Goal: Transaction & Acquisition: Purchase product/service

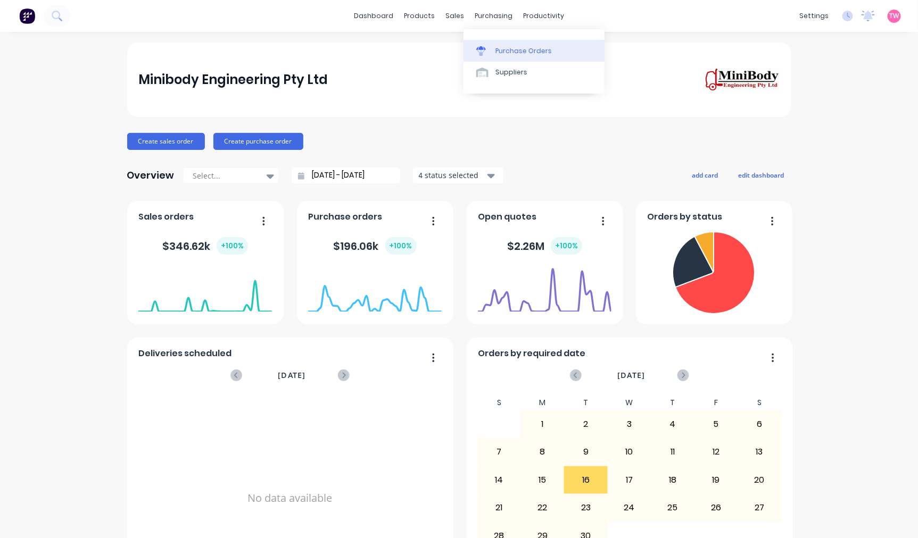
click at [513, 46] on div "Purchase Orders" at bounding box center [523, 51] width 56 height 10
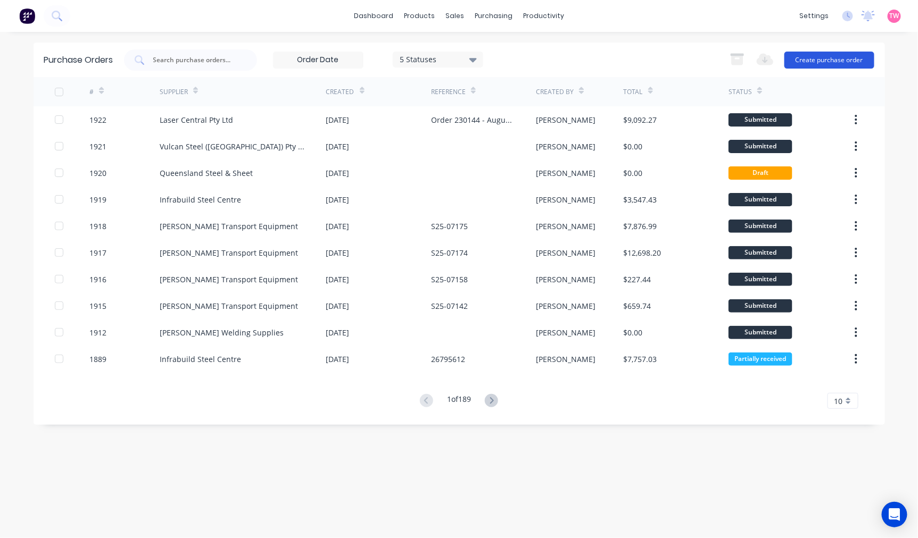
click at [835, 59] on button "Create purchase order" at bounding box center [829, 60] width 90 height 17
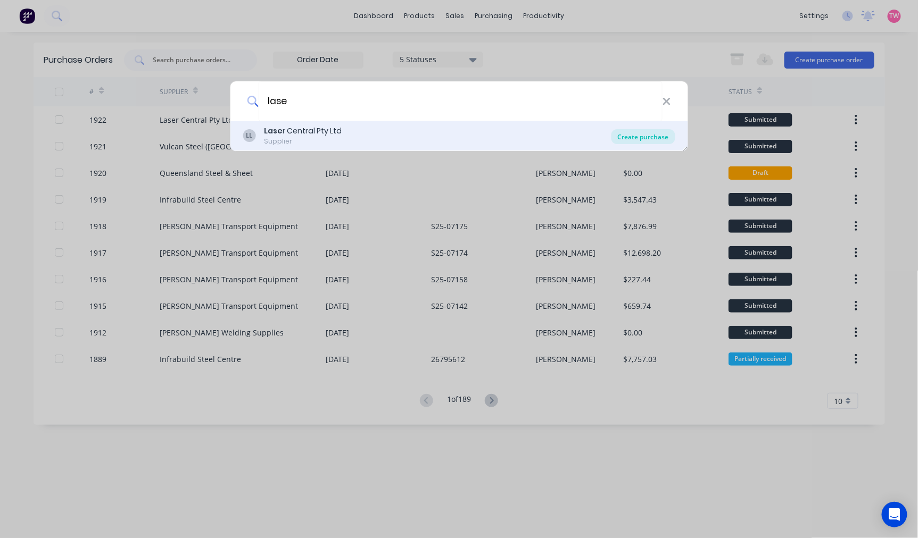
type input "lase"
click at [635, 135] on div "Create purchase" at bounding box center [643, 136] width 64 height 15
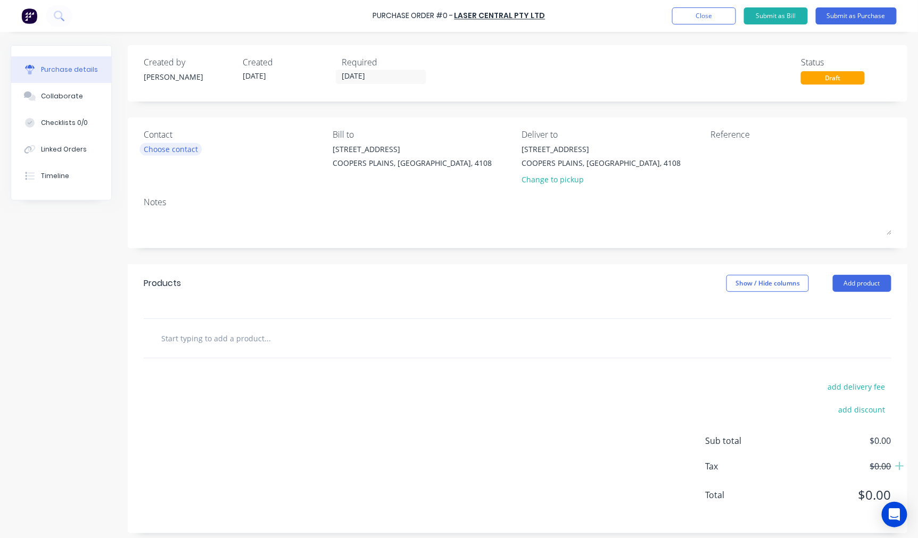
click at [188, 149] on div "Choose contact" at bounding box center [171, 149] width 54 height 11
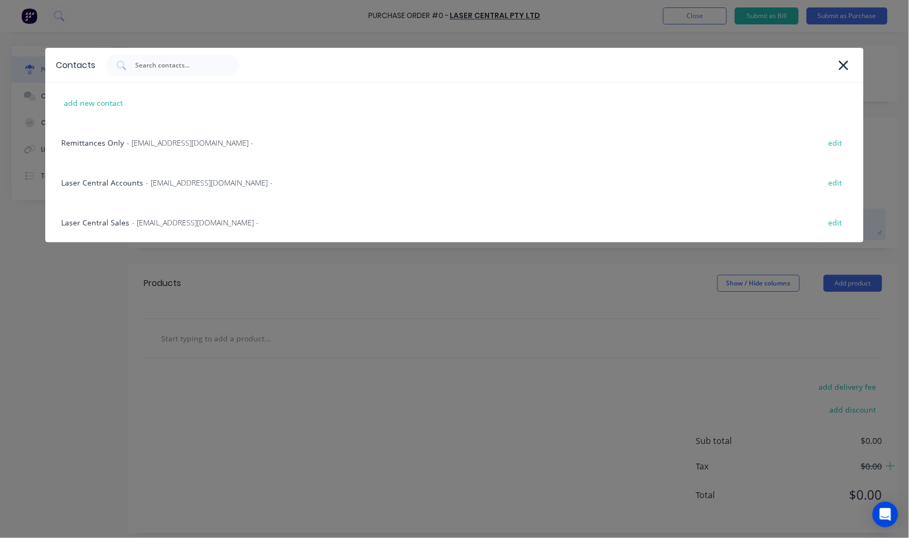
click at [137, 217] on span "- sales@lasercentral.com.au -" at bounding box center [195, 222] width 127 height 11
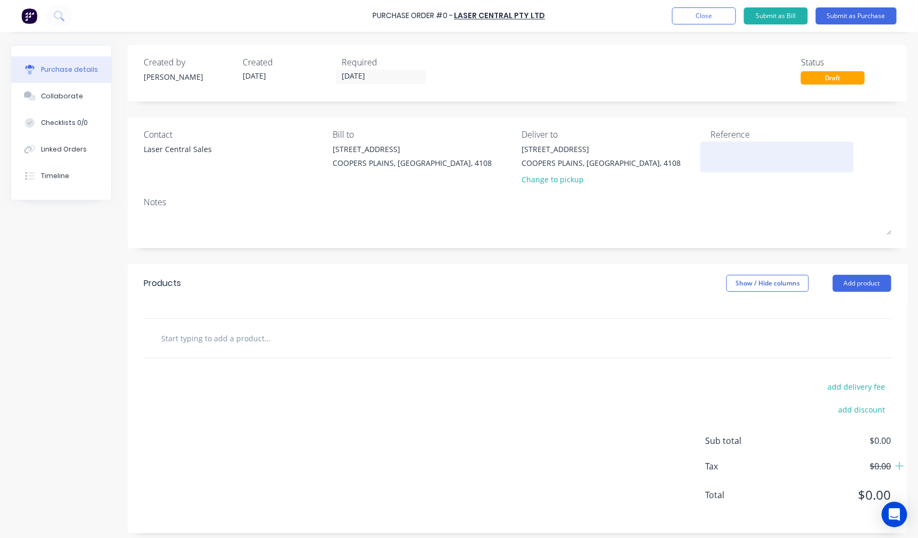
click at [772, 157] on textarea at bounding box center [776, 156] width 133 height 24
paste textarea "Q269239"
type textarea "x"
type textarea "Q269239"
type textarea "x"
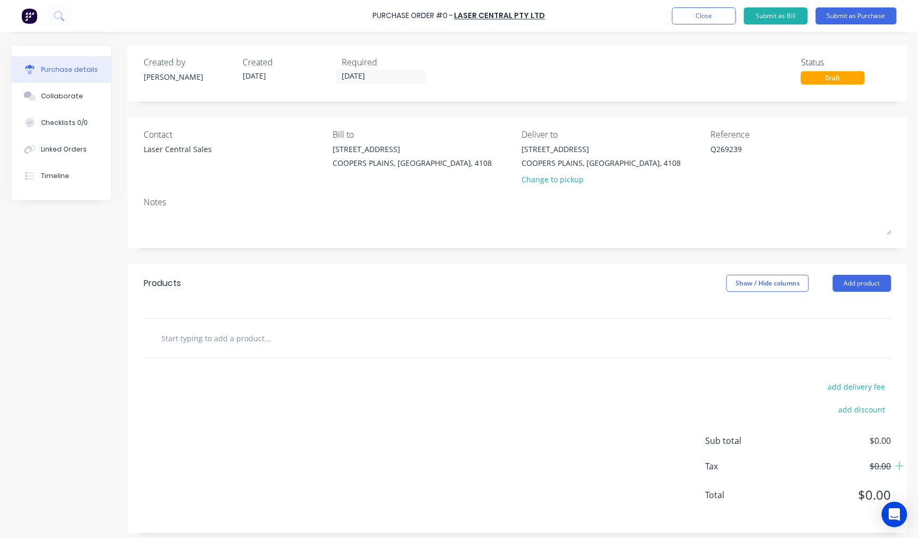
type textarea "Q269239"
click at [279, 346] on input "text" at bounding box center [267, 338] width 213 height 21
type textarea "x"
type input "P"
type textarea "x"
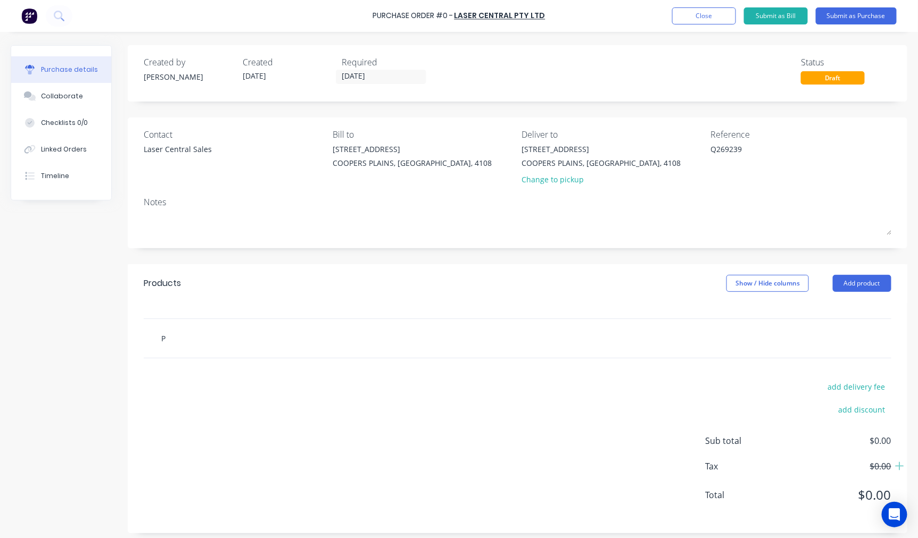
type input "Pl"
type textarea "x"
type input "Plea"
type textarea "x"
type input "Pleas"
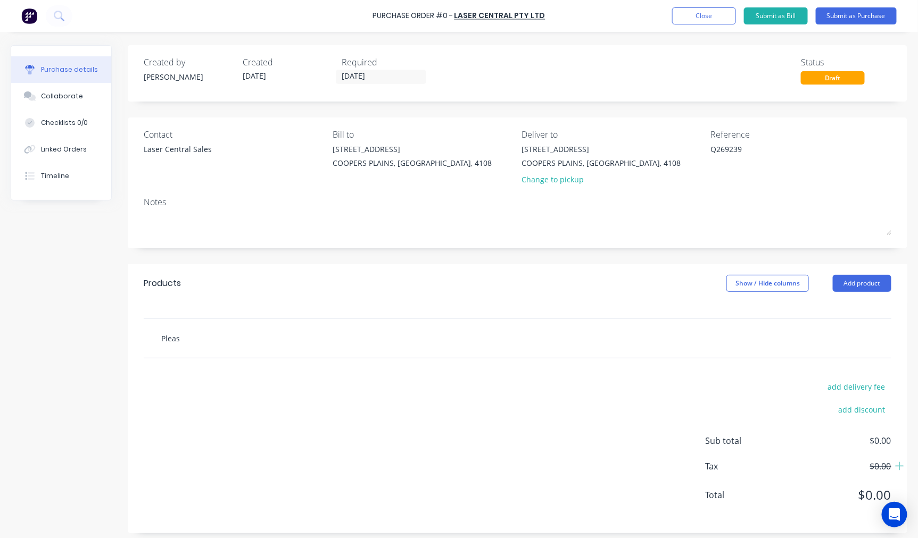
type textarea "x"
type input "Please"
type textarea "x"
type input "Please"
type textarea "x"
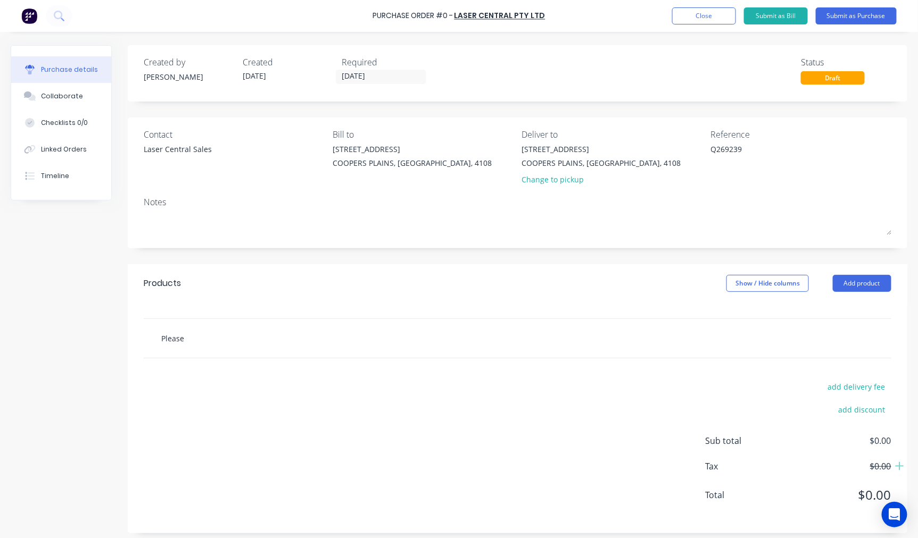
type input "Please s"
type textarea "x"
type input "Please su"
type textarea "x"
type input "Please sup"
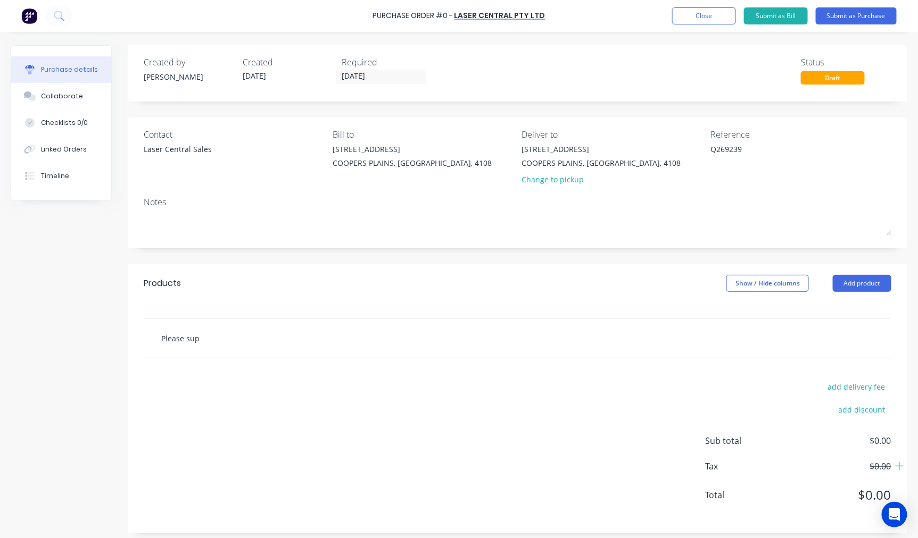
type textarea "x"
type input "Please supp"
type textarea "x"
type input "Please suppl"
type textarea "x"
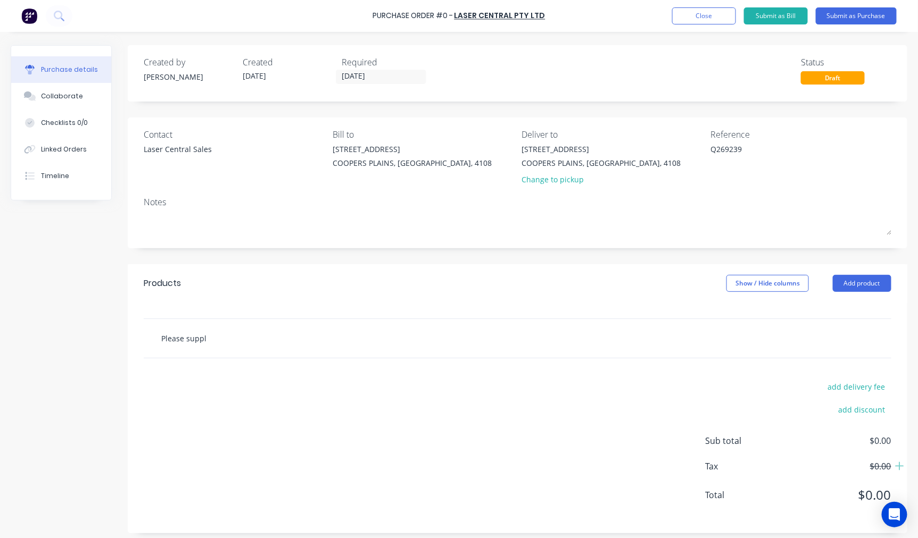
type input "Please supply"
type textarea "x"
type input "Please supply"
type textarea "x"
type input "Please supply a"
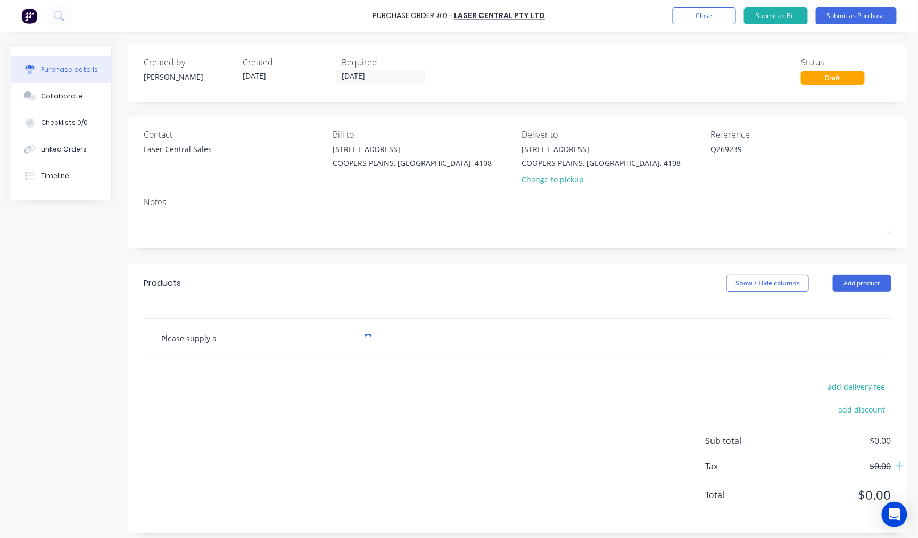
type textarea "x"
type input "Please supply al"
type textarea "x"
type input "Please supply all"
type textarea "x"
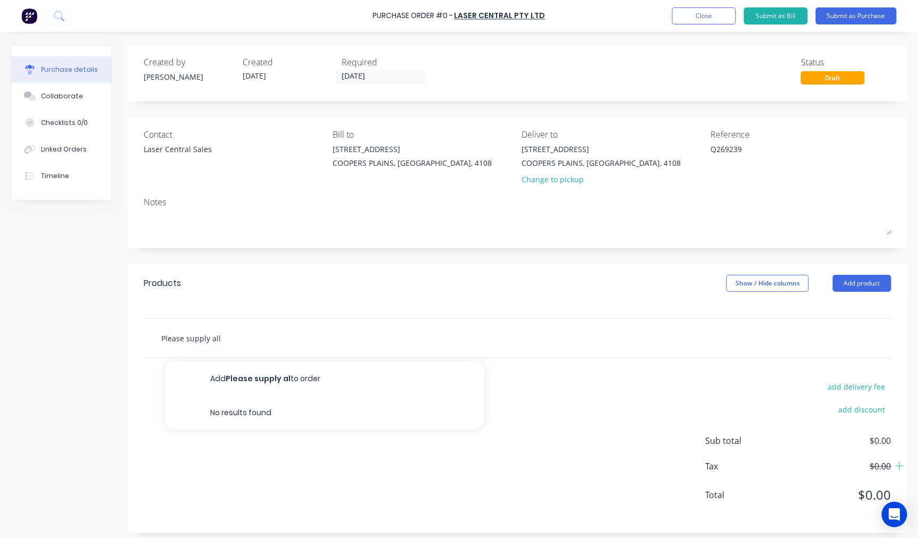
type input "Please supply all"
type textarea "x"
type input "Please supply all pa"
type textarea "x"
type input "Please supply all par"
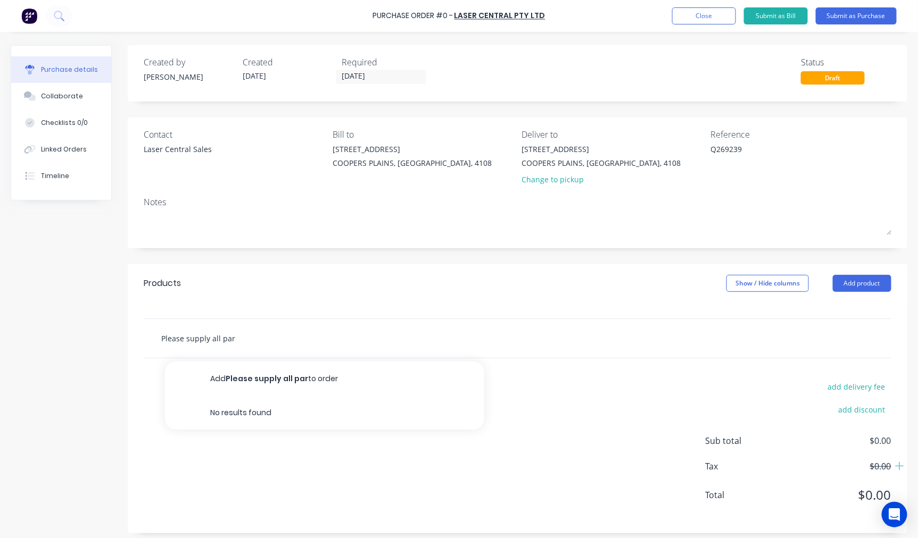
type textarea "x"
type input "Please supply all part"
type textarea "x"
type input "Please supply all parts"
type textarea "x"
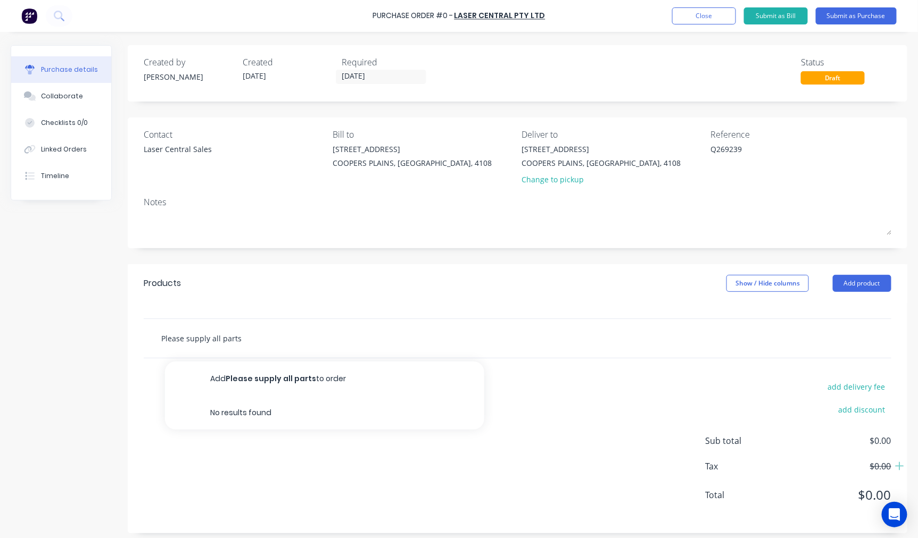
type input "Please supply all parts"
type textarea "x"
type input "Please supply all parts f"
type textarea "x"
type input "Please supply all parts fo"
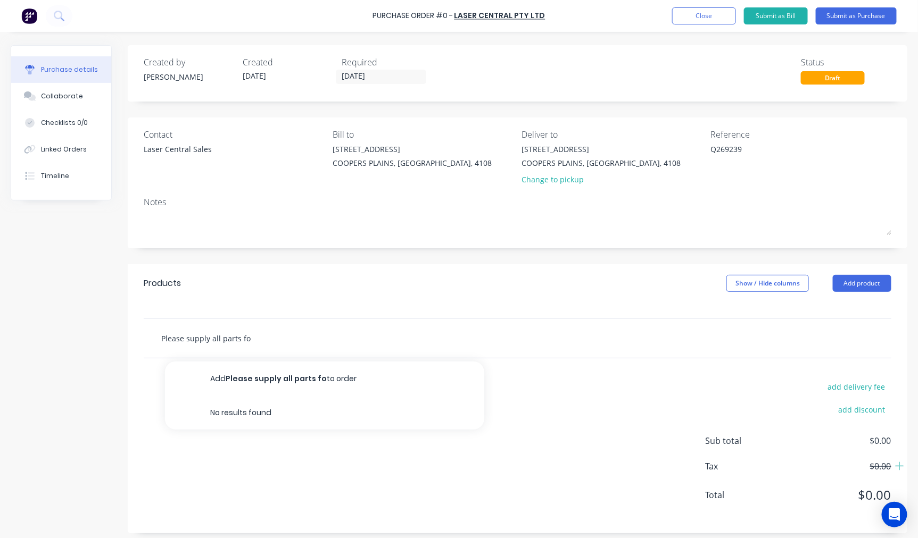
type textarea "x"
type input "Please supply all parts for"
type textarea "x"
type input "Please supply all parts for"
type textarea "x"
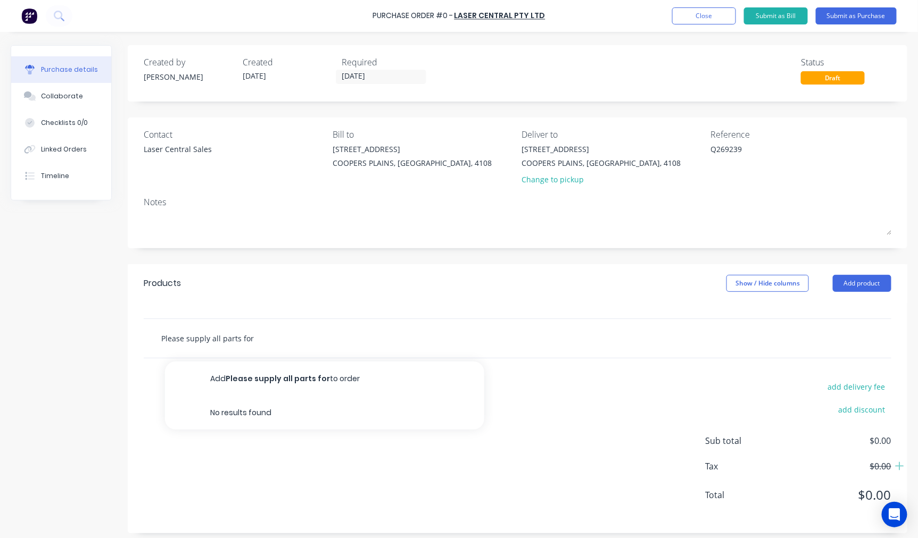
type input "Please supply all parts for"
type textarea "x"
type input "Please supply all parts fo"
type textarea "x"
type input "Please supply all parts f"
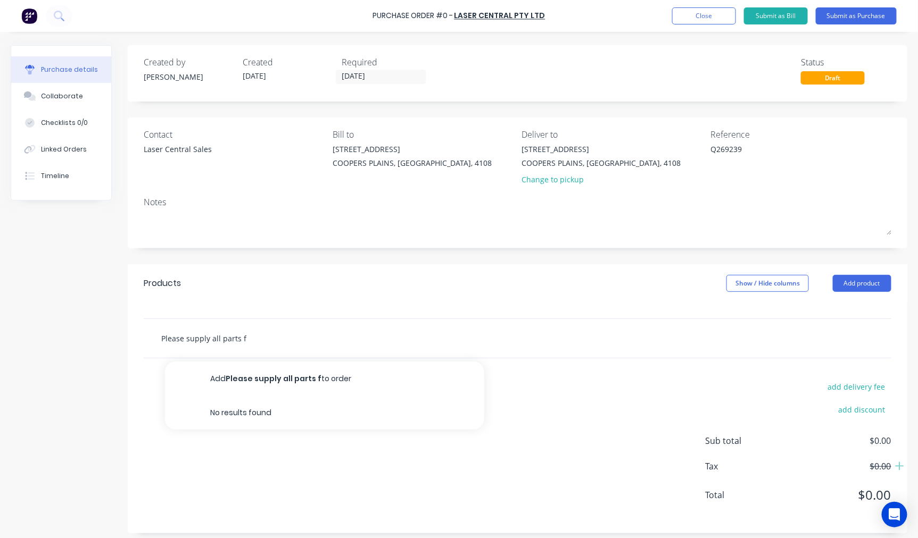
type textarea "x"
type input "Please supply all parts"
type textarea "x"
type input "Please supply all parts p"
type textarea "x"
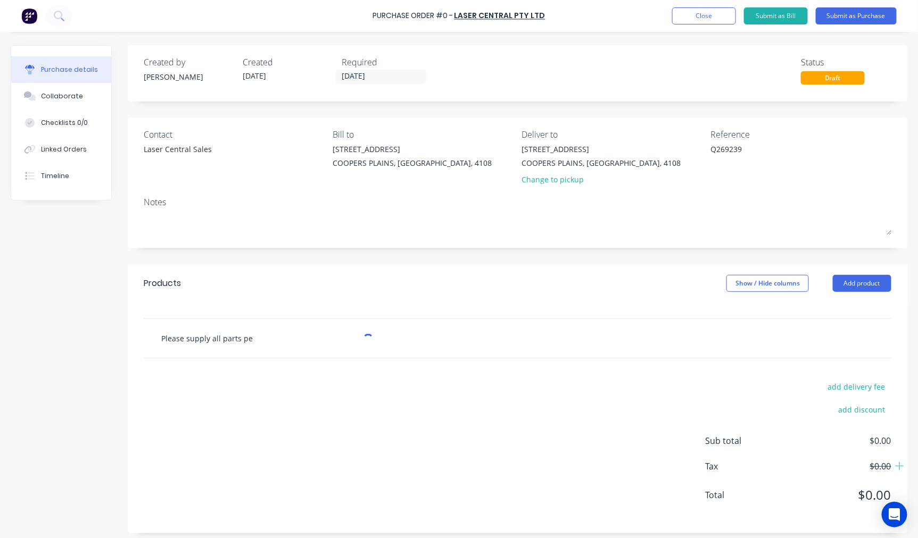
type input "Please supply all parts per"
type textarea "x"
type input "Please supply all parts per"
paste input "Q269239"
type textarea "x"
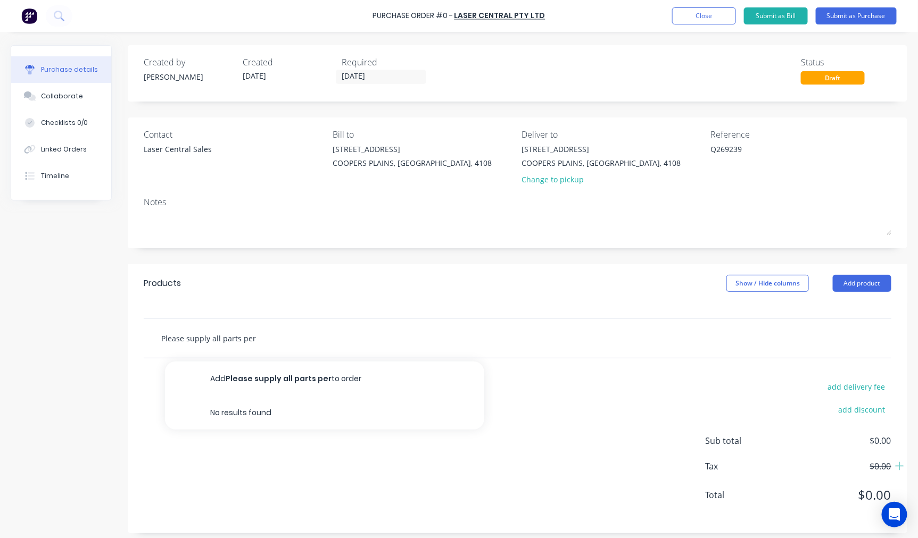
type input "Please supply all parts per Q269239"
type textarea "x"
click at [300, 338] on input "Please supply all parts per Q269239" at bounding box center [267, 338] width 213 height 21
type input "Please supply all parts per Q269239"
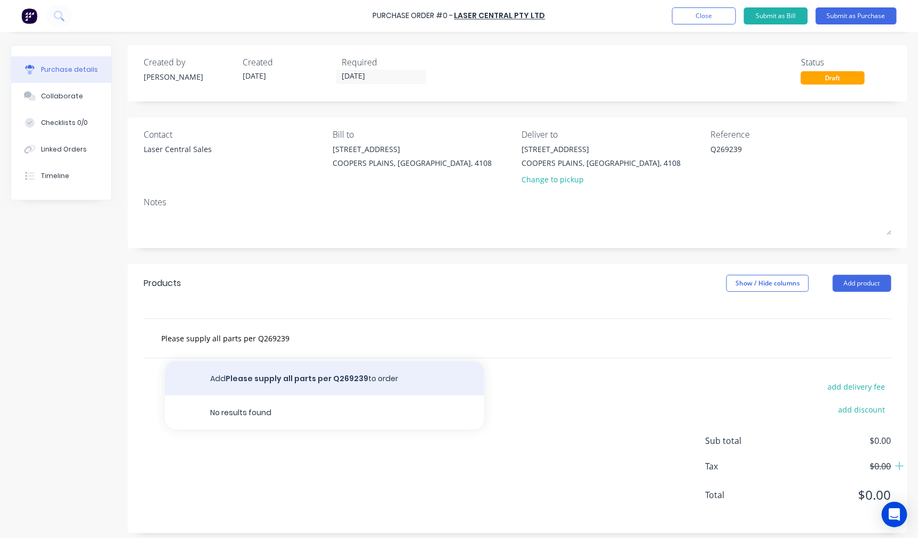
click at [325, 374] on button "Add Please supply all parts per Q269239 to order" at bounding box center [324, 379] width 319 height 34
type textarea "x"
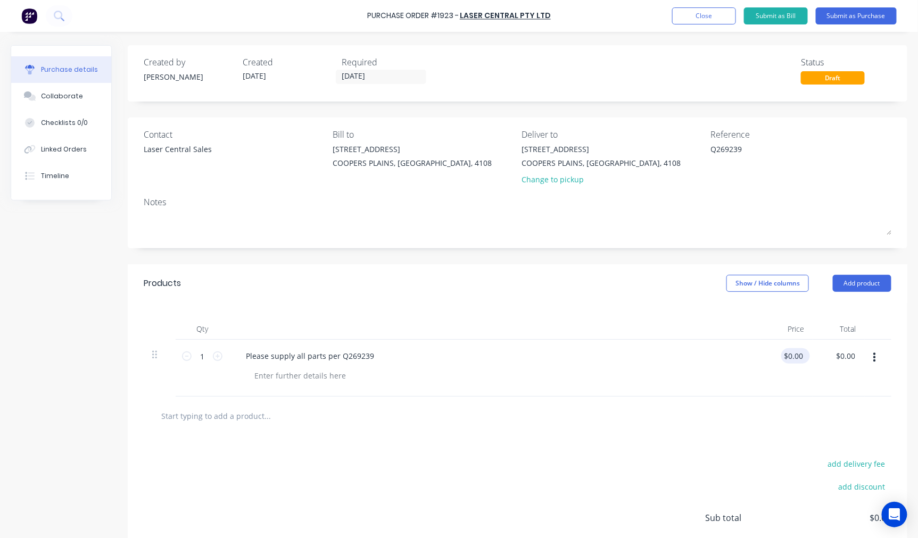
type textarea "x"
type input "0.0000"
click at [794, 357] on input "0.0000" at bounding box center [793, 355] width 24 height 15
click at [794, 355] on input "0.0000" at bounding box center [791, 355] width 29 height 15
type textarea "x"
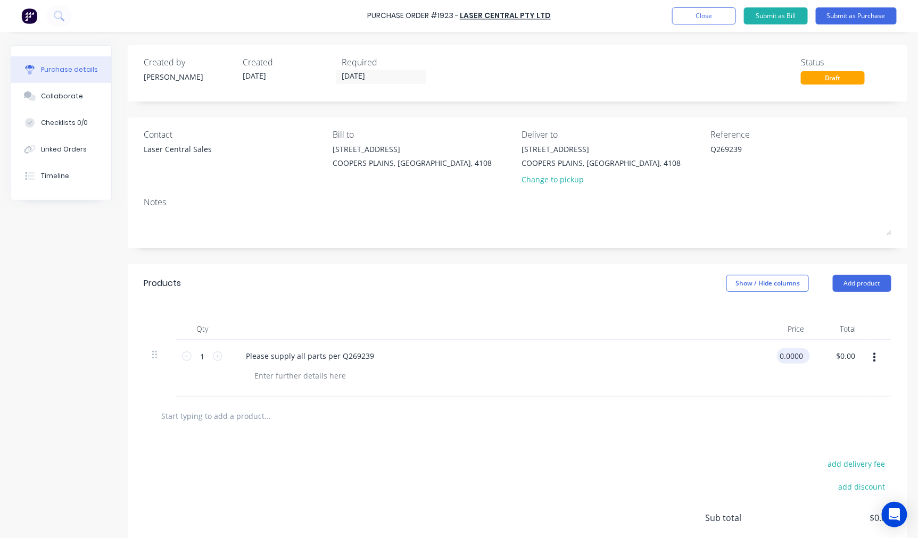
click at [794, 355] on input "0.0000" at bounding box center [791, 355] width 29 height 15
type input "7886.94"
type textarea "x"
type input "$7,886.94"
type input "7886.94"
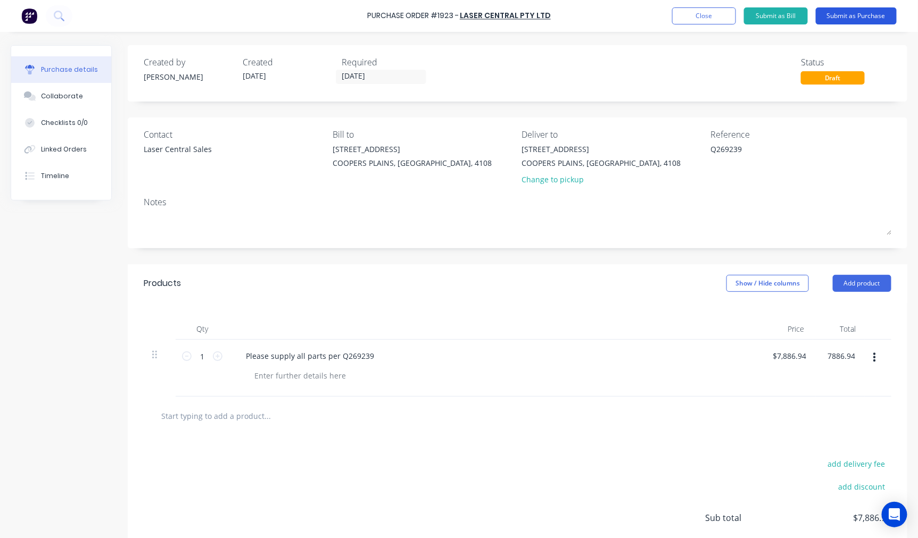
type textarea "x"
type input "$7,886.94"
click at [854, 15] on button "Submit as Purchase" at bounding box center [855, 15] width 81 height 17
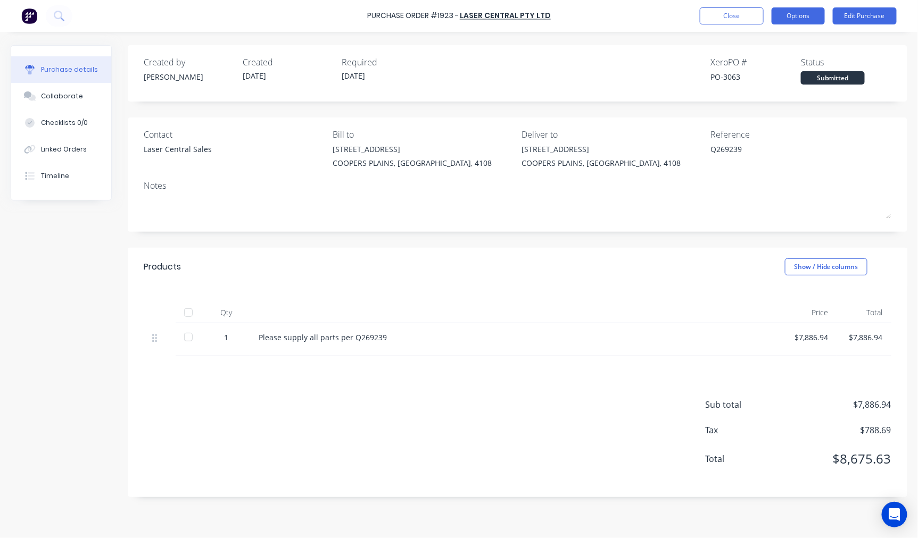
click at [800, 8] on button "Options" at bounding box center [797, 15] width 53 height 17
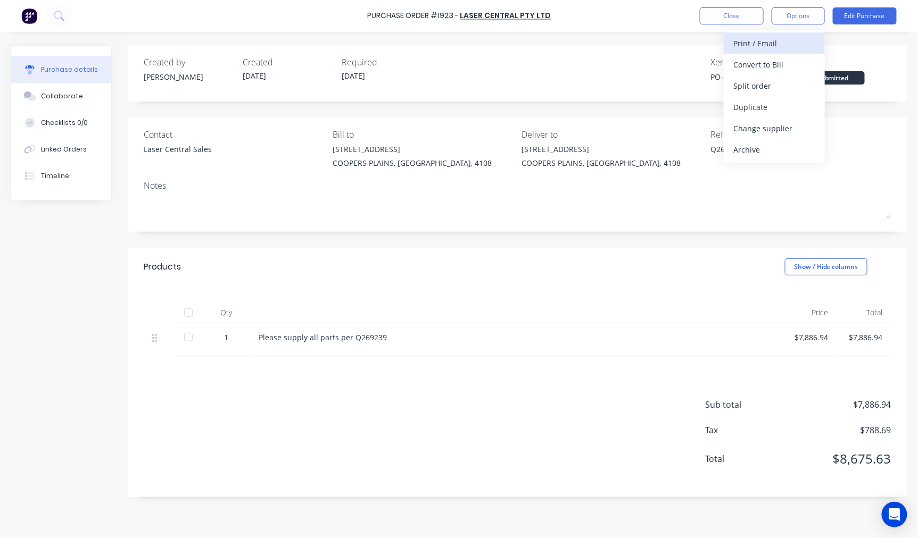
click at [782, 43] on div "Print / Email" at bounding box center [774, 43] width 82 height 15
click at [789, 66] on div "With pricing" at bounding box center [774, 64] width 82 height 15
type textarea "x"
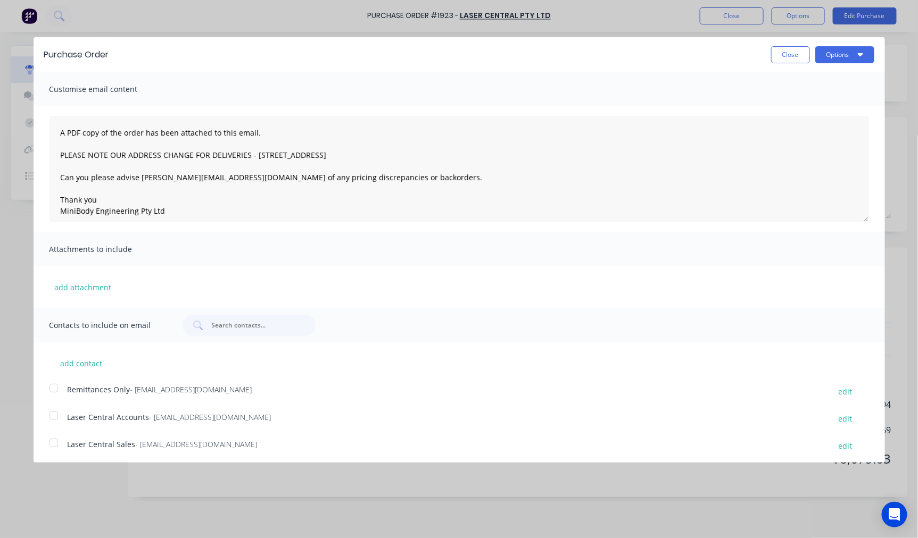
click at [54, 444] on div at bounding box center [53, 442] width 21 height 21
click at [56, 134] on textarea "A PDF copy of the order has been attached to this email. PLEASE NOTE OUR ADDRES…" at bounding box center [458, 169] width 819 height 106
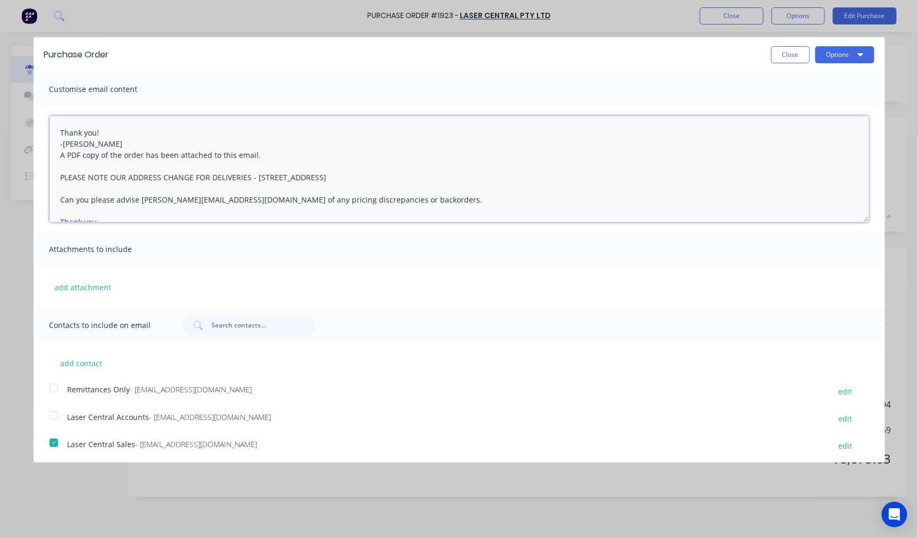
click at [57, 128] on textarea "Thank you! -Taylor A PDF copy of the order has been attached to this email. PLE…" at bounding box center [458, 169] width 819 height 106
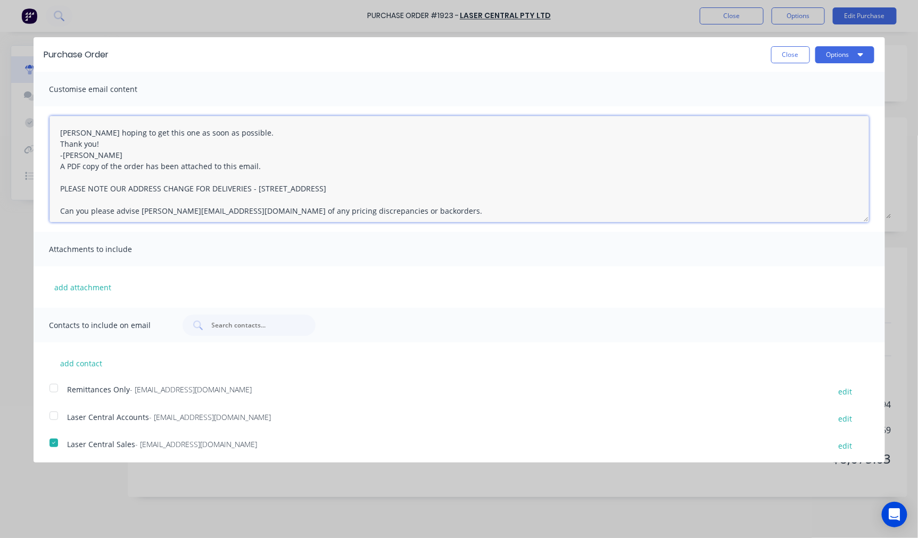
click at [80, 129] on textarea "Steves hoping to get this one as soon as possible. Thank you! -Taylor A PDF cop…" at bounding box center [458, 169] width 819 height 106
click at [60, 127] on textarea "Steve's hoping to get this one as soon as possible. Thank you! -Taylor A PDF co…" at bounding box center [458, 169] width 819 height 106
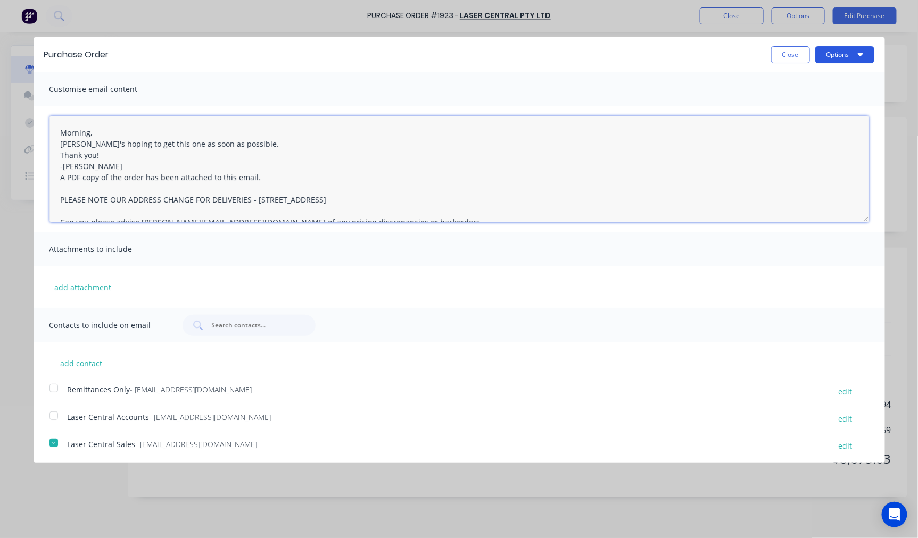
type textarea "Morning, Steve's hoping to get this one as soon as possible. Thank you! -Taylor…"
click at [841, 54] on button "Options" at bounding box center [844, 54] width 59 height 17
click at [790, 97] on div "Email" at bounding box center [823, 102] width 82 height 15
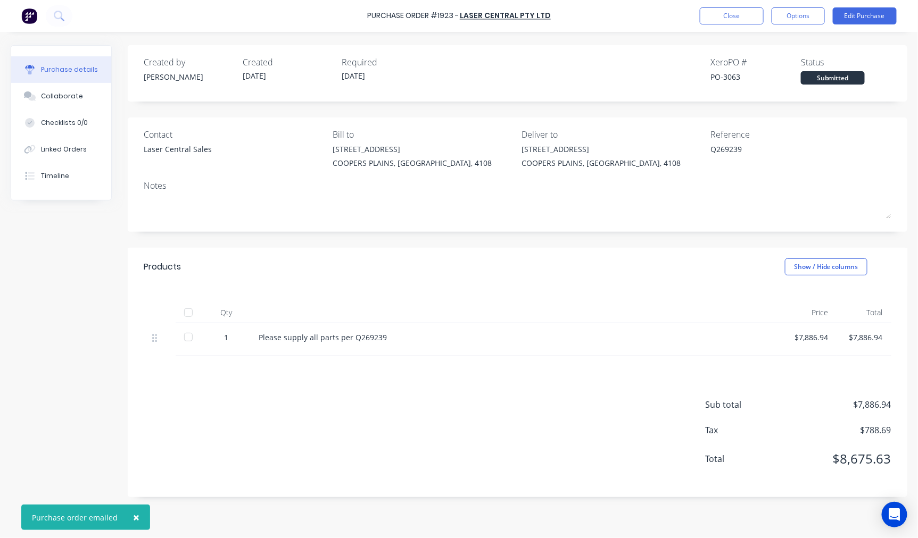
type textarea "x"
click at [714, 13] on button "Close" at bounding box center [731, 15] width 64 height 17
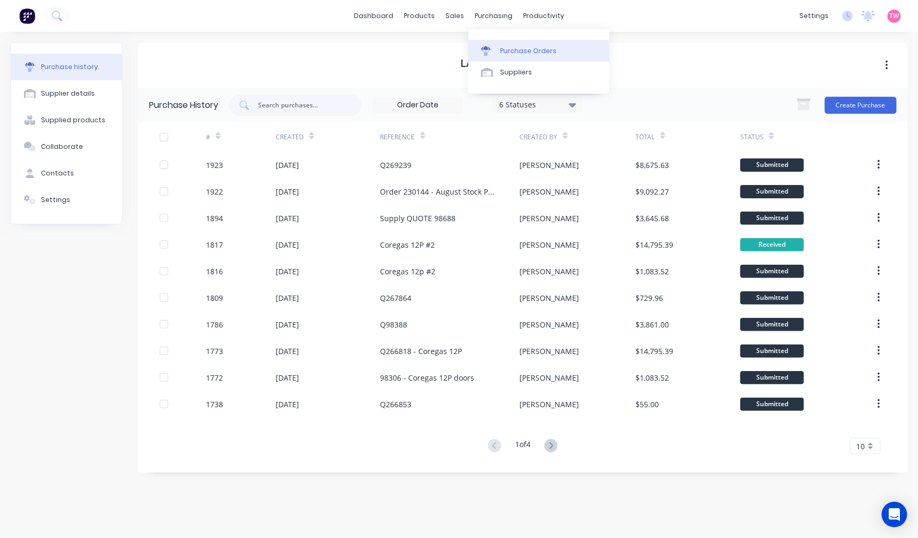
click at [529, 46] on div "Purchase Orders" at bounding box center [528, 51] width 56 height 10
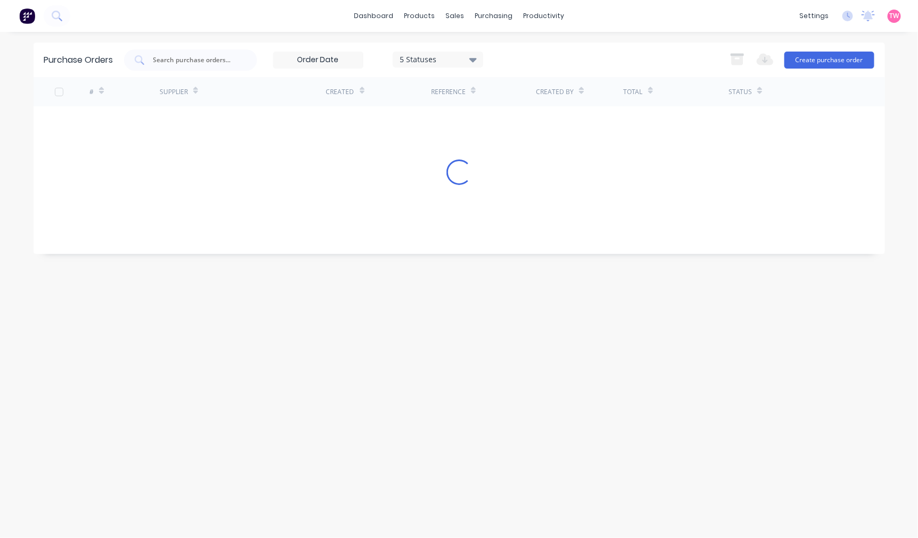
click at [828, 64] on button "Create purchase order" at bounding box center [829, 60] width 90 height 17
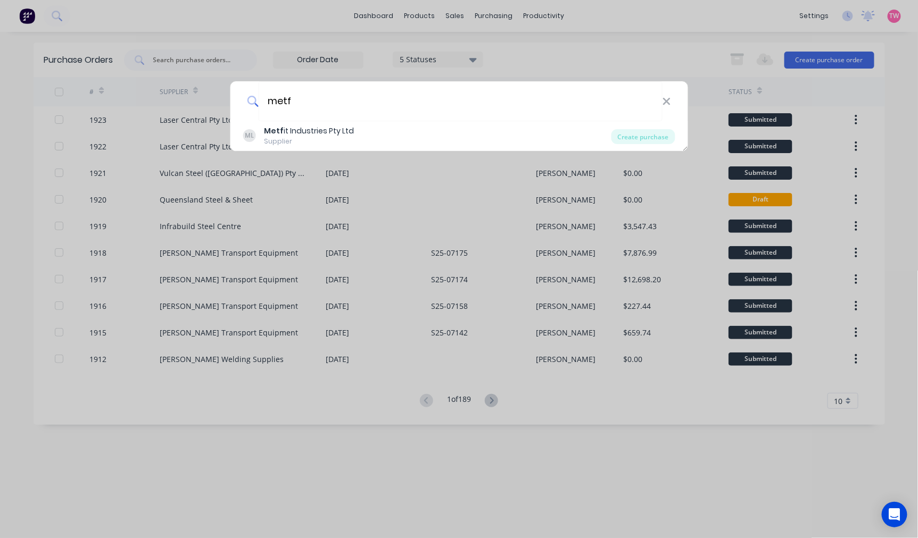
type input "metf"
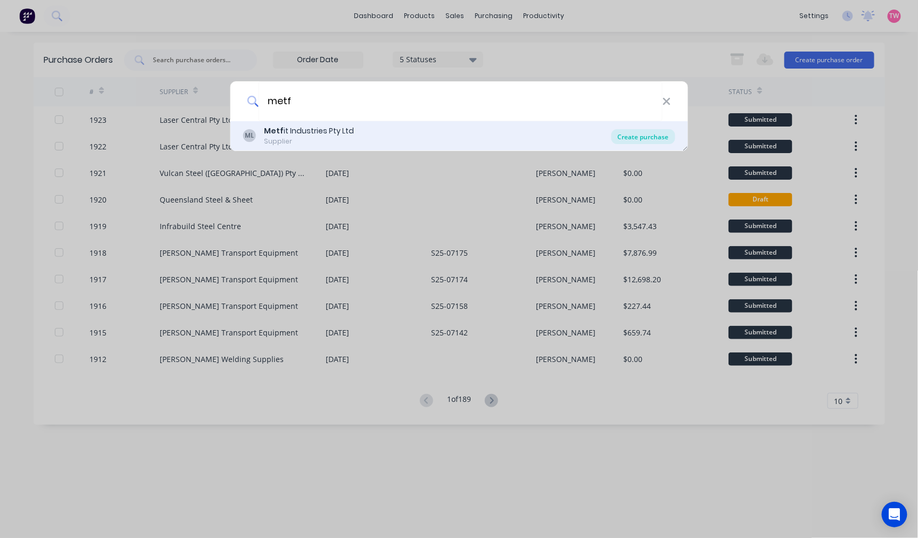
click at [651, 136] on div "Create purchase" at bounding box center [643, 136] width 64 height 15
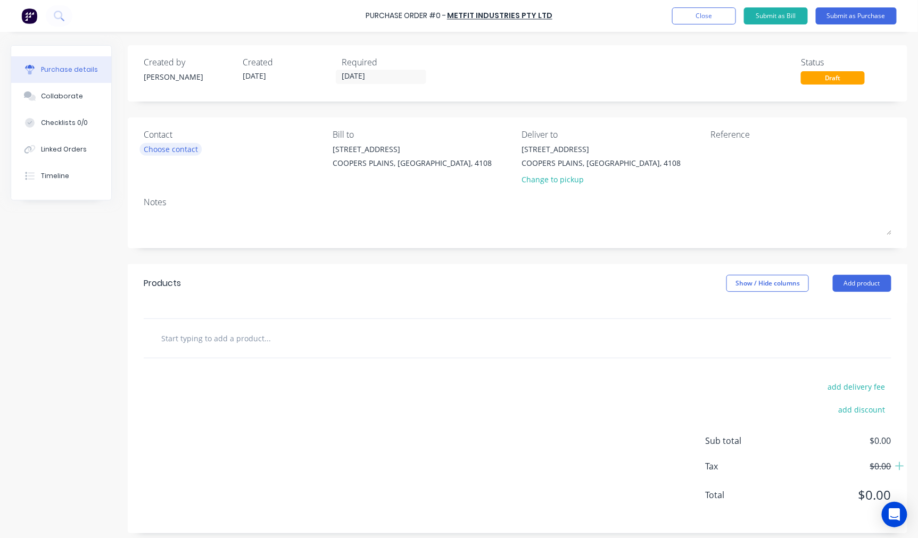
click at [163, 149] on div "Choose contact" at bounding box center [171, 149] width 54 height 11
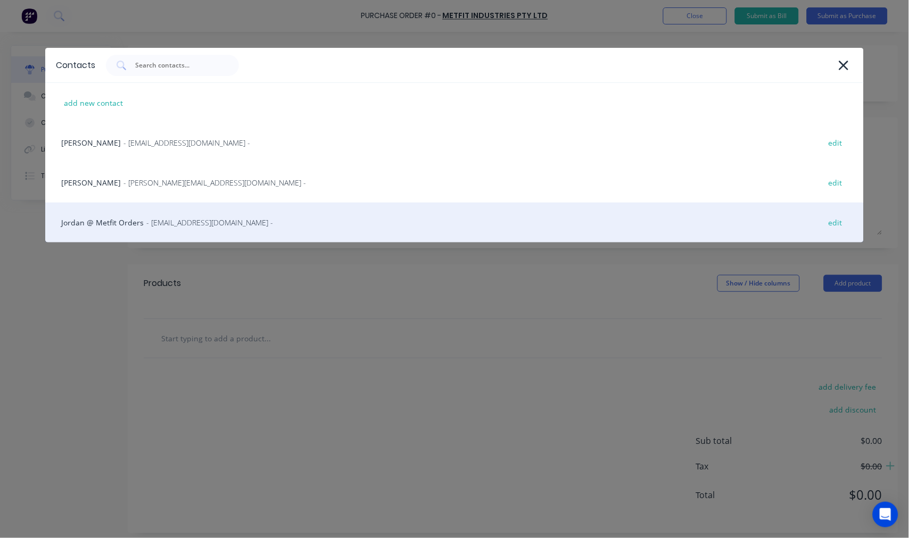
click at [109, 219] on div "Jordan @ Metfit Orders - orders@metfitindustries.com.au - edit" at bounding box center [454, 223] width 818 height 40
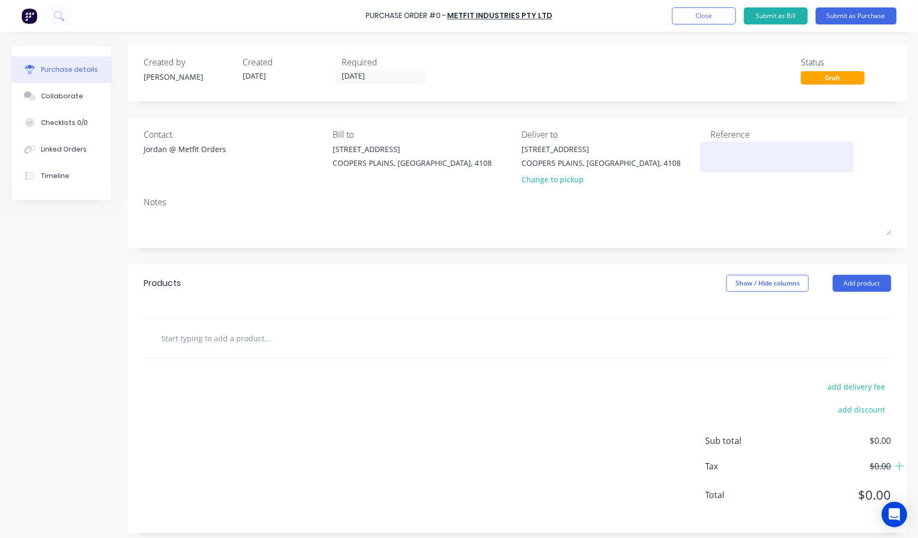
click at [727, 157] on textarea at bounding box center [776, 156] width 133 height 24
type textarea "Coregas Parts"
type textarea "x"
type textarea "Coregas Parts"
click at [215, 340] on input "text" at bounding box center [267, 338] width 213 height 21
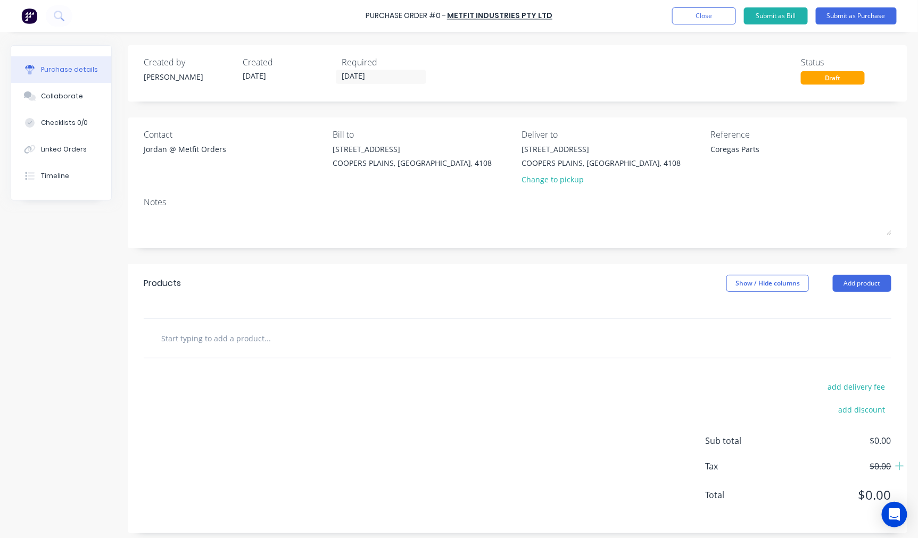
paste input "W2097-9000"
type textarea "x"
type input "W2097-9000"
type textarea "x"
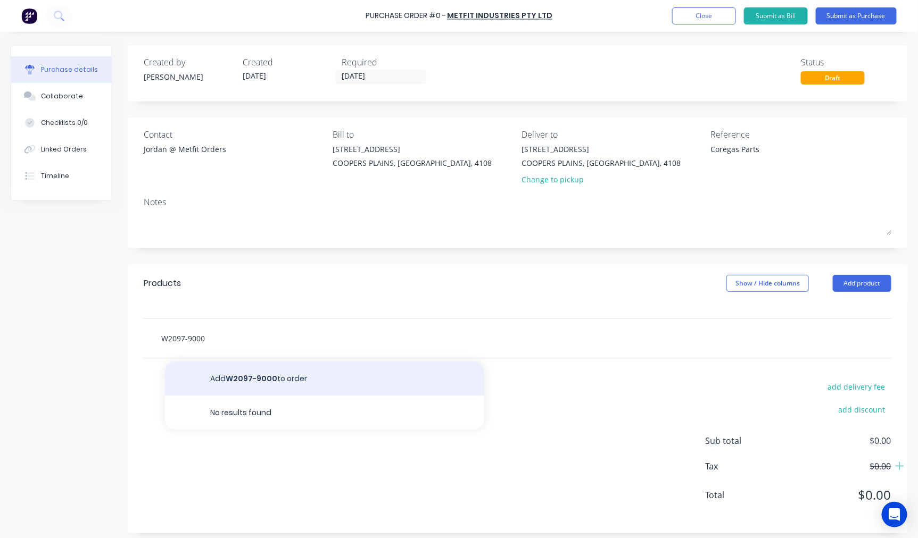
type input "W2097-9000"
click at [281, 371] on button "Add W2097-9000 to order" at bounding box center [324, 379] width 319 height 34
type textarea "x"
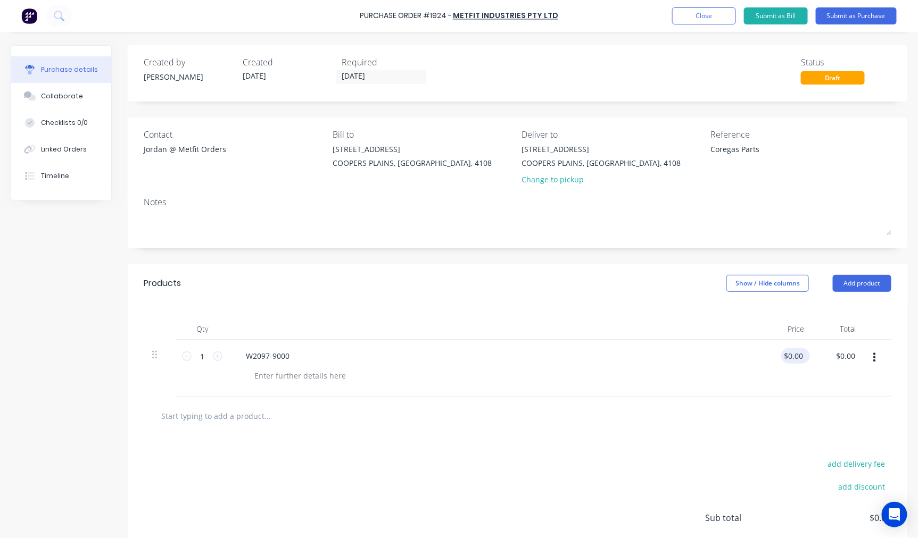
type textarea "x"
type input "0.0000"
click at [788, 355] on input "0.0000" at bounding box center [793, 355] width 24 height 15
click at [788, 355] on input "0.0000" at bounding box center [791, 355] width 29 height 15
type textarea "x"
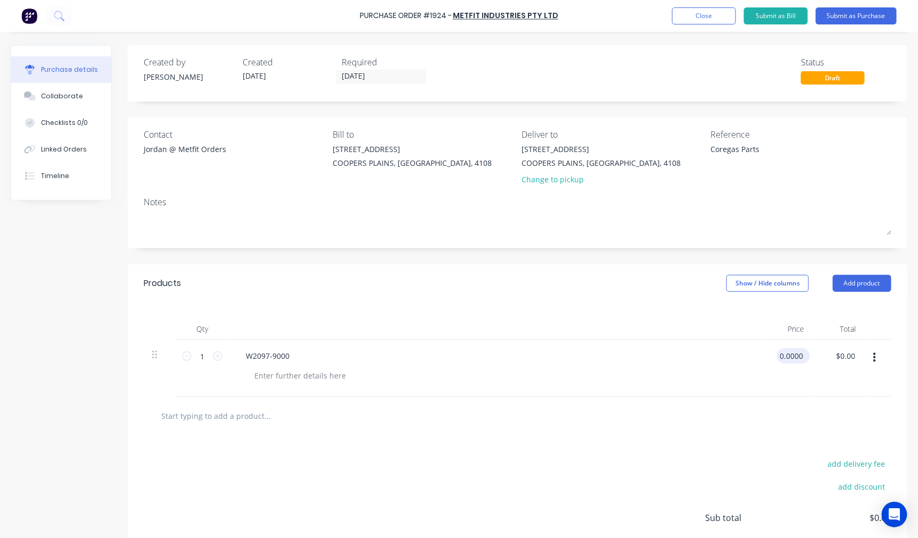
click at [788, 355] on input "0.0000" at bounding box center [791, 355] width 29 height 15
type input "432.81"
type textarea "x"
type input "$432.81"
type input "432.81"
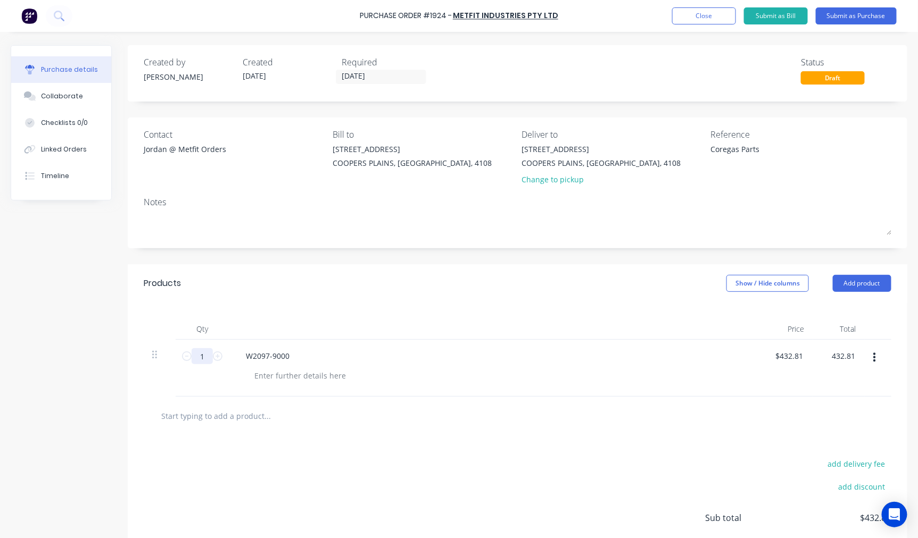
type textarea "x"
type input "$432.81"
click at [206, 359] on input "1" at bounding box center [201, 356] width 21 height 16
type textarea "x"
type input "2"
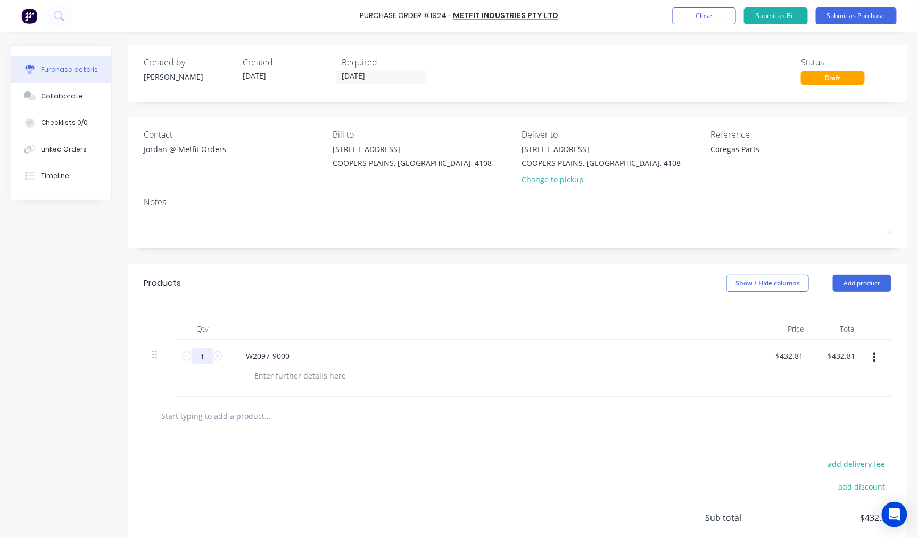
type input "$865.62"
type textarea "x"
type input "2"
click at [184, 416] on input "text" at bounding box center [267, 415] width 213 height 21
paste input "W2097-9600"
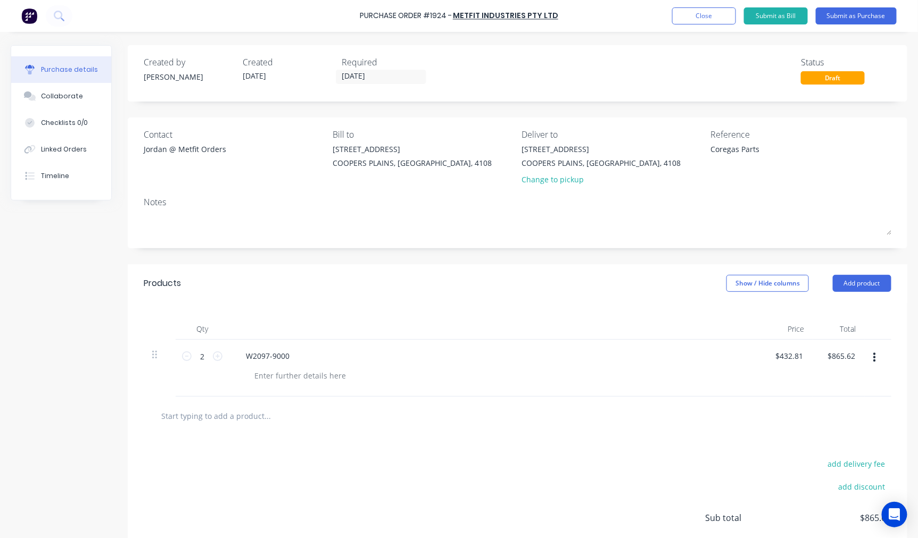
type textarea "x"
type input "W2097-9600"
type textarea "x"
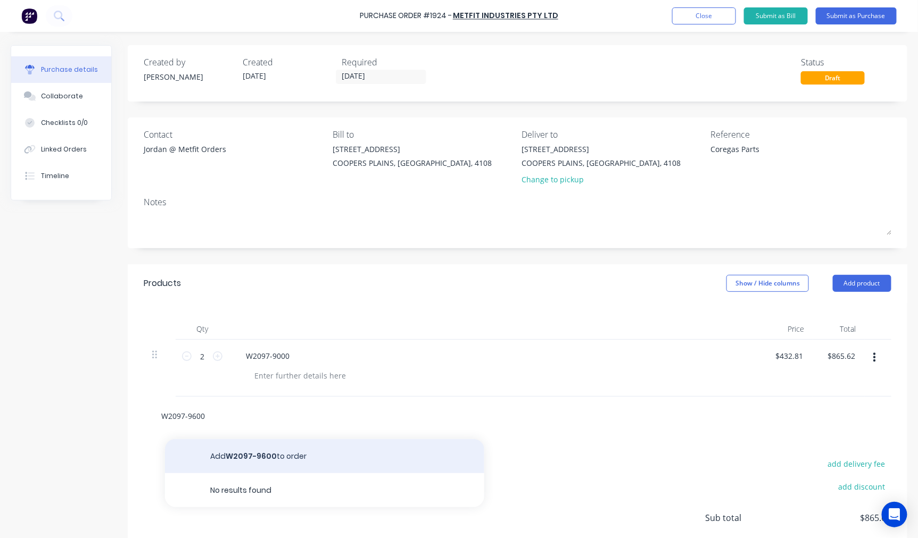
type input "W2097-9600"
click at [294, 454] on button "Add W2097-9600 to order" at bounding box center [324, 456] width 319 height 34
type textarea "x"
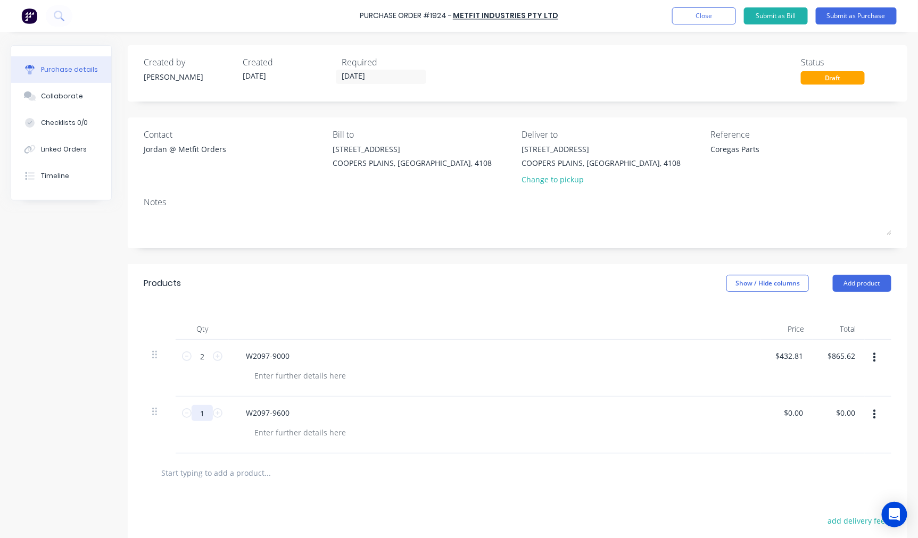
click at [200, 418] on input "1" at bounding box center [201, 413] width 21 height 16
type textarea "x"
type input "2"
type textarea "x"
type input "2"
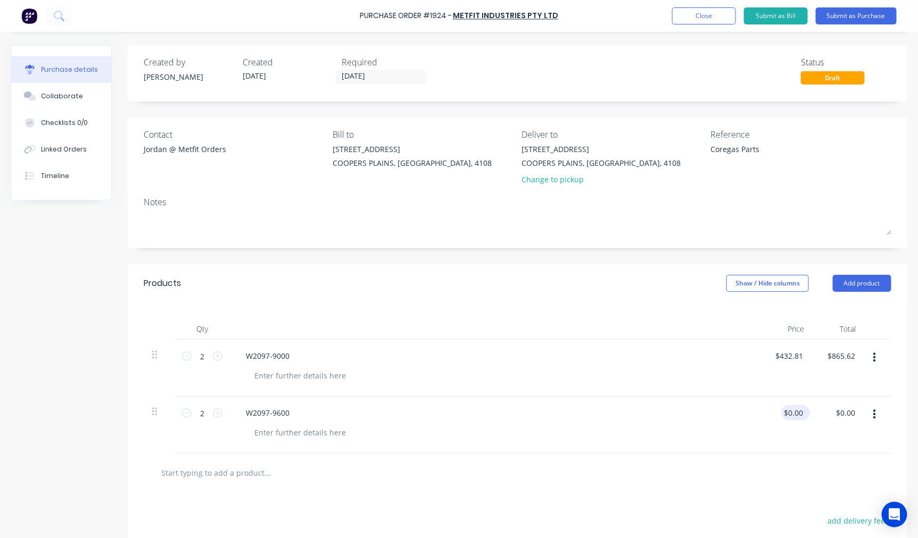
type textarea "x"
type input "0.00"
click at [796, 416] on input "0.00" at bounding box center [793, 412] width 24 height 15
type textarea "x"
click at [796, 416] on input "0.00" at bounding box center [795, 412] width 20 height 15
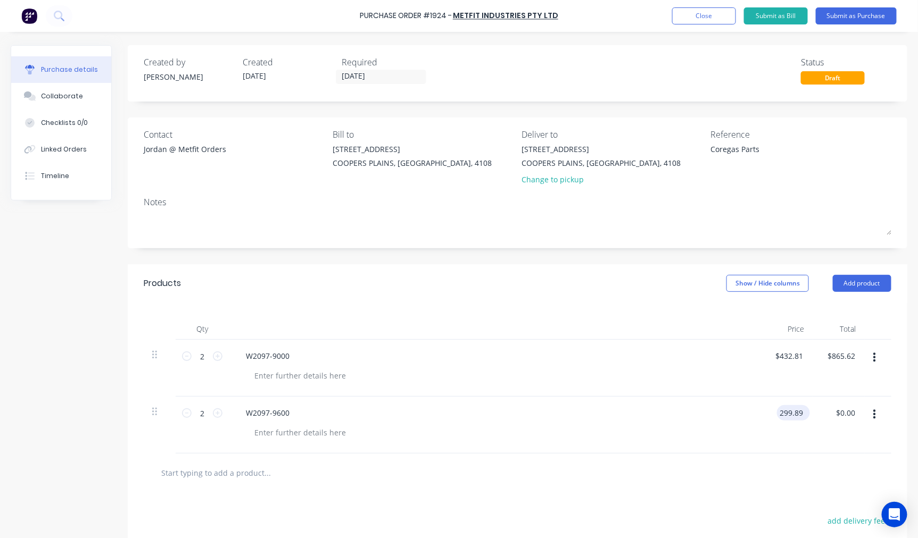
type input "299.89"
type textarea "x"
type input "$299.89"
type input "599.78"
type textarea "x"
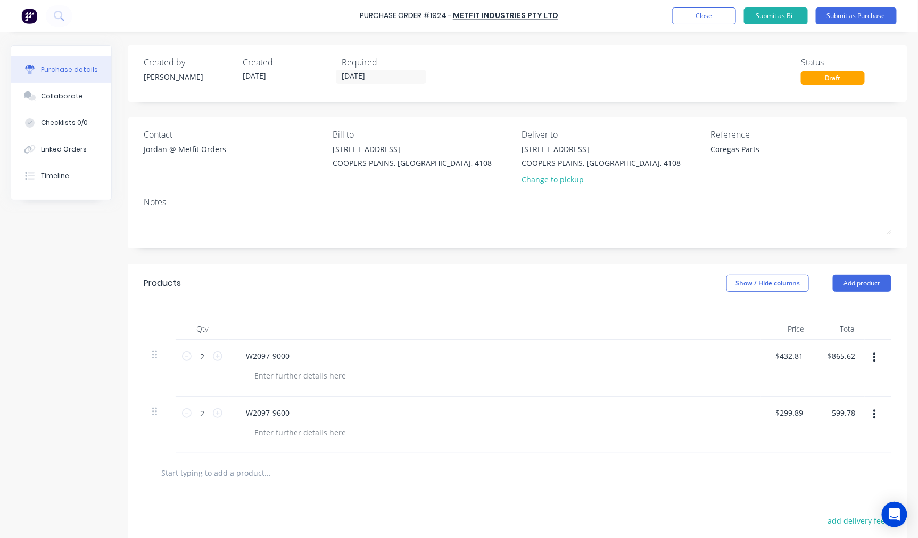
type input "$599.78"
type textarea "x"
type input "$599.78"
click at [238, 478] on input "text" at bounding box center [267, 472] width 213 height 21
paste input "W2097-9500"
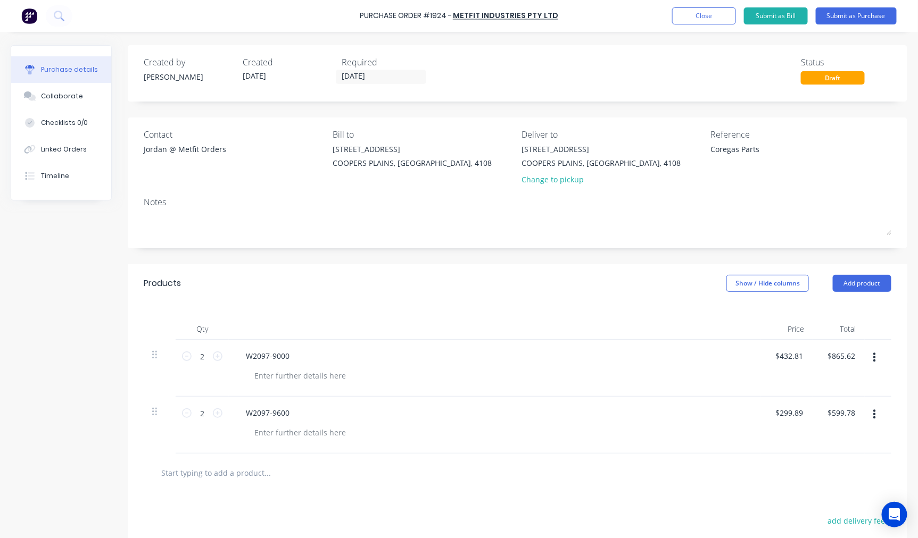
type textarea "x"
type input "W2097-9500"
type textarea "x"
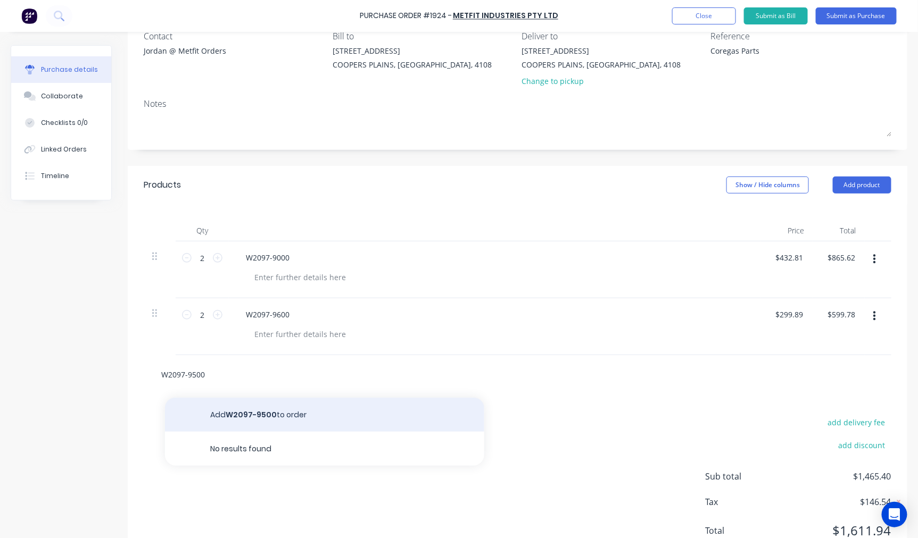
type input "W2097-9500"
click at [301, 421] on button "Add W2097-9500 to order" at bounding box center [324, 415] width 319 height 34
type textarea "x"
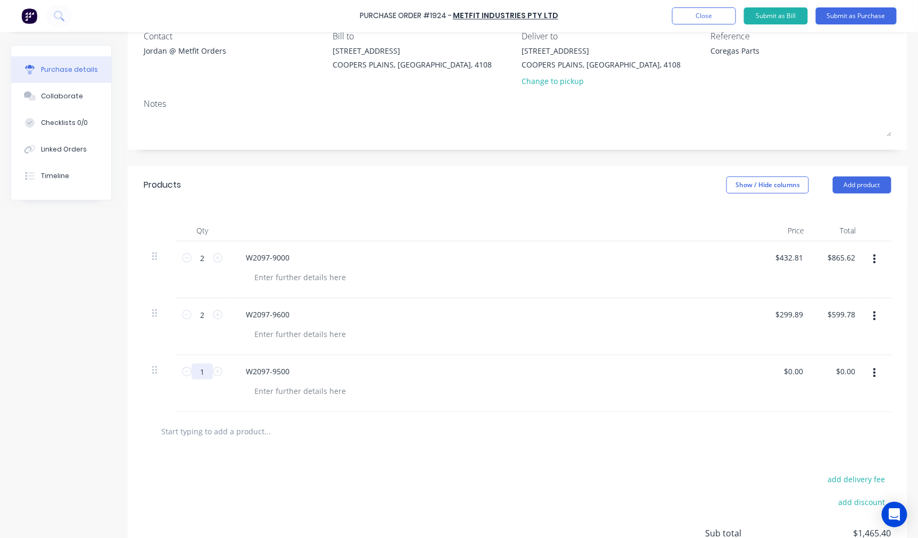
click at [206, 371] on input "1" at bounding box center [201, 372] width 21 height 16
type textarea "x"
type input "2"
type textarea "x"
type input "2"
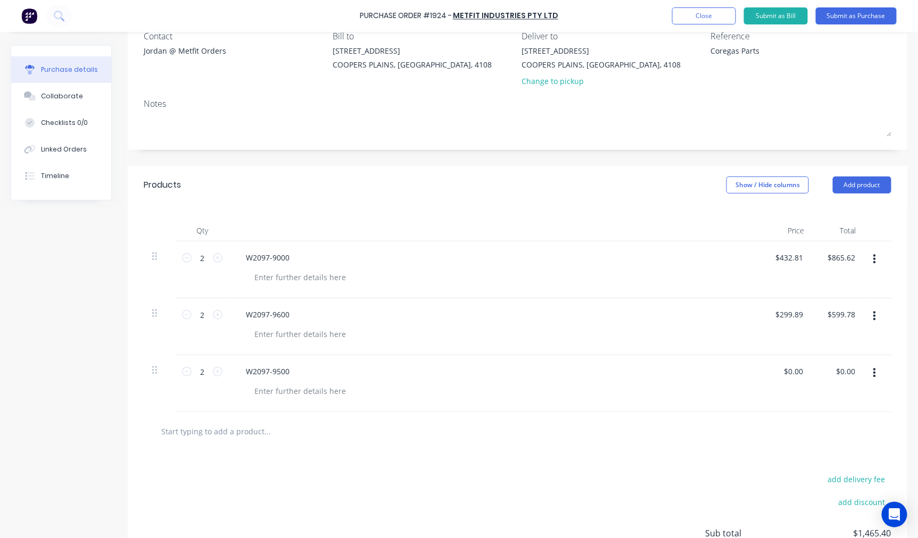
type textarea "x"
type input "0"
type input "299.89"
type textarea "x"
type input "$299.89"
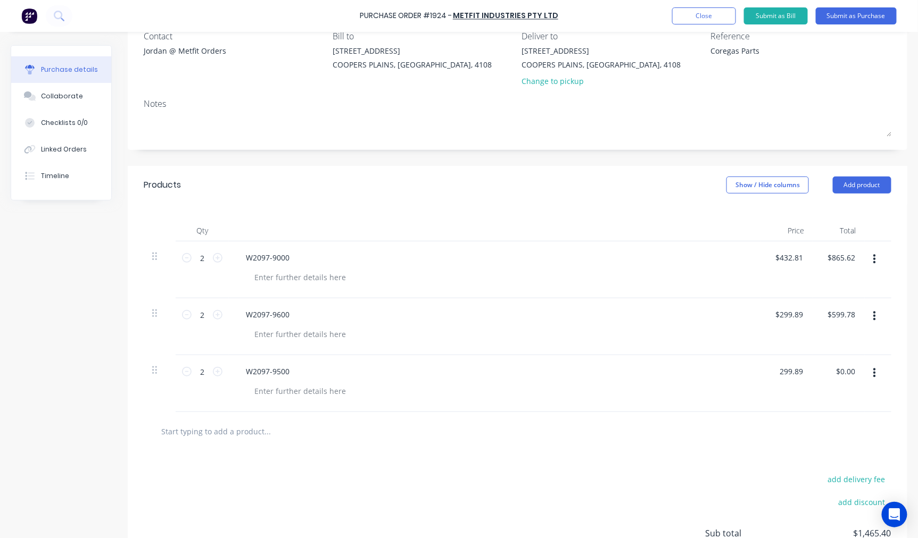
type input "599.78"
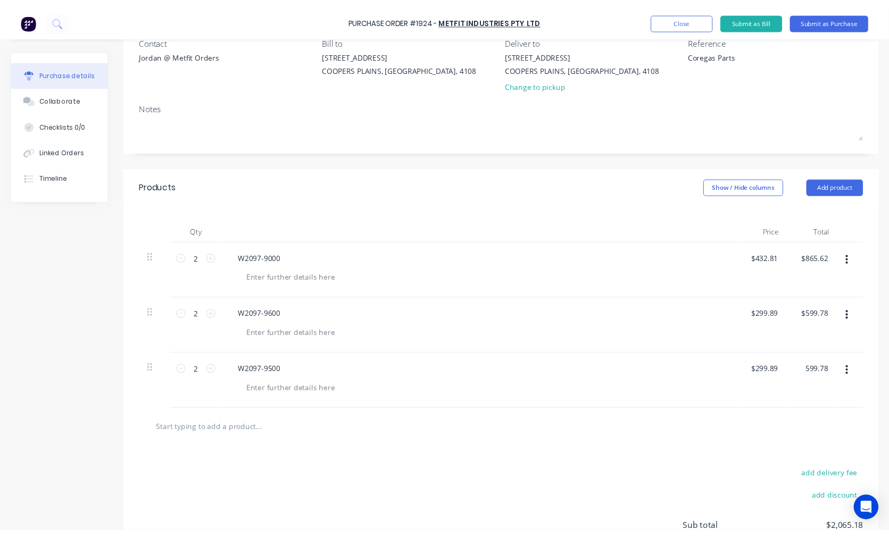
scroll to position [0, 0]
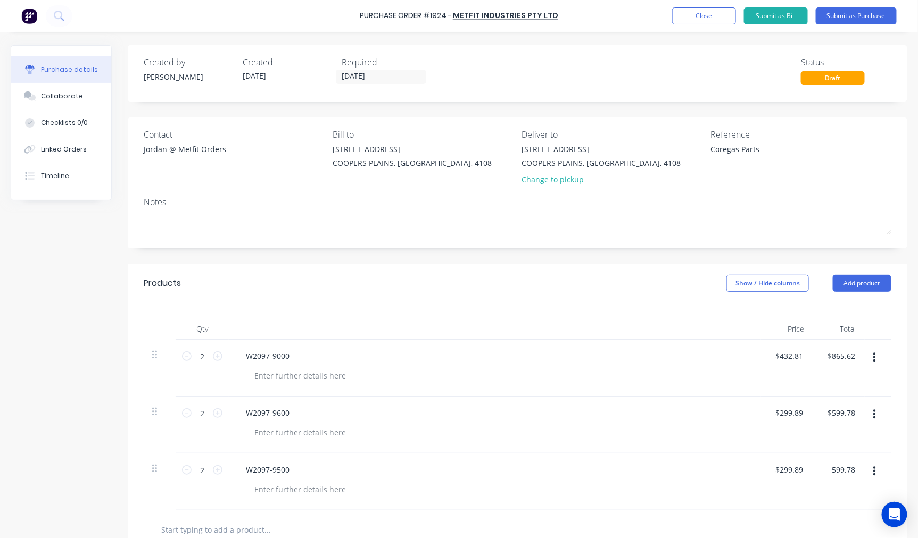
type textarea "x"
type input "599.78"
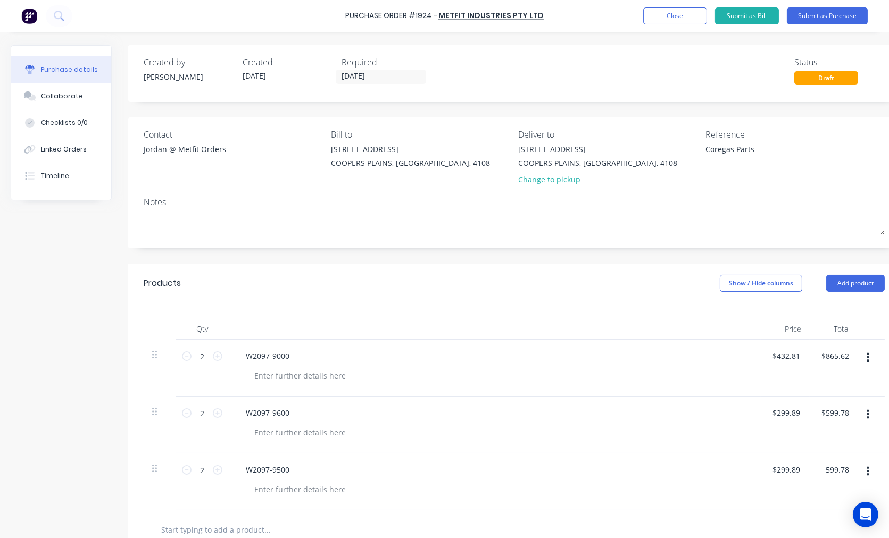
type textarea "x"
type input "599.78"
type textarea "x"
type input "$599.78"
click at [290, 290] on div "Products Show / Hide columns Add product" at bounding box center [514, 283] width 773 height 38
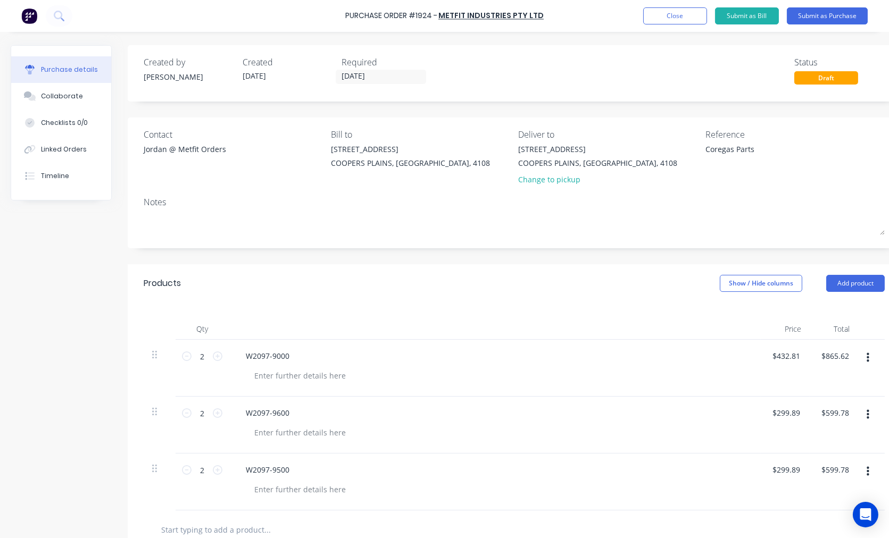
type textarea "x"
type input "$599.78"
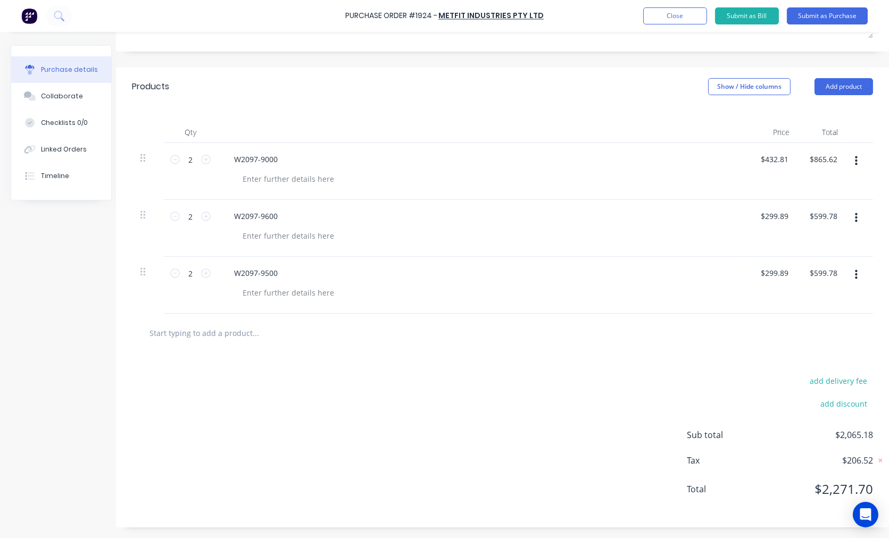
scroll to position [0, 20]
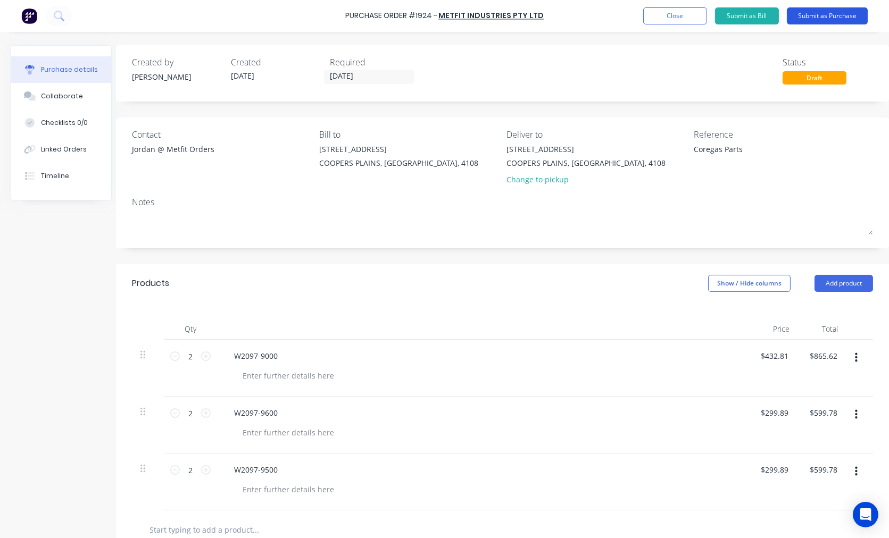
click at [828, 17] on button "Submit as Purchase" at bounding box center [827, 15] width 81 height 17
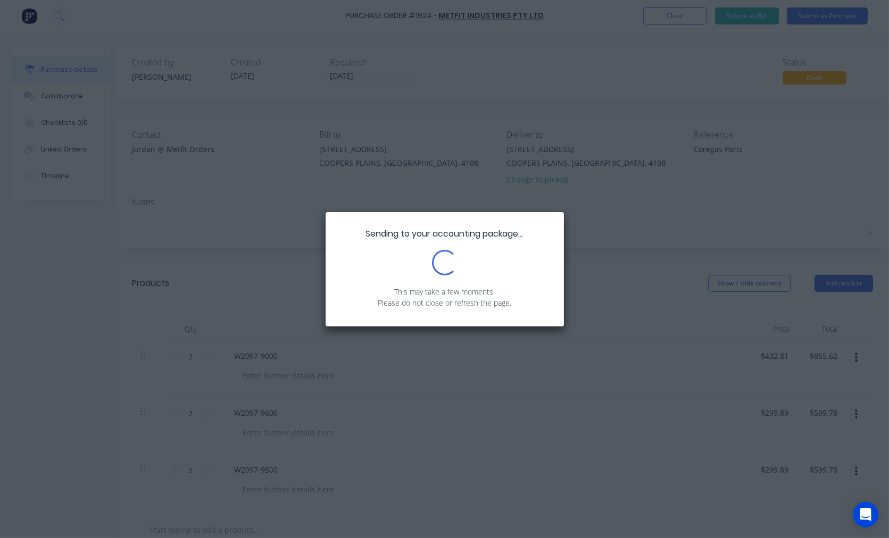
scroll to position [0, 0]
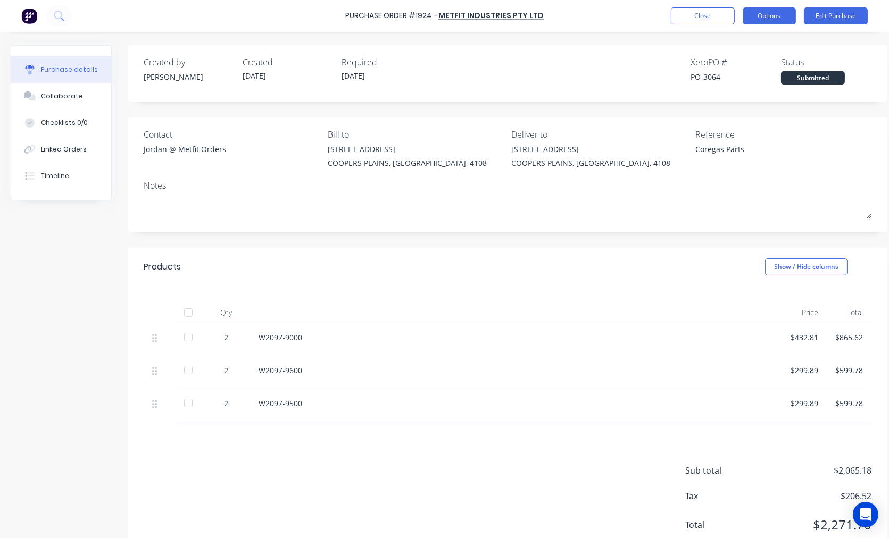
click at [771, 14] on button "Options" at bounding box center [769, 15] width 53 height 17
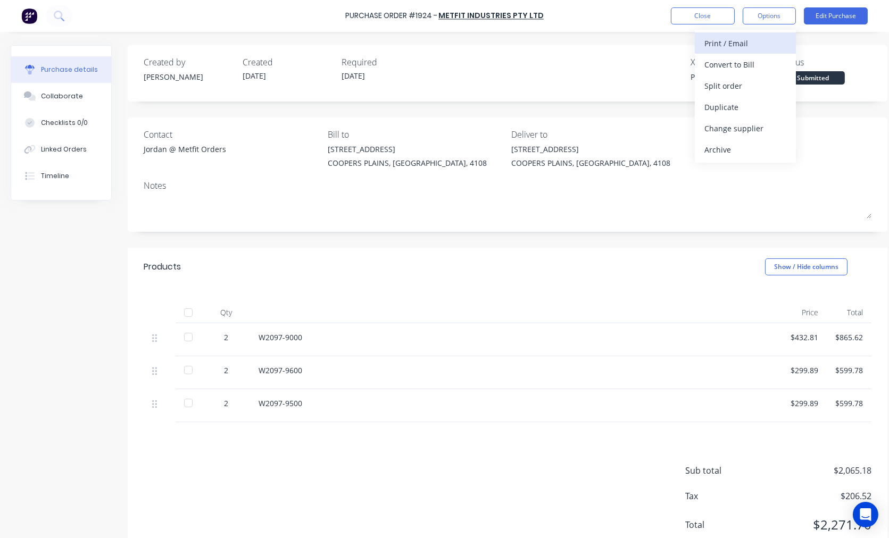
click at [757, 38] on div "Print / Email" at bounding box center [745, 43] width 82 height 15
click at [746, 61] on div "With pricing" at bounding box center [745, 64] width 82 height 15
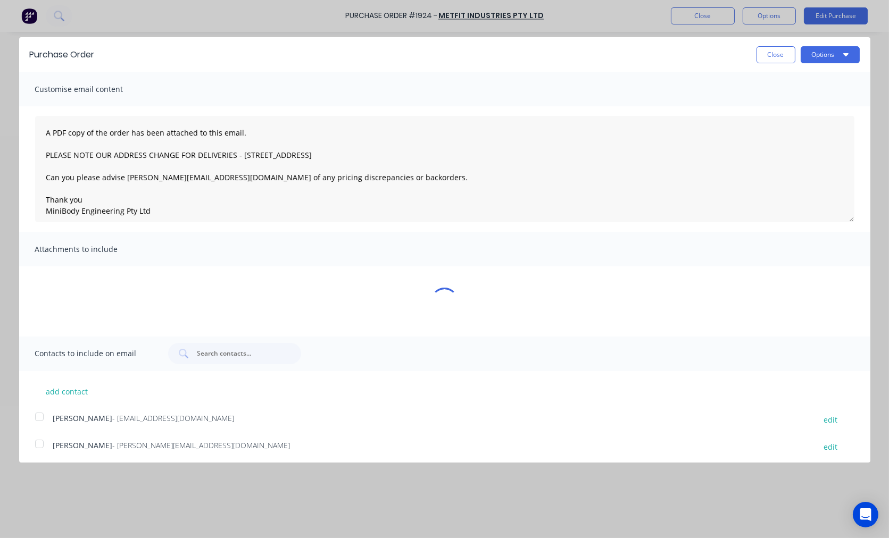
type textarea "x"
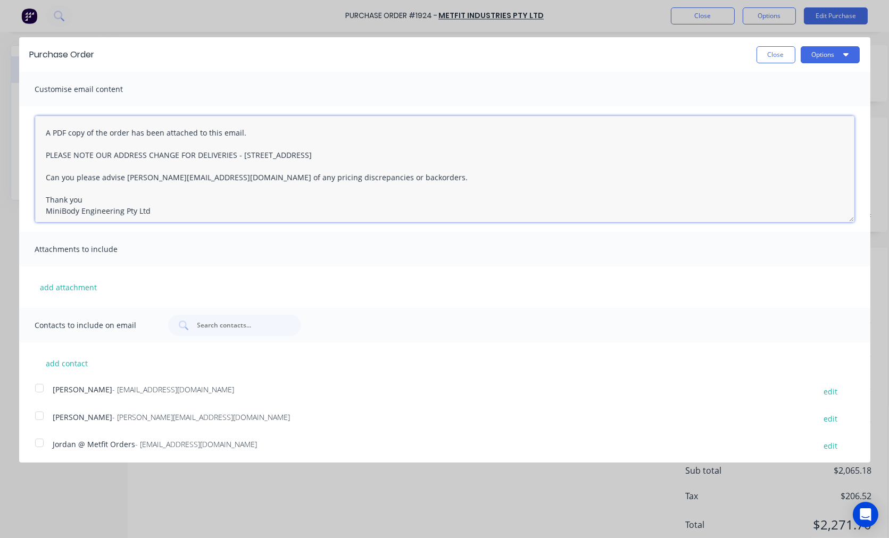
click at [43, 134] on textarea "A PDF copy of the order has been attached to this email. PLEASE NOTE OUR ADDRES…" at bounding box center [444, 169] width 819 height 106
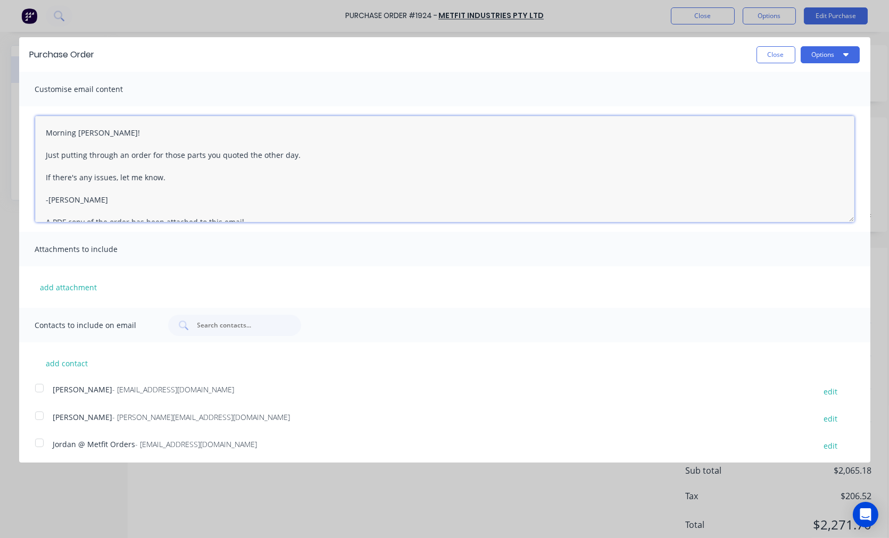
click at [172, 182] on textarea "Morning Jordan! Just putting through an order for those parts you quoted the ot…" at bounding box center [444, 169] width 819 height 106
click at [172, 181] on textarea "Morning Jordan! Just putting through an order for those parts you quoted the ot…" at bounding box center [444, 169] width 819 height 106
click at [41, 441] on div at bounding box center [39, 442] width 21 height 21
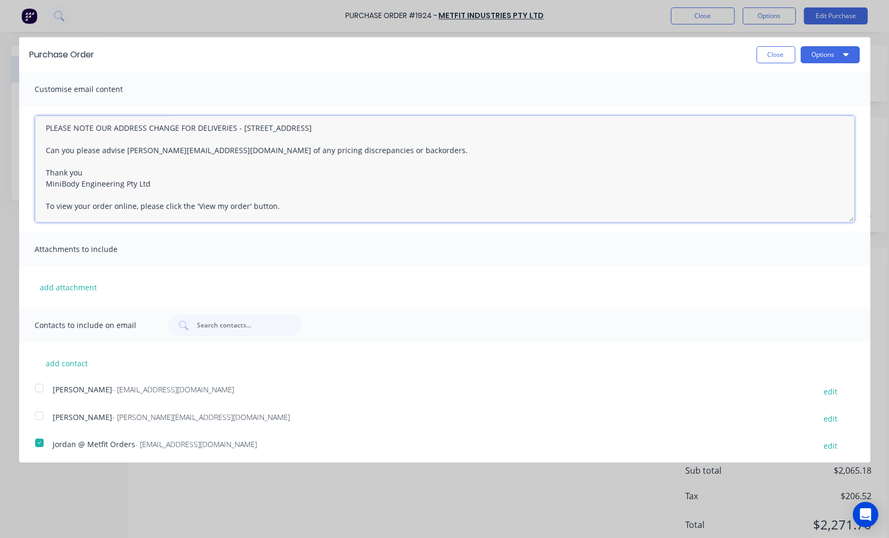
drag, startPoint x: 140, startPoint y: 151, endPoint x: 124, endPoint y: 148, distance: 16.2
click at [124, 148] on textarea "Morning Jordan! Just putting through an order for those parts you quoted the ot…" at bounding box center [444, 169] width 819 height 106
type textarea "Morning Jordan! Just putting through an order for those parts you quoted the ot…"
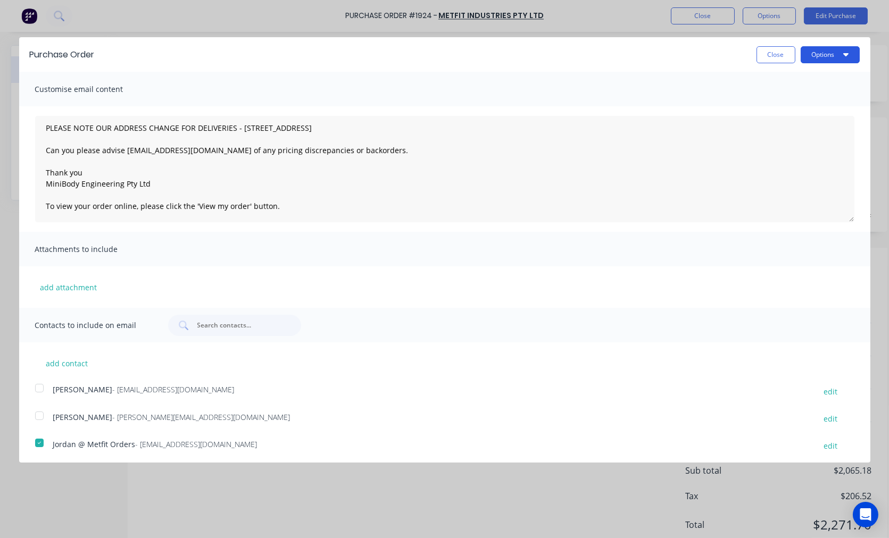
click at [817, 55] on button "Options" at bounding box center [830, 54] width 59 height 17
click at [783, 101] on div "Email" at bounding box center [809, 102] width 82 height 15
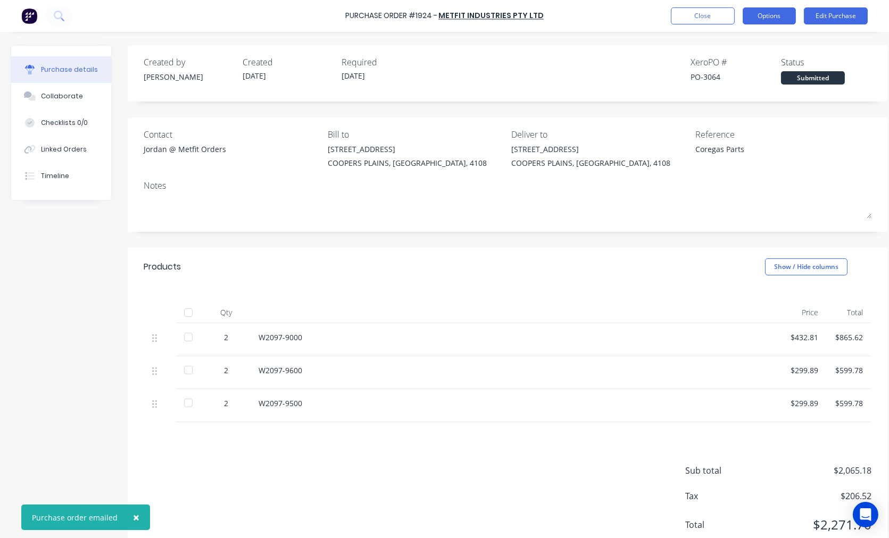
type textarea "x"
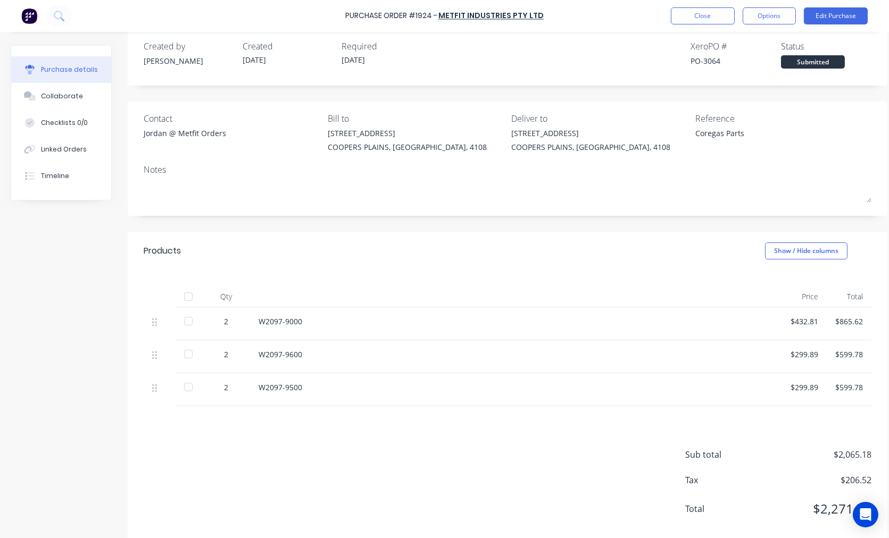
scroll to position [0, 0]
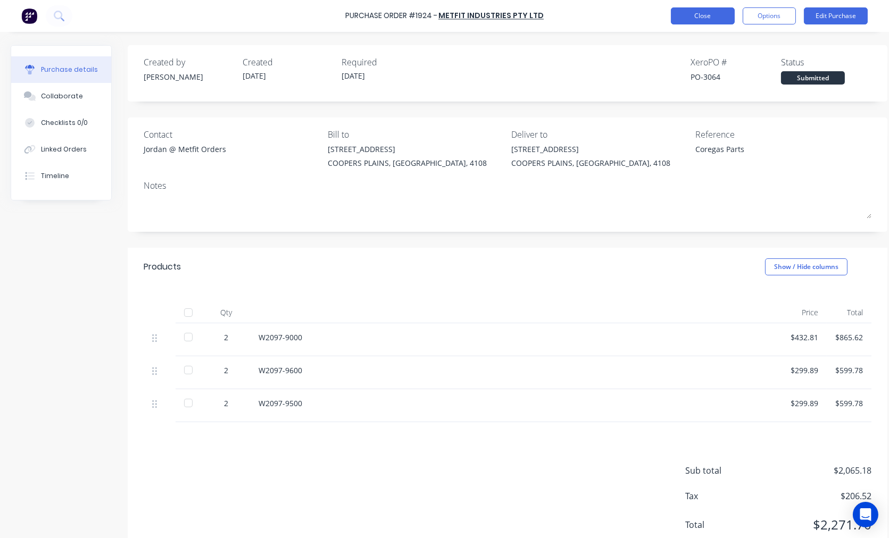
click at [711, 14] on button "Close" at bounding box center [703, 15] width 64 height 17
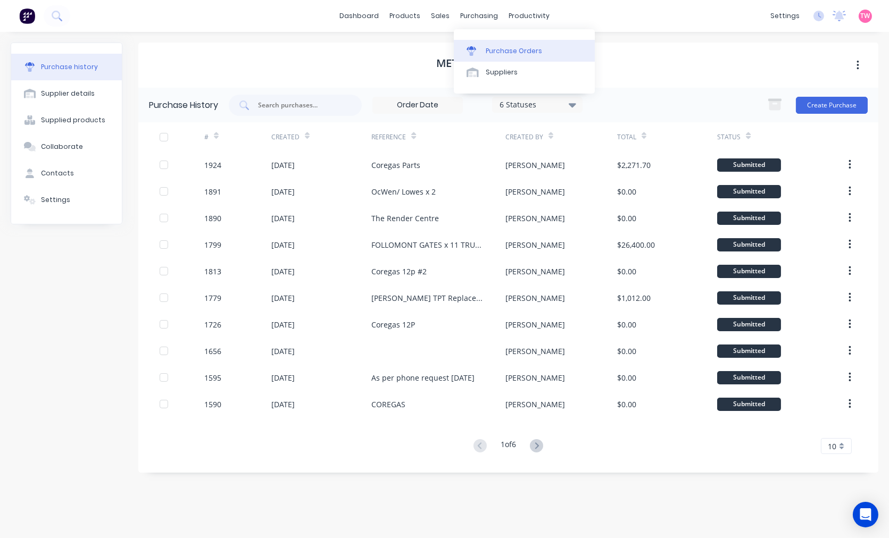
click at [517, 51] on div "Purchase Orders" at bounding box center [514, 51] width 56 height 10
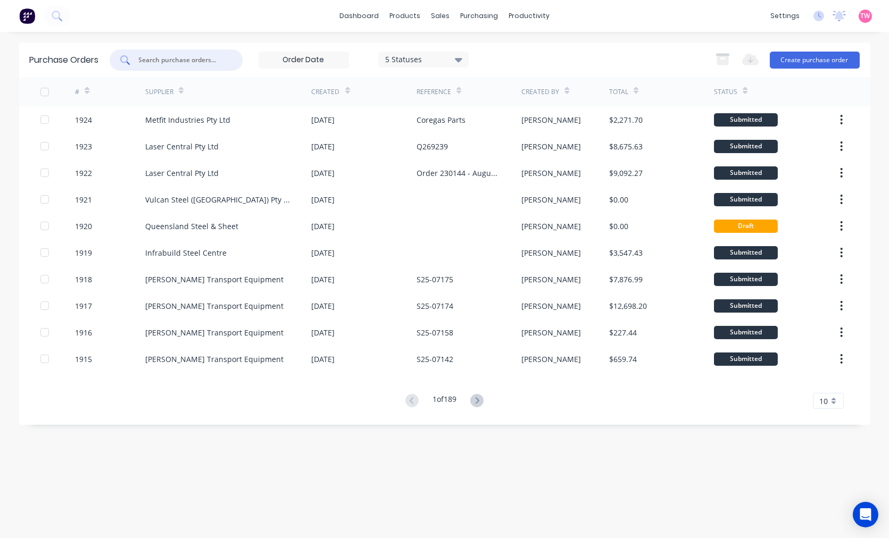
click at [207, 60] on input "text" at bounding box center [182, 60] width 88 height 11
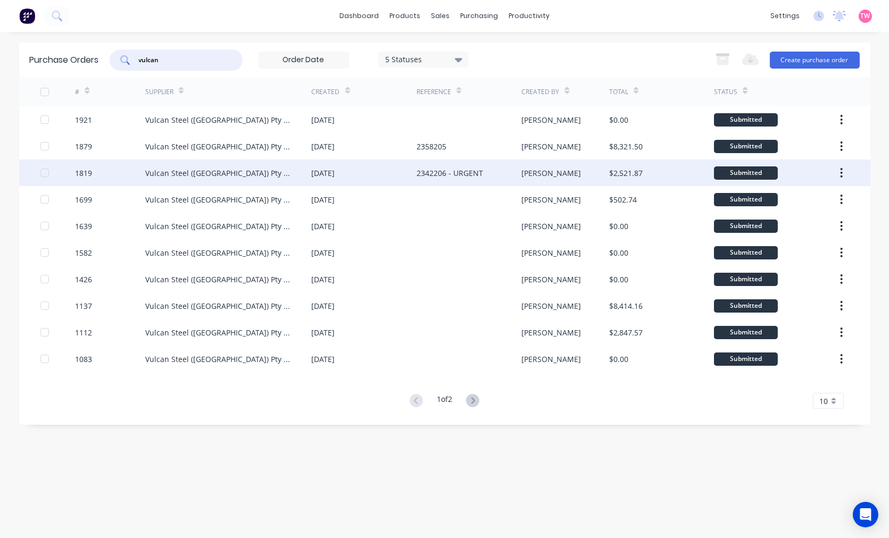
type input "vulcan"
click at [443, 172] on div "2342206 - URGENT" at bounding box center [449, 173] width 66 height 11
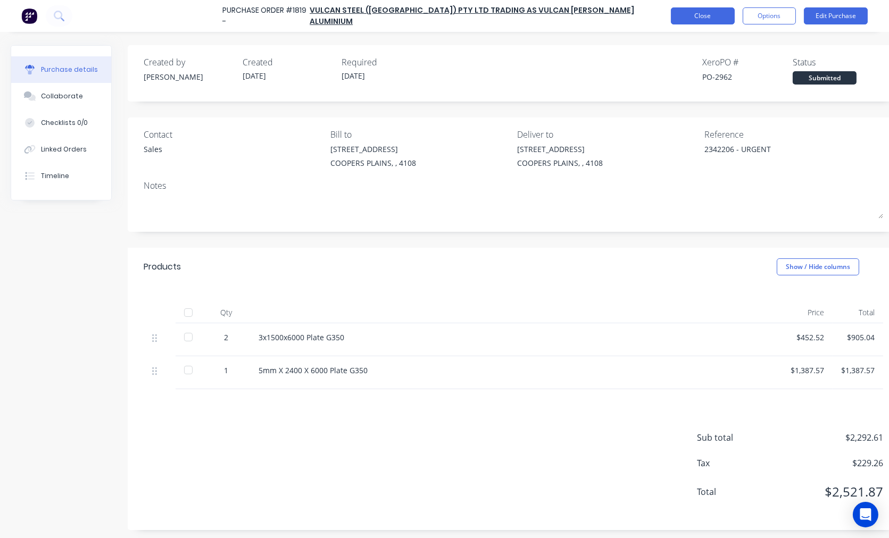
click at [688, 22] on button "Close" at bounding box center [703, 15] width 64 height 17
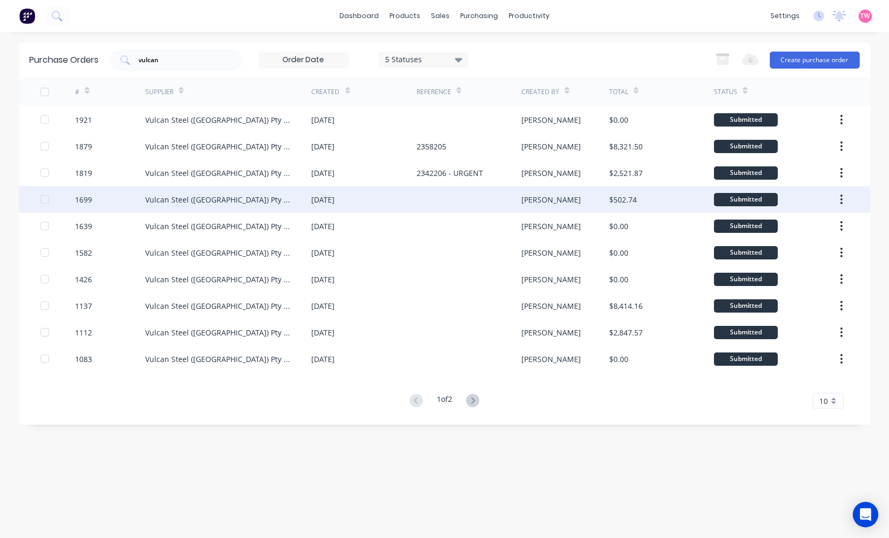
click at [424, 209] on div at bounding box center [468, 199] width 105 height 27
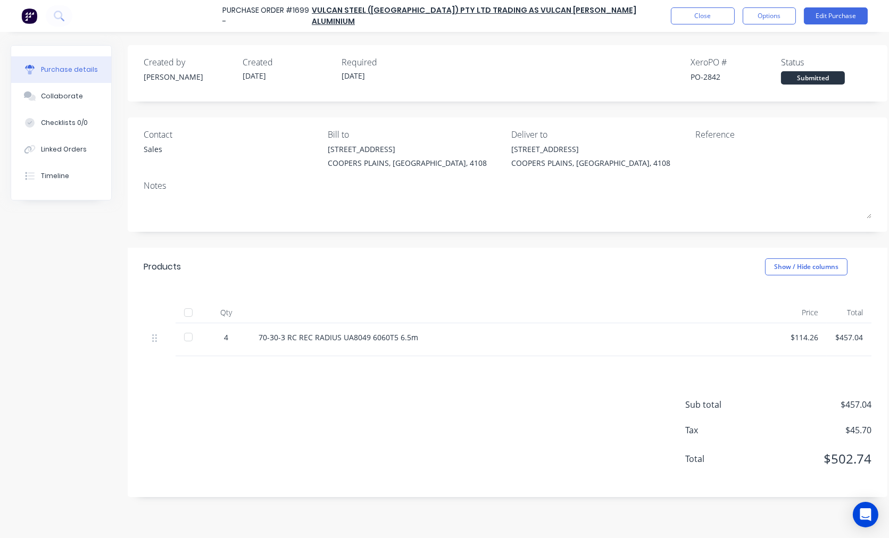
click at [685, 27] on div "Purchase Order #1699 - Vulcan Steel (Australia) Pty Ltd trading as Vulcan Ullri…" at bounding box center [444, 16] width 889 height 32
click at [685, 18] on button "Close" at bounding box center [703, 15] width 64 height 17
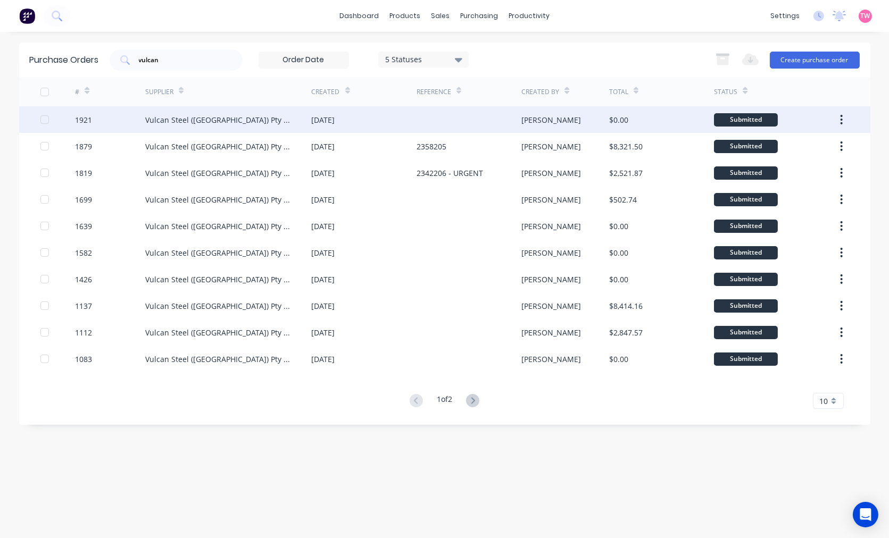
click at [419, 124] on div at bounding box center [468, 119] width 105 height 27
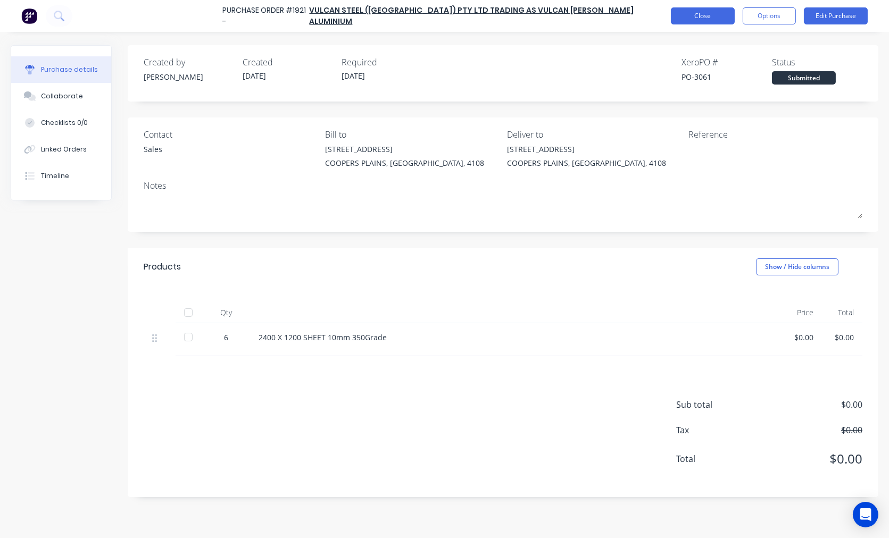
click at [699, 13] on button "Close" at bounding box center [703, 15] width 64 height 17
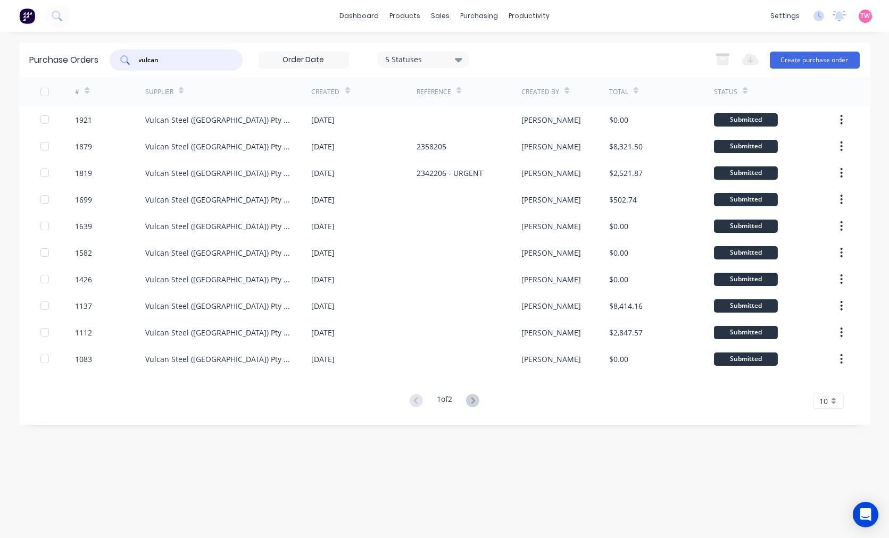
drag, startPoint x: 184, startPoint y: 63, endPoint x: 129, endPoint y: 61, distance: 54.8
click at [129, 61] on div "vulcan" at bounding box center [176, 59] width 133 height 21
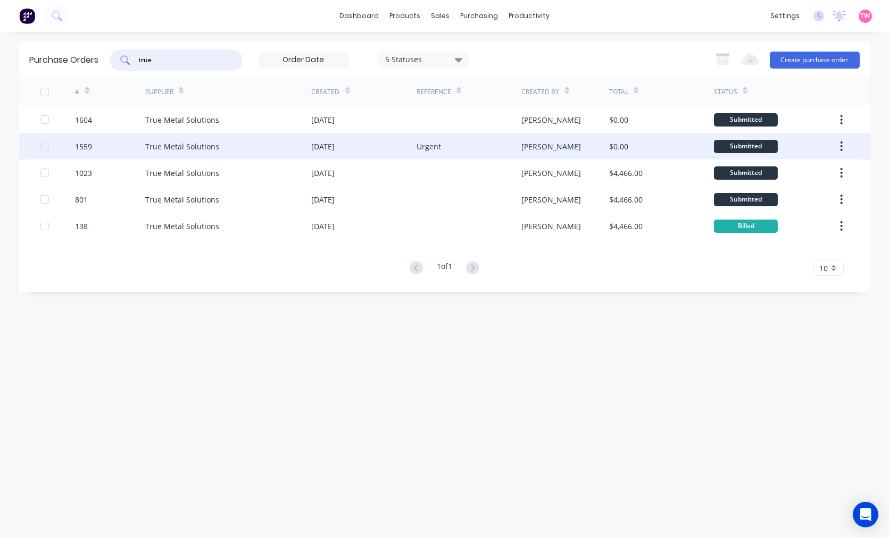
type input "true"
click at [374, 144] on div "29 May 2025" at bounding box center [364, 146] width 105 height 27
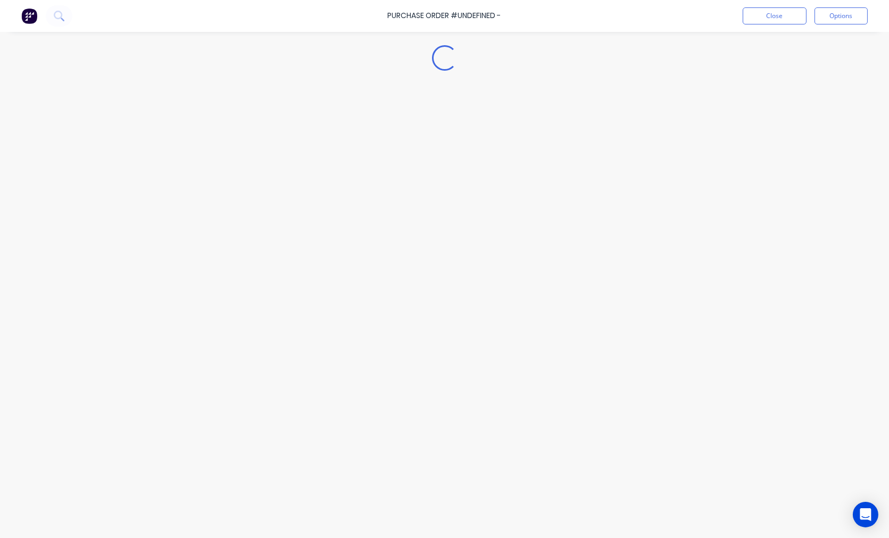
type textarea "x"
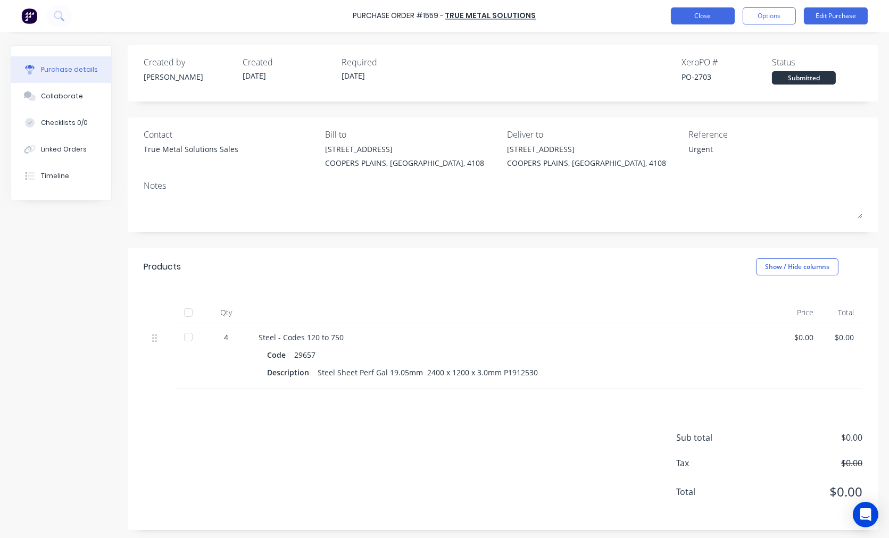
click at [704, 20] on button "Close" at bounding box center [703, 15] width 64 height 17
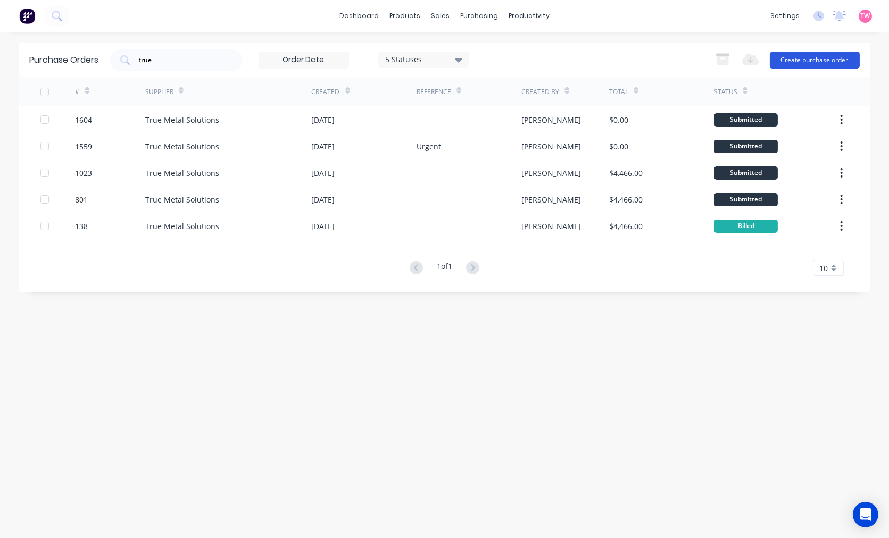
click at [786, 59] on button "Create purchase order" at bounding box center [815, 60] width 90 height 17
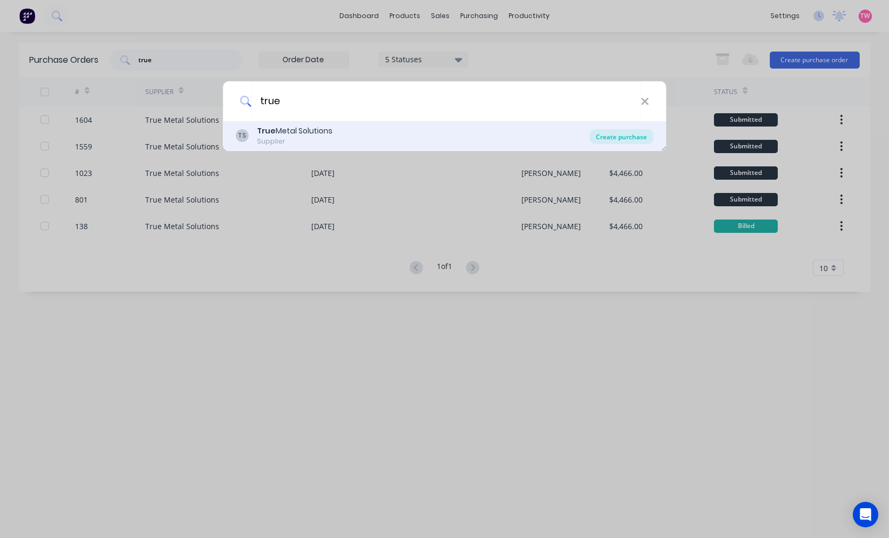
type input "true"
click at [644, 135] on div "Create purchase" at bounding box center [621, 136] width 64 height 15
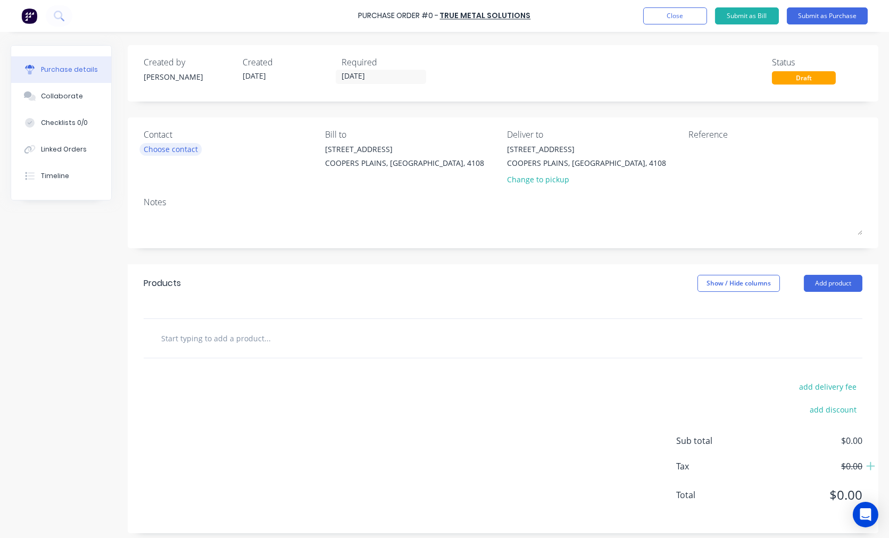
click at [184, 147] on div "Choose contact" at bounding box center [171, 149] width 54 height 11
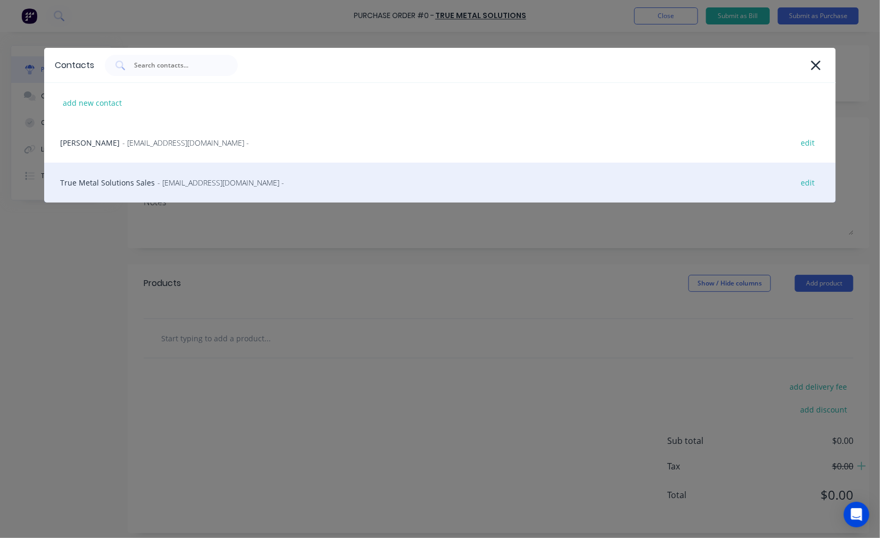
click at [125, 183] on div "True Metal Solutions Sales - sales@truemetalsolutions.com.au - edit" at bounding box center [440, 183] width 792 height 40
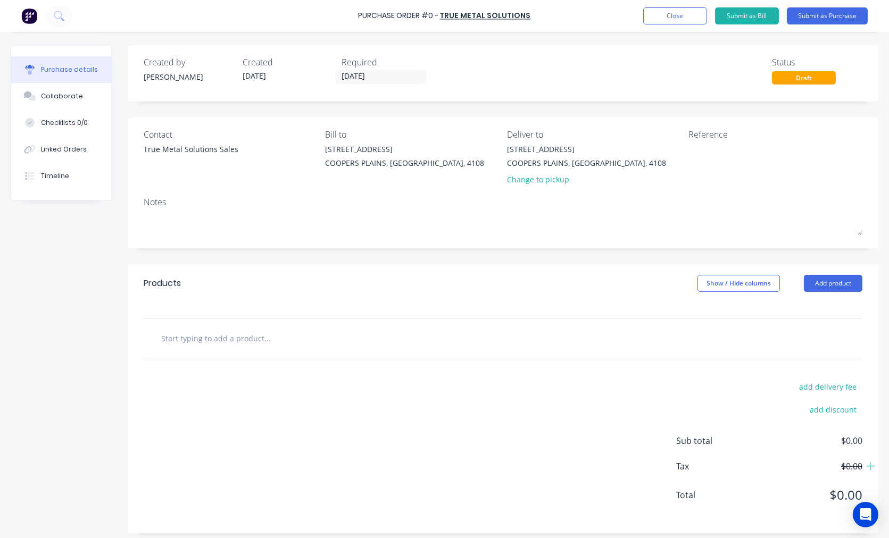
click at [234, 337] on input "text" at bounding box center [267, 338] width 213 height 21
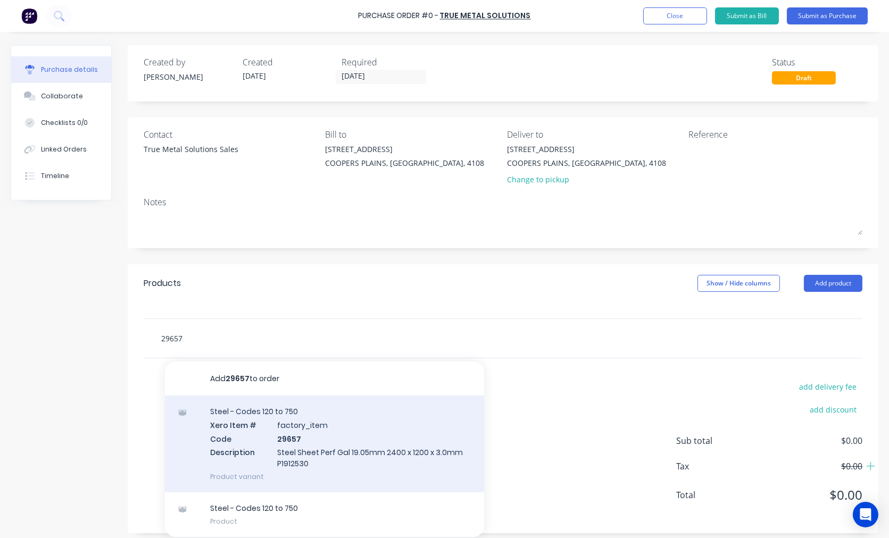
type input "29657"
click at [326, 438] on div "Steel - Codes 120 to 750 Xero Item # factory_item Code 29657 Description Steel …" at bounding box center [324, 444] width 319 height 97
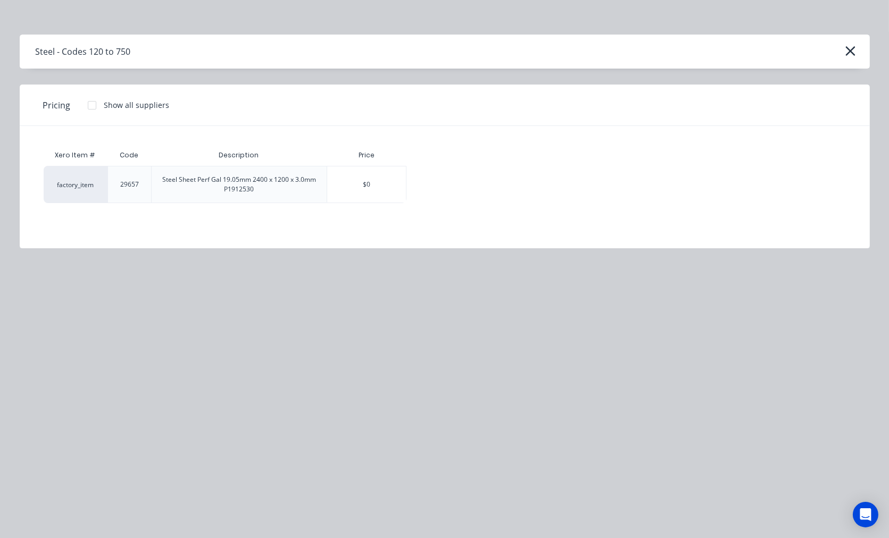
click at [86, 107] on div at bounding box center [91, 105] width 21 height 21
click at [445, 190] on div "$0.00" at bounding box center [444, 184] width 74 height 36
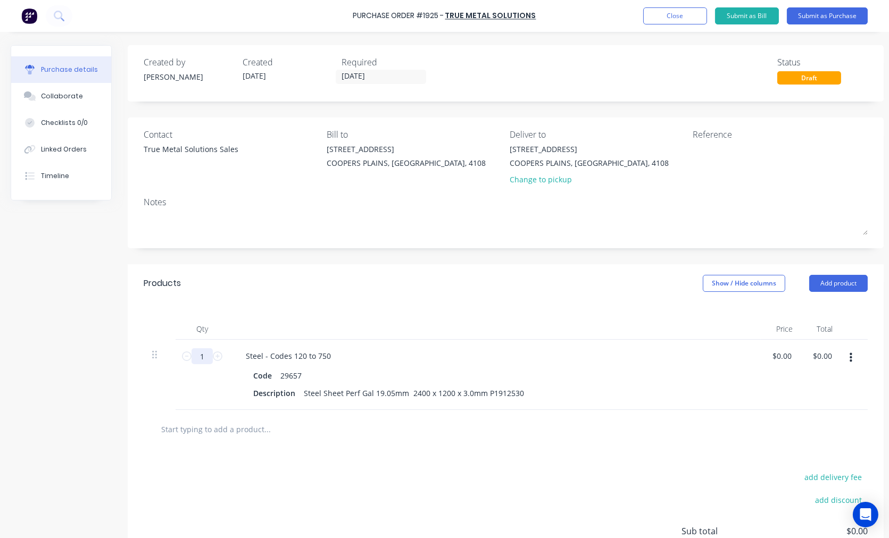
click at [202, 353] on input "1" at bounding box center [201, 356] width 21 height 16
type input "10"
click at [712, 151] on textarea at bounding box center [759, 156] width 133 height 24
type textarea "A"
type textarea "URGENT"
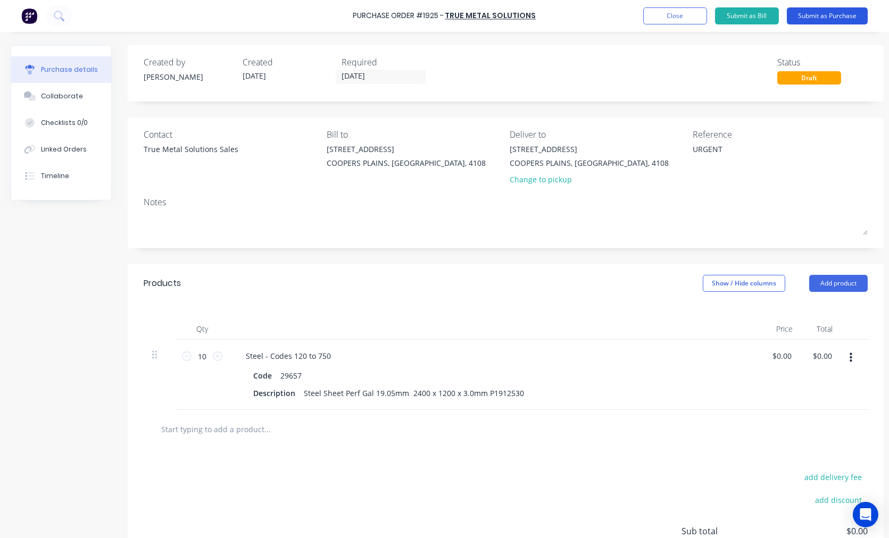
type textarea "x"
type textarea "URGENT"
click at [824, 16] on button "Submit as Purchase" at bounding box center [827, 15] width 81 height 17
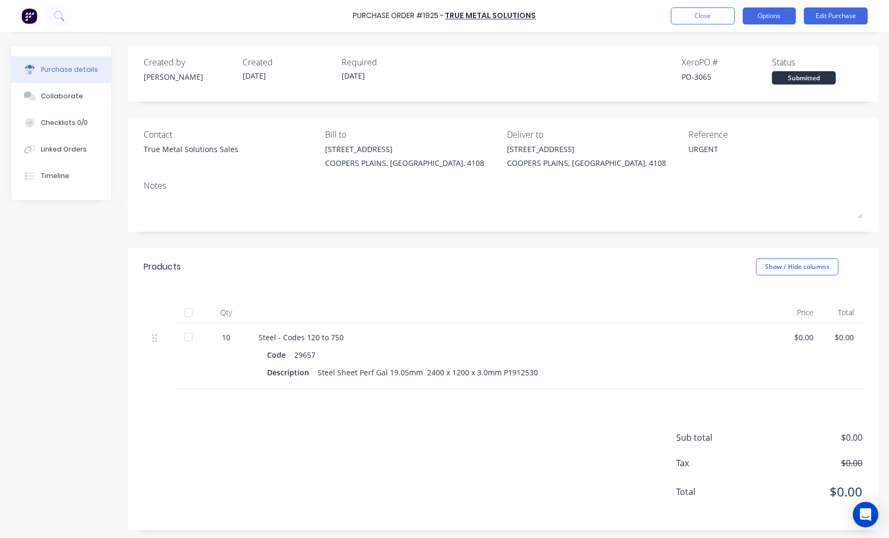
click at [766, 15] on button "Options" at bounding box center [769, 15] width 53 height 17
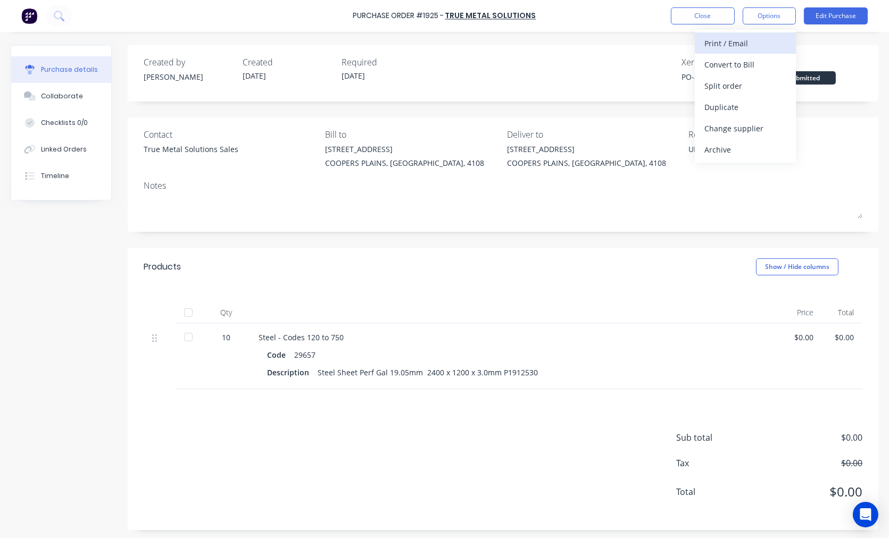
click at [760, 38] on div "Print / Email" at bounding box center [745, 43] width 82 height 15
click at [753, 64] on div "With pricing" at bounding box center [745, 64] width 82 height 15
type textarea "x"
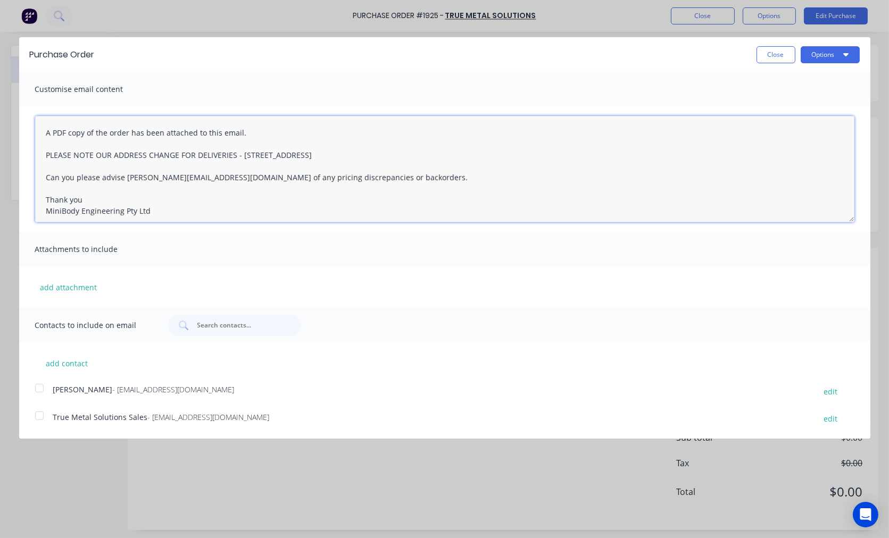
drag, startPoint x: 138, startPoint y: 174, endPoint x: 124, endPoint y: 174, distance: 14.4
click at [124, 174] on textarea "A PDF copy of the order has been attached to this email. PLEASE NOTE OUR ADDRES…" at bounding box center [444, 169] width 819 height 106
click at [46, 130] on textarea "A PDF copy of the order has been attached to this email. PLEASE NOTE OUR ADDRES…" at bounding box center [444, 169] width 819 height 106
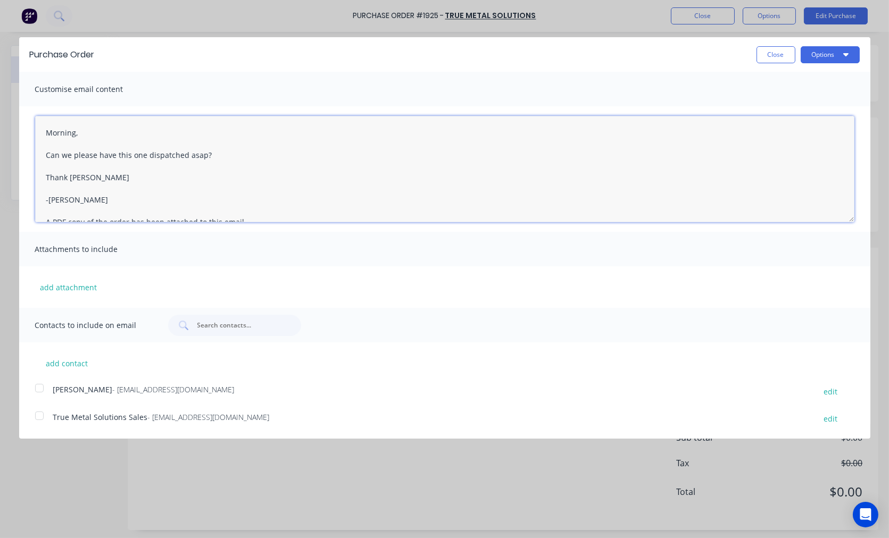
click at [38, 415] on div at bounding box center [39, 415] width 21 height 21
type textarea "Morning, Can we please have this one dispatched asap? Thank youoo -Taylor A PDF…"
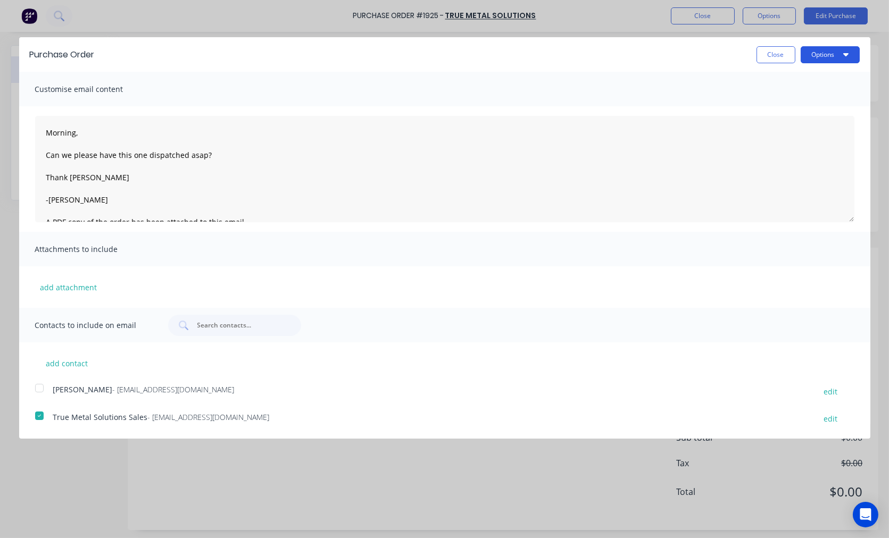
click at [829, 48] on button "Options" at bounding box center [830, 54] width 59 height 17
click at [791, 99] on div "Email" at bounding box center [809, 102] width 82 height 15
type textarea "x"
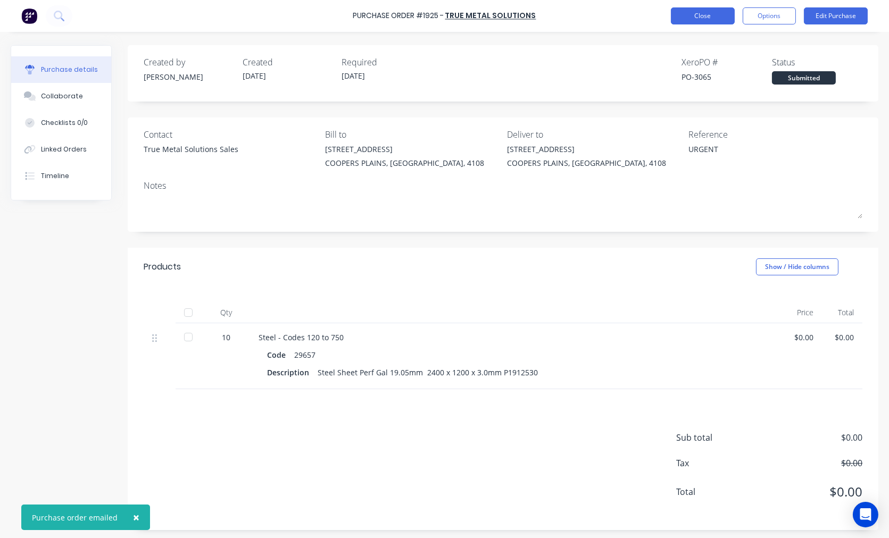
click at [685, 19] on button "Close" at bounding box center [703, 15] width 64 height 17
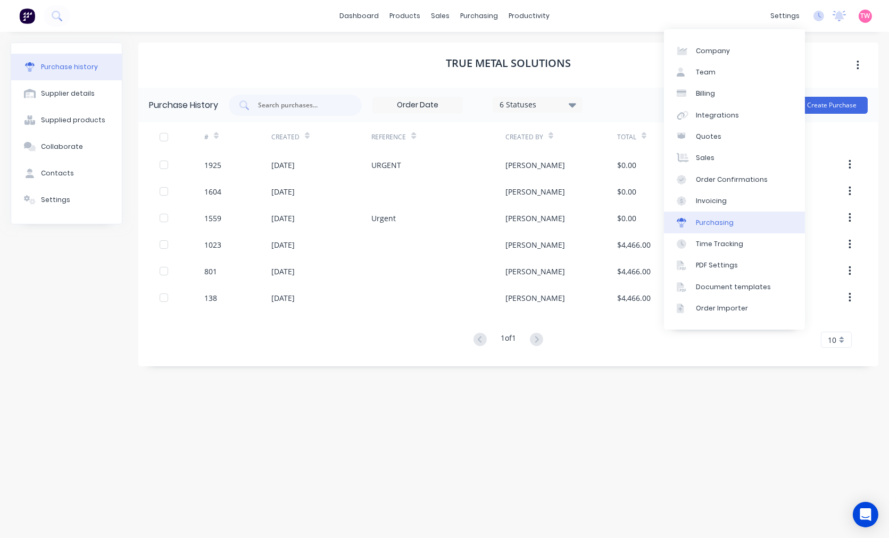
click at [713, 220] on div "Purchasing" at bounding box center [715, 223] width 38 height 10
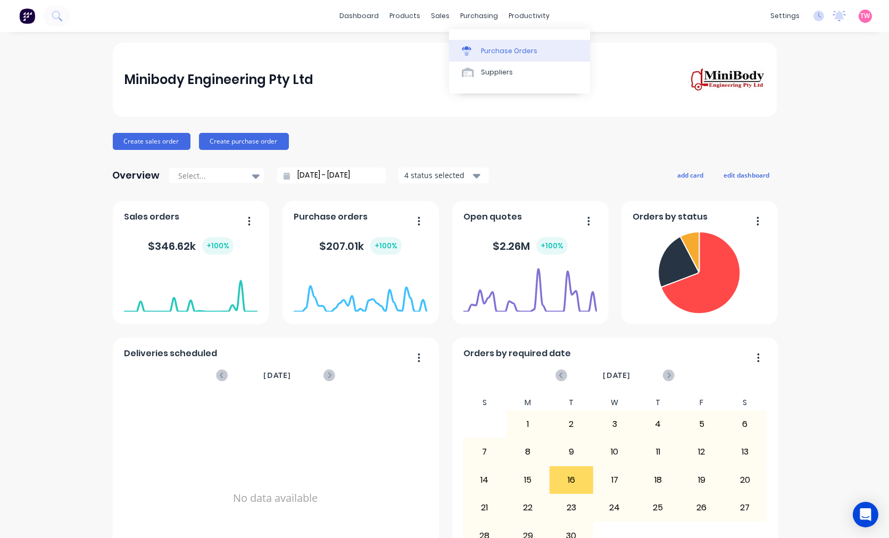
click at [500, 56] on link "Purchase Orders" at bounding box center [519, 50] width 141 height 21
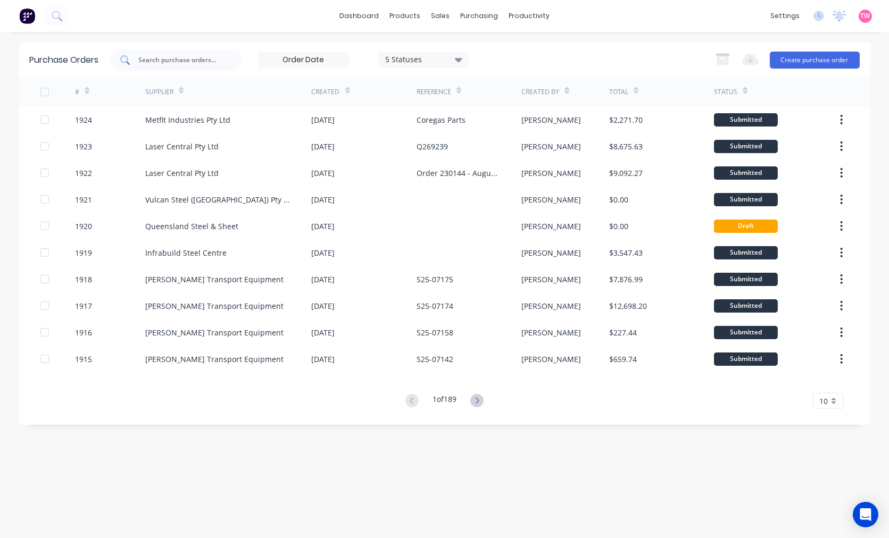
click at [187, 59] on input "text" at bounding box center [182, 60] width 88 height 11
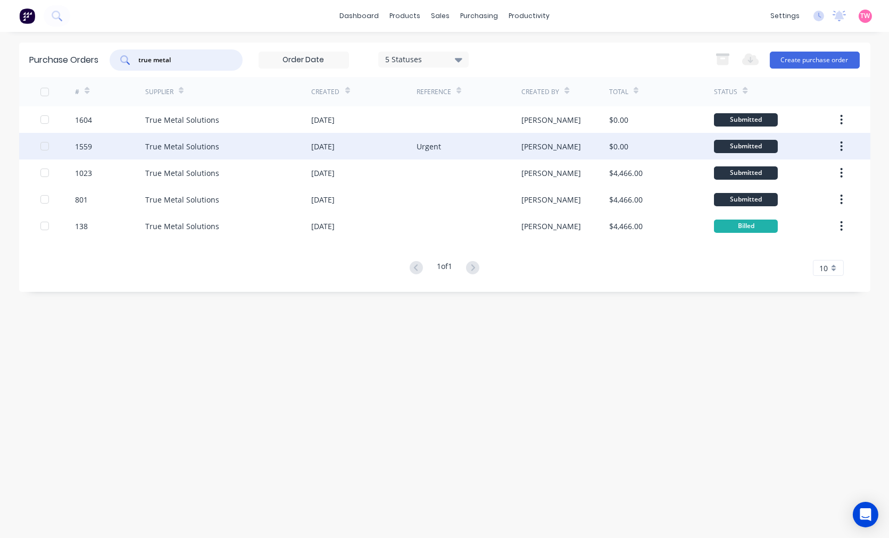
type input "true metal"
click at [150, 142] on div "True Metal Solutions" at bounding box center [182, 146] width 74 height 11
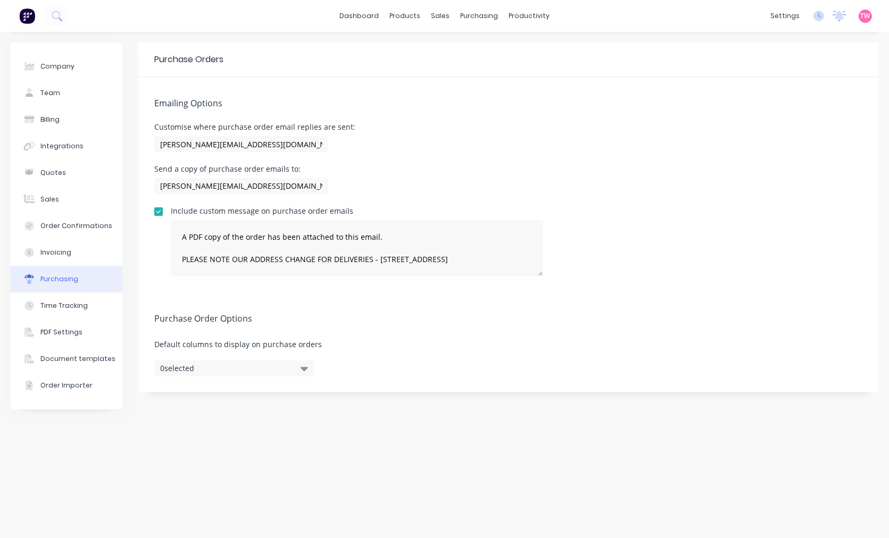
type textarea "A PDF copy of the order has been attached to this email. PLEASE NOTE OUR ADDRES…"
click at [252, 143] on input "[PERSON_NAME][EMAIL_ADDRESS][DOMAIN_NAME] , [EMAIL_ADDRESS][DOMAIN_NAME]" at bounding box center [241, 144] width 174 height 16
click at [249, 143] on input "[PERSON_NAME][EMAIL_ADDRESS][DOMAIN_NAME] , [EMAIL_ADDRESS][DOMAIN_NAME]" at bounding box center [241, 144] width 174 height 16
type input "[EMAIL_ADDRESS][DOMAIN_NAME]"
click at [250, 183] on input "[PERSON_NAME][EMAIL_ADDRESS][DOMAIN_NAME] , [EMAIL_ADDRESS][DOMAIN_NAME]" at bounding box center [241, 186] width 174 height 16
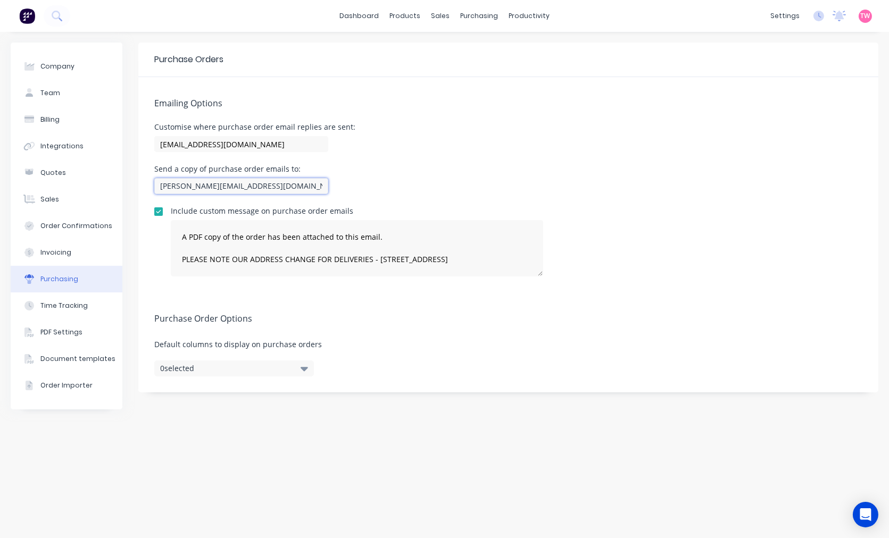
type textarea "A PDF copy of the order has been attached to this email. PLEASE NOTE OUR ADDRES…"
type input "[PERSON_NAME][EMAIL_ADDRESS][DOMAIN_NAME] ,[EMAIL_ADDRESS][DOMAIN_NAME]"
type textarea "A PDF copy of the order has been attached to this email. PLEASE NOTE OUR ADDRES…"
click at [262, 192] on input "[EMAIL_ADDRESS][DOMAIN_NAME]" at bounding box center [241, 186] width 174 height 16
type input "[EMAIL_ADDRESS][DOMAIN_NAME]"
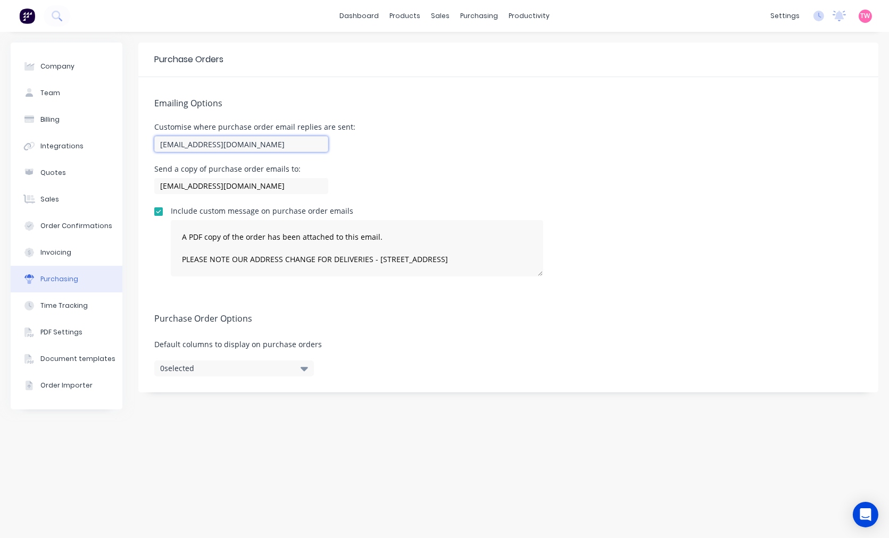
click at [275, 144] on input "[EMAIL_ADDRESS][DOMAIN_NAME]" at bounding box center [241, 144] width 174 height 16
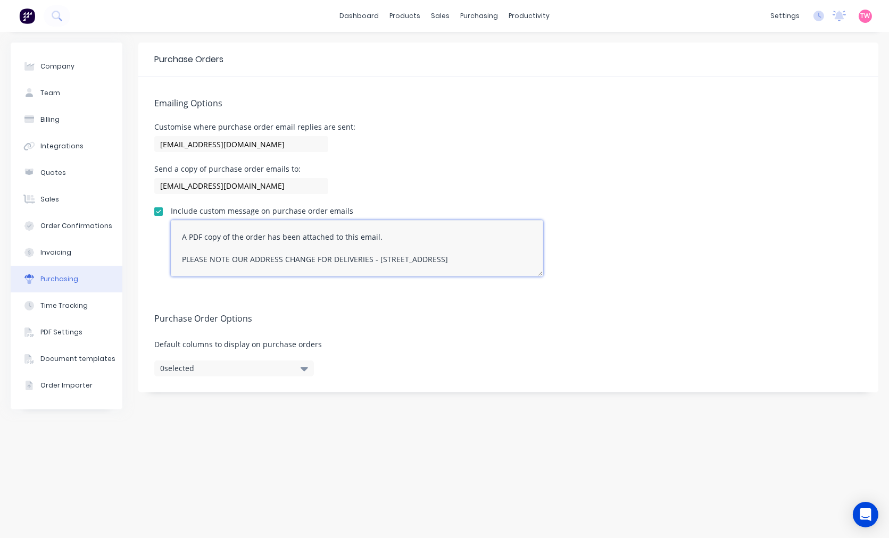
scroll to position [24, 0]
click at [276, 253] on textarea "A PDF copy of the order has been attached to this email. PLEASE NOTE OUR ADDRES…" at bounding box center [357, 248] width 372 height 56
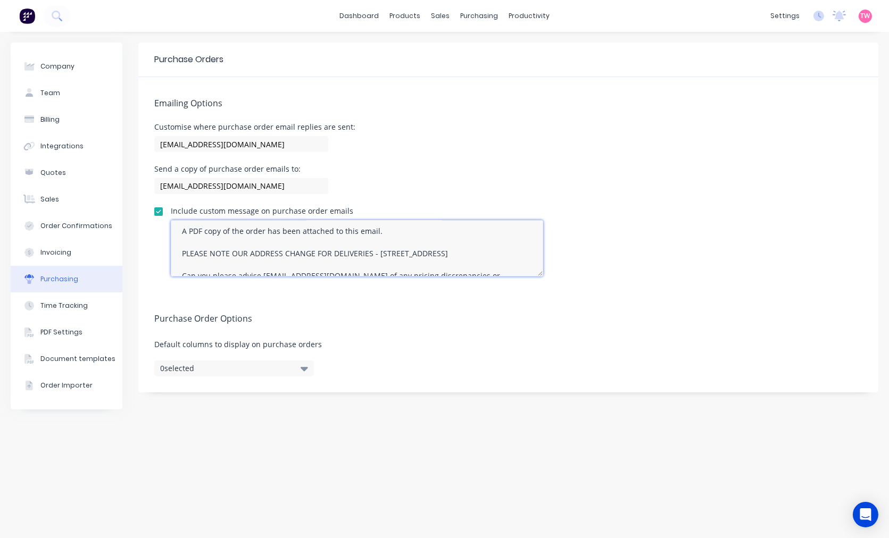
scroll to position [0, 0]
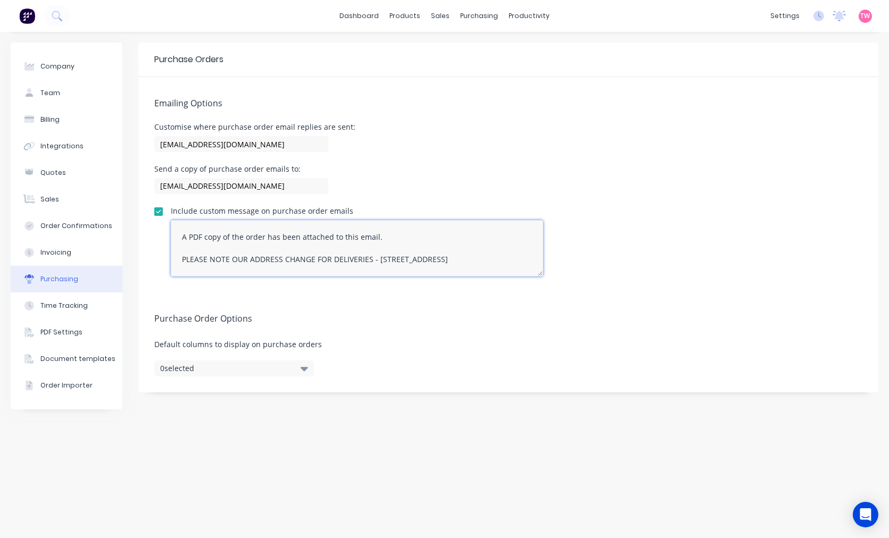
click at [515, 257] on textarea "A PDF copy of the order has been attached to this email. PLEASE NOTE OUR ADDRES…" at bounding box center [357, 248] width 372 height 56
type textarea "A PDF copy of the order has been attached to this email. PLEASE NOTE OUR ADDRES…"
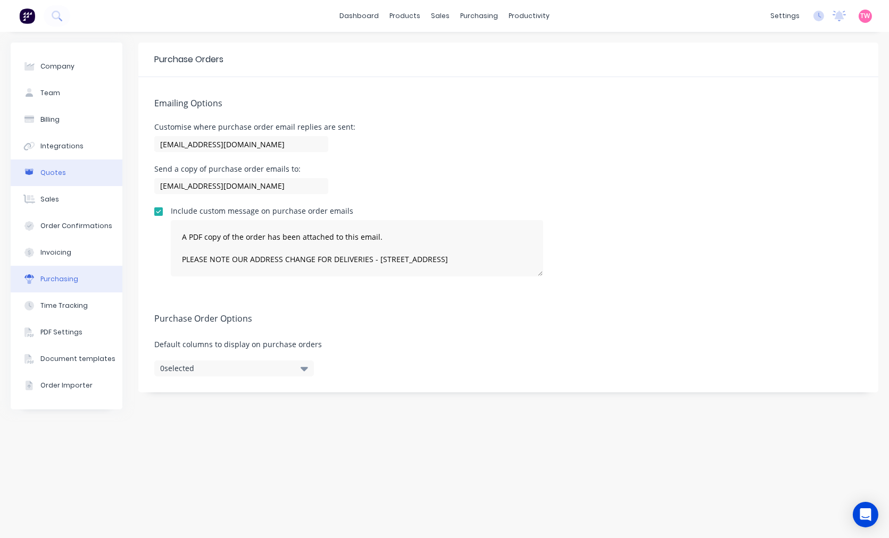
click at [76, 172] on button "Quotes" at bounding box center [67, 173] width 112 height 27
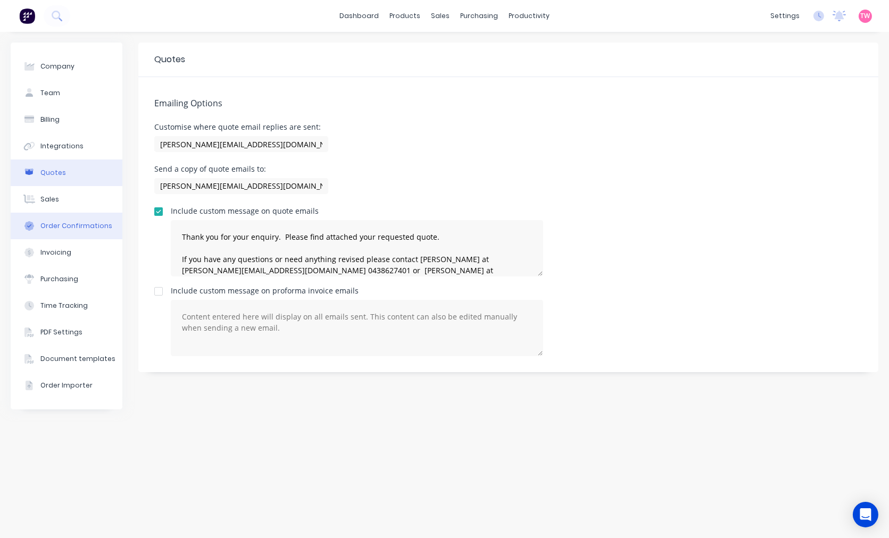
click at [60, 228] on div "Order Confirmations" at bounding box center [76, 226] width 72 height 10
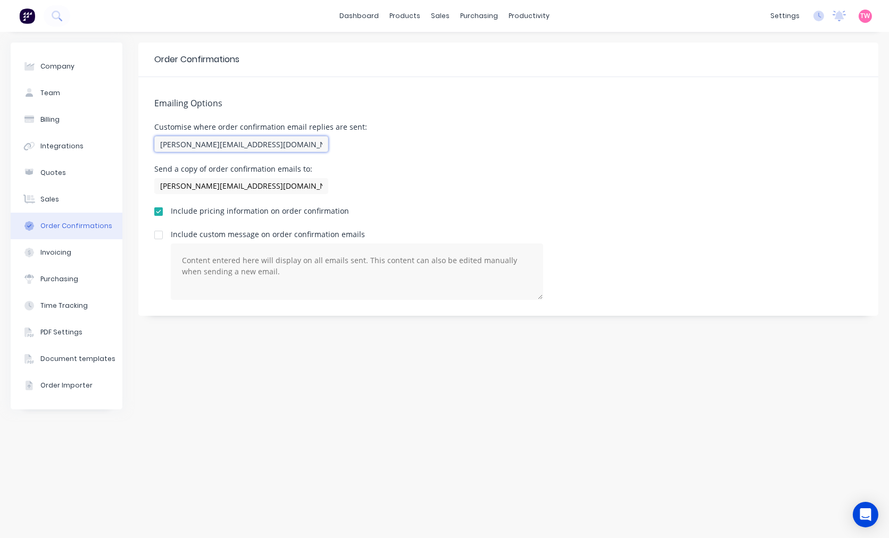
drag, startPoint x: 177, startPoint y: 144, endPoint x: 165, endPoint y: 137, distance: 13.6
click at [165, 137] on input "[PERSON_NAME][EMAIL_ADDRESS][DOMAIN_NAME]" at bounding box center [241, 144] width 174 height 16
type input "[EMAIL_ADDRESS][DOMAIN_NAME]"
click at [62, 251] on div "Invoicing" at bounding box center [55, 253] width 31 height 10
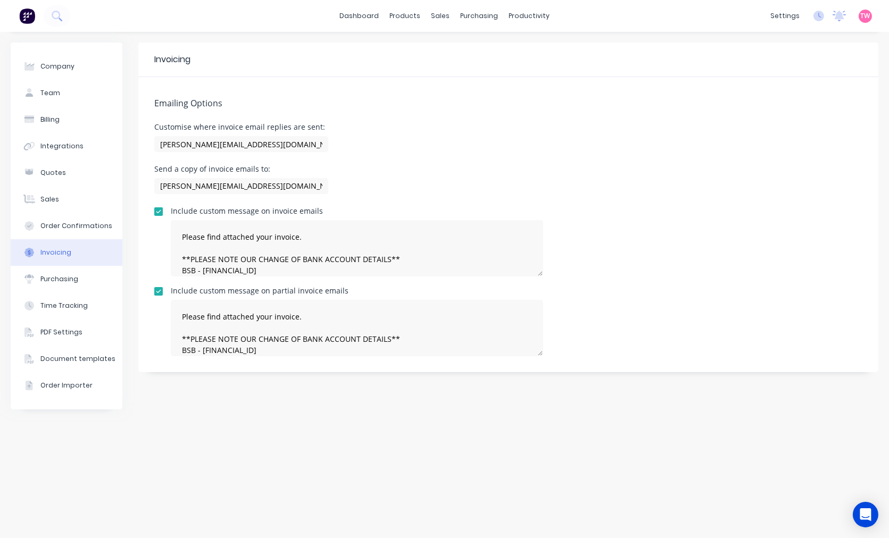
type textarea "Please find attached your invoice. **PLEASE NOTE OUR CHANGE OF BANK ACCOUNT DET…"
drag, startPoint x: 247, startPoint y: 141, endPoint x: 368, endPoint y: 146, distance: 120.8
click at [368, 146] on div "Customise where invoice email replies are sent: [PERSON_NAME][EMAIL_ADDRESS][DO…" at bounding box center [508, 138] width 708 height 31
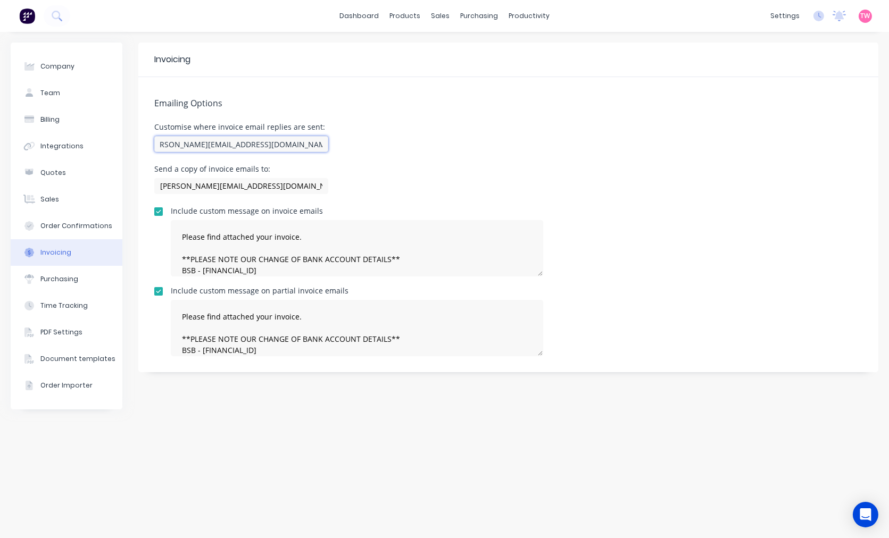
scroll to position [0, 0]
type input "[PERSON_NAME][EMAIL_ADDRESS][DOMAIN_NAME],"
type textarea "Please find attached your invoice. **PLEASE NOTE OUR CHANGE OF BANK ACCOUNT DET…"
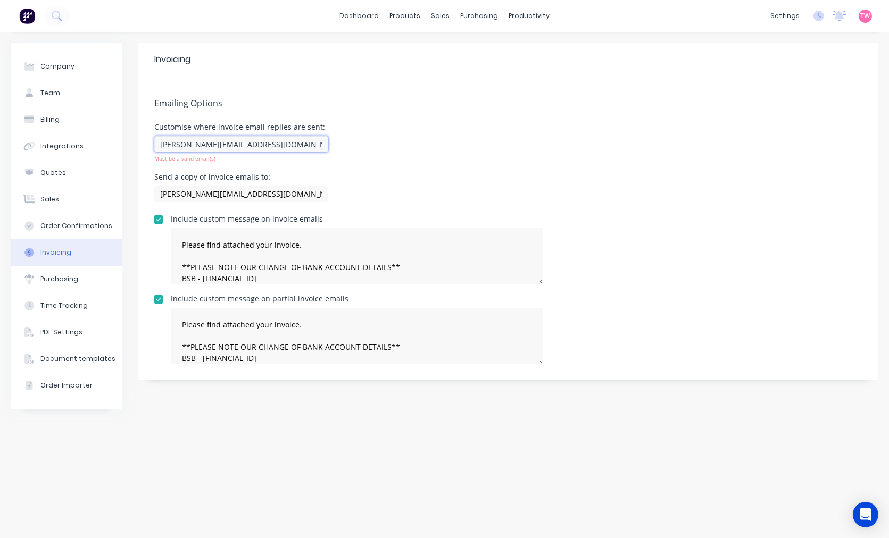
click at [254, 139] on input "[PERSON_NAME][EMAIL_ADDRESS][DOMAIN_NAME]," at bounding box center [241, 144] width 174 height 16
type input "[PERSON_NAME][EMAIL_ADDRESS][DOMAIN_NAME]"
type textarea "Please find attached your invoice. **PLEASE NOTE OUR CHANGE OF BANK ACCOUNT DET…"
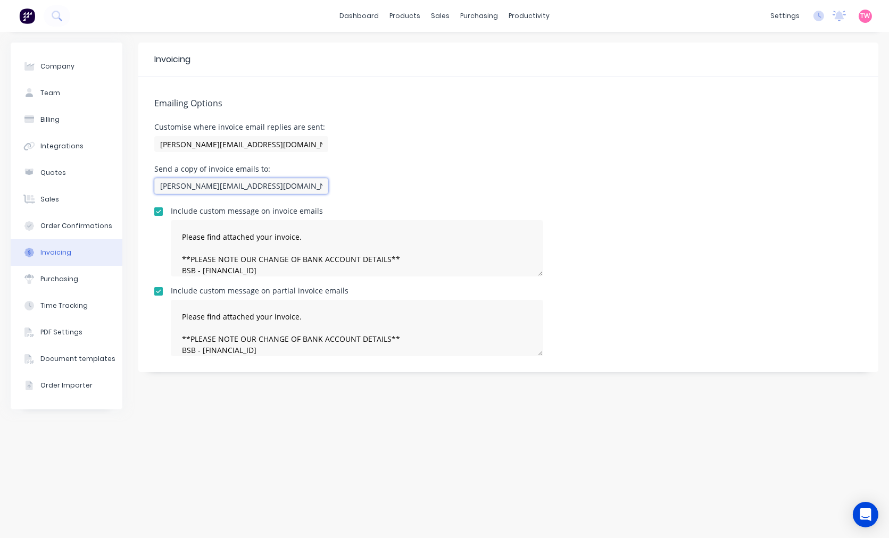
click at [244, 194] on div "[PERSON_NAME][EMAIL_ADDRESS][DOMAIN_NAME], [PERSON_NAME][EMAIL_ADDRESS][DOMAIN_…" at bounding box center [241, 187] width 174 height 19
type textarea "Please find attached your invoice. **PLEASE NOTE OUR CHANGE OF BANK ACCOUNT DET…"
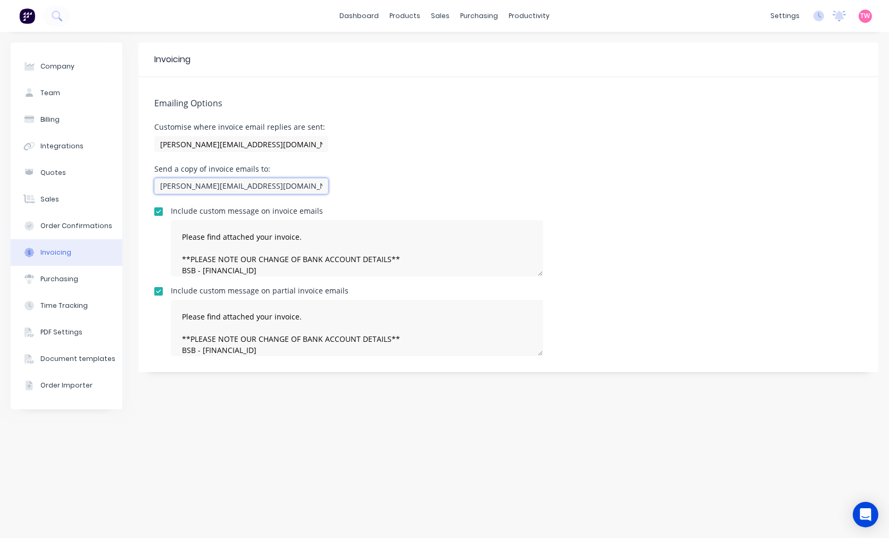
scroll to position [0, 12]
drag, startPoint x: 245, startPoint y: 184, endPoint x: 362, endPoint y: 180, distance: 117.1
click at [354, 180] on div "Send a copy of invoice emails to: [PERSON_NAME][EMAIL_ADDRESS][DOMAIN_NAME], [P…" at bounding box center [508, 180] width 708 height 31
type input "[PERSON_NAME][EMAIL_ADDRESS][DOMAIN_NAME]"
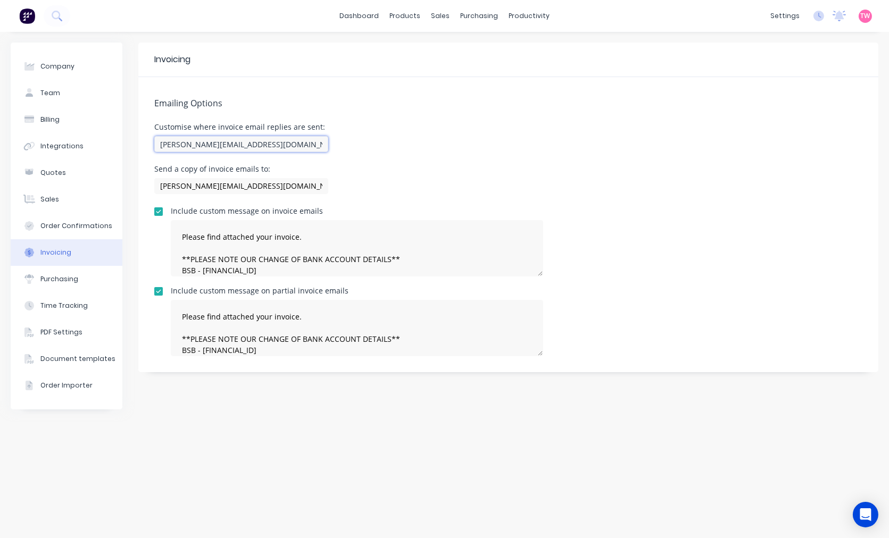
click at [269, 143] on input "[PERSON_NAME][EMAIL_ADDRESS][DOMAIN_NAME]" at bounding box center [241, 144] width 174 height 16
type textarea "Please find attached your invoice. **PLEASE NOTE OUR CHANGE OF BANK ACCOUNT DET…"
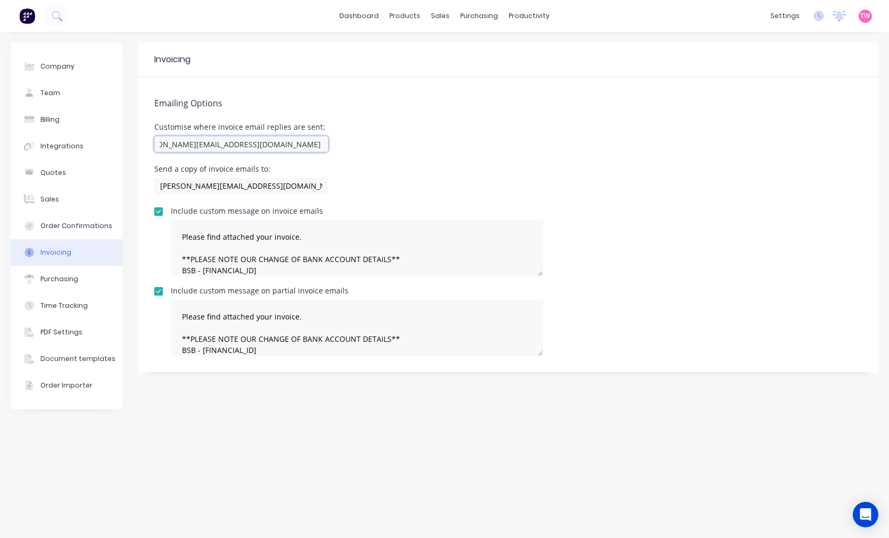
scroll to position [0, 24]
drag, startPoint x: 227, startPoint y: 143, endPoint x: 333, endPoint y: 143, distance: 105.9
click at [333, 143] on div "Customise where invoice email replies are sent: [PERSON_NAME][EMAIL_ADDRESS][DO…" at bounding box center [508, 138] width 708 height 31
type input "[PERSON_NAME][EMAIL_ADDRESS][DOMAIN_NAME] , [PERSON_NAME][EMAIL_ADDRESS][DOMAIN…"
click at [254, 188] on input "[PERSON_NAME][EMAIL_ADDRESS][DOMAIN_NAME]" at bounding box center [241, 186] width 174 height 16
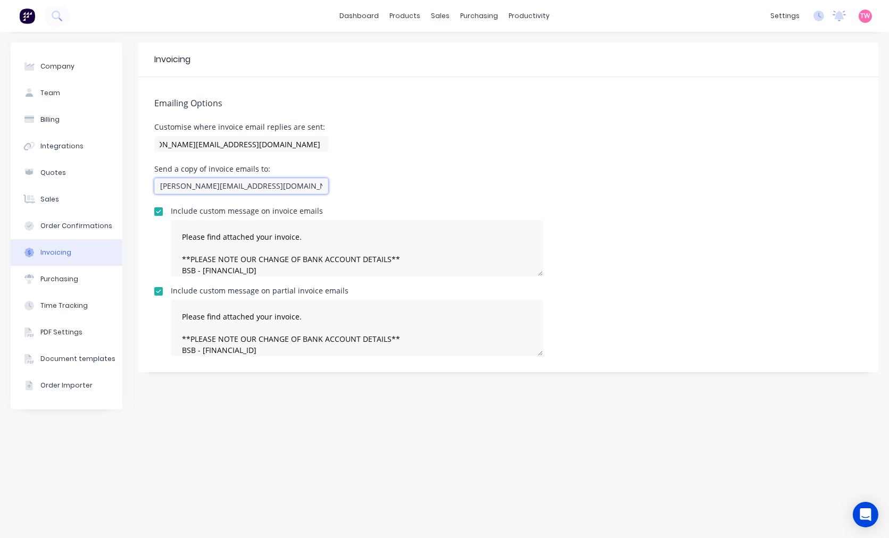
scroll to position [0, 0]
type textarea "Please find attached your invoice. **PLEASE NOTE OUR CHANGE OF BANK ACCOUNT DET…"
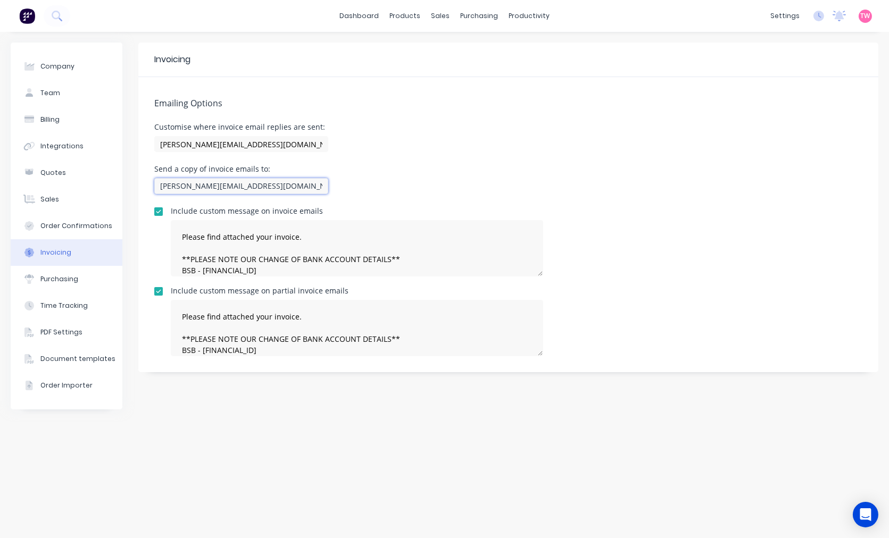
paste input "ashleigh@minibody.com.au"
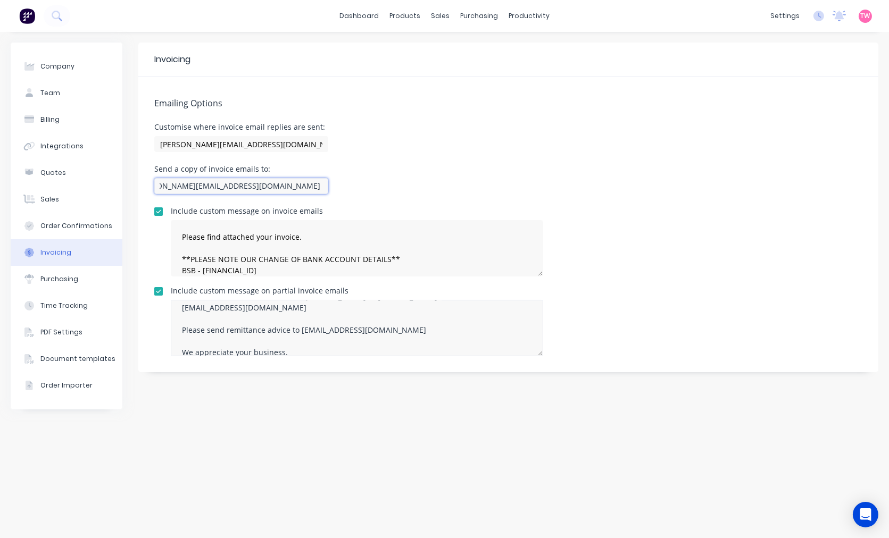
type input "Steve@minibody.com.au , ashleigh@minibody.com.au"
type textarea "Please find attached your invoice. **PLEASE NOTE OUR CHANGE OF BANK ACCOUNT DET…"
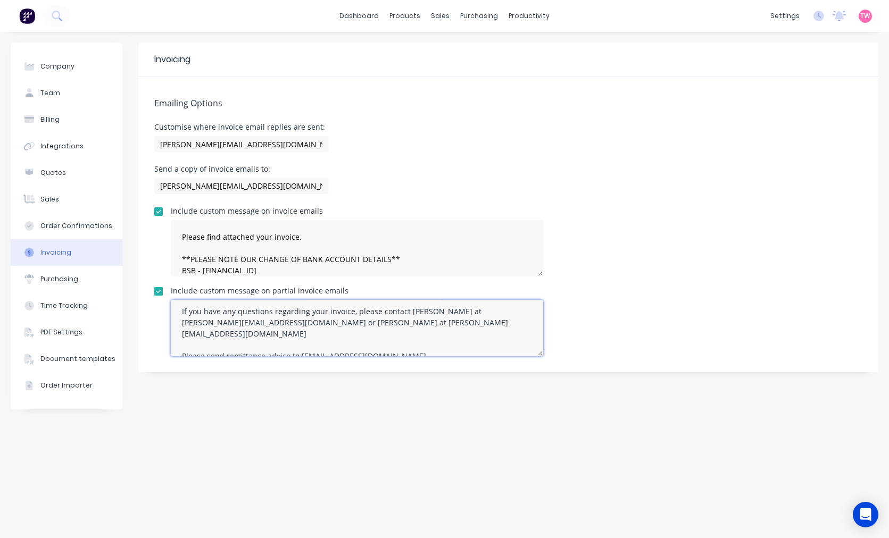
type textarea "Please find attached your invoice. **PLEASE NOTE OUR CHANGE OF BANK ACCOUNT DET…"
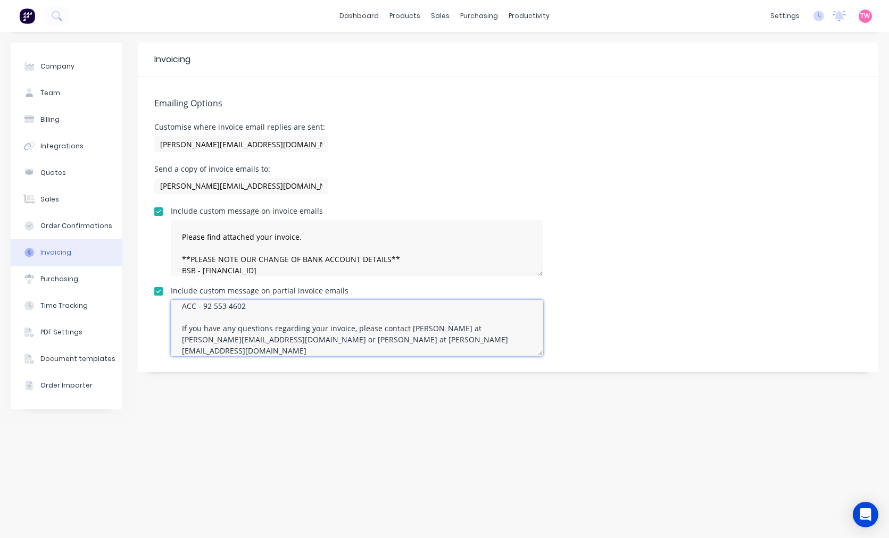
scroll to position [68, 0]
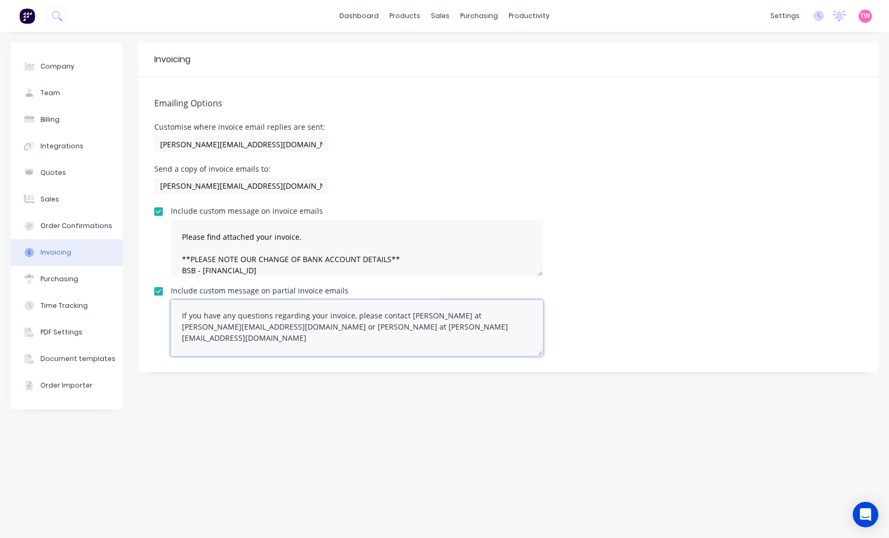
drag, startPoint x: 277, startPoint y: 322, endPoint x: 287, endPoint y: 322, distance: 10.6
click at [287, 322] on textarea "Please find attached your invoice. **PLEASE NOTE OUR CHANGE OF BANK ACCOUNT DET…" at bounding box center [357, 328] width 372 height 56
click at [318, 324] on textarea "Please find attached your invoice. **PLEASE NOTE OUR CHANGE OF BANK ACCOUNT DET…" at bounding box center [357, 328] width 372 height 56
drag, startPoint x: 314, startPoint y: 323, endPoint x: 279, endPoint y: 321, distance: 35.7
click at [279, 321] on textarea "Please find attached your invoice. **PLEASE NOTE OUR CHANGE OF BANK ACCOUNT DET…" at bounding box center [357, 328] width 372 height 56
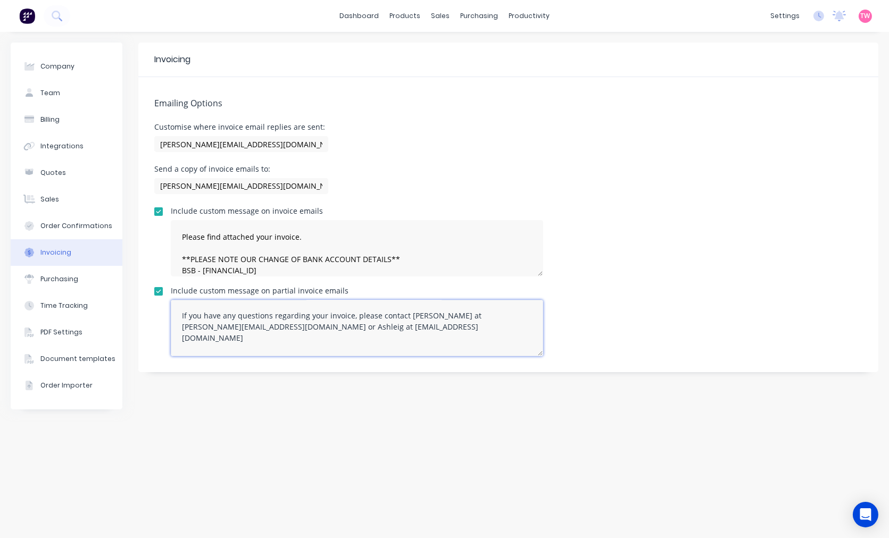
type textarea "Please find attached your invoice. **PLEASE NOTE OUR CHANGE OF BANK ACCOUNT DET…"
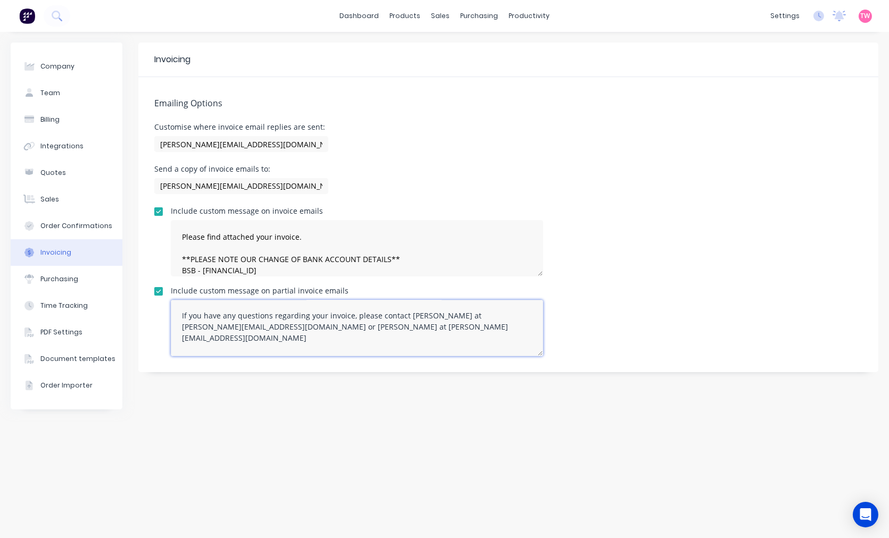
type textarea "Please find attached your invoice. **PLEASE NOTE OUR CHANGE OF BANK ACCOUNT DET…"
drag, startPoint x: 363, startPoint y: 323, endPoint x: 348, endPoint y: 322, distance: 14.9
click at [348, 322] on textarea "Please find attached your invoice. **PLEASE NOTE OUR CHANGE OF BANK ACCOUNT DET…" at bounding box center [357, 328] width 372 height 56
type textarea "Please find attached your invoice. **PLEASE NOTE OUR CHANGE OF BANK ACCOUNT DET…"
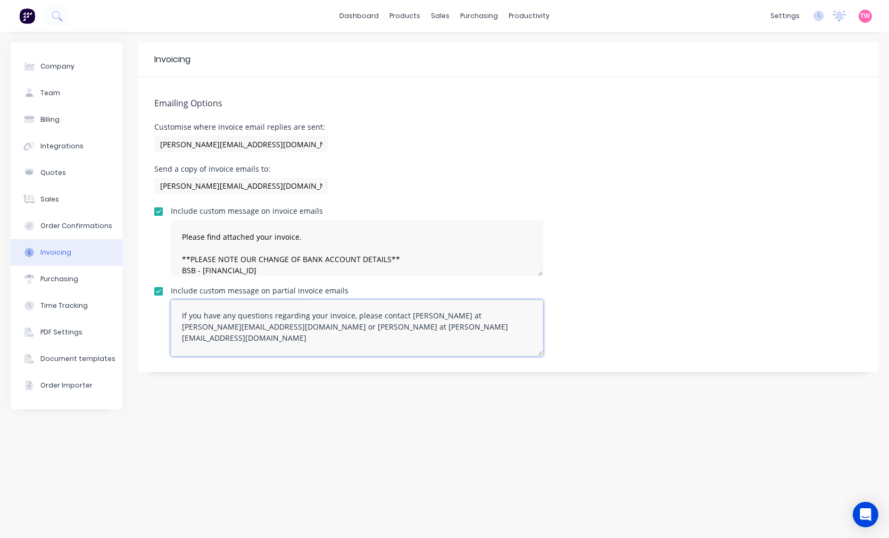
click at [351, 326] on textarea "Please find attached your invoice. **PLEASE NOTE OUR CHANGE OF BANK ACCOUNT DET…" at bounding box center [357, 328] width 372 height 56
type textarea "Please find attached your invoice. **PLEASE NOTE OUR CHANGE OF BANK ACCOUNT DET…"
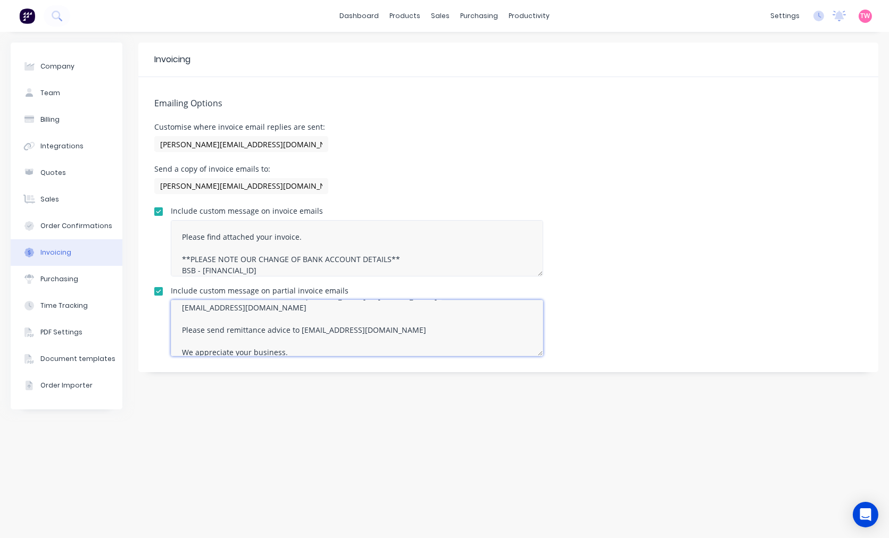
scroll to position [98, 0]
type textarea "Please find attached your invoice. **PLEASE NOTE OUR CHANGE OF BANK ACCOUNT DET…"
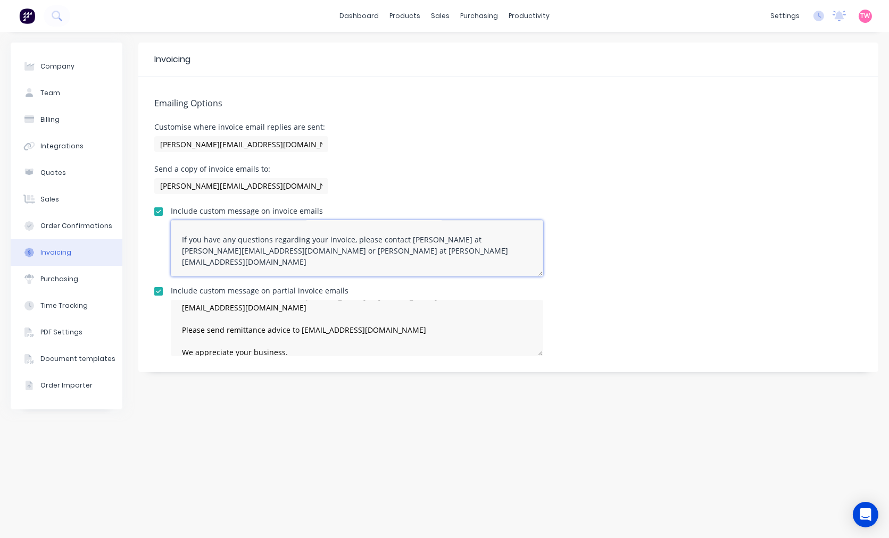
scroll to position [55, 0]
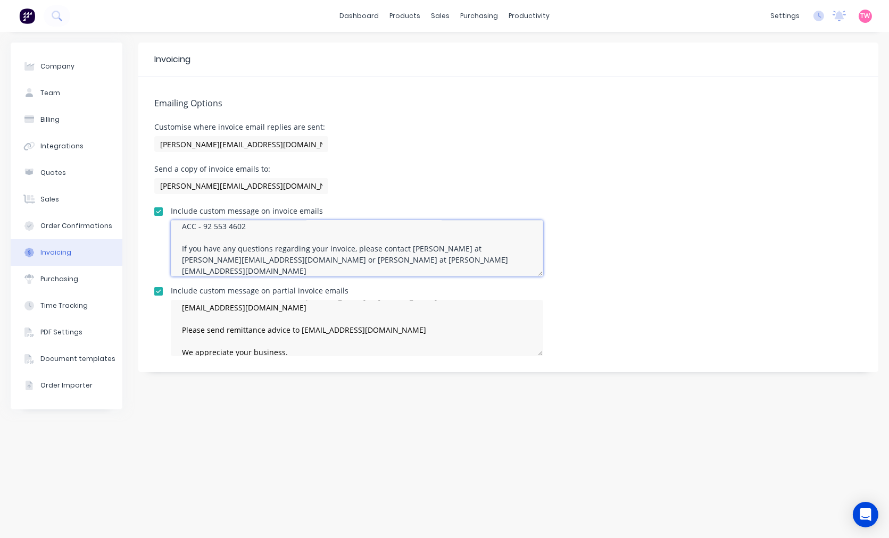
drag, startPoint x: 277, startPoint y: 256, endPoint x: 314, endPoint y: 261, distance: 37.5
click at [314, 261] on textarea "Please find attached your invoice. **PLEASE NOTE OUR CHANGE OF BANK ACCOUNT DET…" at bounding box center [357, 248] width 372 height 56
click at [274, 259] on textarea "Please find attached your invoice. **PLEASE NOTE OUR CHANGE OF BANK ACCOUNT DET…" at bounding box center [357, 248] width 372 height 56
click at [362, 257] on textarea "Please find attached your invoice. **PLEASE NOTE OUR CHANGE OF BANK ACCOUNT DET…" at bounding box center [357, 248] width 372 height 56
type textarea "Please find attached your invoice. **PLEASE NOTE OUR CHANGE OF BANK ACCOUNT DET…"
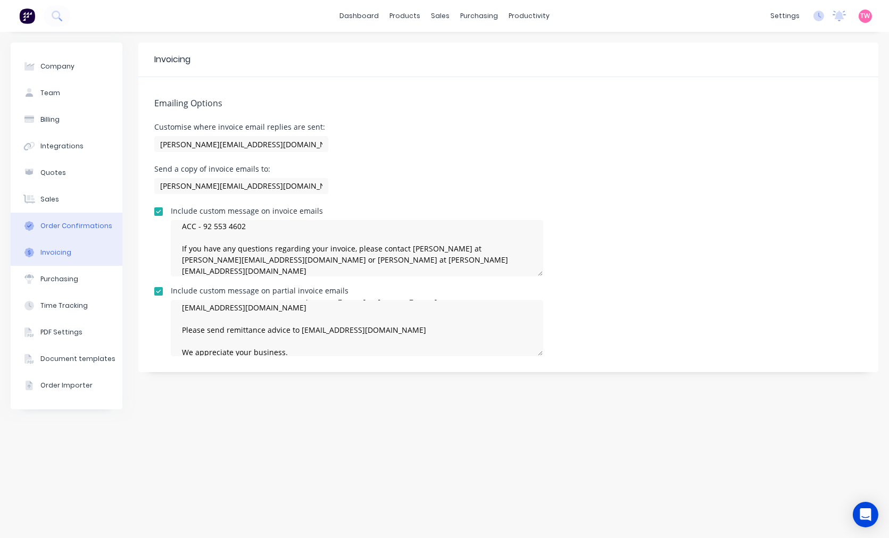
click at [71, 225] on div "Order Confirmations" at bounding box center [76, 226] width 72 height 10
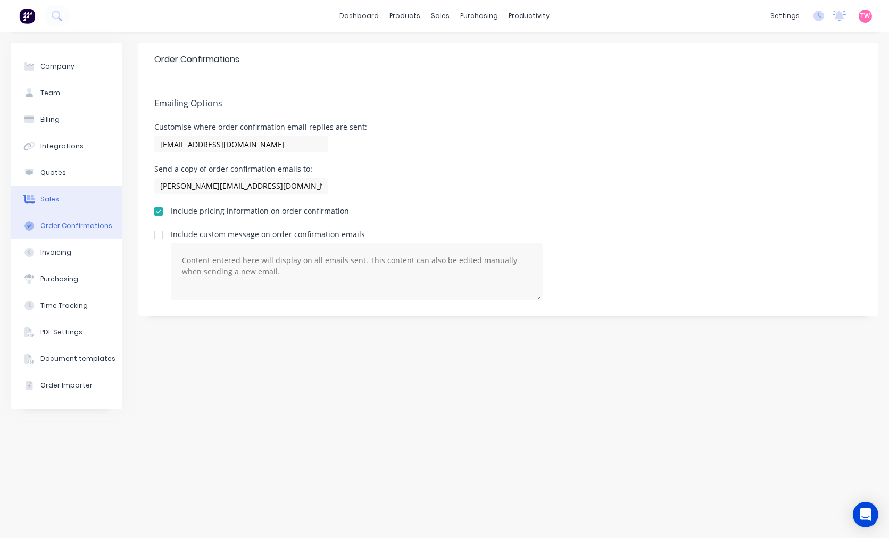
click at [66, 201] on button "Sales" at bounding box center [67, 199] width 112 height 27
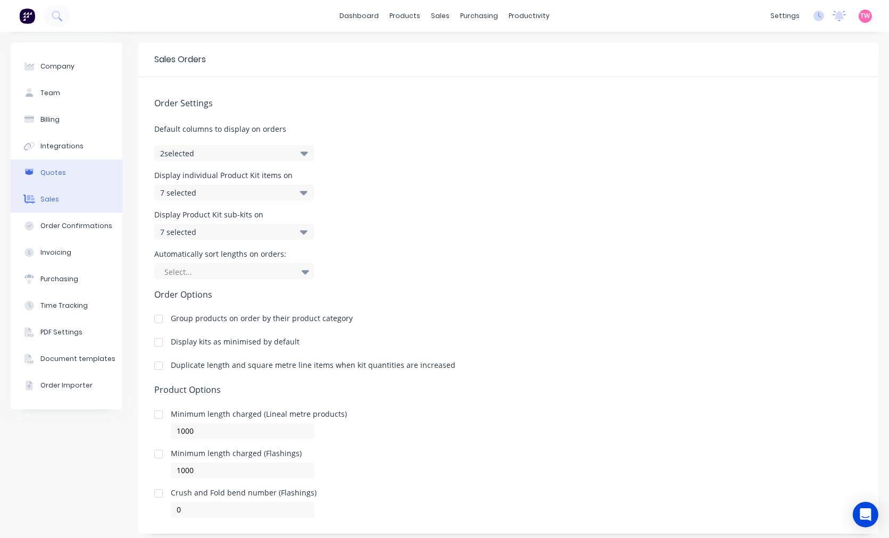
click at [55, 172] on div "Quotes" at bounding box center [53, 173] width 26 height 10
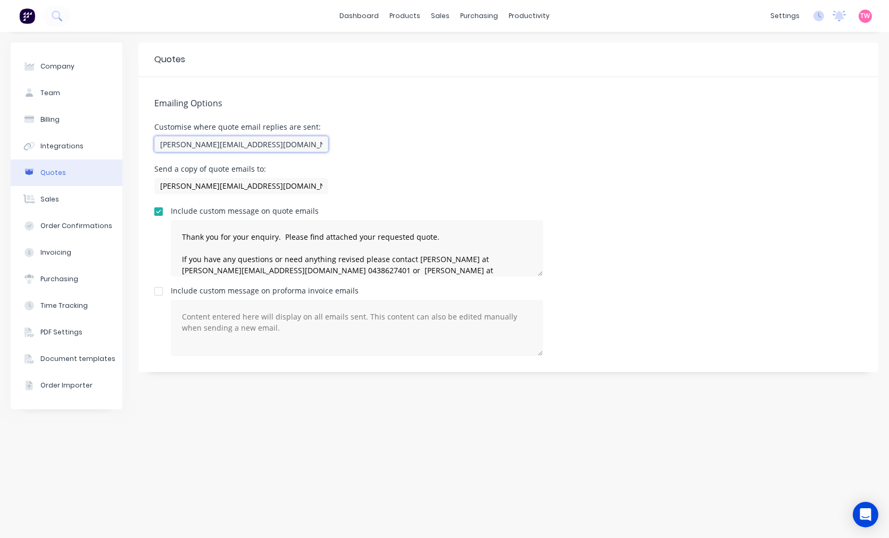
click at [273, 141] on input "steve@minibody.com.au" at bounding box center [241, 144] width 174 height 16
drag, startPoint x: 226, startPoint y: 142, endPoint x: 329, endPoint y: 140, distance: 102.7
click at [328, 140] on input "steve@minibody.com.au , ashleigh@minibody.com.au" at bounding box center [241, 144] width 174 height 16
type input "steve@minibody.com.au , ashleigh@minibody.com.au"
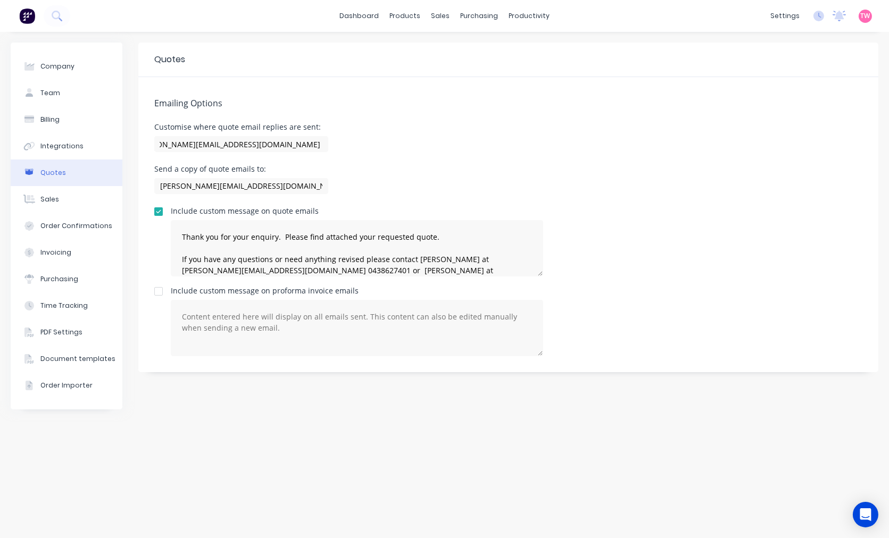
click at [347, 157] on div "Emailing Options Customise where quote email replies are sent: steve@minibody.c…" at bounding box center [508, 224] width 740 height 295
drag, startPoint x: 251, startPoint y: 144, endPoint x: 364, endPoint y: 141, distance: 113.3
click at [364, 141] on div "Customise where quote email replies are sent: steve@minibody.com.au , ashleigh@…" at bounding box center [508, 138] width 708 height 31
click at [277, 182] on input "steve@minibody.com.au" at bounding box center [241, 186] width 174 height 16
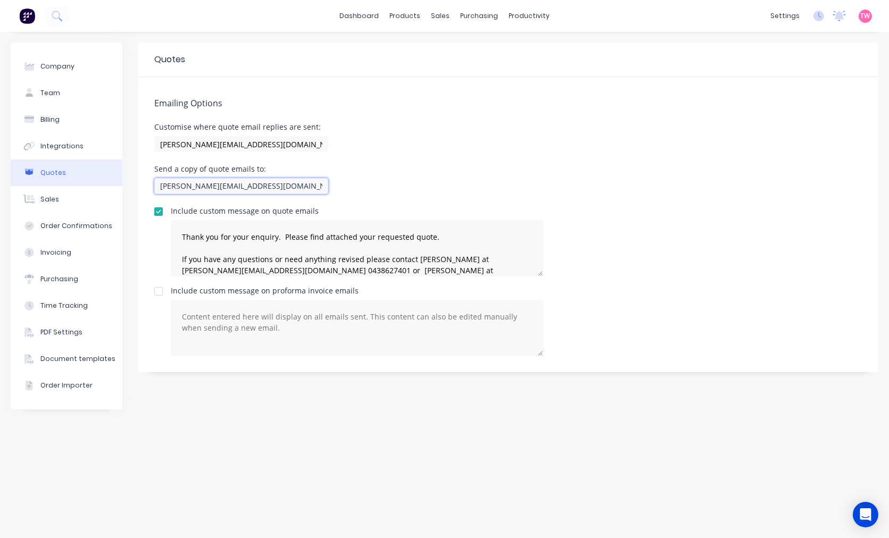
type textarea "Thank you for your enquiry. Please find attached your requested quote. If you h…"
paste input "ashleigh@minibody.com.au"
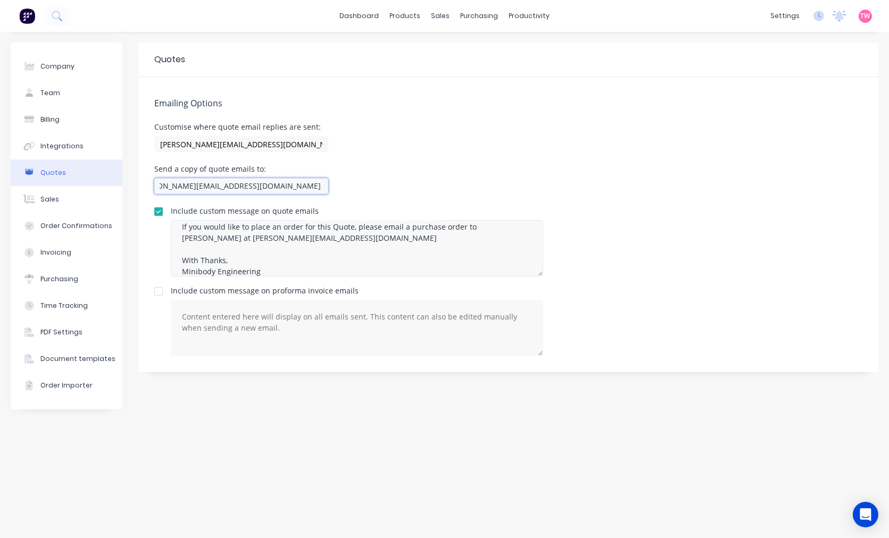
type input "steve@minibody.com.au , ashleigh@minibody.com.au"
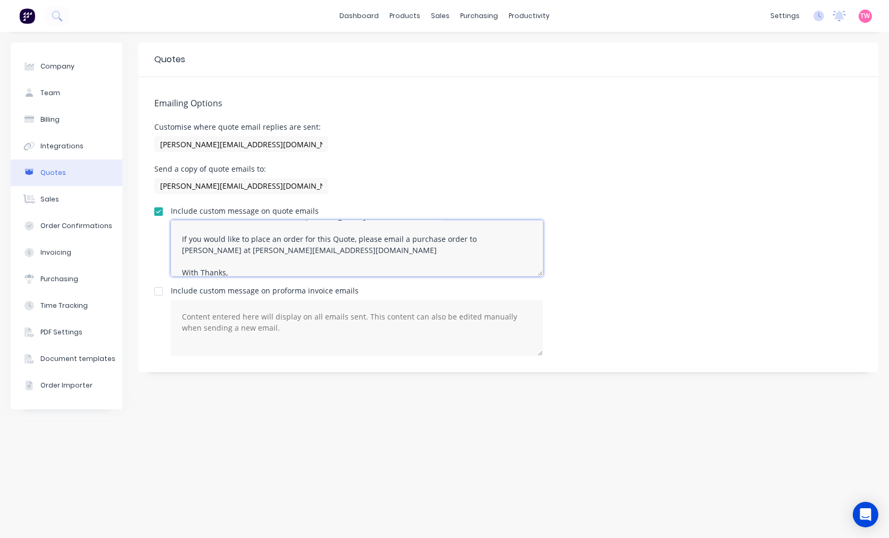
scroll to position [54, 0]
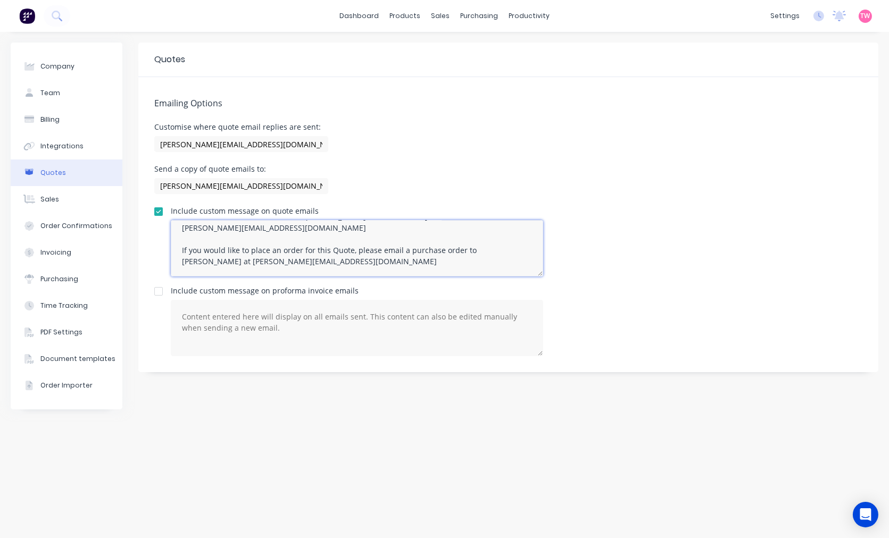
drag, startPoint x: 469, startPoint y: 235, endPoint x: 506, endPoint y: 238, distance: 37.4
click at [506, 238] on textarea "Thank you for your enquiry. Please find attached your requested quote. If you h…" at bounding box center [357, 248] width 372 height 56
drag, startPoint x: 236, startPoint y: 247, endPoint x: 220, endPoint y: 247, distance: 15.4
click at [220, 247] on textarea "Thank you for your enquiry. Please find attached your requested quote. If you h…" at bounding box center [357, 248] width 372 height 56
type textarea "Thank you for your enquiry. Please find attached your requested quote. If you h…"
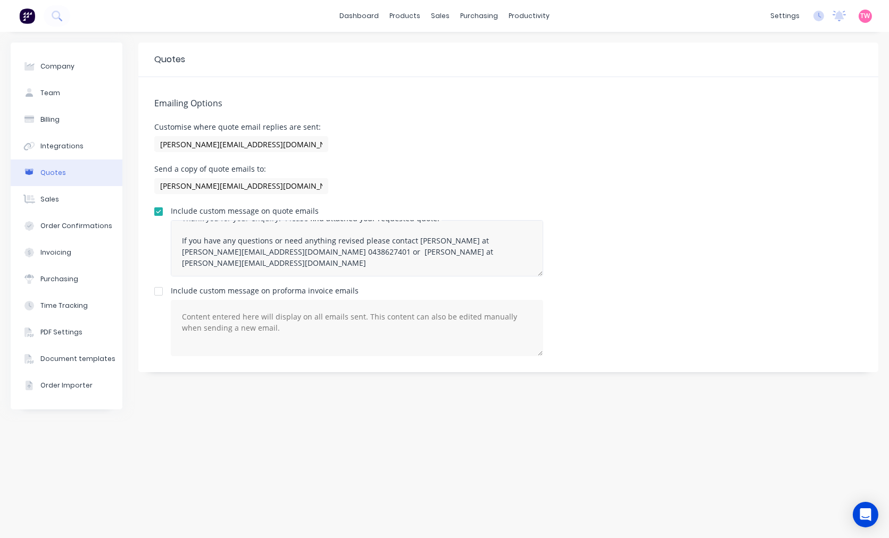
scroll to position [0, 0]
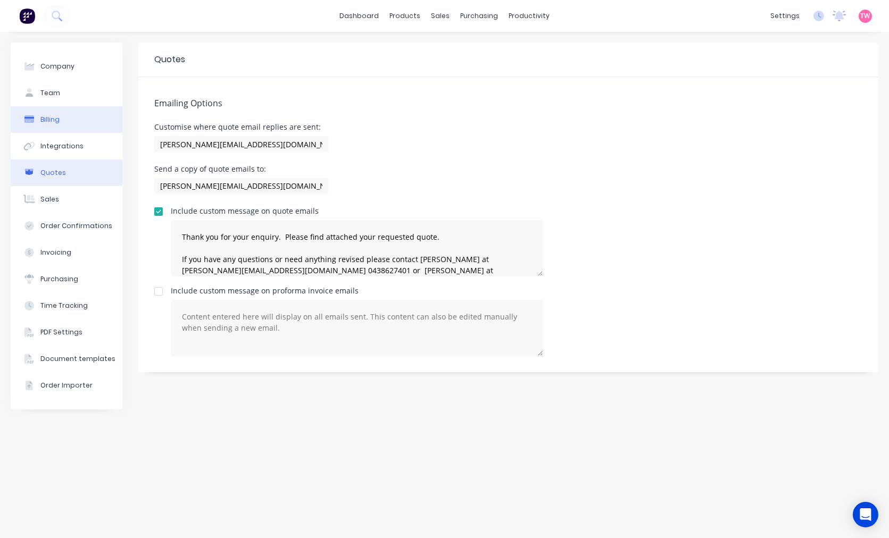
click at [56, 115] on div "Billing" at bounding box center [49, 120] width 19 height 10
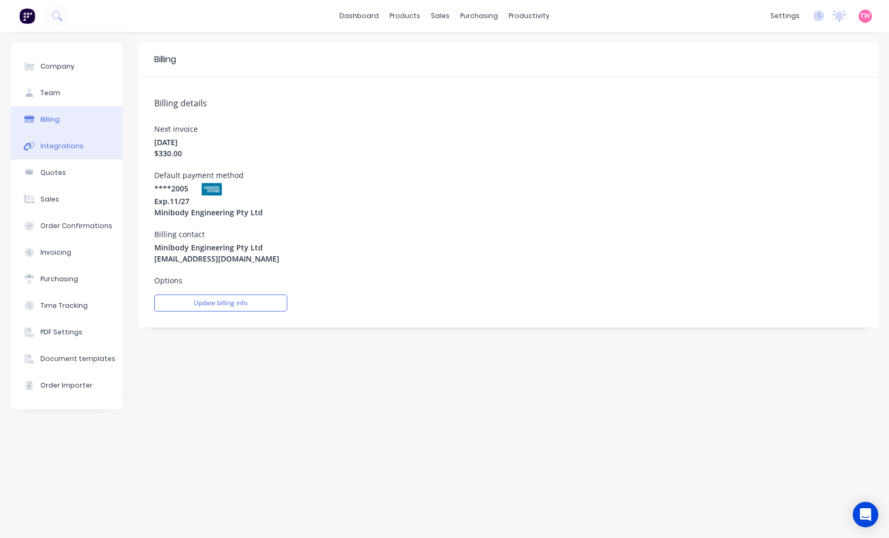
click at [52, 140] on button "Integrations" at bounding box center [67, 146] width 112 height 27
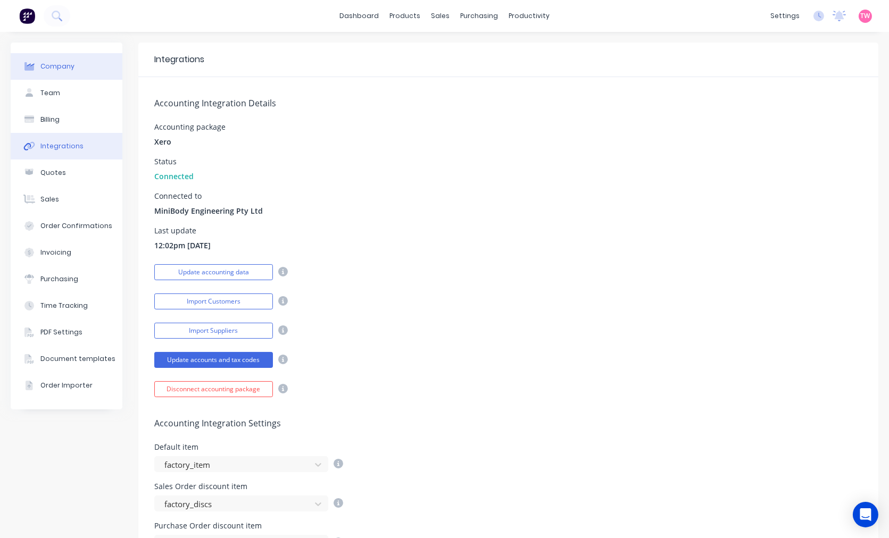
click at [57, 62] on div "Company" at bounding box center [57, 67] width 34 height 10
select select "AU"
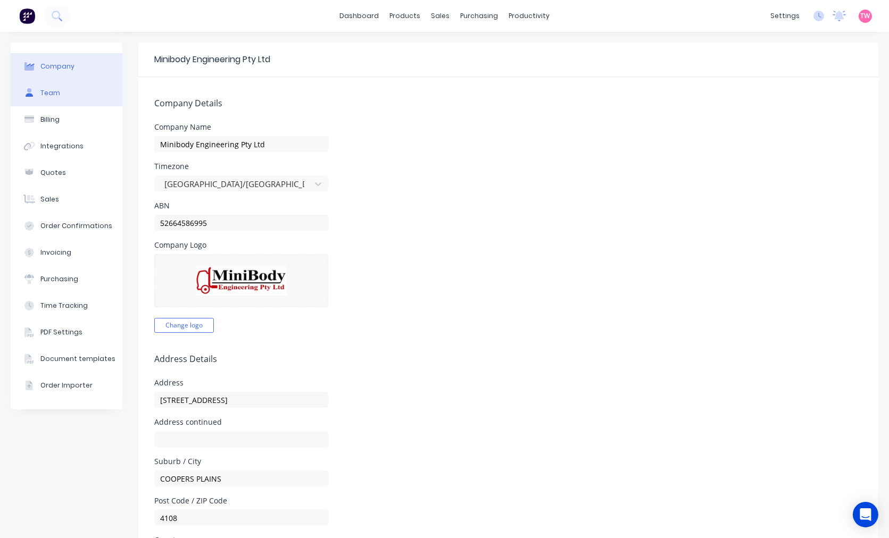
click at [51, 89] on div "Team" at bounding box center [50, 93] width 20 height 10
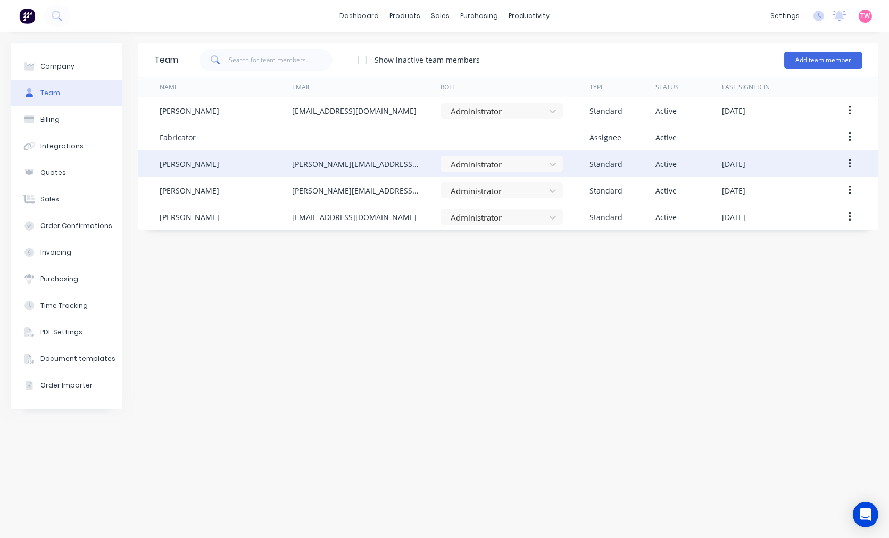
click at [852, 163] on button "button" at bounding box center [849, 163] width 25 height 19
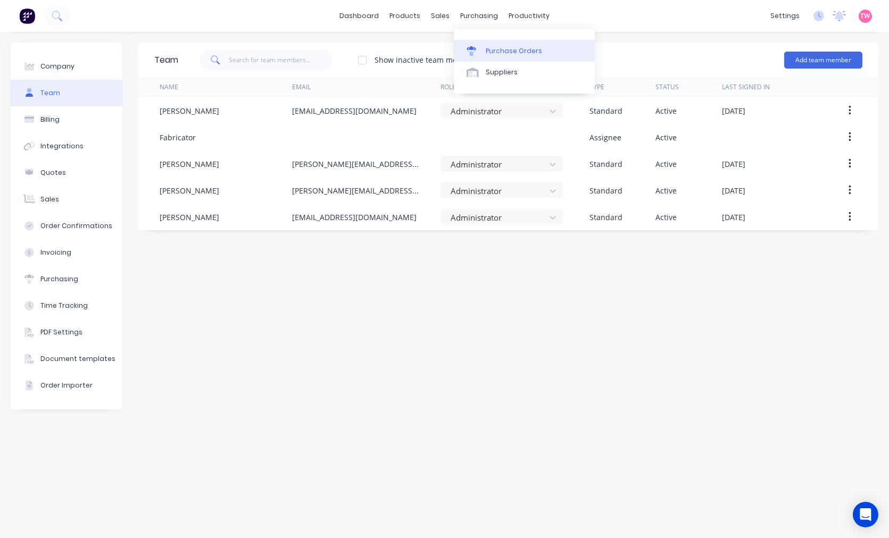
click at [512, 48] on div "Purchase Orders" at bounding box center [514, 51] width 56 height 10
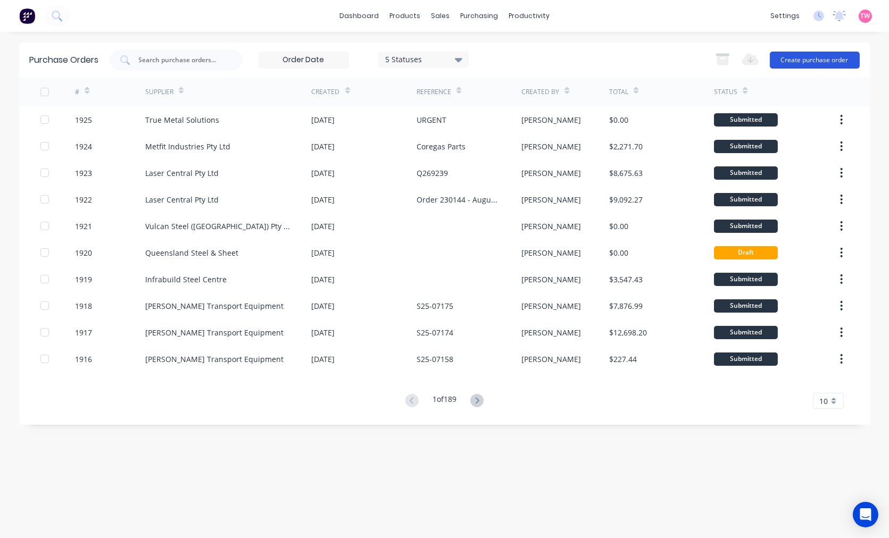
click at [826, 57] on button "Create purchase order" at bounding box center [815, 60] width 90 height 17
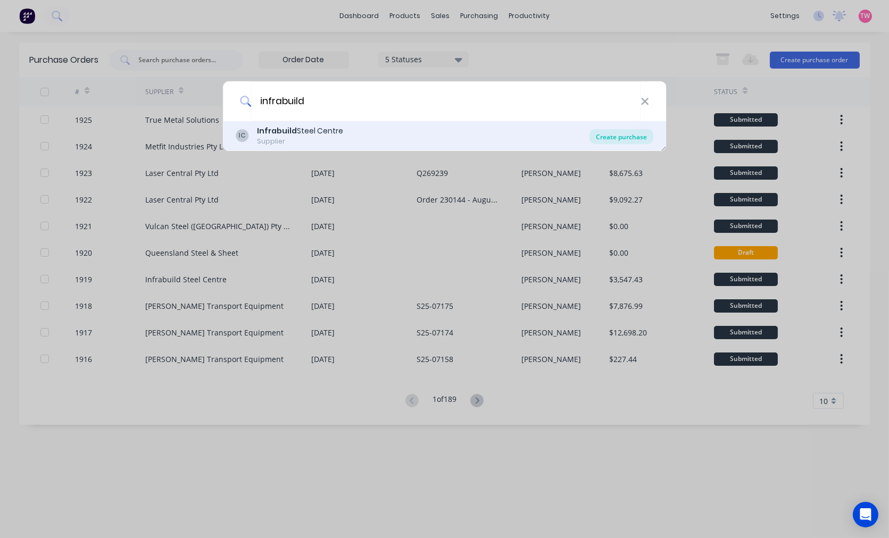
type input "infrabuild"
click at [616, 135] on div "Create purchase" at bounding box center [621, 136] width 64 height 15
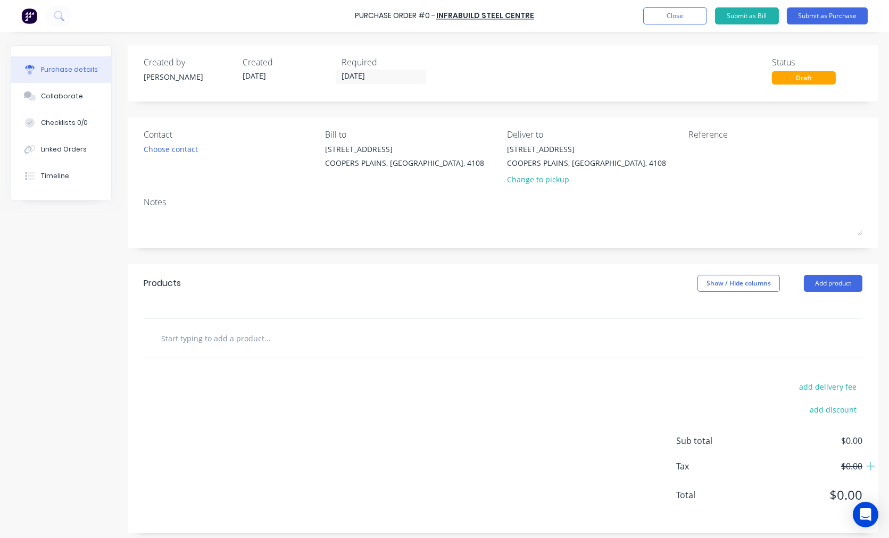
click at [229, 339] on input "text" at bounding box center [267, 338] width 213 height 21
click at [185, 146] on div "Choose contact" at bounding box center [171, 149] width 54 height 11
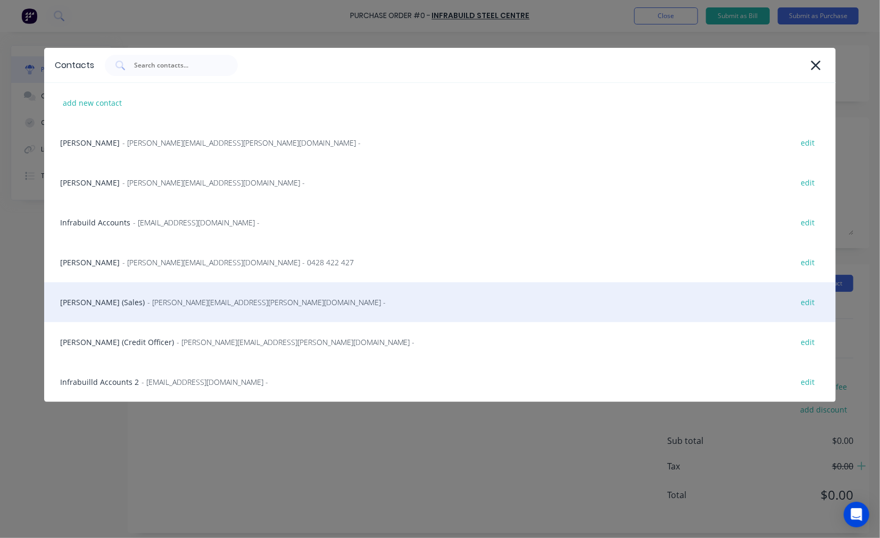
click at [97, 305] on div "Wayne Gilby (Sales) - wayne.gilby@infrabuild.com - edit" at bounding box center [440, 302] width 792 height 40
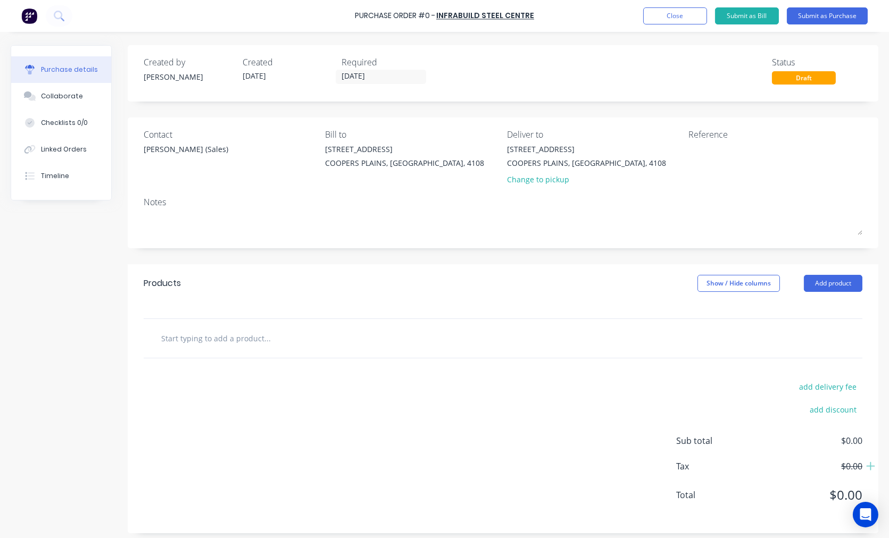
click at [210, 345] on input "text" at bounding box center [267, 338] width 213 height 21
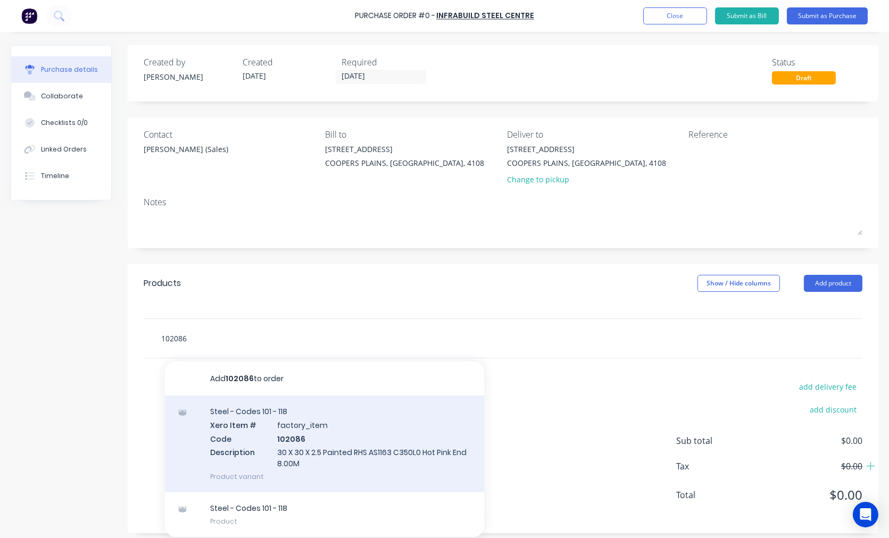
type input "102086"
click at [352, 428] on div "Steel - Codes 101 - 118 Xero Item # factory_item Code 102086 Description 30 X 3…" at bounding box center [324, 444] width 319 height 97
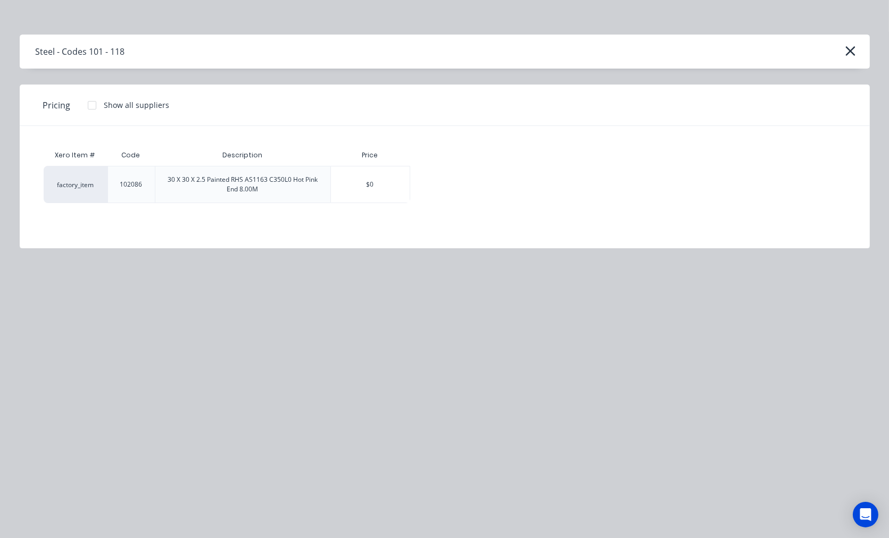
click at [93, 102] on div at bounding box center [91, 105] width 21 height 21
click at [456, 189] on div "$31.44" at bounding box center [448, 184] width 74 height 36
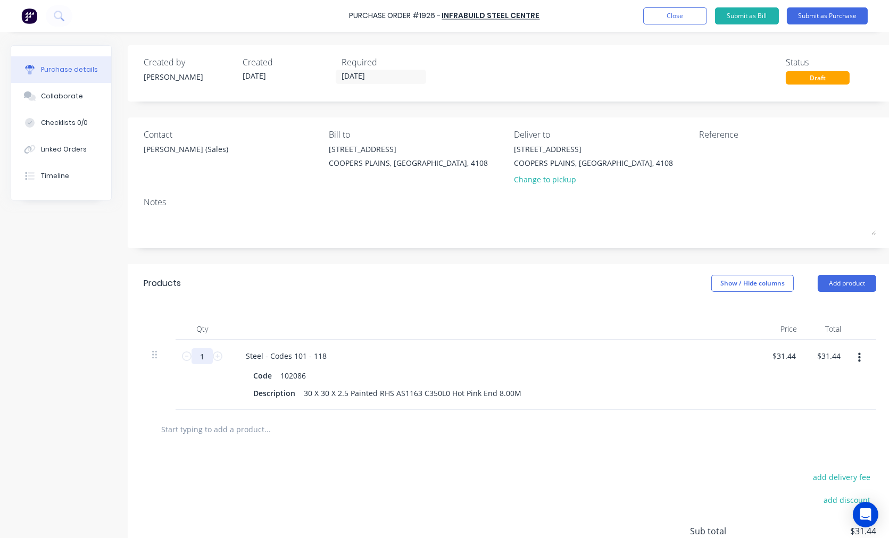
click at [194, 359] on input "1" at bounding box center [201, 356] width 21 height 16
type input "4"
type input "$125.76"
type input "40"
type input "$1,257.60"
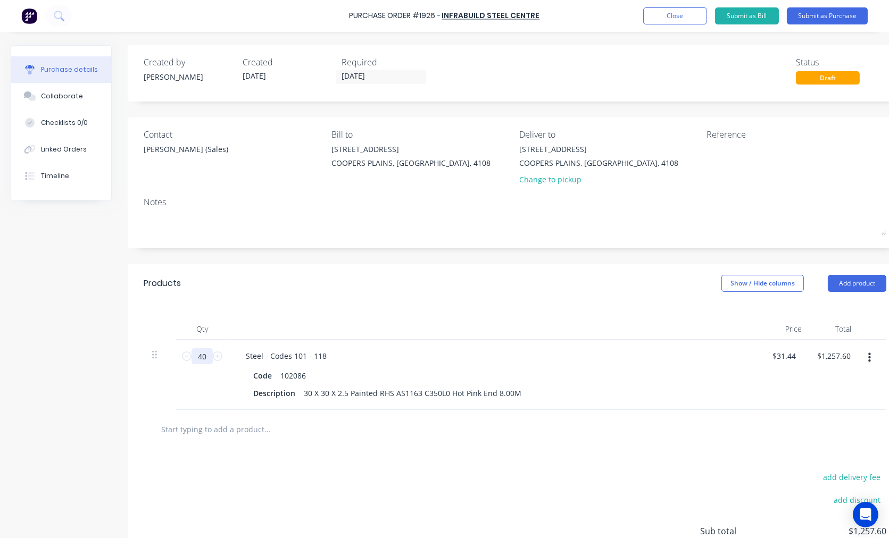
type input "40"
click at [303, 427] on input "text" at bounding box center [267, 429] width 213 height 21
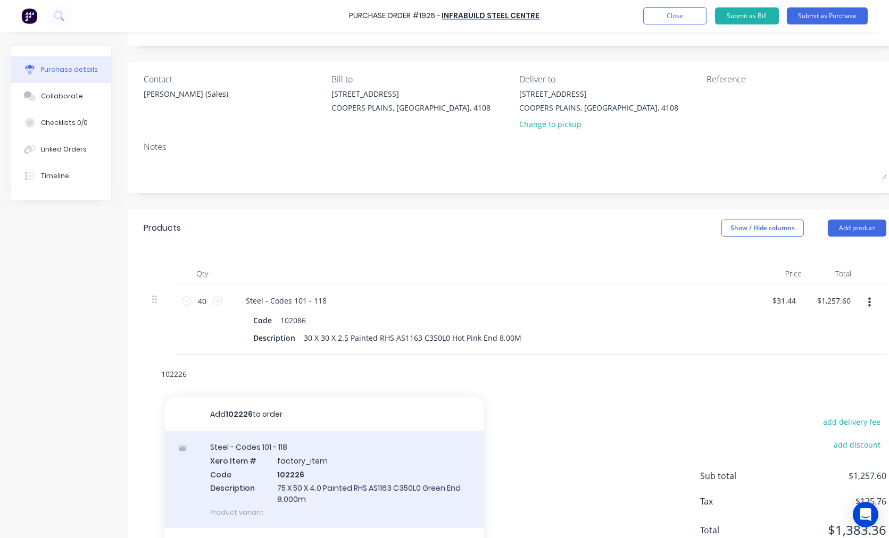
scroll to position [98, 0]
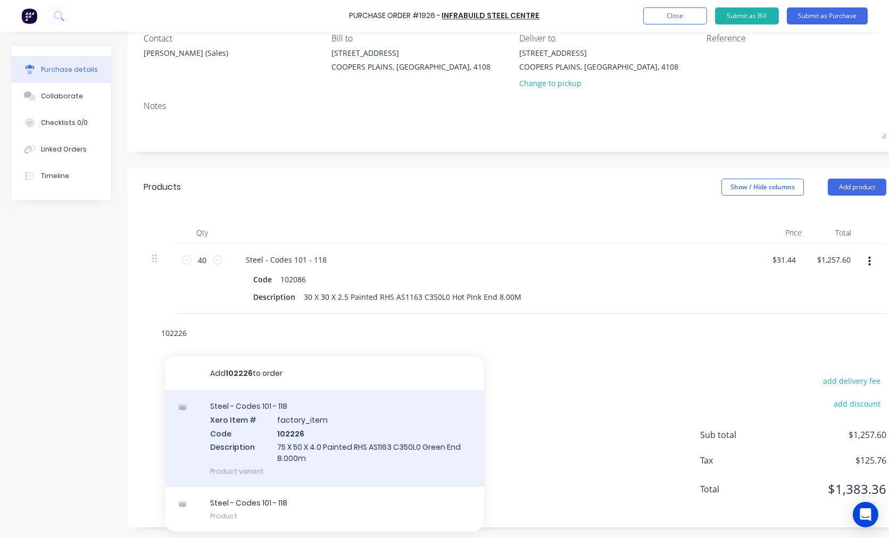
type input "102226"
click at [342, 421] on div "Steel - Codes 101 - 118 Xero Item # factory_item Code 102226 Description 75 X 5…" at bounding box center [324, 438] width 319 height 97
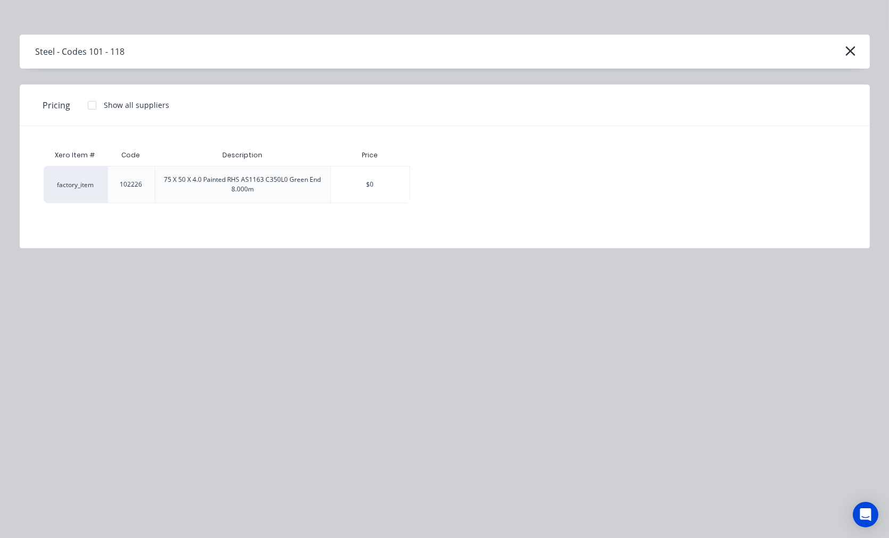
click at [90, 103] on div at bounding box center [91, 105] width 21 height 21
click at [434, 184] on div "$100.04" at bounding box center [448, 184] width 74 height 36
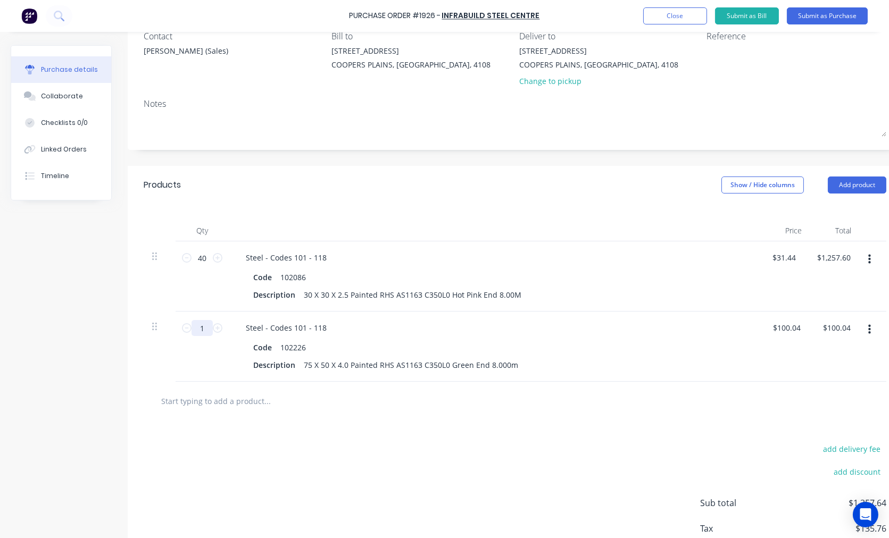
click at [203, 326] on input "1" at bounding box center [201, 328] width 21 height 16
type input "15"
type input "$1,500.60"
type input "15"
click at [252, 403] on input "text" at bounding box center [267, 400] width 213 height 21
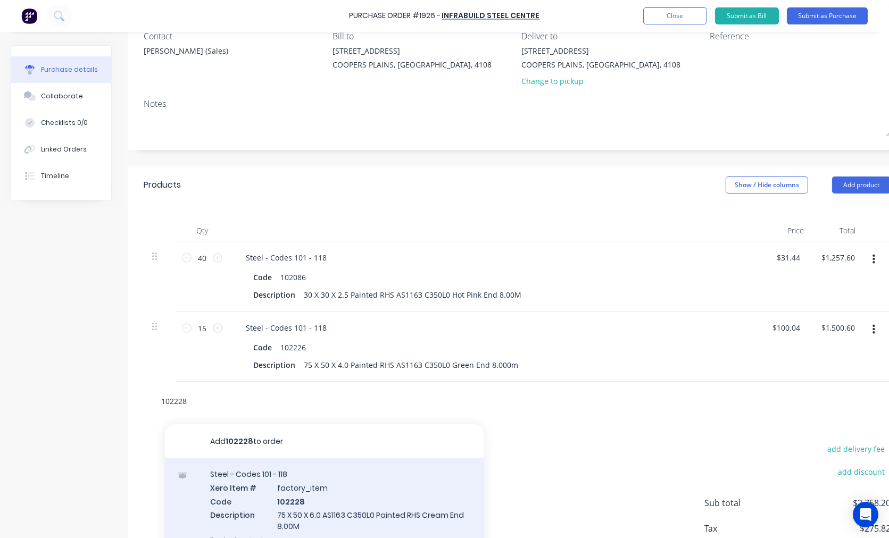
type input "102228"
click at [320, 487] on div "Steel - Codes 101 - 118 Xero Item # factory_item Code 102228 Description 75 X 5…" at bounding box center [324, 507] width 319 height 97
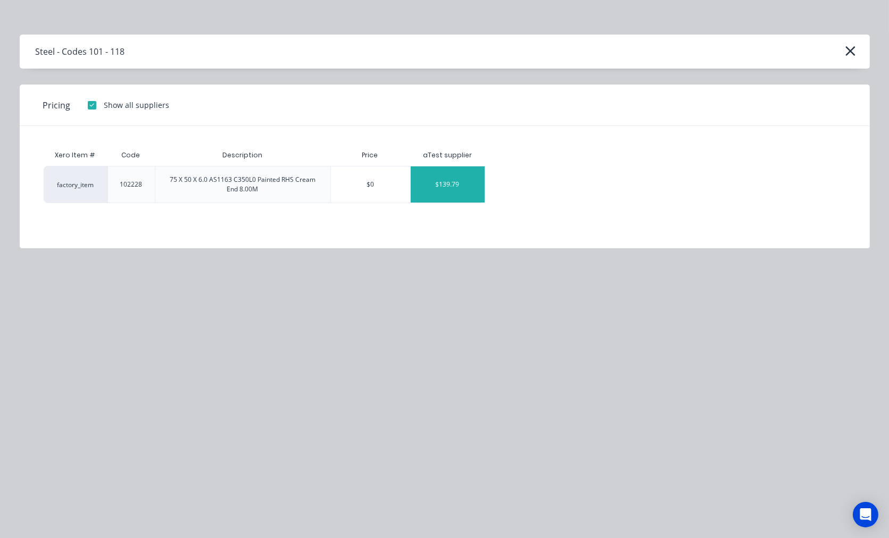
click at [449, 186] on div "$139.79" at bounding box center [448, 184] width 74 height 36
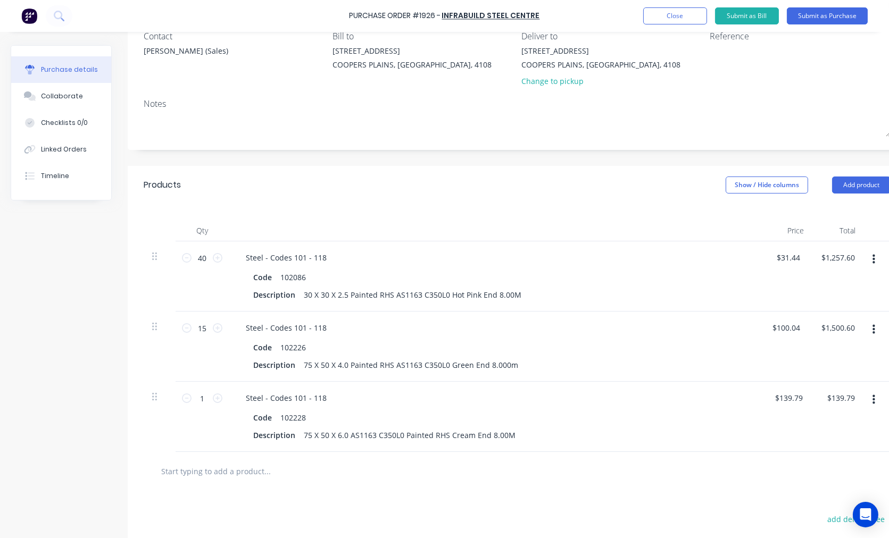
click at [247, 471] on input "text" at bounding box center [267, 471] width 213 height 21
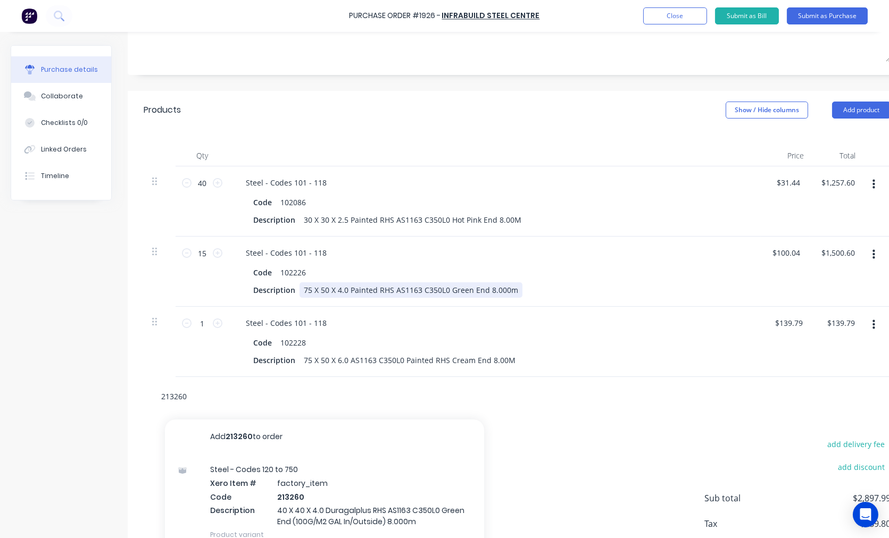
scroll to position [247, 0]
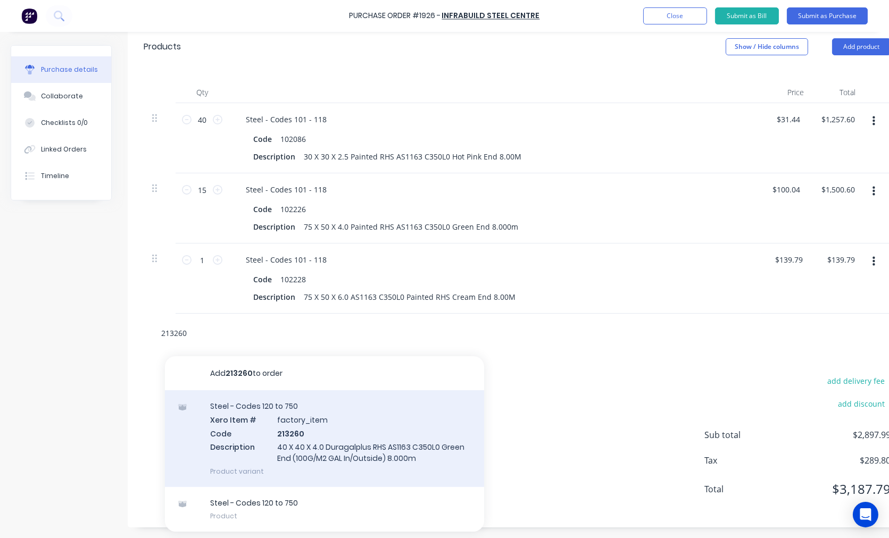
type input "213260"
click at [302, 432] on div "Steel - Codes 120 to 750 Xero Item # factory_item Code 213260 Description 40 X …" at bounding box center [324, 438] width 319 height 97
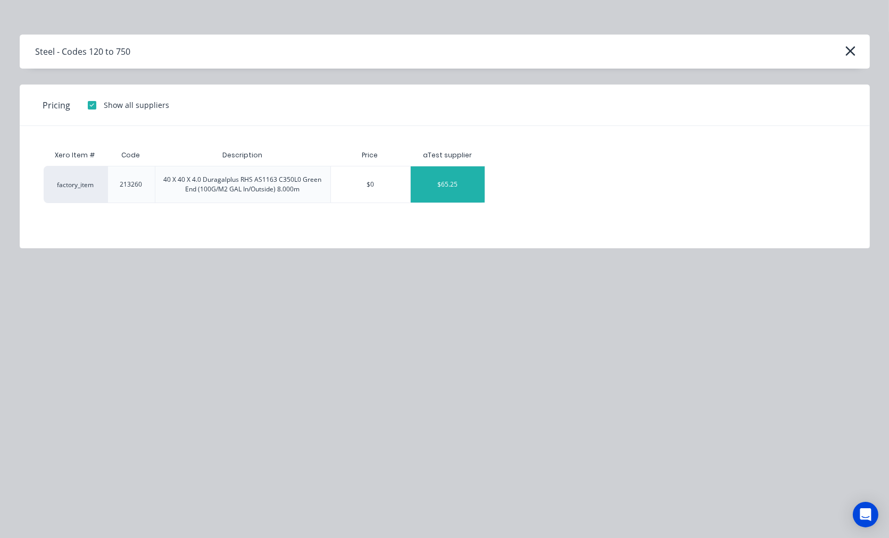
click at [437, 186] on div "$65.25" at bounding box center [448, 184] width 74 height 36
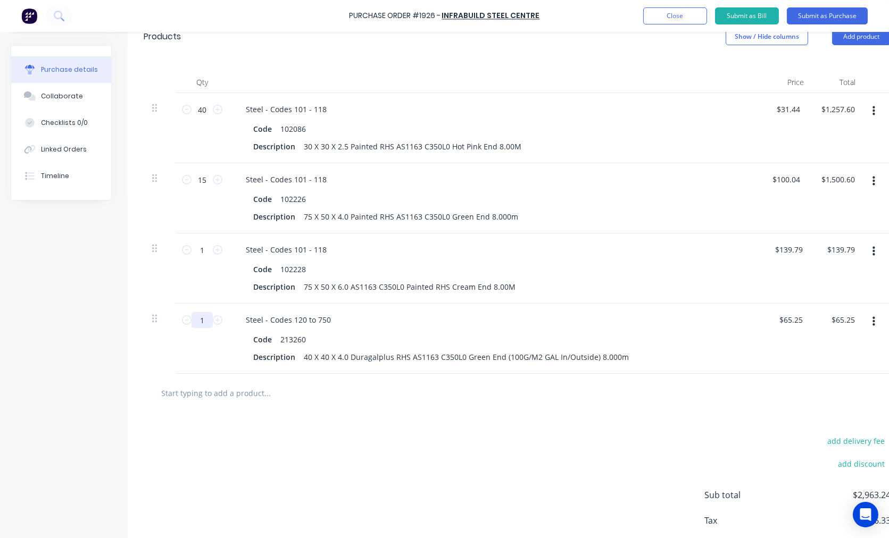
click at [205, 320] on input "1" at bounding box center [201, 320] width 21 height 16
type input "4"
type input "$261.00"
type input "40"
type input "$2,610.00"
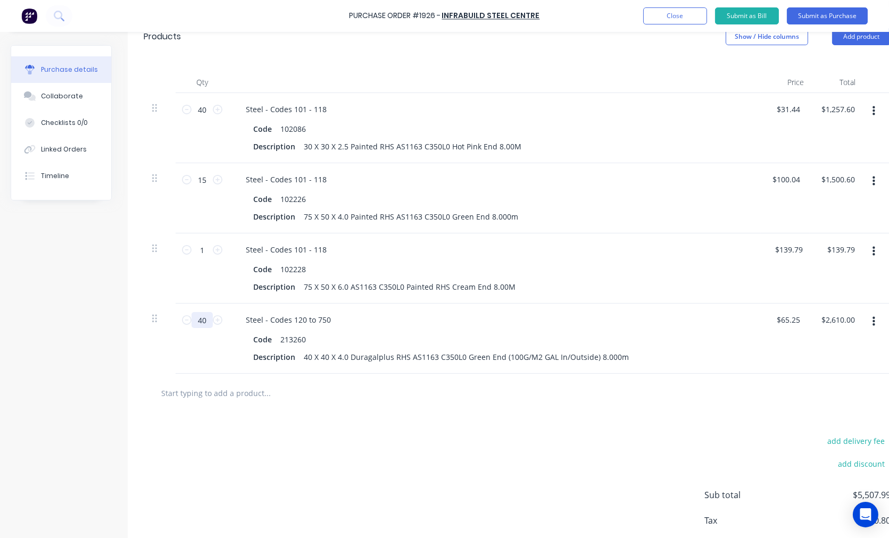
type input "40"
click at [194, 394] on input "text" at bounding box center [267, 392] width 213 height 21
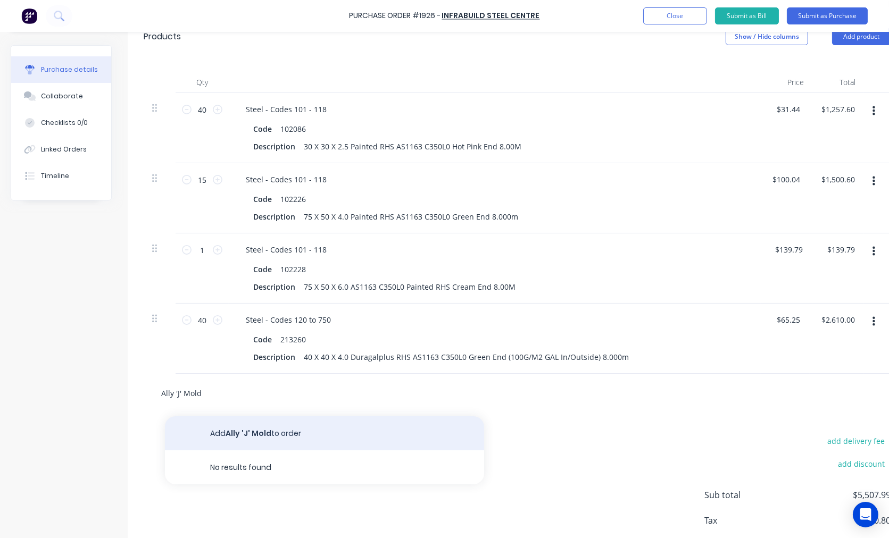
type input "Ally 'J' Mold"
click at [263, 435] on button "Add Ally 'J' Mold to order" at bounding box center [324, 433] width 319 height 34
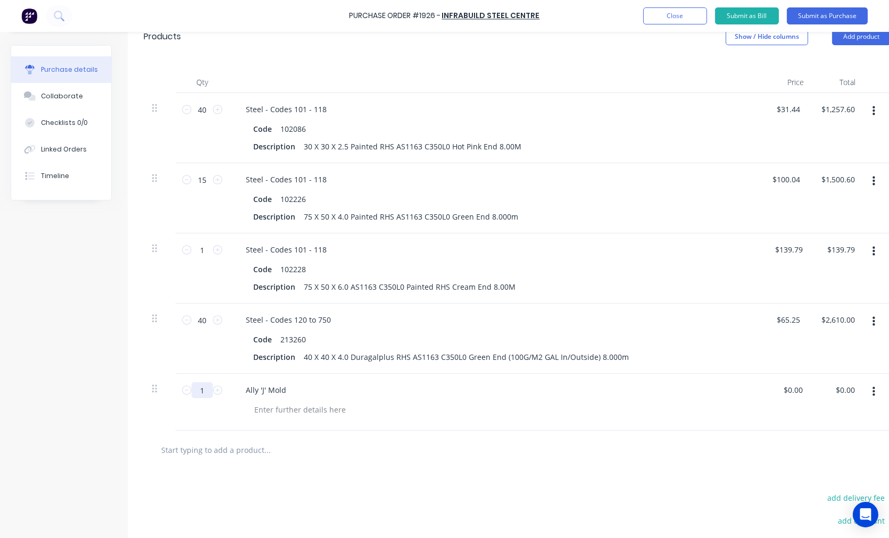
click at [209, 391] on input "1" at bounding box center [201, 390] width 21 height 16
type input "30"
click at [221, 454] on input "text" at bounding box center [267, 449] width 213 height 21
click at [220, 459] on input "text" at bounding box center [267, 449] width 213 height 21
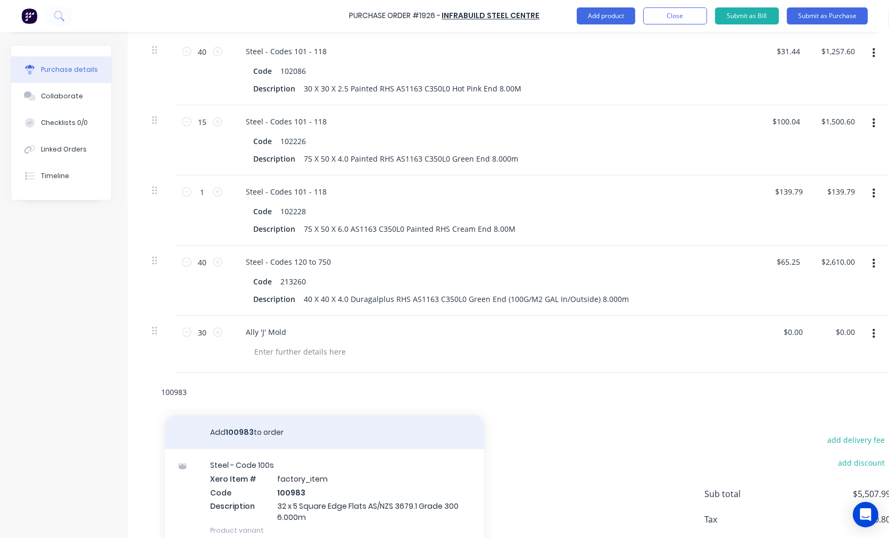
scroll to position [346, 0]
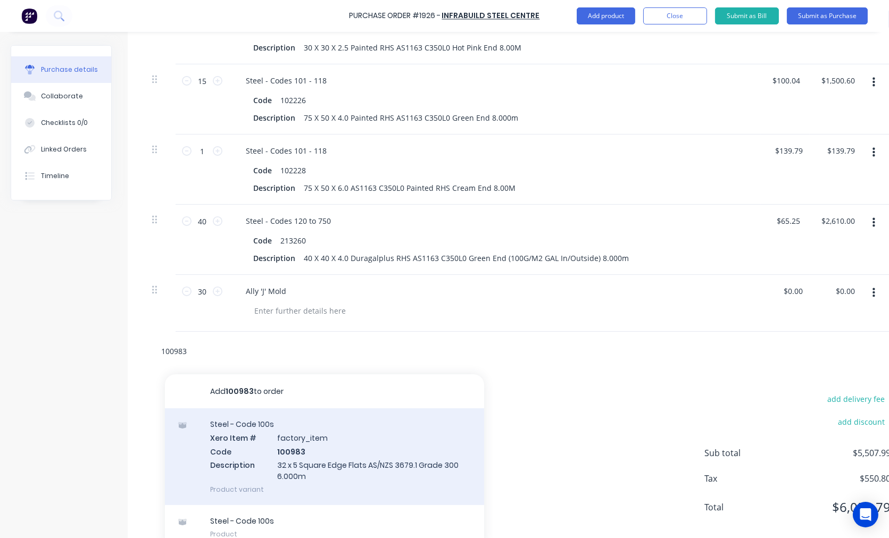
type input "100983"
click at [336, 459] on div "Steel - Code 100s Xero Item # factory_item Code 100983 Description 32 x 5 Squar…" at bounding box center [324, 457] width 319 height 97
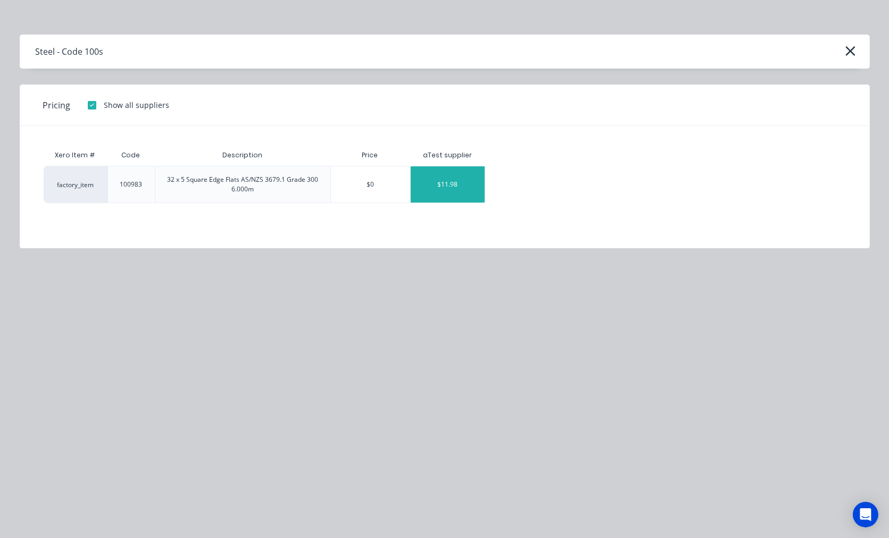
click at [440, 189] on div "$11.98" at bounding box center [448, 184] width 74 height 36
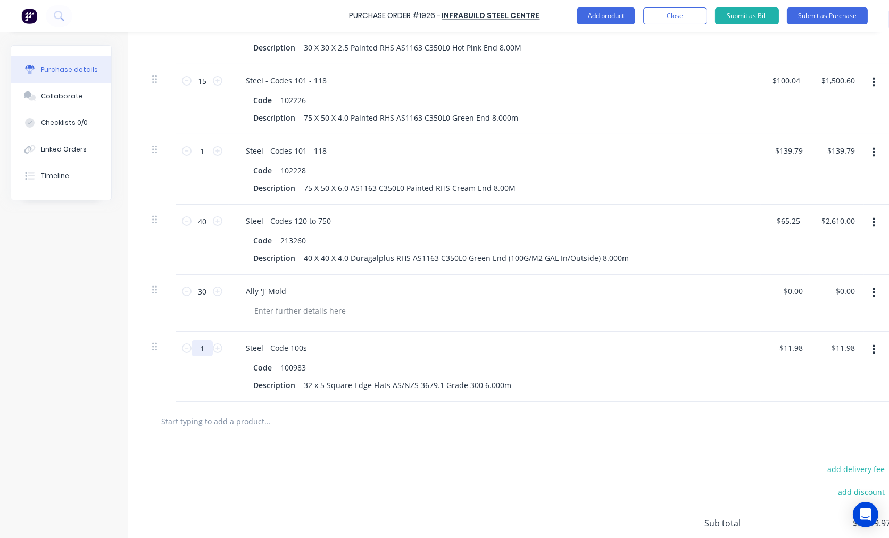
click at [203, 347] on input "1" at bounding box center [201, 348] width 21 height 16
type input "6"
type input "$71.88"
type input "6"
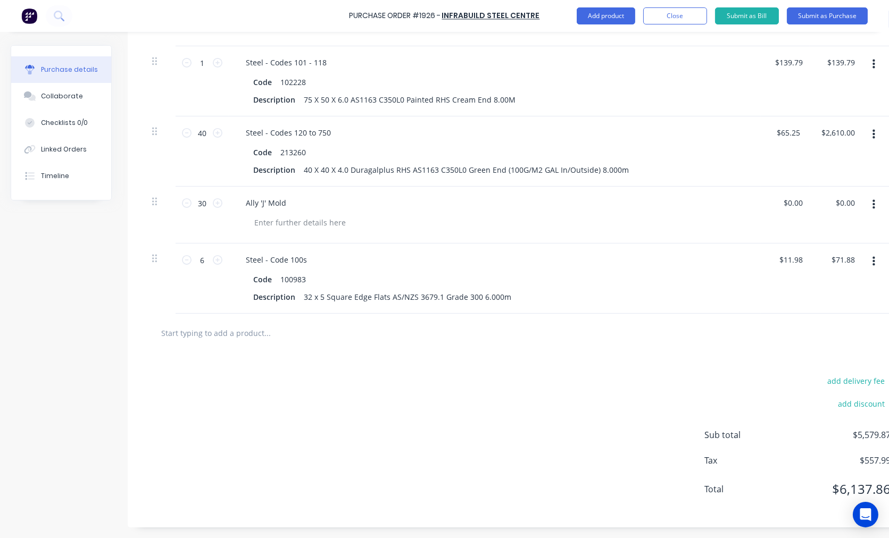
click at [245, 327] on input "text" at bounding box center [267, 332] width 213 height 21
type input "5"
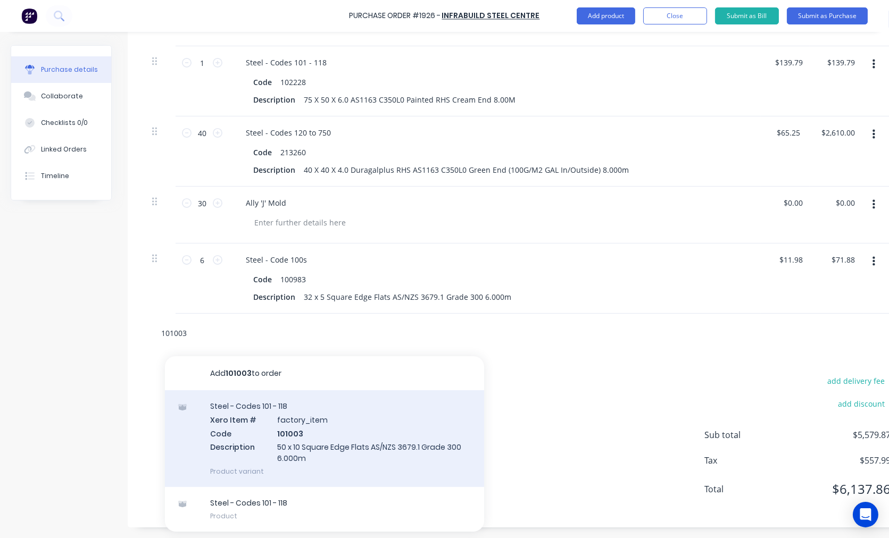
type input "101003"
click at [349, 423] on div "Steel - Codes 101 - 118 Xero Item # factory_item Code 101003 Description 50 x 1…" at bounding box center [324, 438] width 319 height 97
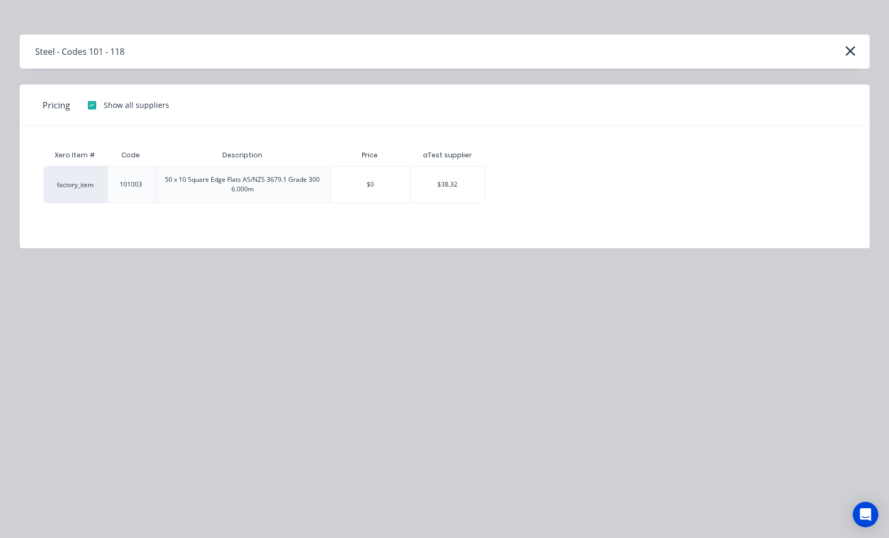
click at [261, 190] on div "50 x 10 Square Edge Flats AS/NZS 3679.1 Grade 300 6.000m" at bounding box center [243, 184] width 158 height 19
click at [449, 193] on div "$38.32" at bounding box center [448, 184] width 74 height 36
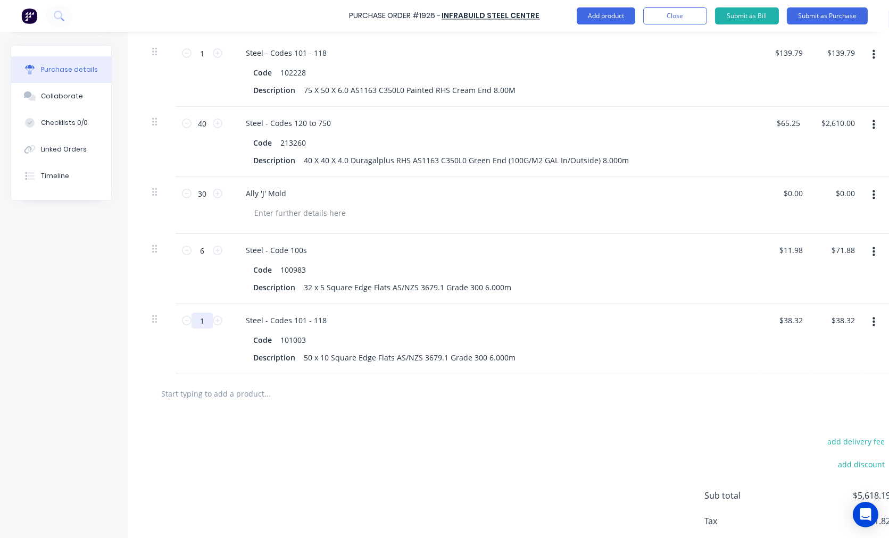
click at [206, 321] on input "1" at bounding box center [201, 321] width 21 height 16
type input "6"
type input "$229.92"
type input "6"
click at [203, 391] on input "text" at bounding box center [267, 393] width 213 height 21
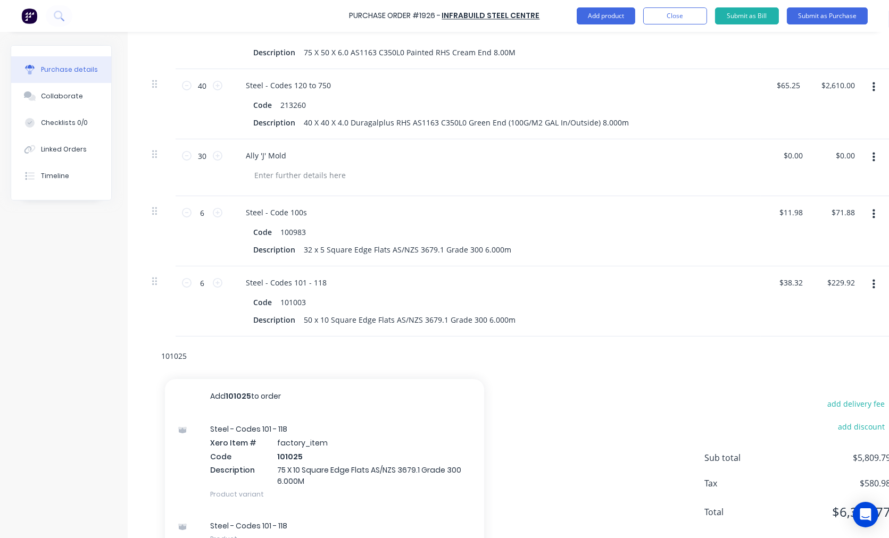
scroll to position [514, 0]
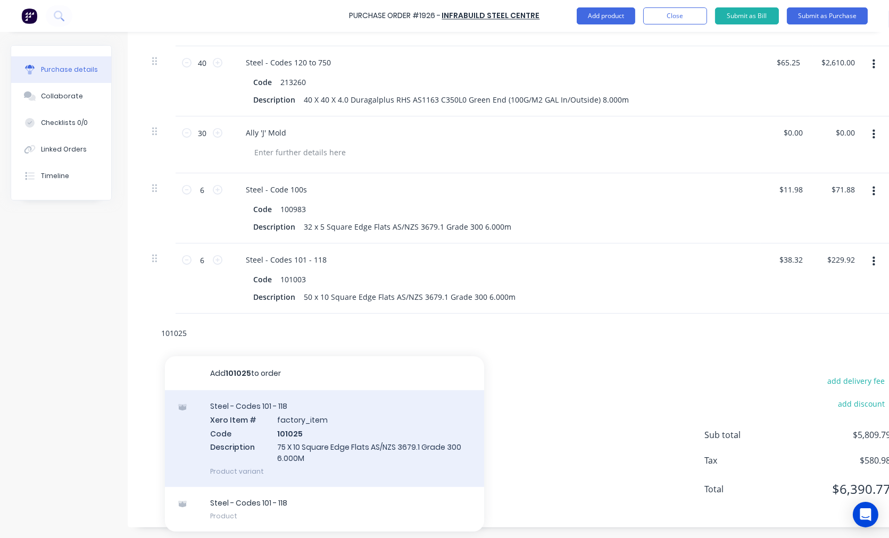
type input "101025"
click at [313, 421] on div "Steel - Codes 101 - 118 Xero Item # factory_item Code 101025 Description 75 X 1…" at bounding box center [324, 438] width 319 height 97
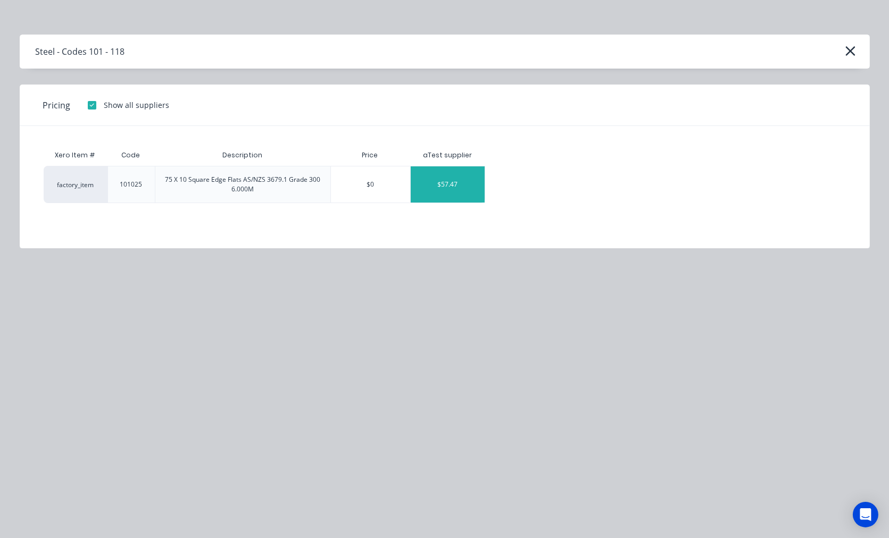
click at [441, 197] on div "$57.47" at bounding box center [448, 184] width 74 height 36
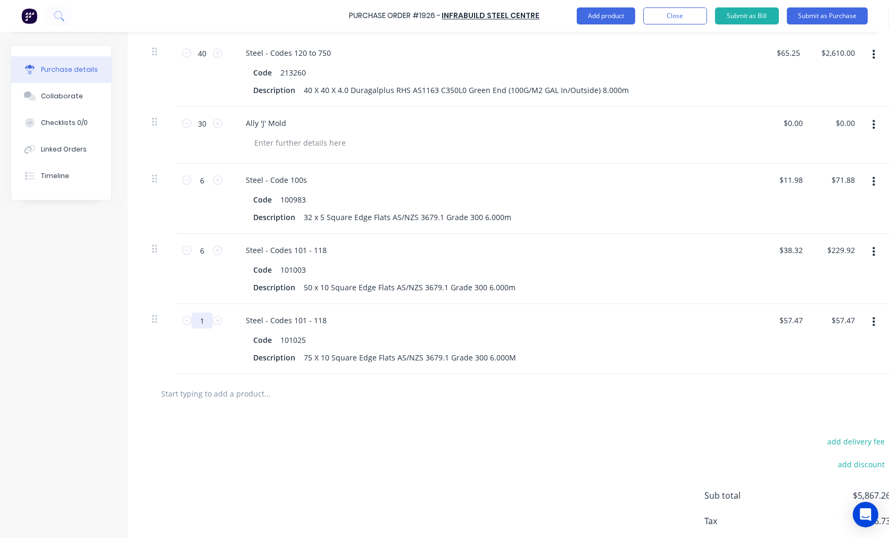
click at [204, 322] on input "1" at bounding box center [201, 321] width 21 height 16
type input "4"
type input "$229.88"
type input "4"
click at [272, 399] on input "text" at bounding box center [267, 393] width 213 height 21
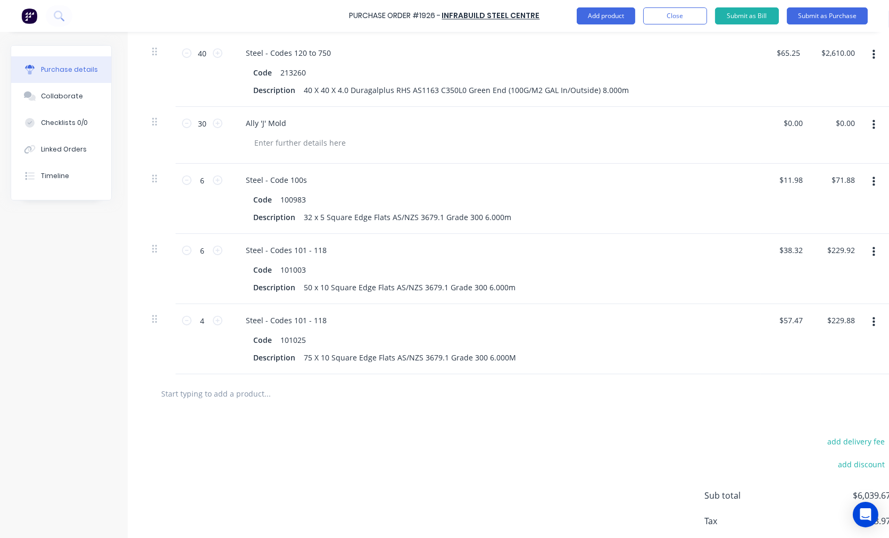
click at [253, 389] on input "text" at bounding box center [267, 393] width 213 height 21
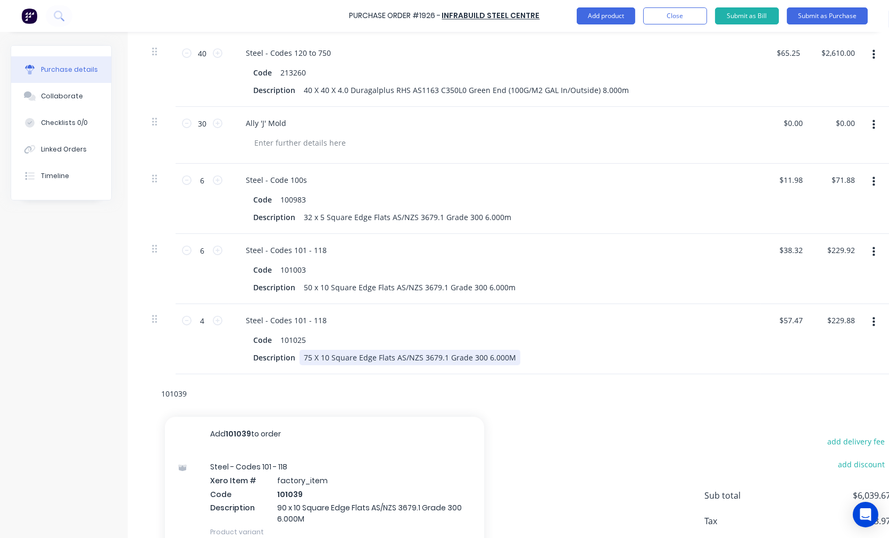
scroll to position [584, 0]
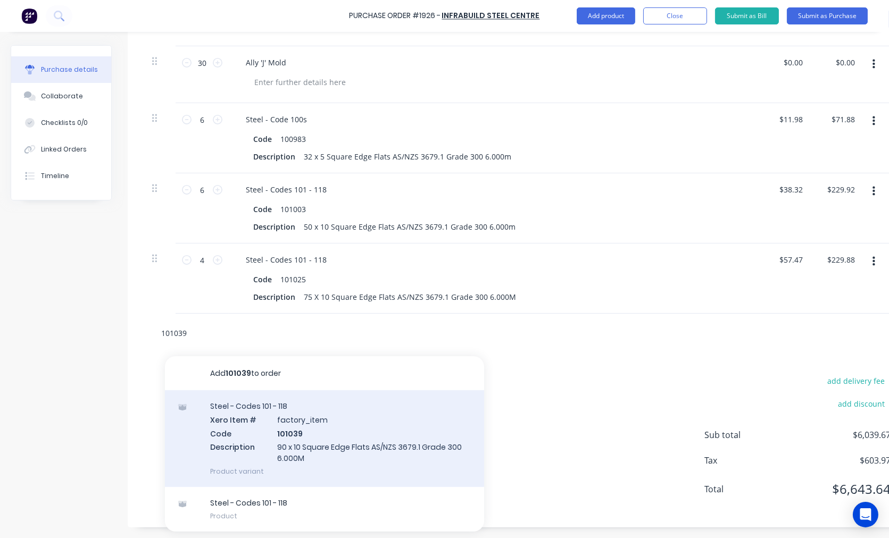
type input "101039"
click at [355, 429] on div "Steel - Codes 101 - 118 Xero Item # factory_item Code 101039 Description 90 x 1…" at bounding box center [324, 438] width 319 height 97
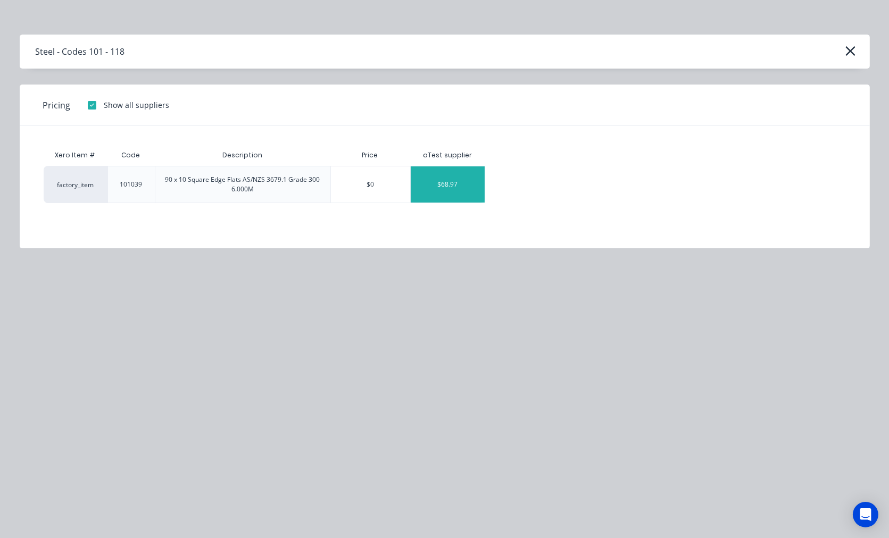
click at [448, 189] on div "$68.97" at bounding box center [448, 184] width 74 height 36
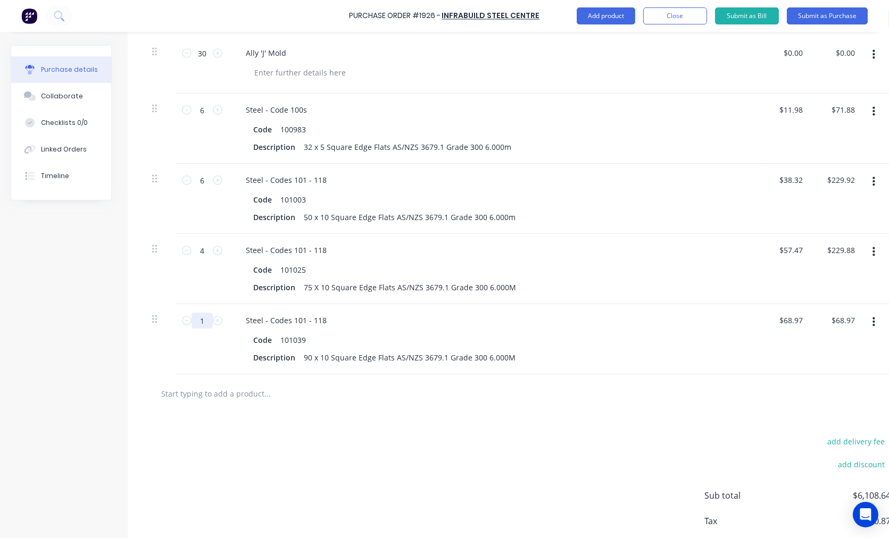
click at [206, 318] on input "1" at bounding box center [201, 321] width 21 height 16
type input "2"
type input "$137.94"
type input "2"
click at [241, 396] on input "text" at bounding box center [267, 393] width 213 height 21
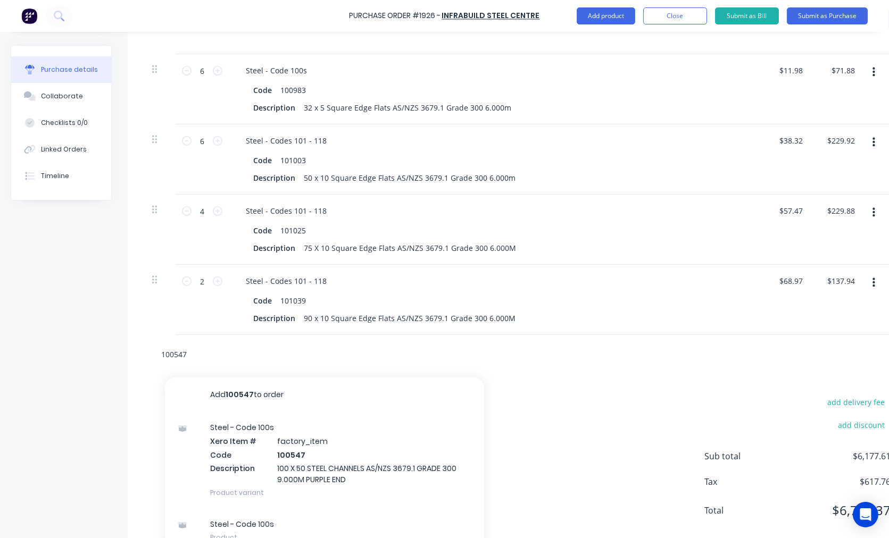
scroll to position [655, 0]
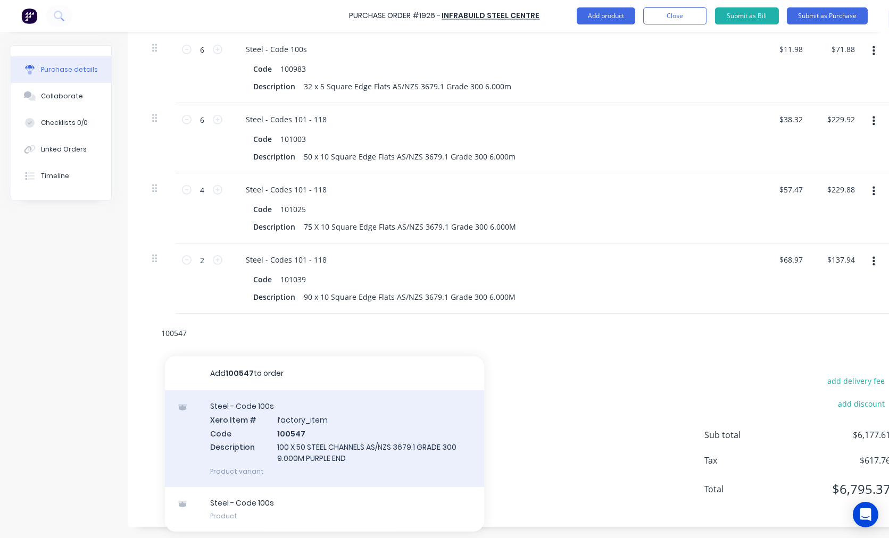
type input "100547"
click at [309, 439] on div "Steel - Code 100s Xero Item # factory_item Code 100547 Description 100 X 50 STE…" at bounding box center [324, 438] width 319 height 97
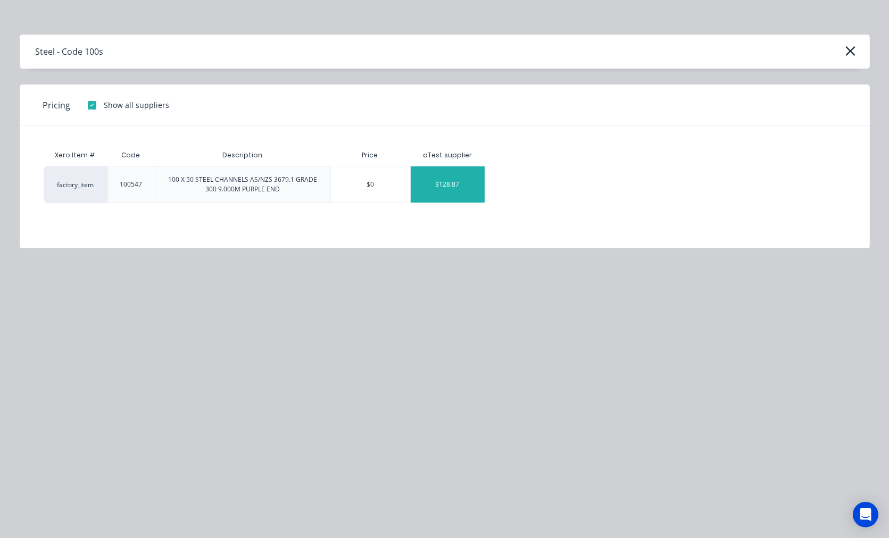
click at [451, 182] on div "$128.87" at bounding box center [448, 184] width 74 height 36
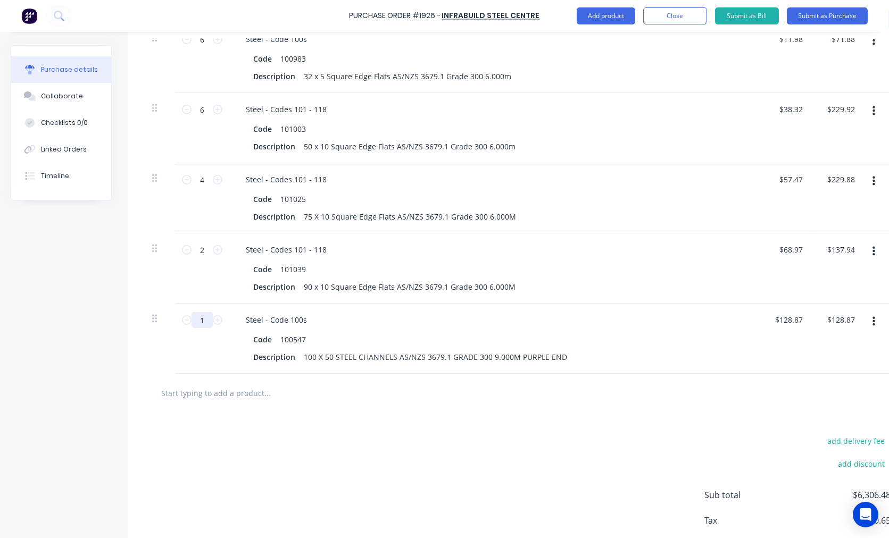
click at [198, 318] on input "1" at bounding box center [201, 320] width 21 height 16
type input "4"
type input "$515.48"
type input "4"
click at [226, 401] on input "text" at bounding box center [267, 392] width 213 height 21
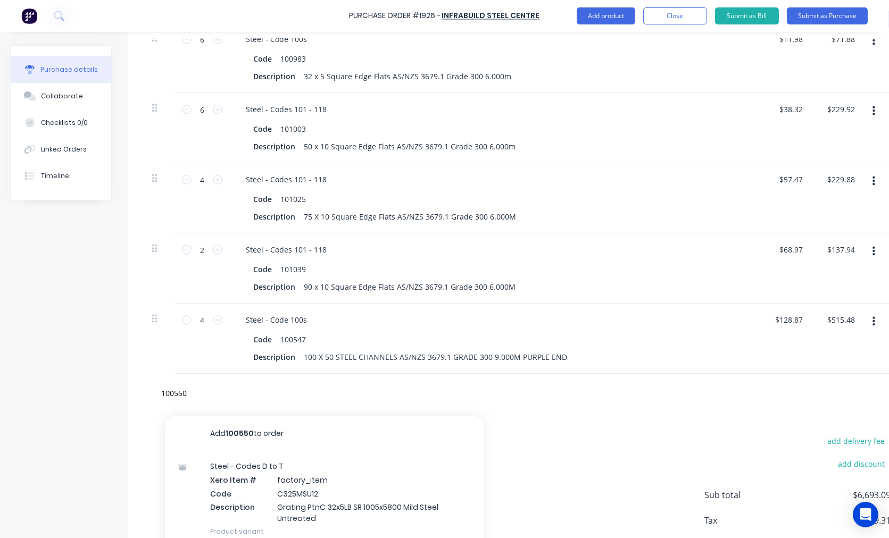
click at [319, 493] on div "Steel - Codes D to T Xero Item # factory_item Code C325MSU12 Description Gratin…" at bounding box center [324, 499] width 319 height 97
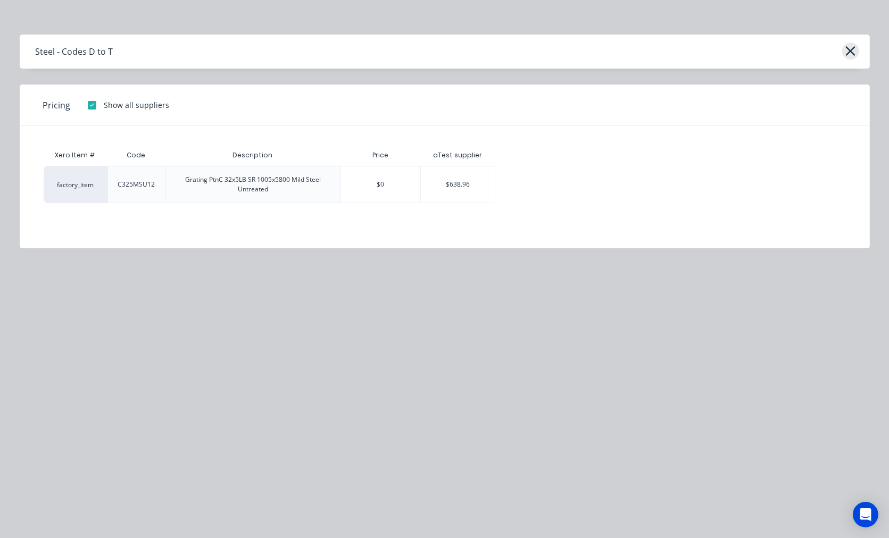
click at [846, 52] on icon "button" at bounding box center [850, 51] width 11 height 15
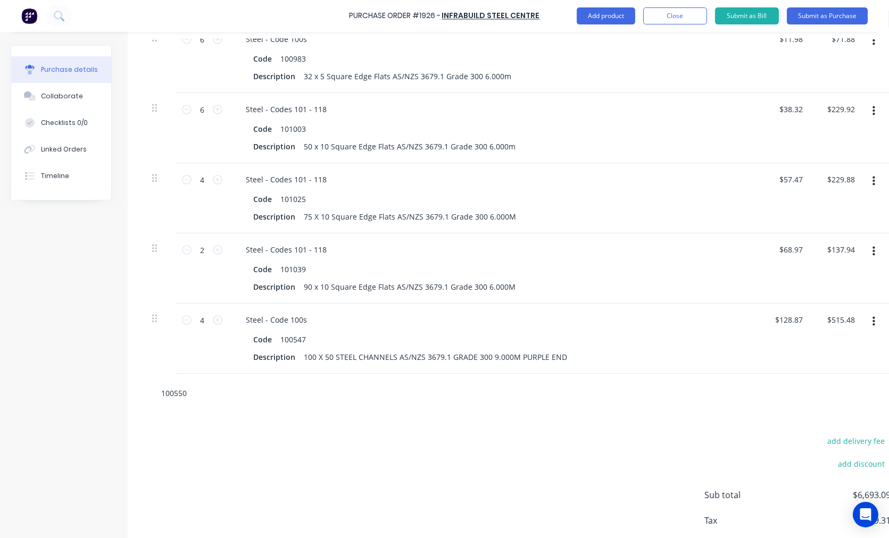
click at [195, 392] on input "100550" at bounding box center [267, 392] width 213 height 21
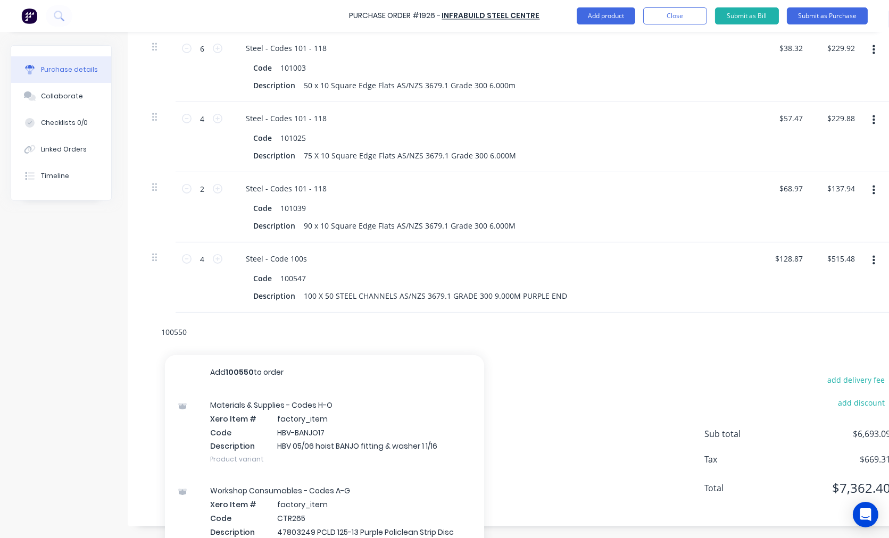
scroll to position [739, 0]
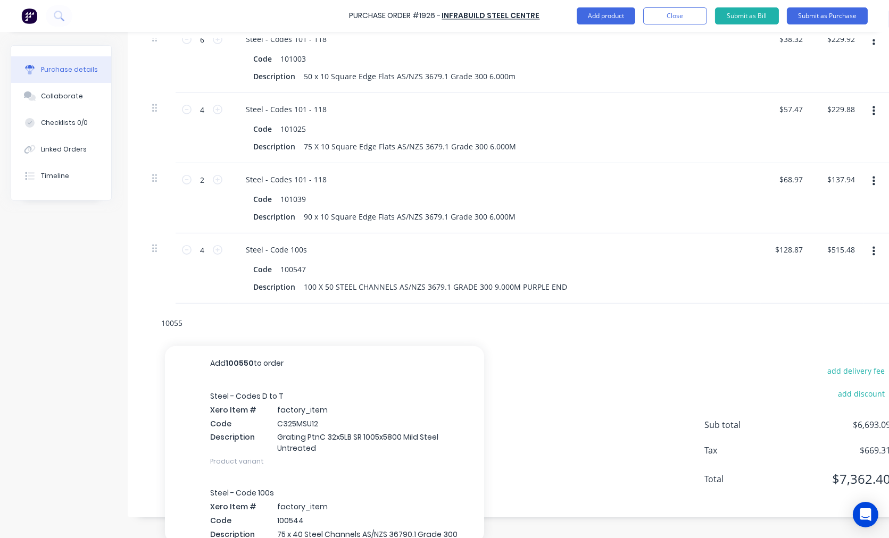
type input "100550"
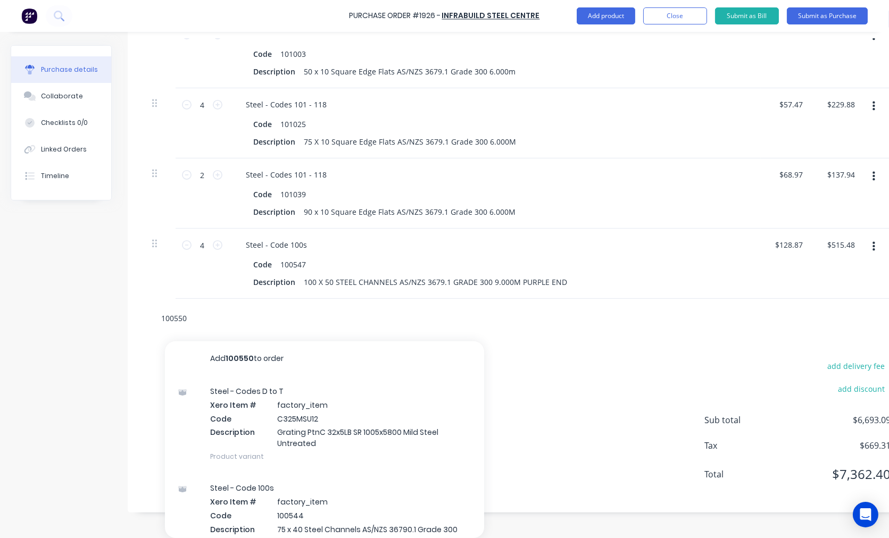
scroll to position [725, 0]
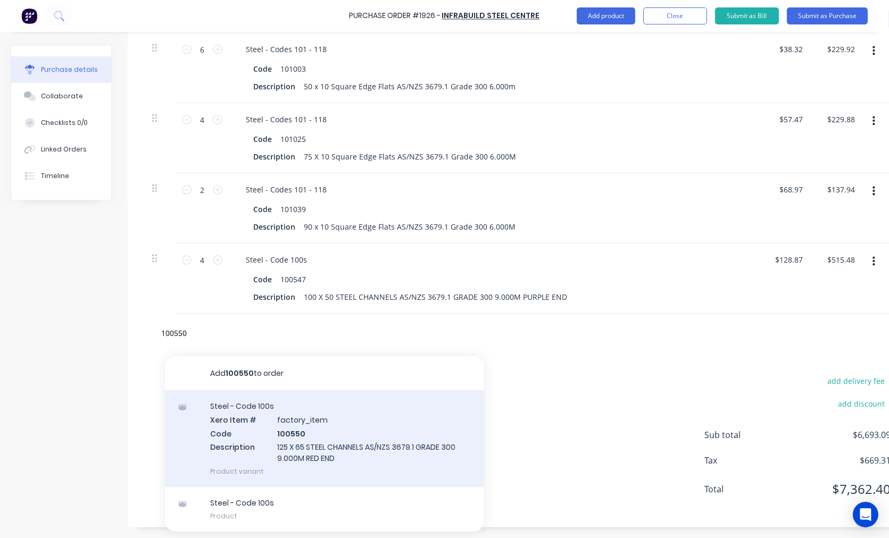
click at [327, 440] on div "Steel - Code 100s Xero Item # factory_item Code 100550 Description 125 X 65 STE…" at bounding box center [324, 438] width 319 height 97
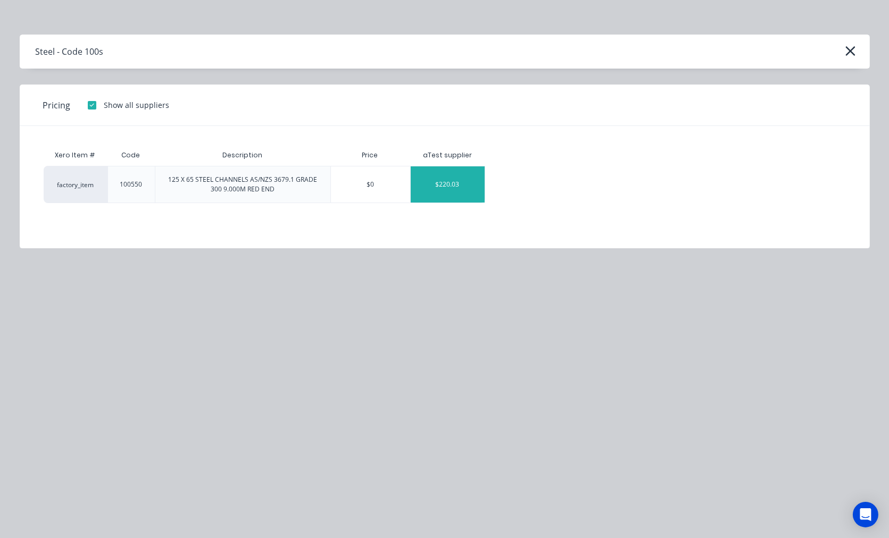
click at [465, 188] on div "$220.03" at bounding box center [448, 184] width 74 height 36
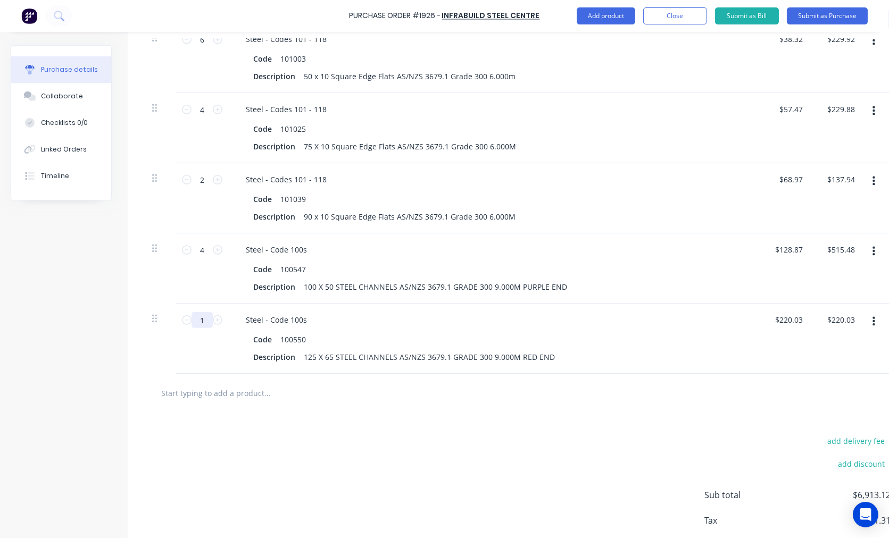
click at [205, 320] on input "1" at bounding box center [201, 320] width 21 height 16
type input "4"
type input "$880.12"
type input "4"
click at [224, 399] on input "text" at bounding box center [267, 392] width 213 height 21
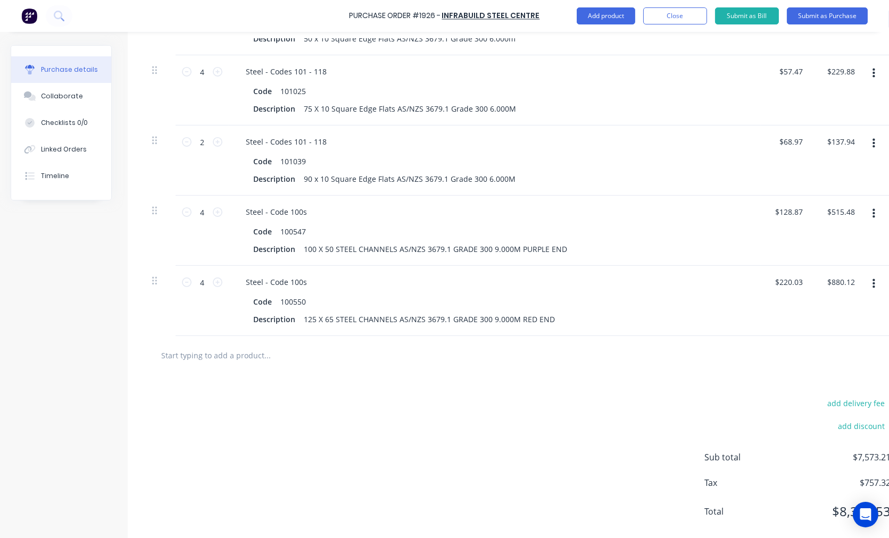
scroll to position [795, 0]
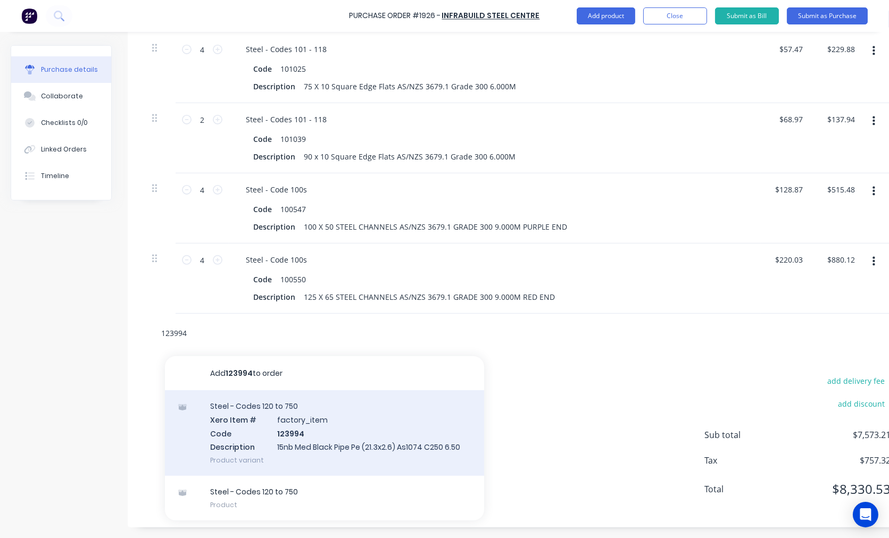
type input "123994"
click at [337, 413] on div "Steel - Codes 120 to 750 Xero Item # factory_item Code 123994 Description 15nb …" at bounding box center [324, 433] width 319 height 86
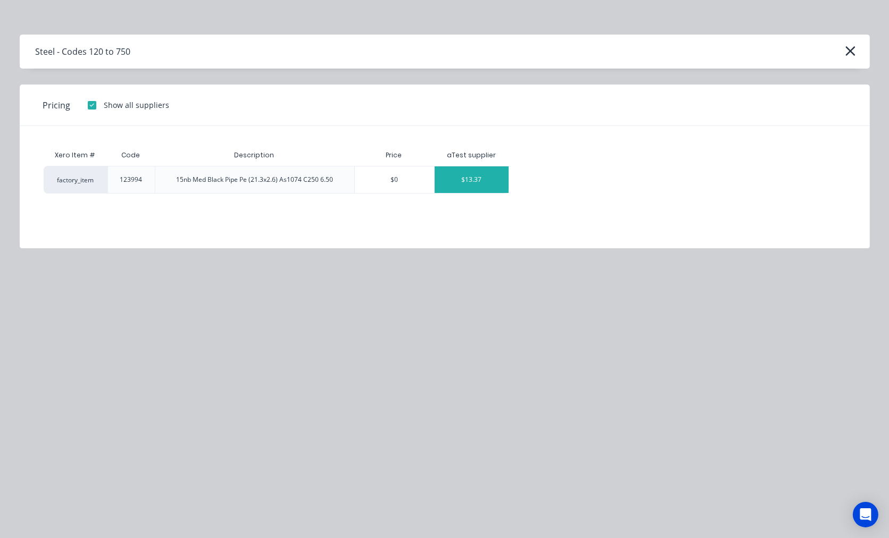
click at [472, 182] on div "$13.37" at bounding box center [472, 179] width 74 height 27
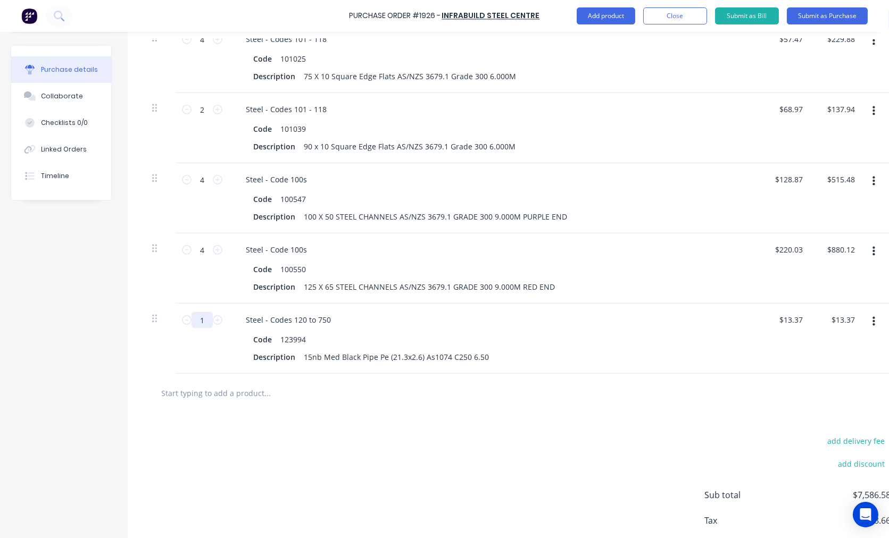
click at [205, 322] on input "1" at bounding box center [201, 320] width 21 height 16
type input "2"
type input "$26.74"
type input "20"
type input "$267.40"
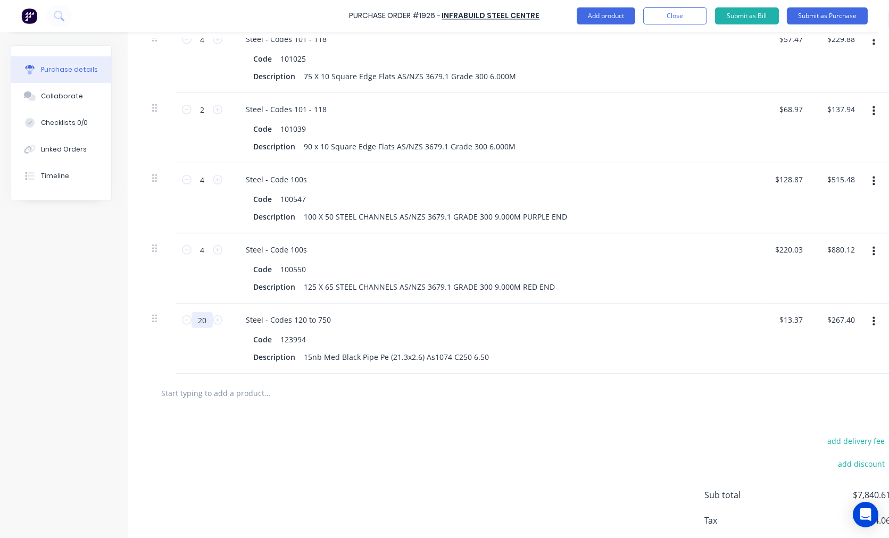
type input "20"
click at [250, 396] on input "text" at bounding box center [267, 392] width 213 height 21
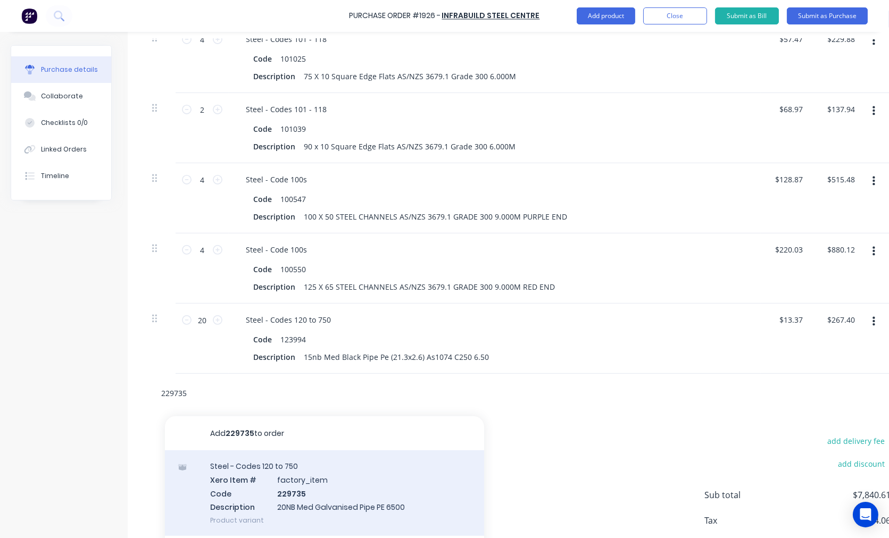
type input "229735"
click at [343, 509] on div "Steel - Codes 120 to 750 Xero Item # factory_item Code 229735 Description 20NB …" at bounding box center [324, 494] width 319 height 86
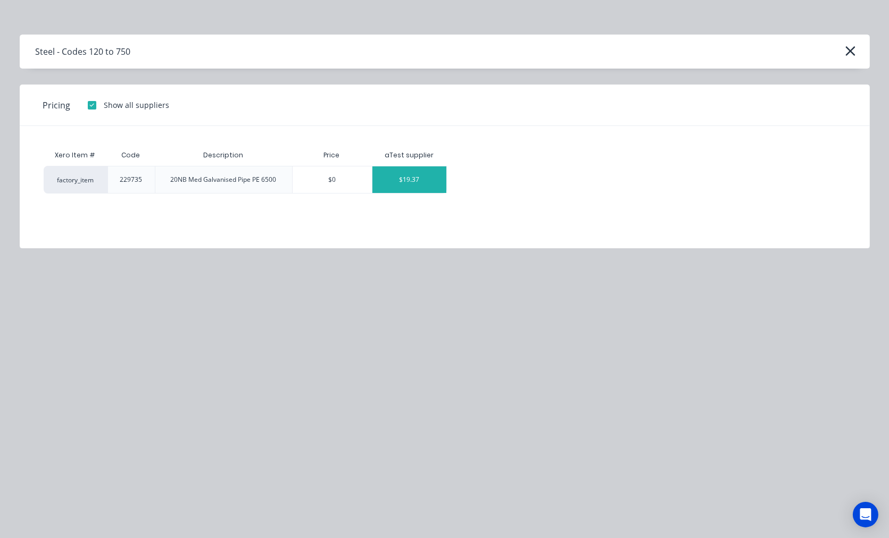
click at [405, 182] on div "$19.37" at bounding box center [409, 179] width 74 height 27
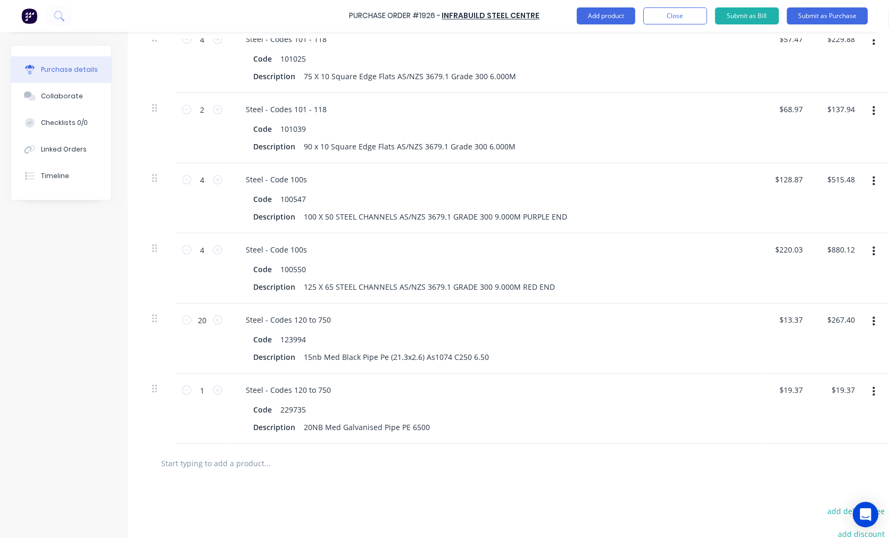
click at [199, 403] on div "1 1" at bounding box center [202, 409] width 53 height 70
click at [202, 393] on input "1" at bounding box center [201, 390] width 21 height 16
type input "10"
type input "$193.70"
type input "10"
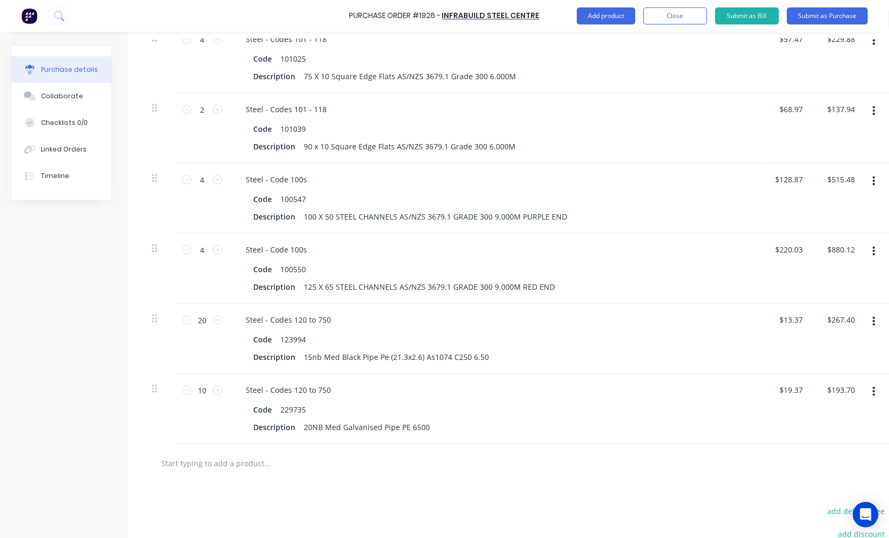
click at [244, 464] on input "text" at bounding box center [267, 463] width 213 height 21
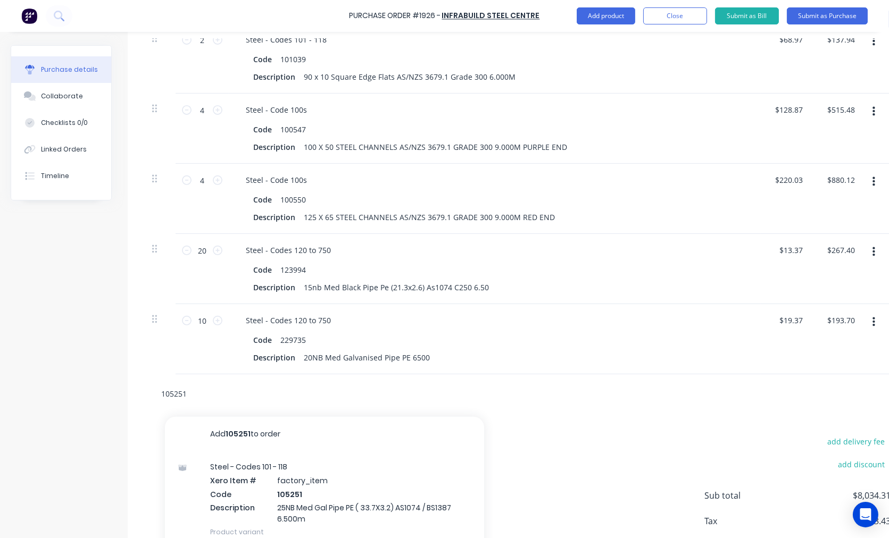
scroll to position [894, 0]
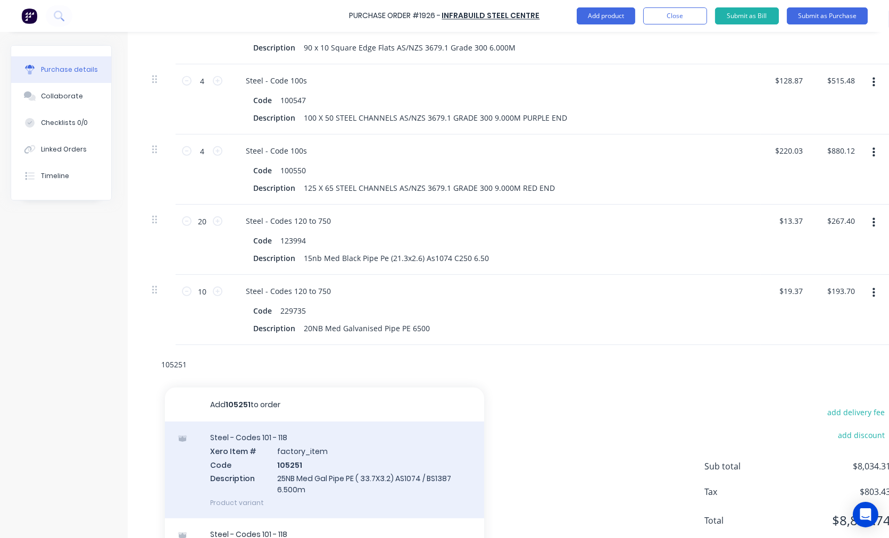
type input "105251"
click at [311, 454] on div "Steel - Codes 101 - 118 Xero Item # factory_item Code 105251 Description 25NB M…" at bounding box center [324, 470] width 319 height 97
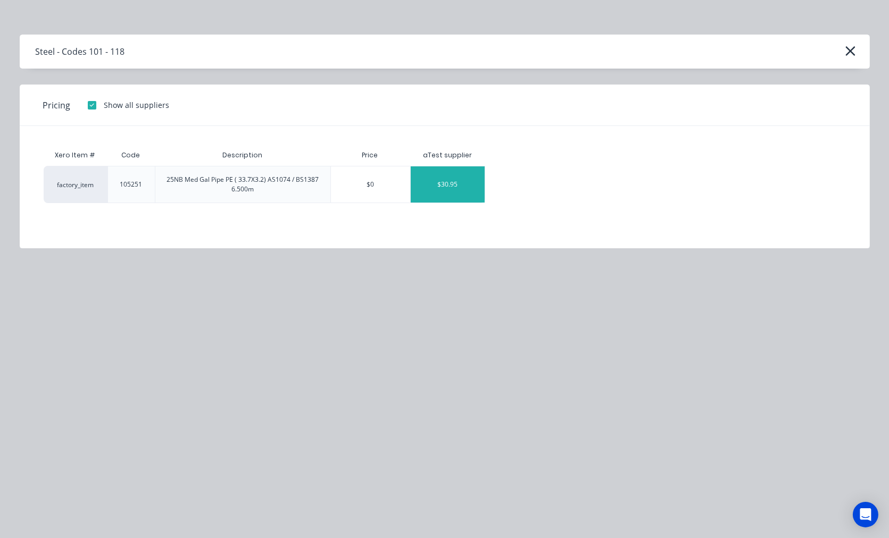
click at [432, 187] on div "$30.95" at bounding box center [448, 184] width 74 height 36
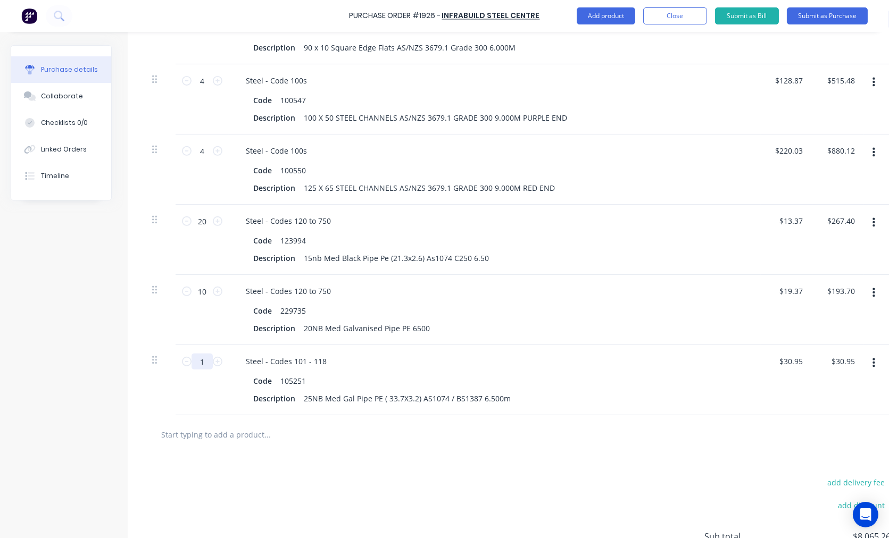
click at [201, 361] on input "1" at bounding box center [201, 362] width 21 height 16
type input "10"
type input "$309.50"
type input "10"
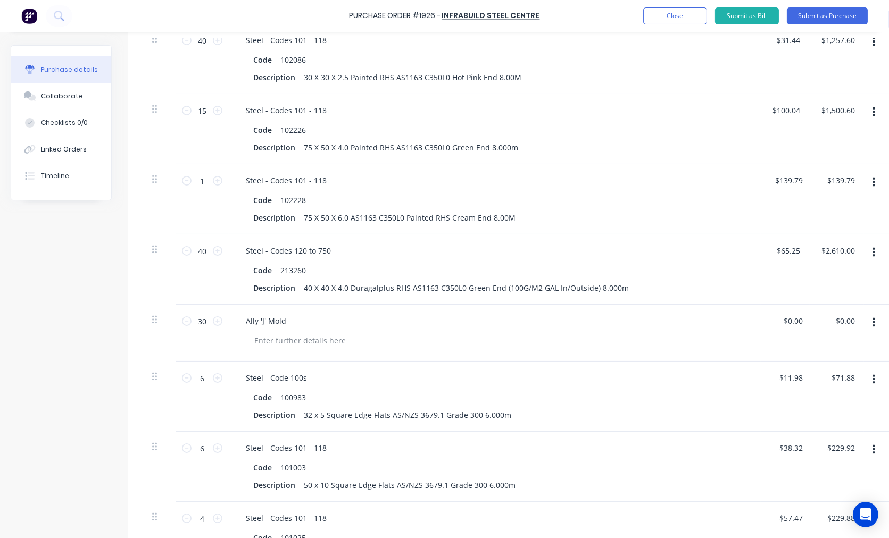
scroll to position [0, 0]
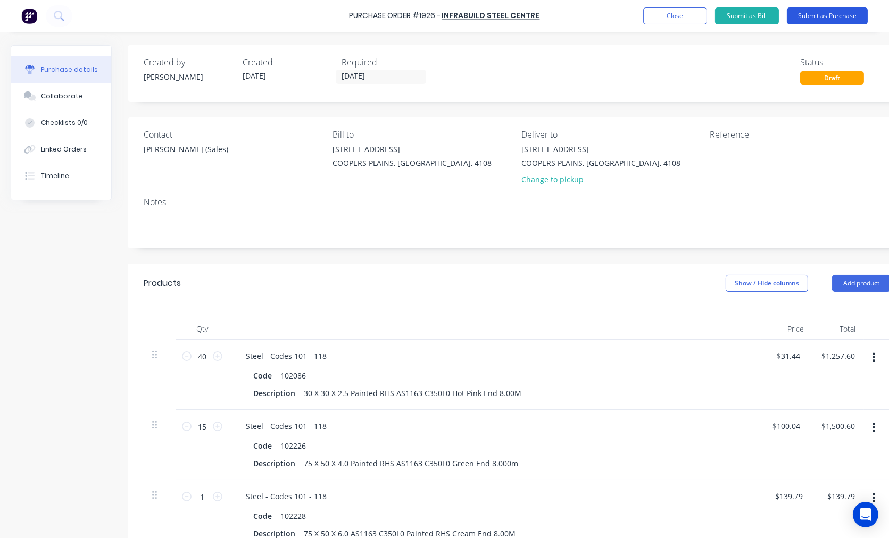
click at [824, 13] on button "Submit as Purchase" at bounding box center [827, 15] width 81 height 17
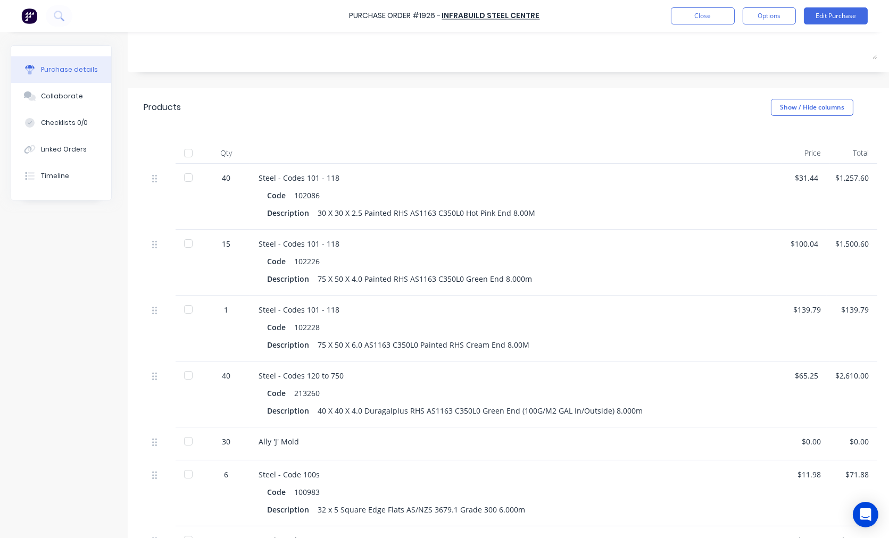
scroll to position [98, 0]
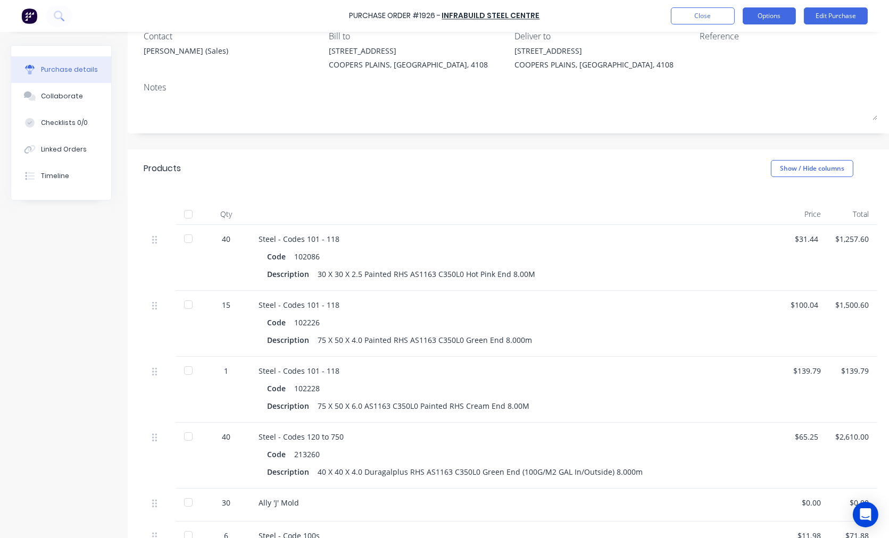
click at [769, 14] on button "Options" at bounding box center [769, 15] width 53 height 17
click at [766, 38] on div "Print / Email" at bounding box center [745, 43] width 82 height 15
click at [750, 66] on div "With pricing" at bounding box center [745, 64] width 82 height 15
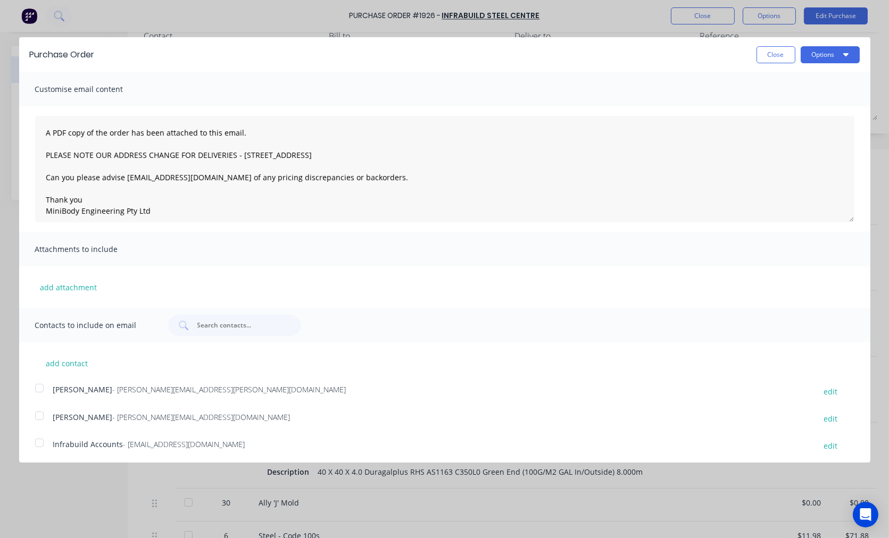
scroll to position [0, 0]
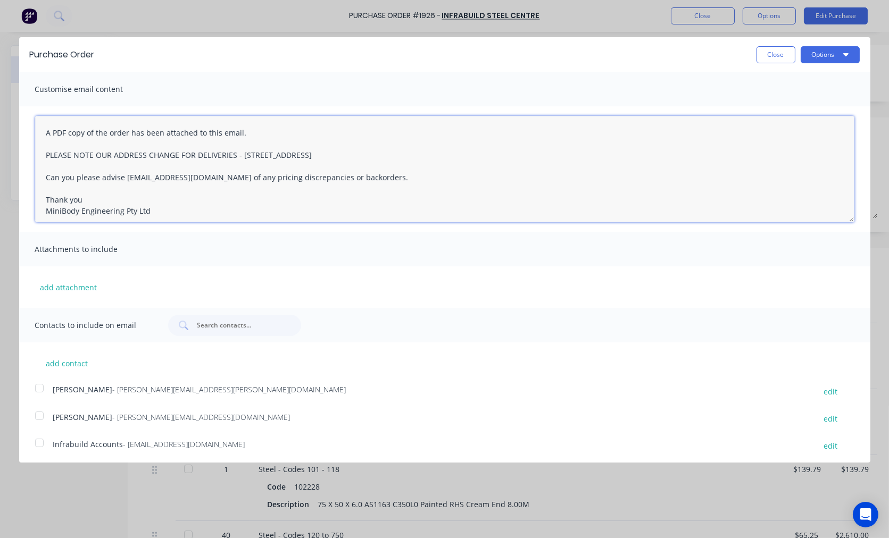
click at [41, 128] on textarea "A PDF copy of the order has been attached to this email. PLEASE NOTE OUR ADDRES…" at bounding box center [444, 169] width 819 height 106
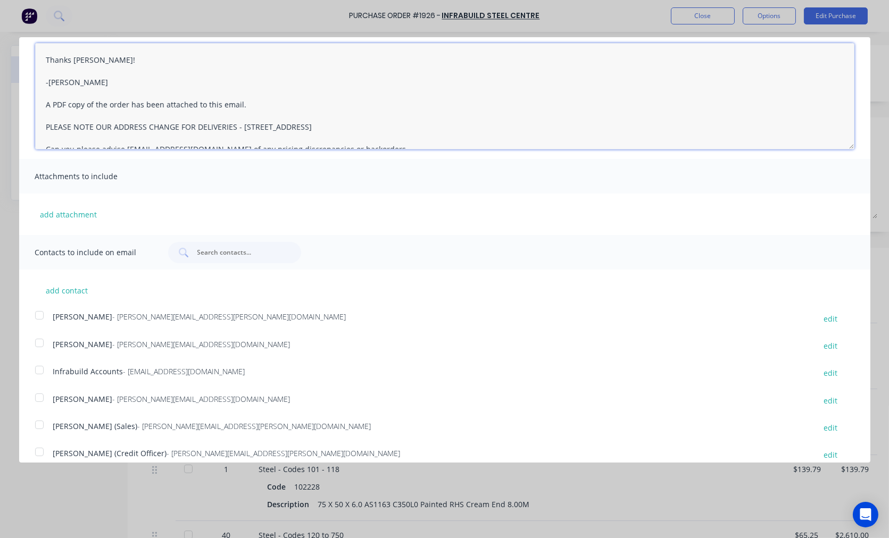
scroll to position [98, 0]
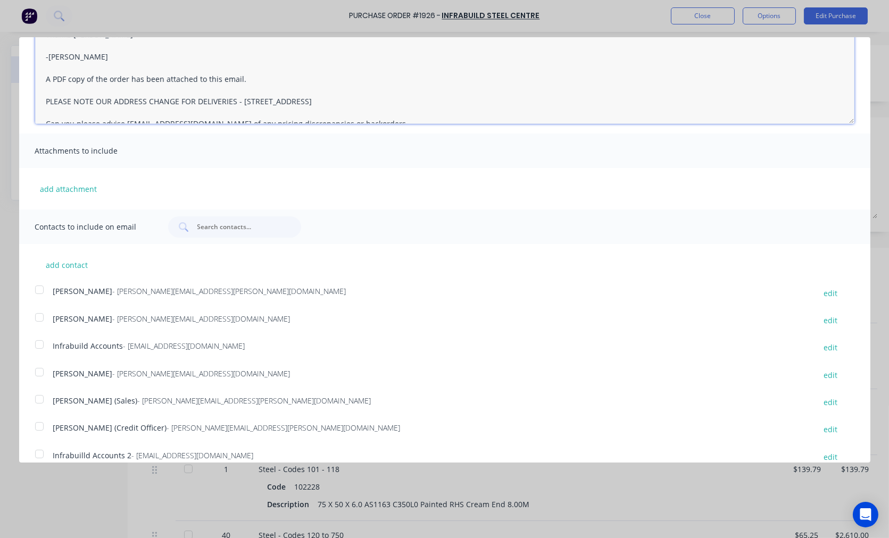
click at [40, 399] on div at bounding box center [39, 399] width 21 height 21
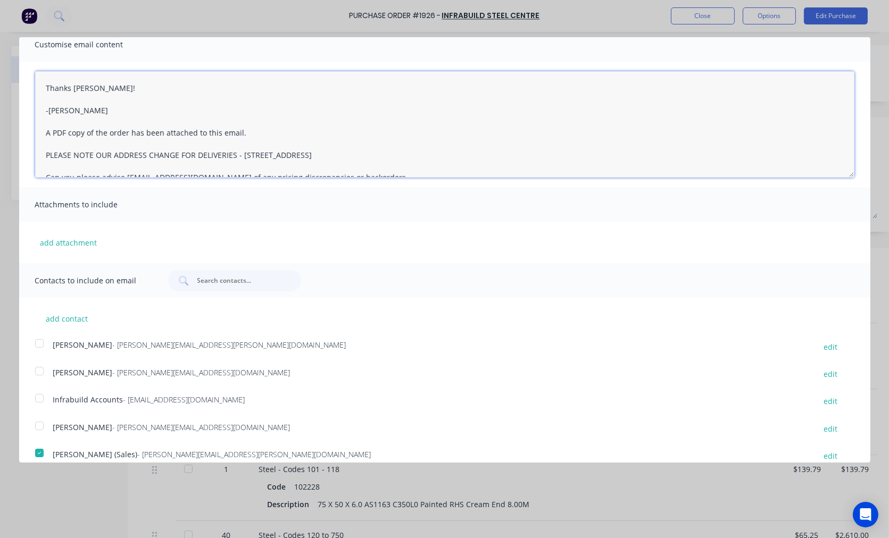
scroll to position [0, 0]
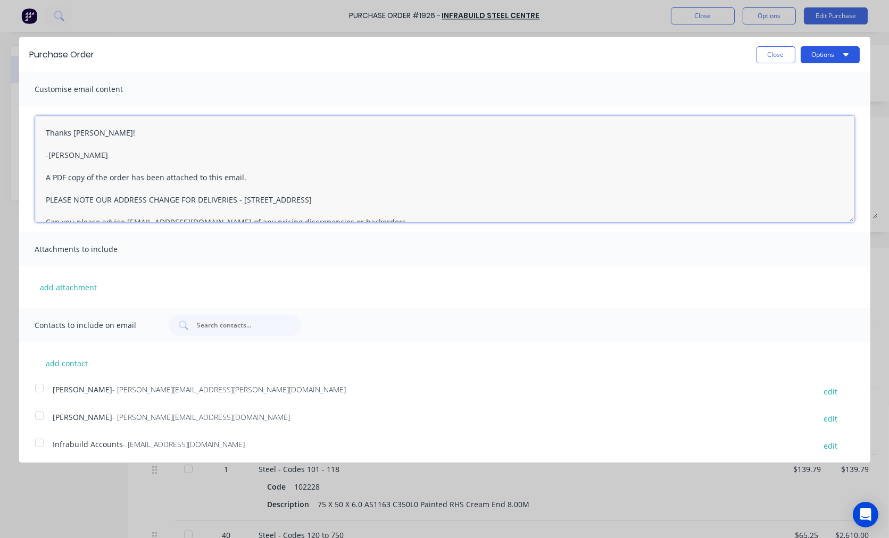
type textarea "Thanks Wayne! -Taylor A PDF copy of the order has been attached to this email. …"
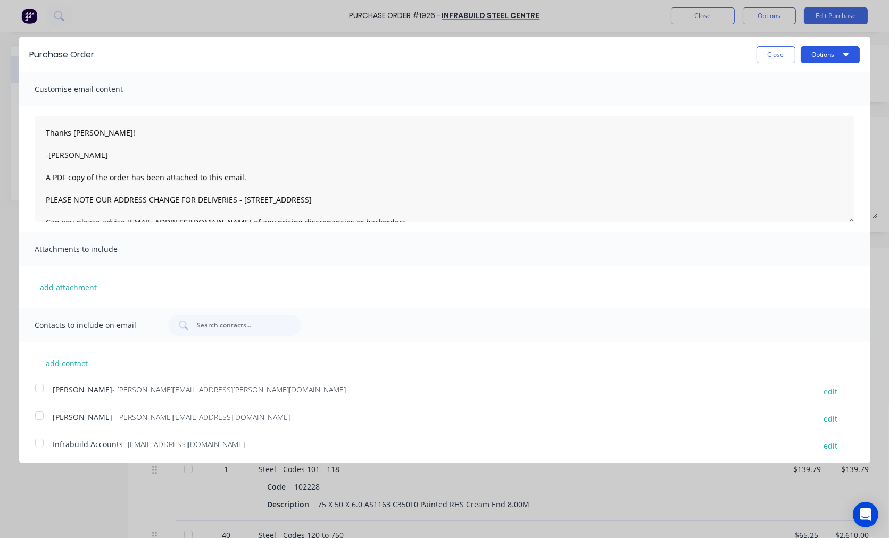
click at [814, 51] on button "Options" at bounding box center [830, 54] width 59 height 17
click at [773, 106] on div "Email" at bounding box center [809, 102] width 82 height 15
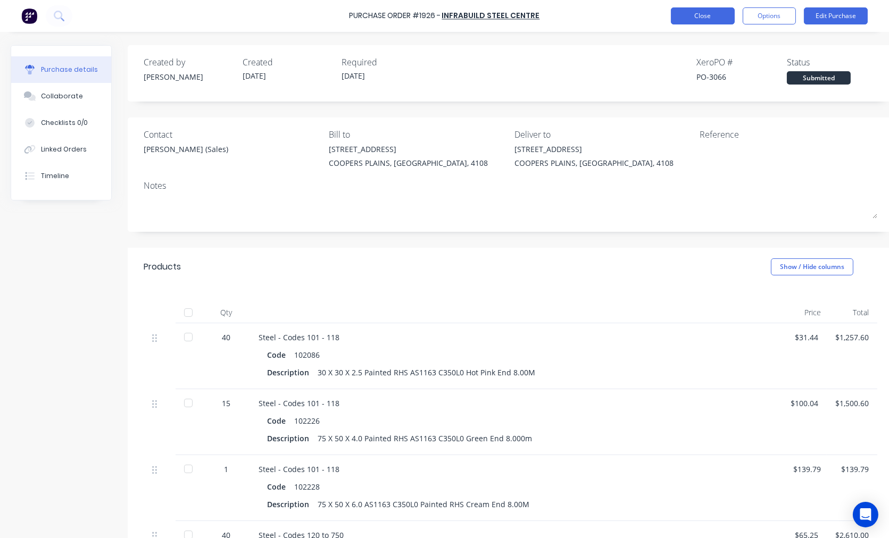
click at [693, 13] on button "Close" at bounding box center [703, 15] width 64 height 17
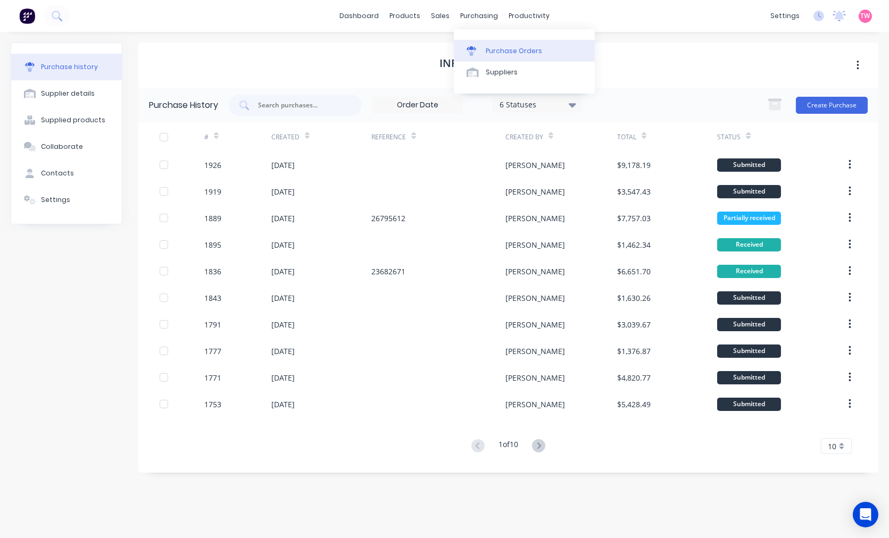
click at [498, 48] on div "Purchase Orders" at bounding box center [514, 51] width 56 height 10
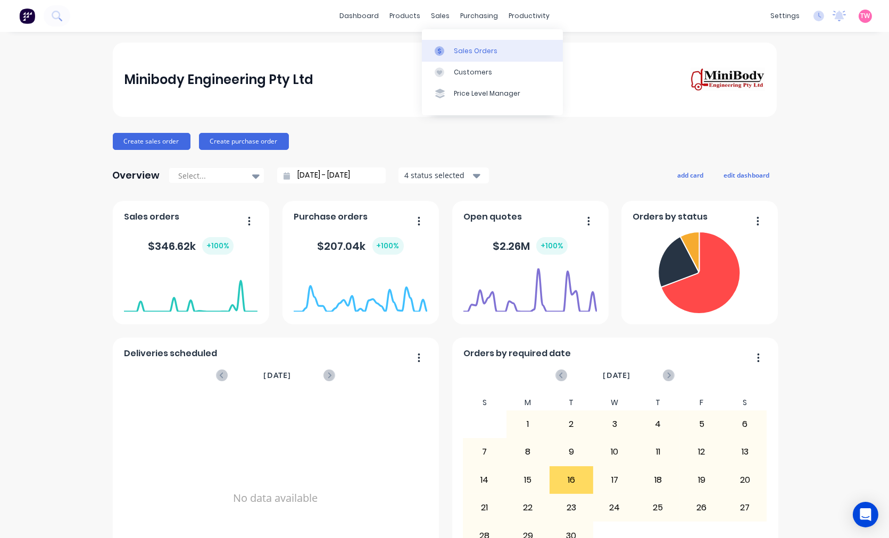
click at [453, 40] on link "Sales Orders" at bounding box center [492, 50] width 141 height 21
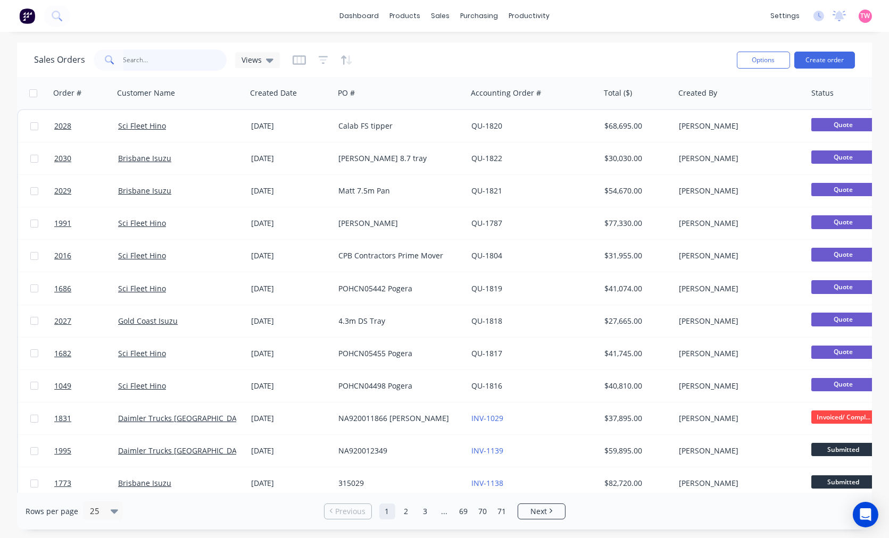
click at [155, 56] on input "text" at bounding box center [175, 59] width 104 height 21
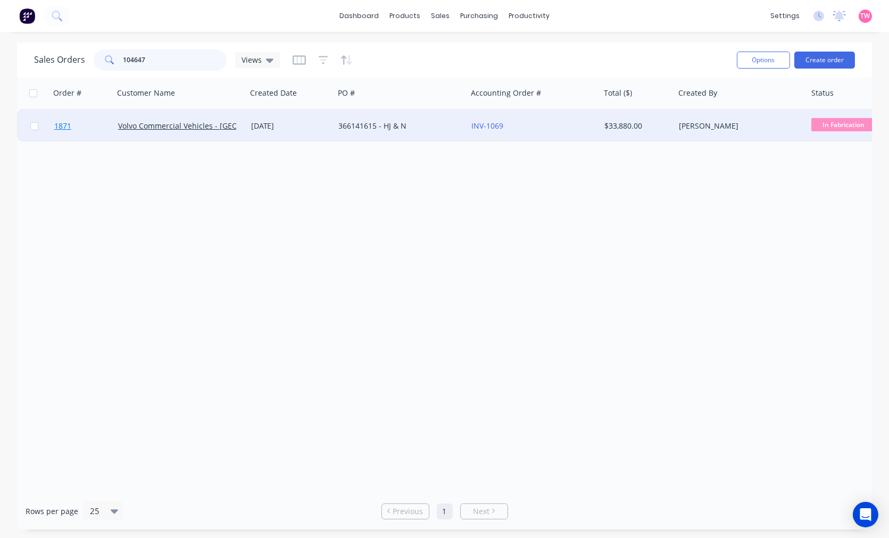
type input "104647"
click at [96, 126] on link "1871" at bounding box center [86, 126] width 64 height 32
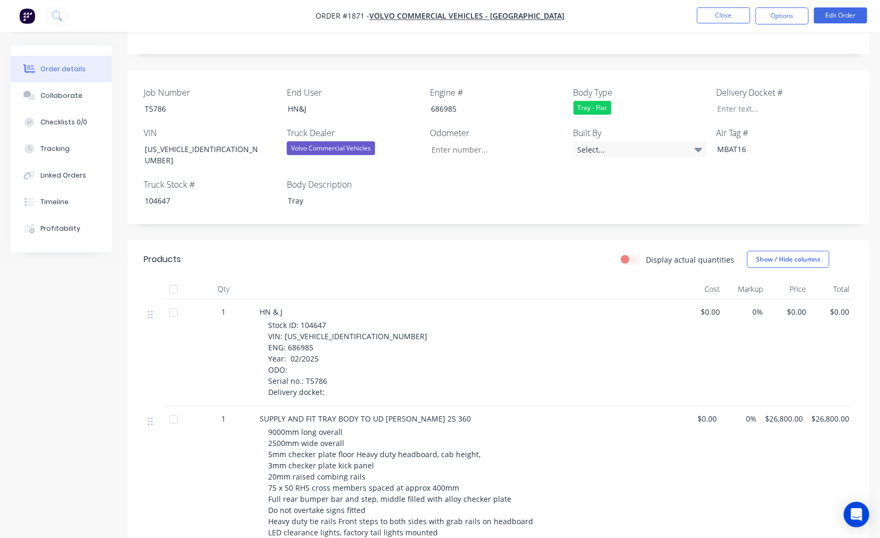
scroll to position [295, 0]
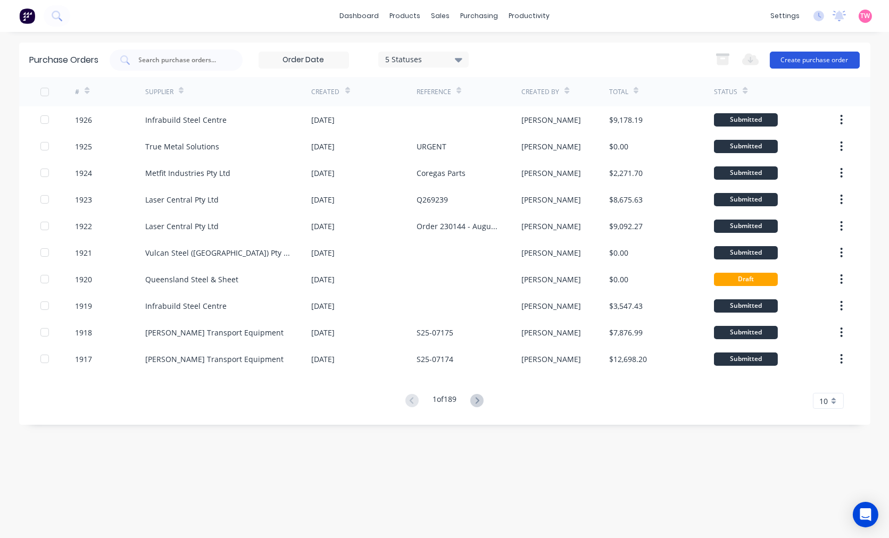
click at [820, 55] on button "Create purchase order" at bounding box center [815, 60] width 90 height 17
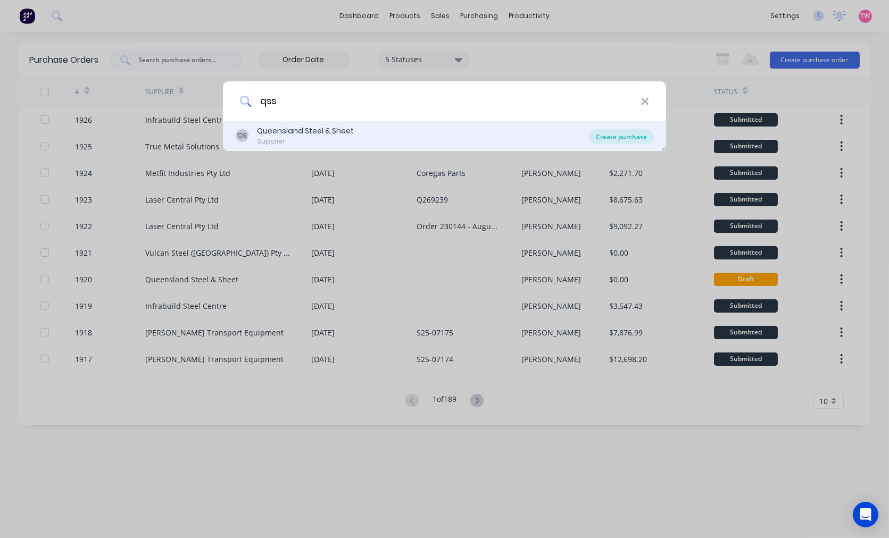
type input "qss"
click at [607, 136] on div "Create purchase" at bounding box center [621, 136] width 64 height 15
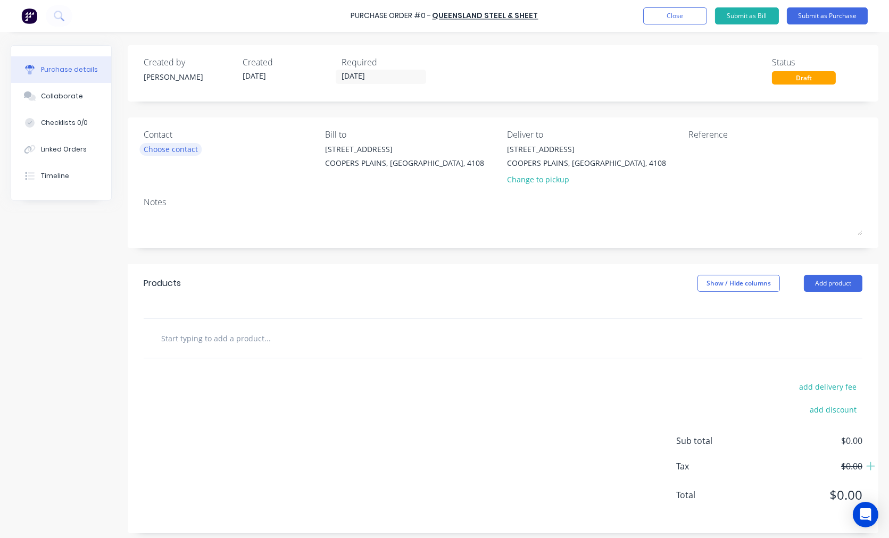
click at [178, 144] on div "Choose contact" at bounding box center [171, 149] width 54 height 11
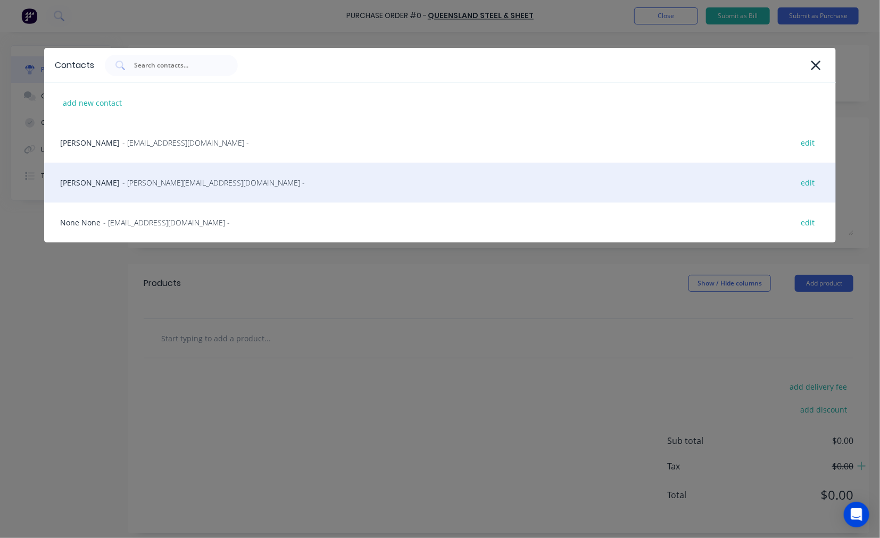
click at [155, 177] on span "- david@qss.net.au -" at bounding box center [213, 182] width 182 height 11
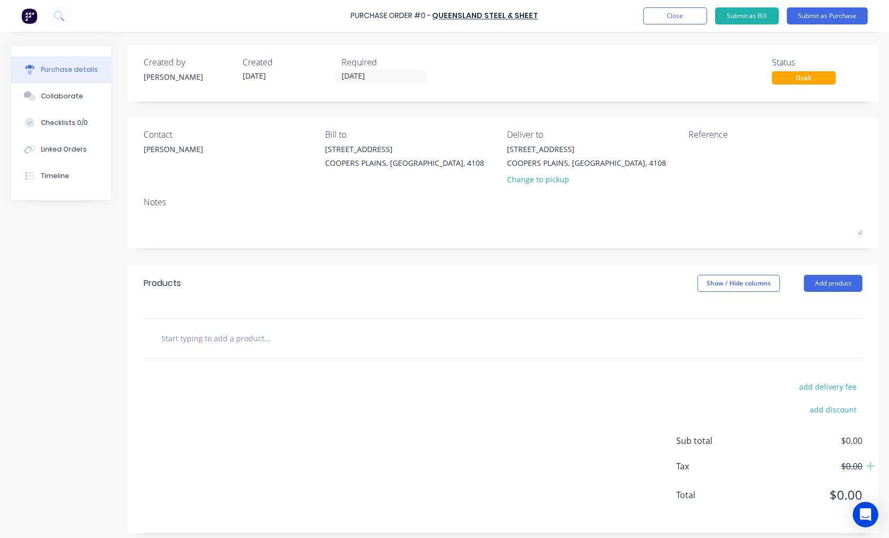
click at [242, 339] on input "text" at bounding box center [267, 338] width 213 height 21
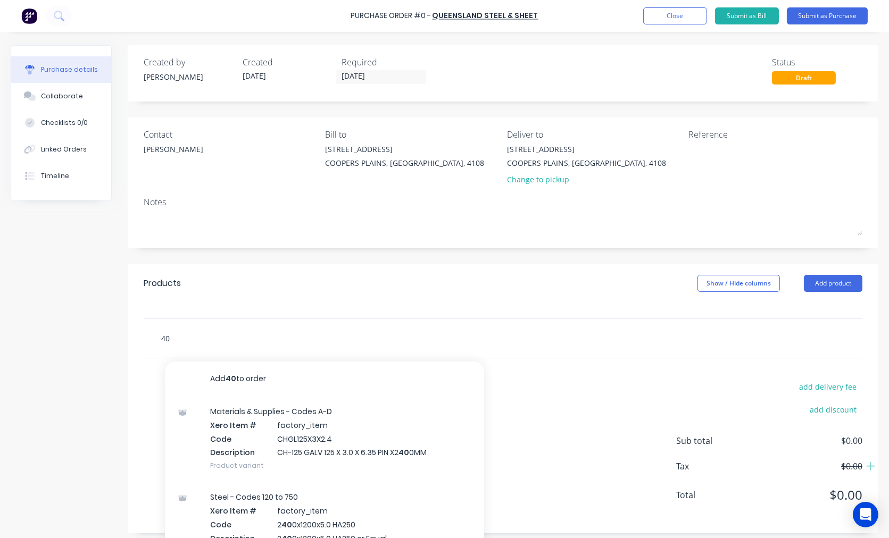
type input "4"
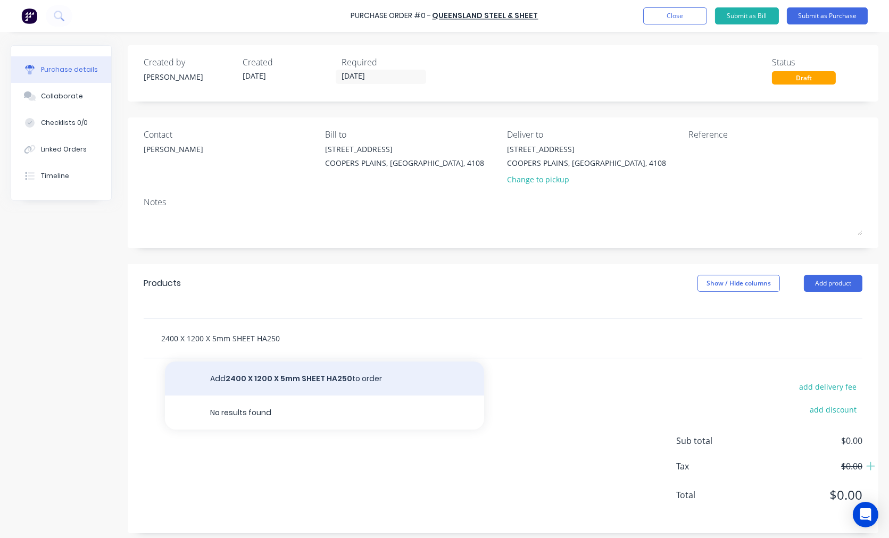
type input "2400 X 1200 X 5mm SHEET HA250"
click at [326, 384] on button "Add 2400 X 1200 X 5mm SHEET HA250 to order" at bounding box center [324, 379] width 319 height 34
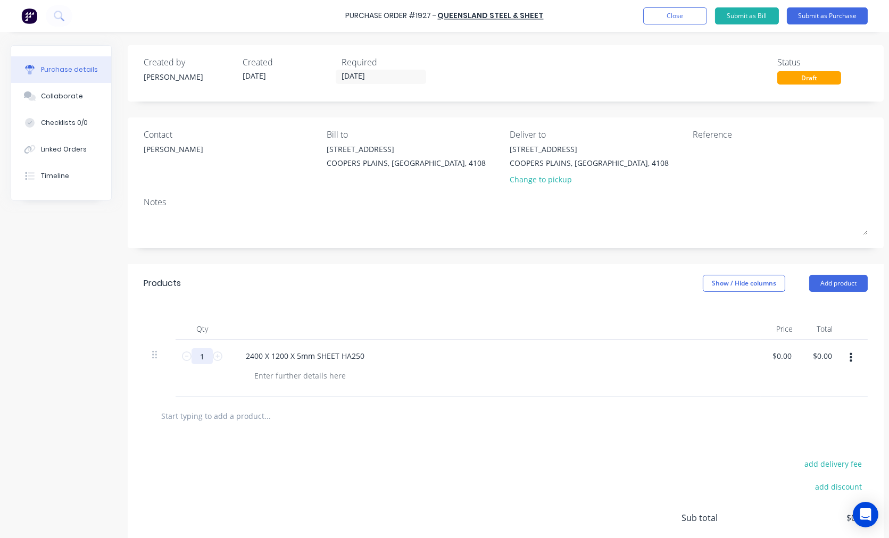
click at [203, 353] on input "1" at bounding box center [201, 356] width 21 height 16
type input "6"
click at [828, 12] on button "Submit as Purchase" at bounding box center [827, 15] width 81 height 17
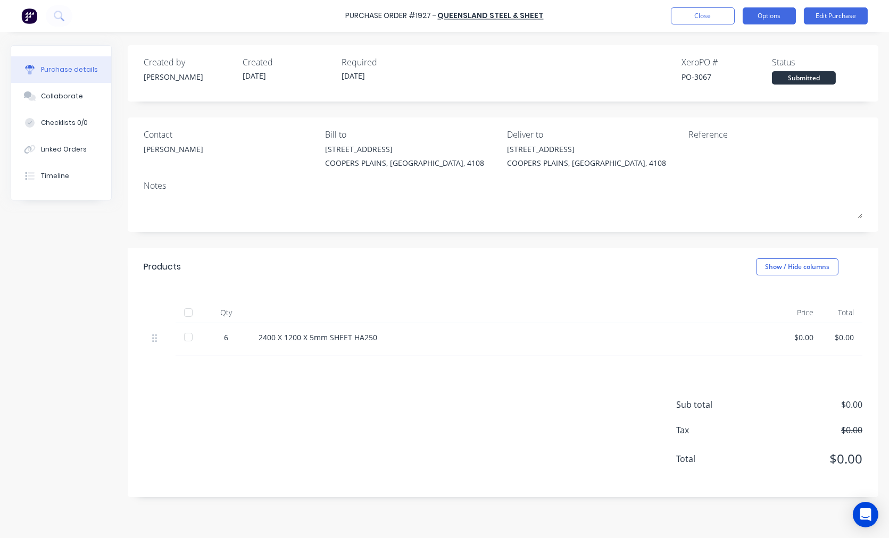
click at [769, 10] on button "Options" at bounding box center [769, 15] width 53 height 17
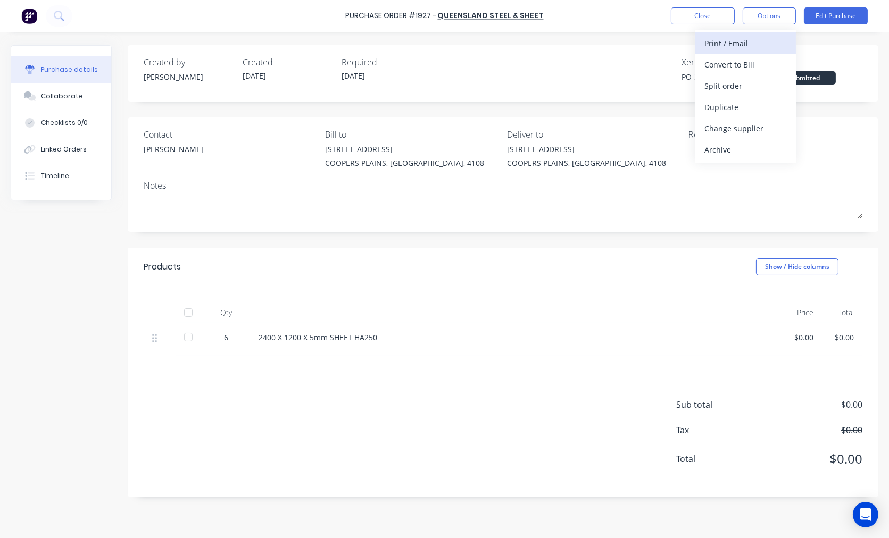
click at [743, 38] on div "Print / Email" at bounding box center [745, 43] width 82 height 15
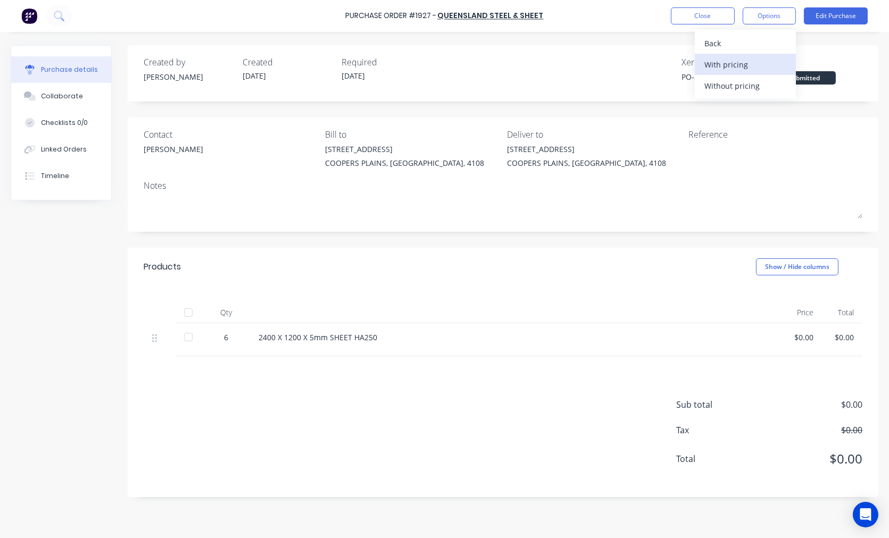
click at [738, 65] on div "With pricing" at bounding box center [745, 64] width 82 height 15
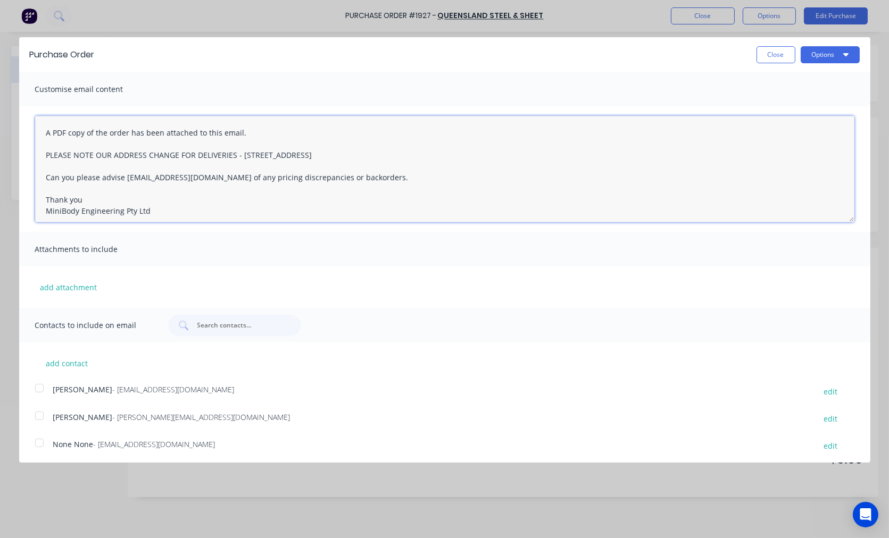
click at [44, 131] on textarea "A PDF copy of the order has been attached to this email. PLEASE NOTE OUR ADDRES…" at bounding box center [444, 169] width 819 height 106
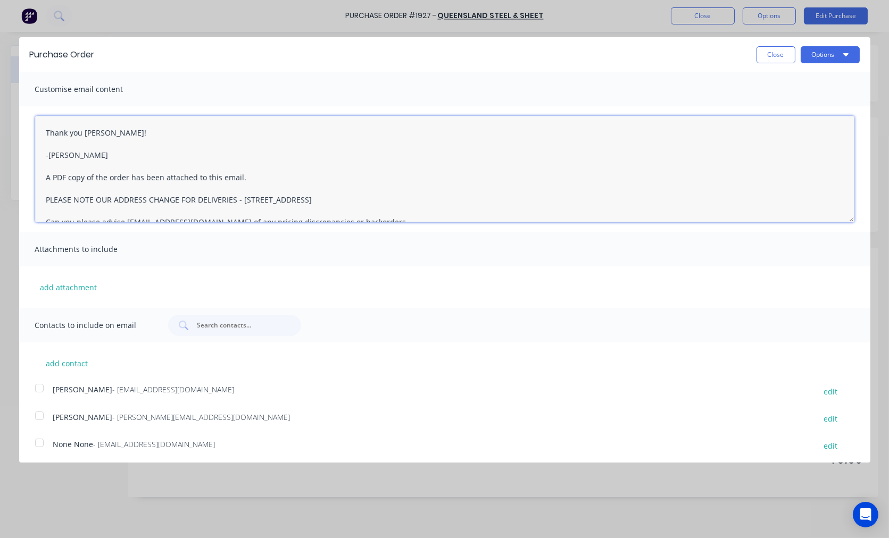
scroll to position [3, 0]
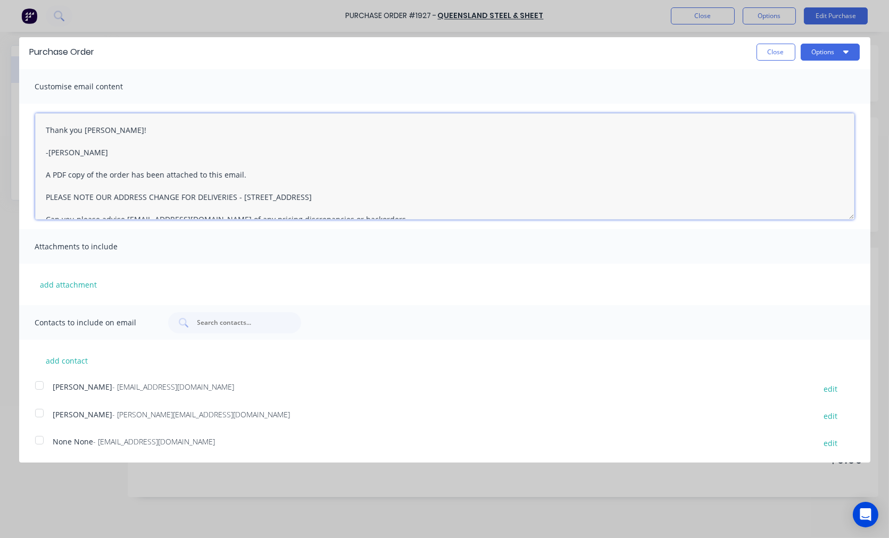
click at [40, 411] on div at bounding box center [39, 413] width 21 height 21
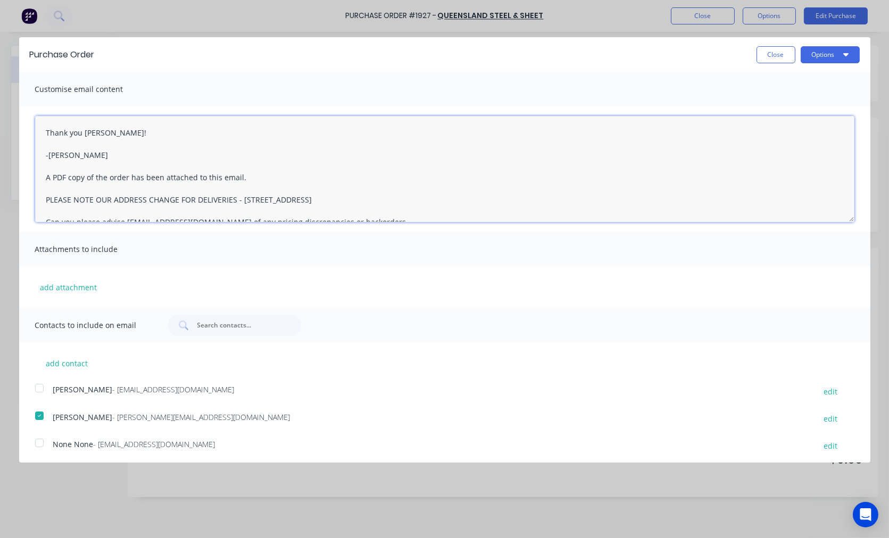
type textarea "Thank you David! -Taylor A PDF copy of the order has been attached to this emai…"
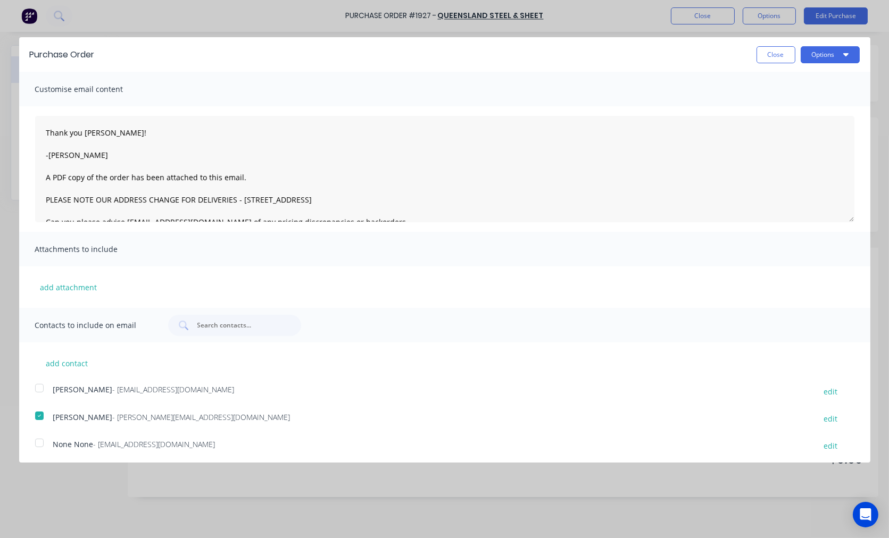
click at [822, 64] on div "Purchase Order Close Options" at bounding box center [444, 54] width 851 height 35
click at [823, 54] on button "Options" at bounding box center [830, 54] width 59 height 17
click at [780, 96] on div "Email" at bounding box center [809, 102] width 82 height 15
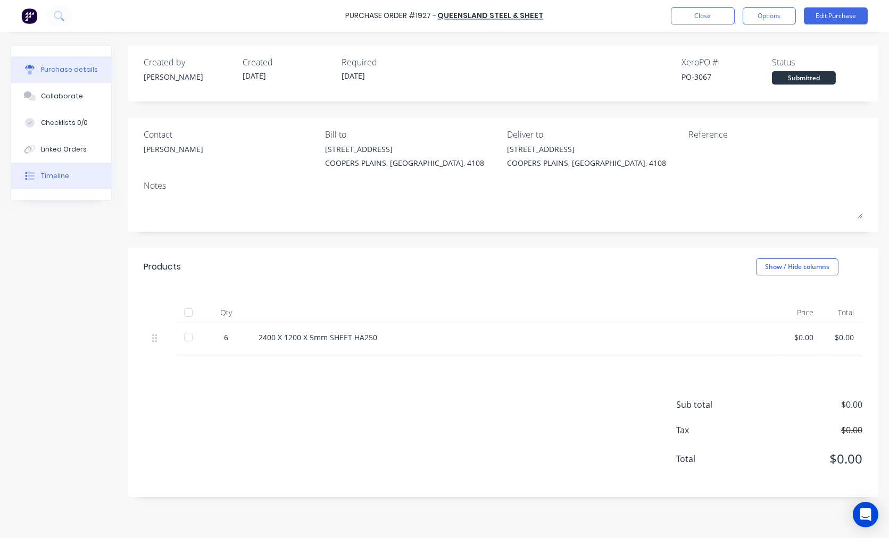
click at [49, 173] on div "Timeline" at bounding box center [55, 176] width 28 height 10
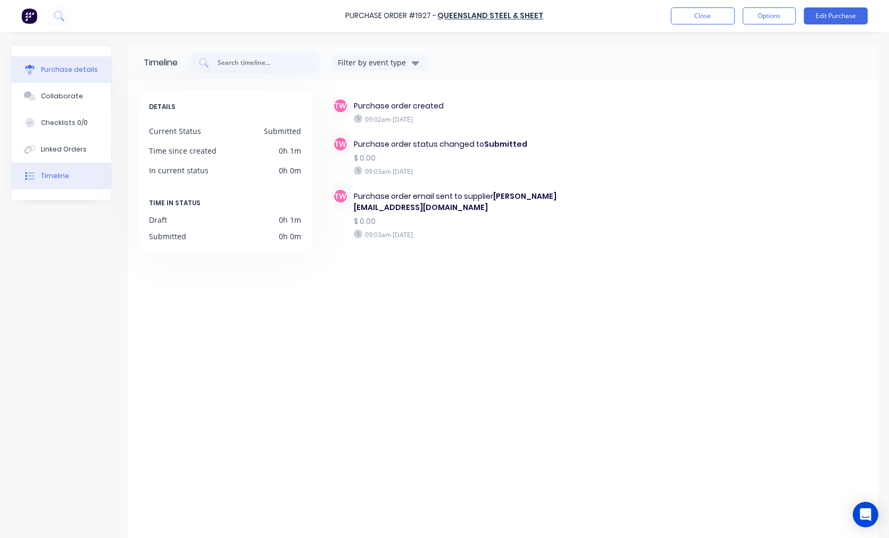
click at [54, 67] on div "Purchase details" at bounding box center [69, 70] width 57 height 10
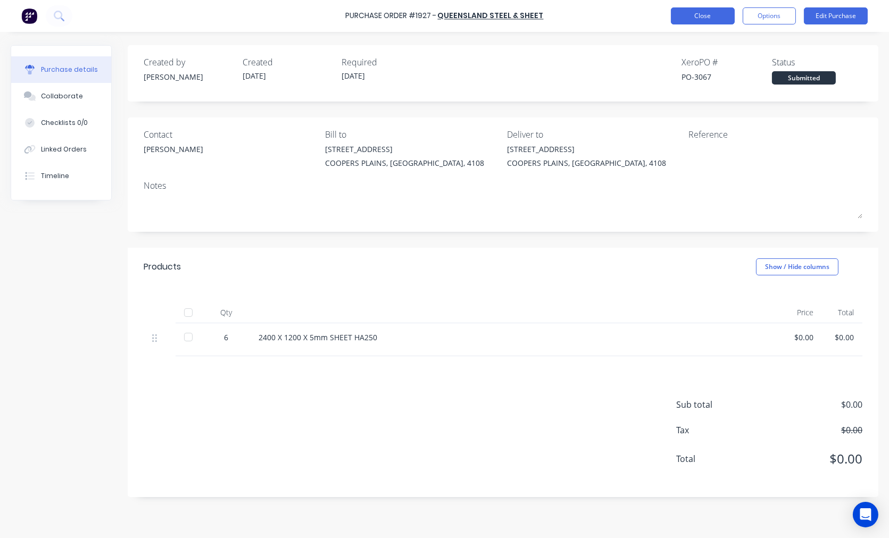
click at [705, 19] on button "Close" at bounding box center [703, 15] width 64 height 17
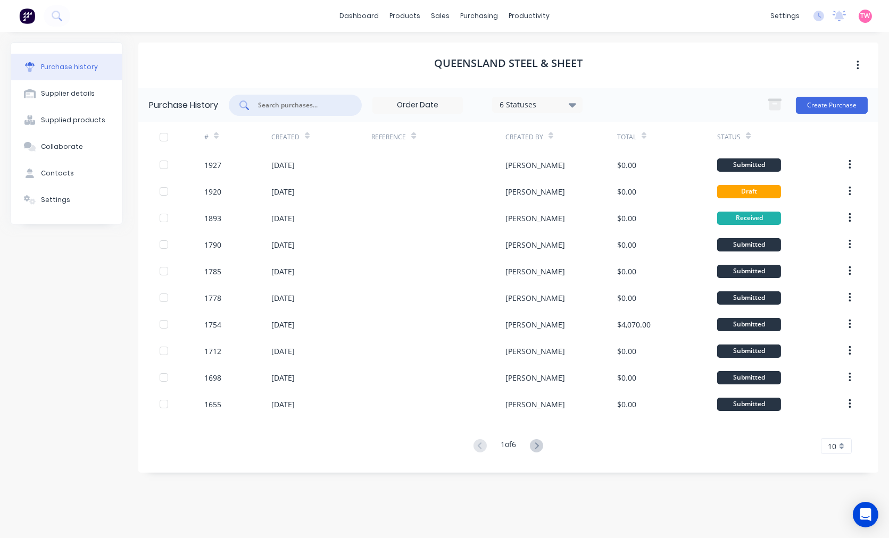
click at [324, 107] on input "text" at bounding box center [301, 105] width 88 height 11
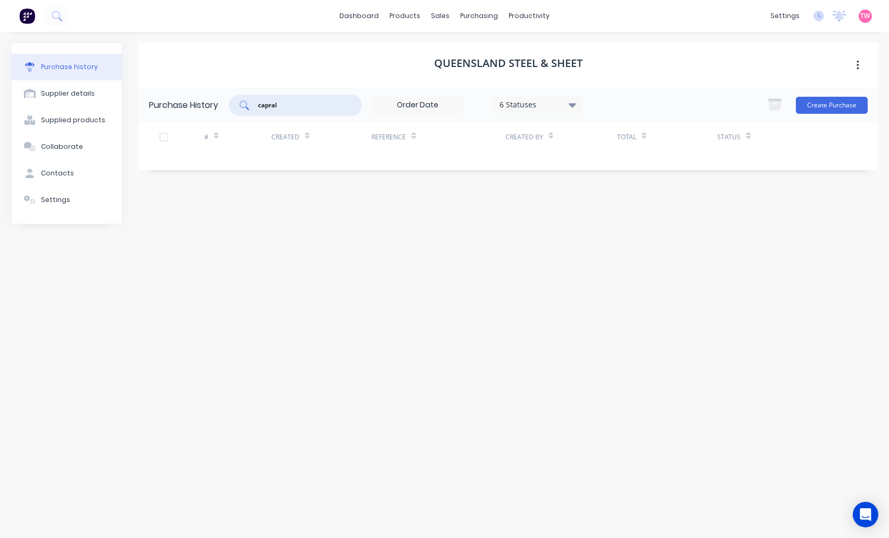
type input "capral"
click at [513, 48] on div "Purchase Orders" at bounding box center [514, 51] width 56 height 10
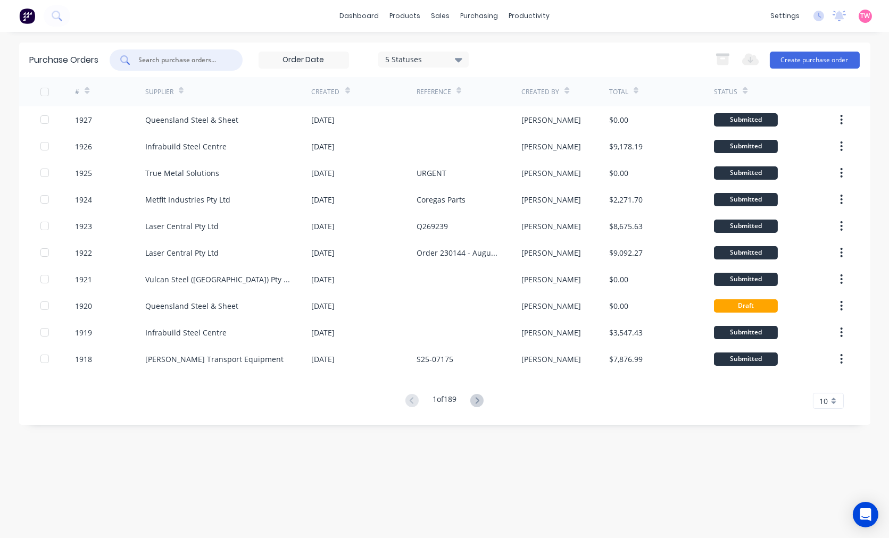
click at [208, 62] on input "text" at bounding box center [182, 60] width 88 height 11
type input "bluescope"
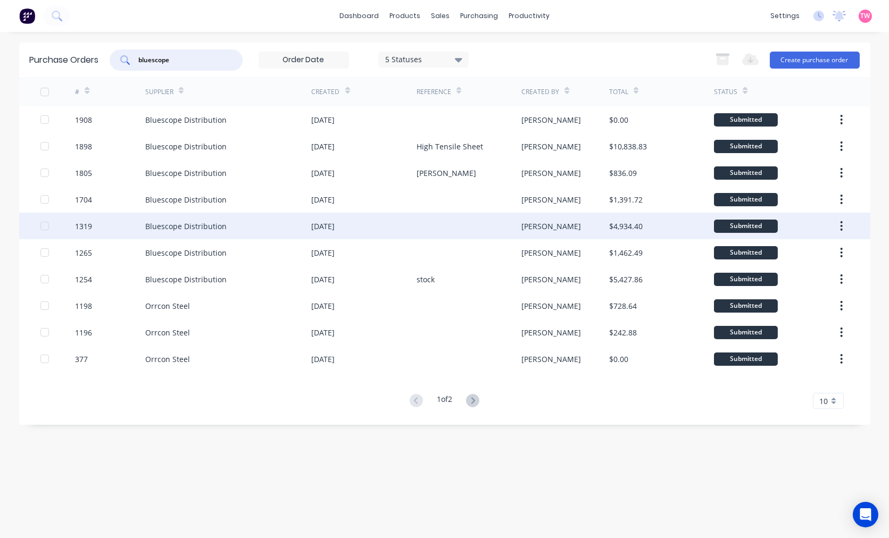
click at [248, 226] on div "Bluescope Distribution" at bounding box center [228, 226] width 166 height 27
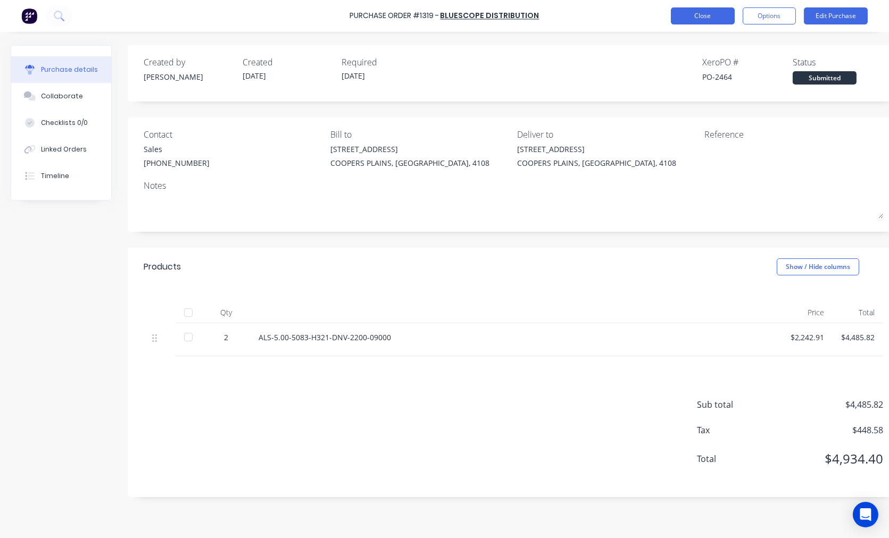
click at [696, 17] on button "Close" at bounding box center [703, 15] width 64 height 17
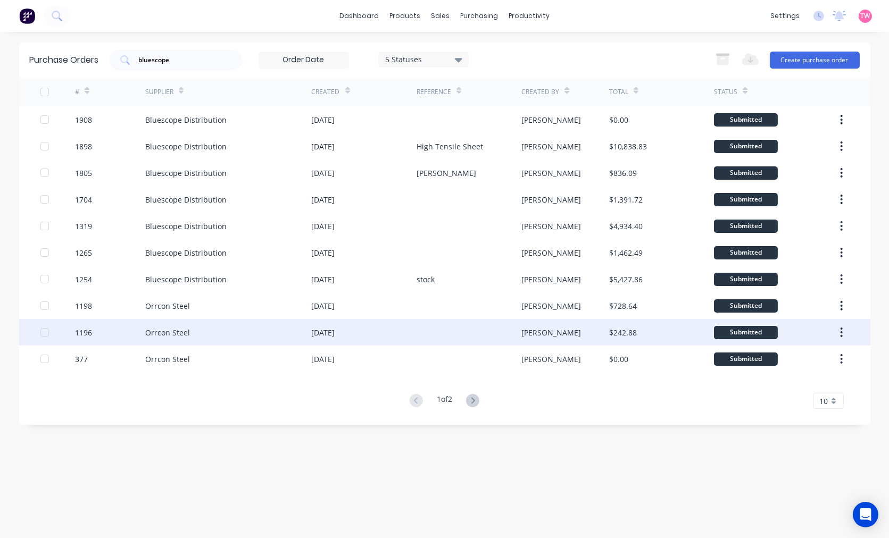
click at [265, 322] on div "Orrcon Steel" at bounding box center [228, 332] width 166 height 27
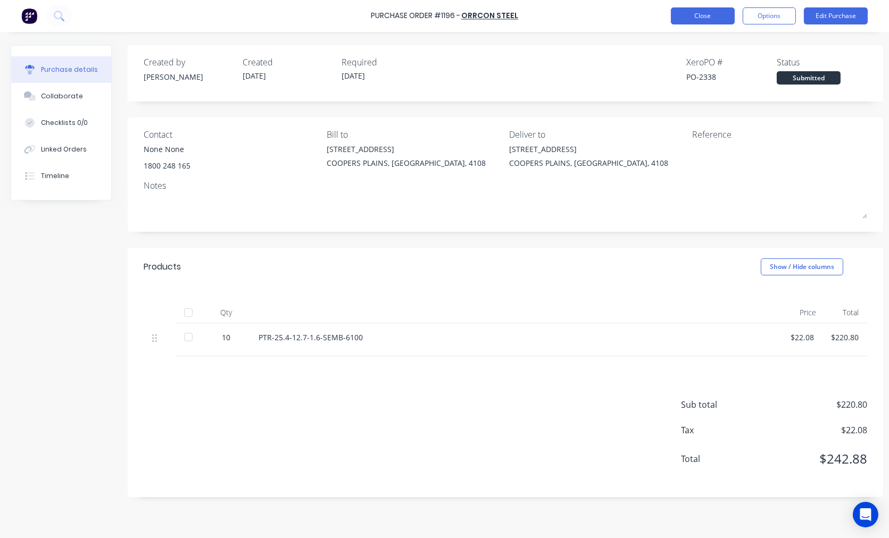
click at [684, 16] on button "Close" at bounding box center [703, 15] width 64 height 17
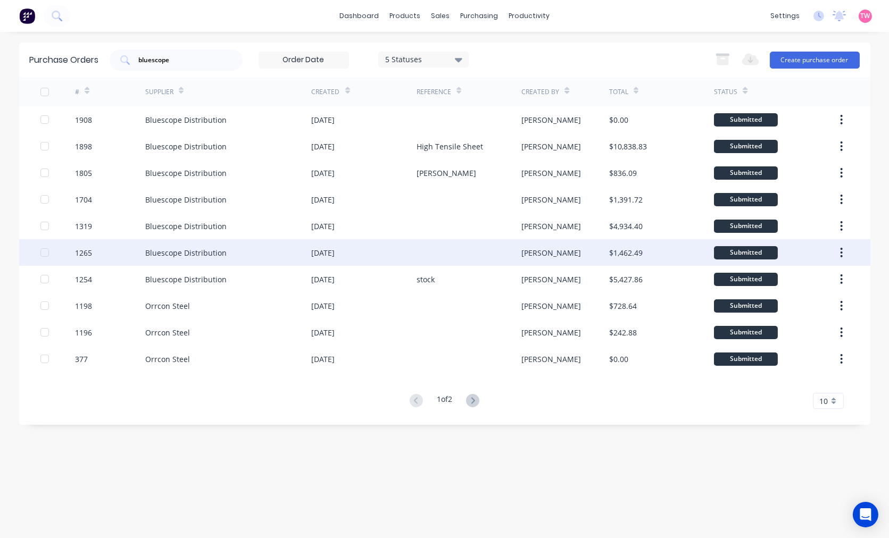
click at [305, 247] on div "Bluescope Distribution" at bounding box center [228, 252] width 166 height 27
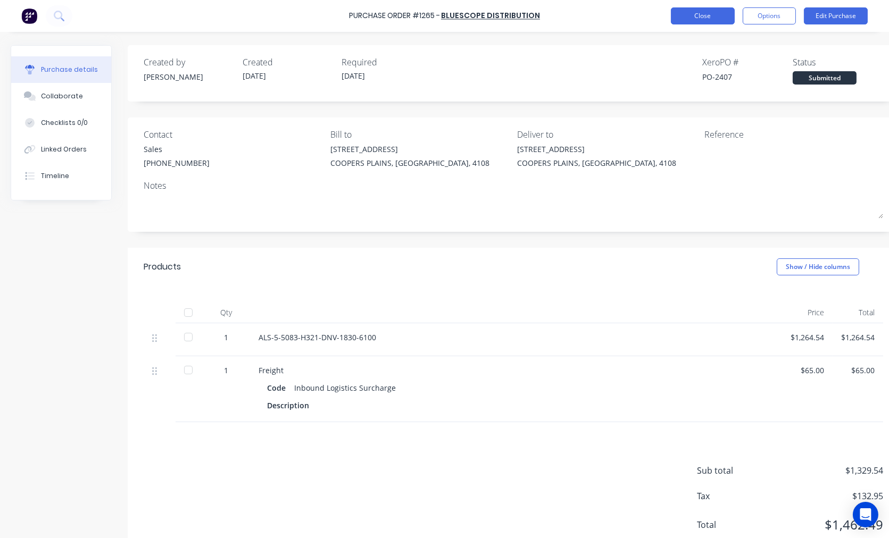
click at [699, 20] on button "Close" at bounding box center [703, 15] width 64 height 17
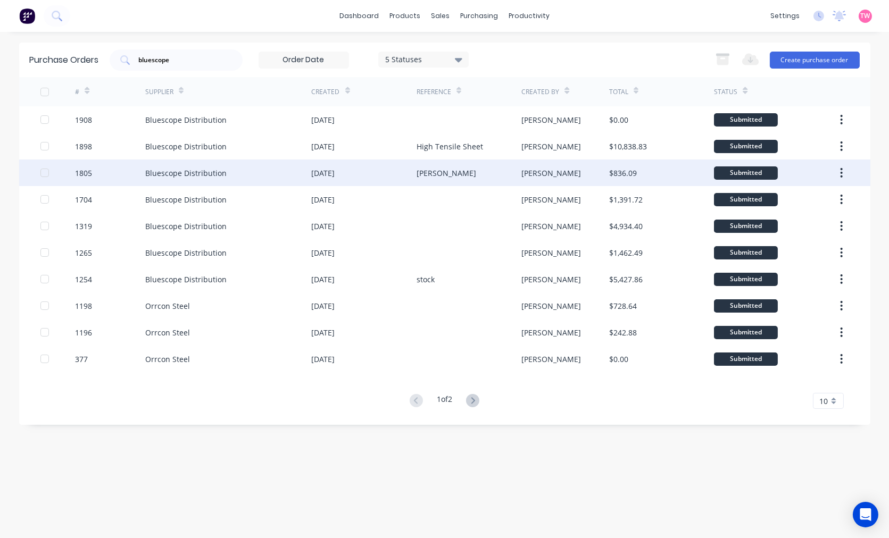
click at [229, 183] on div "Bluescope Distribution" at bounding box center [228, 173] width 166 height 27
type textarea "x"
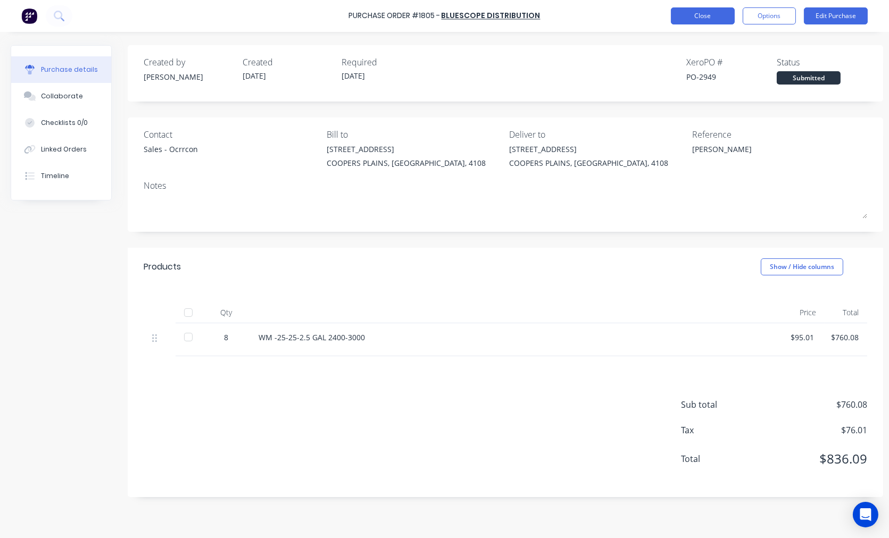
click at [706, 19] on button "Close" at bounding box center [703, 15] width 64 height 17
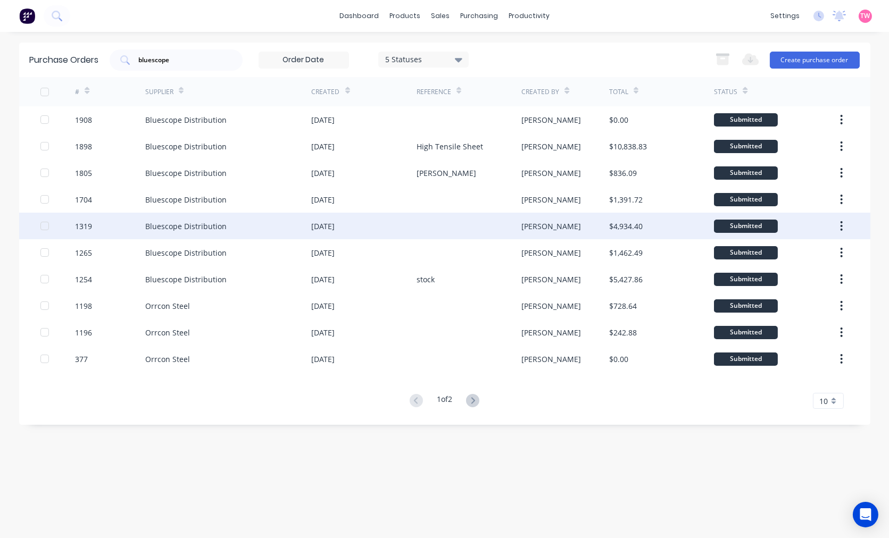
click at [189, 216] on div "Bluescope Distribution" at bounding box center [228, 226] width 166 height 27
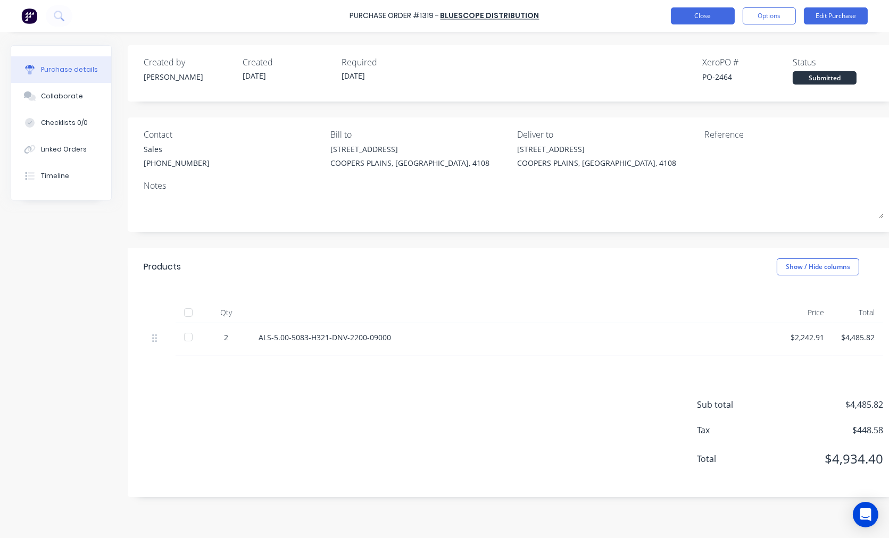
click at [704, 18] on button "Close" at bounding box center [703, 15] width 64 height 17
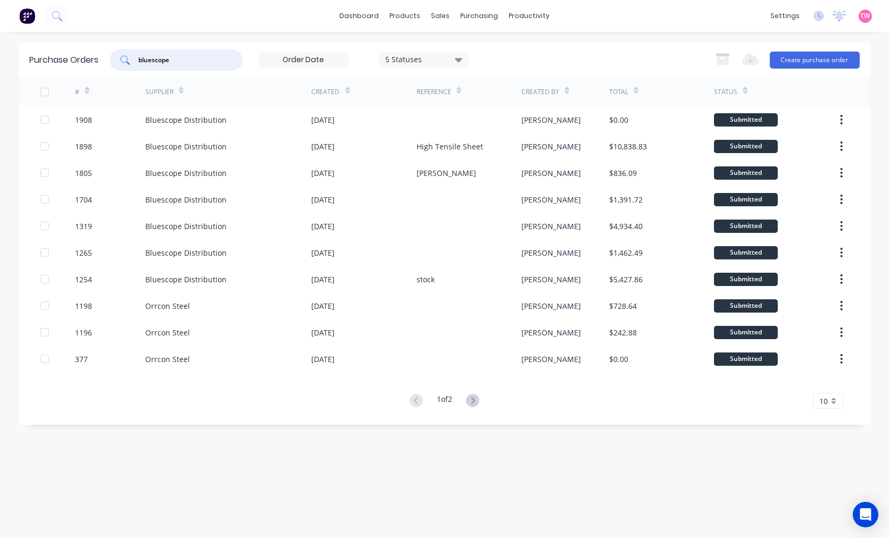
drag, startPoint x: 194, startPoint y: 63, endPoint x: 62, endPoint y: 63, distance: 131.4
click at [62, 63] on div "Purchase Orders bluescope 5 Statuses 5 Statuses Export to Excel (XLSX) Create p…" at bounding box center [444, 60] width 851 height 35
type input "capral"
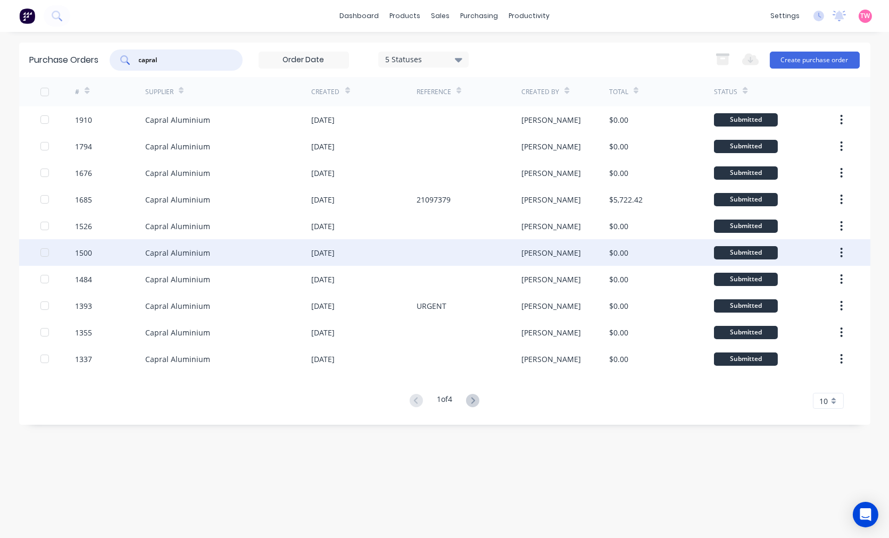
click at [144, 243] on div "1500" at bounding box center [110, 252] width 70 height 27
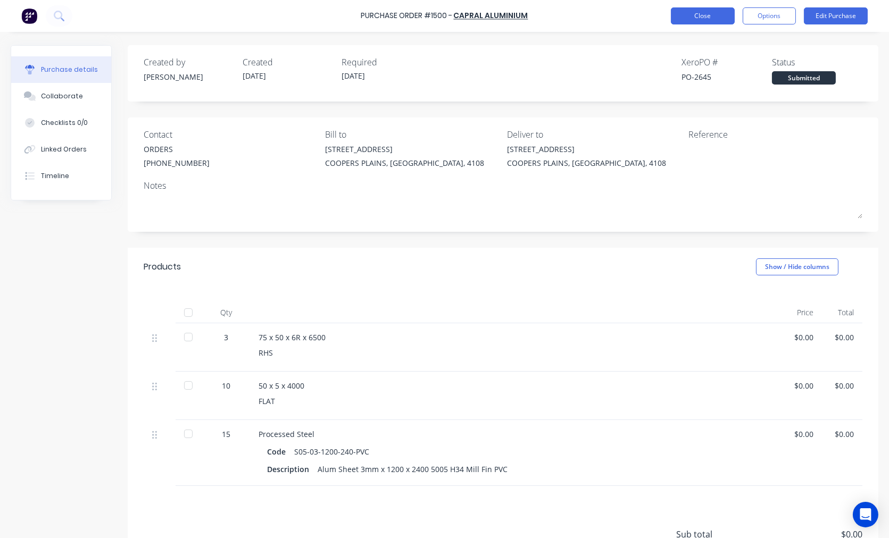
click at [719, 18] on button "Close" at bounding box center [703, 15] width 64 height 17
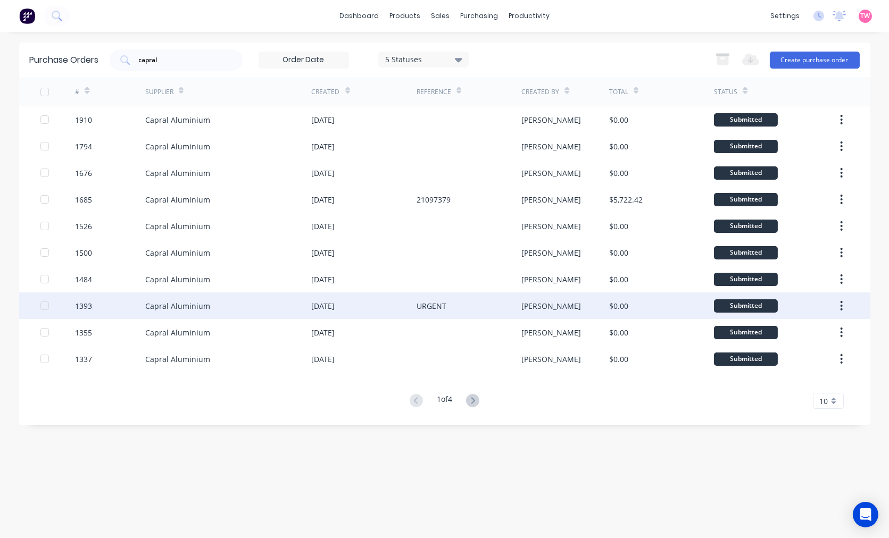
click at [148, 306] on div "Capral Aluminium" at bounding box center [177, 306] width 65 height 11
type textarea "x"
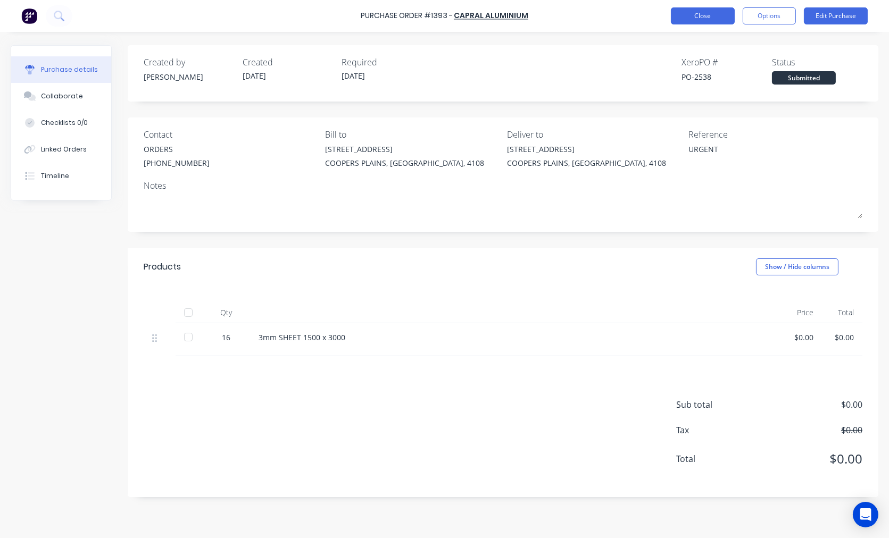
click at [690, 18] on button "Close" at bounding box center [703, 15] width 64 height 17
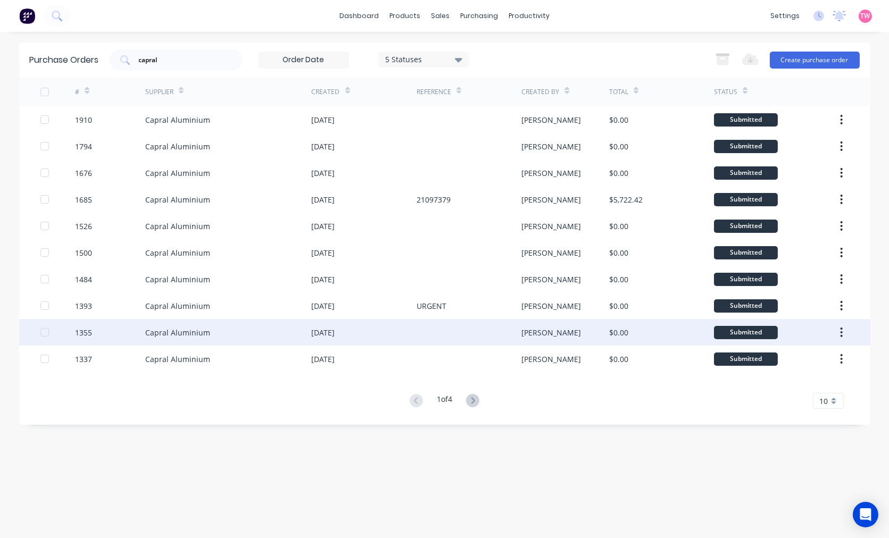
click at [135, 340] on div "1355" at bounding box center [110, 332] width 70 height 27
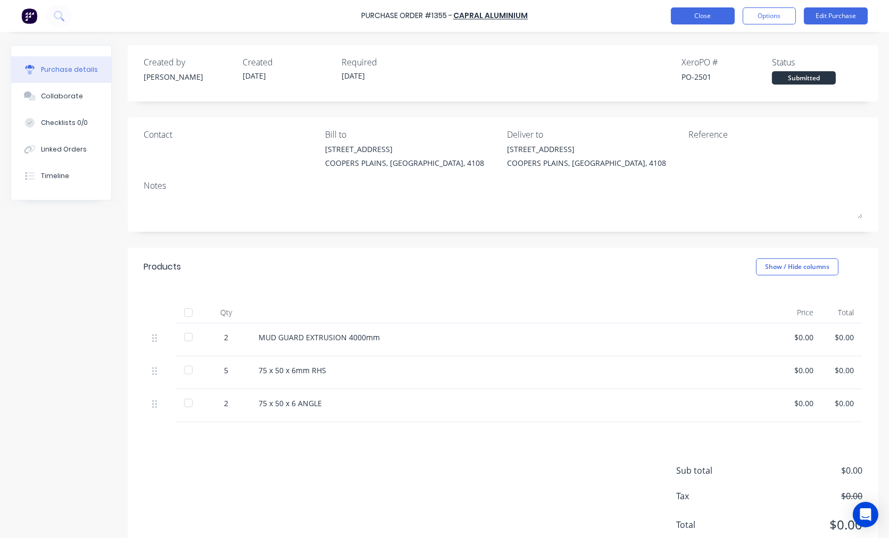
click at [709, 19] on button "Close" at bounding box center [703, 15] width 64 height 17
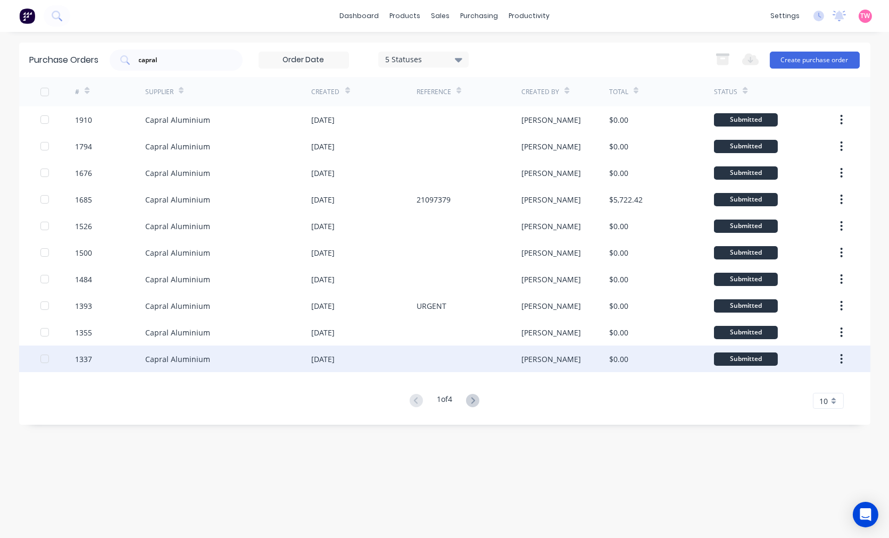
click at [215, 355] on div "Capral Aluminium" at bounding box center [228, 359] width 166 height 27
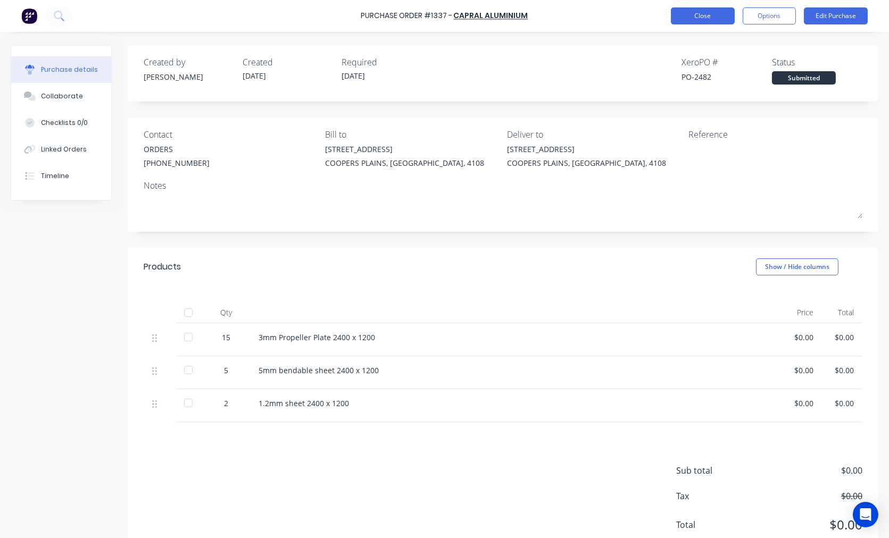
click at [697, 18] on button "Close" at bounding box center [703, 15] width 64 height 17
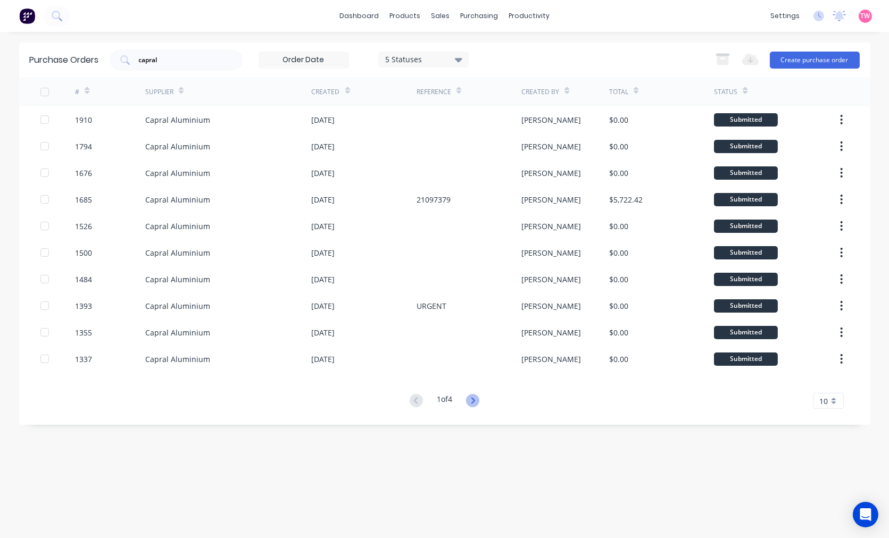
click at [475, 401] on icon at bounding box center [473, 400] width 4 height 6
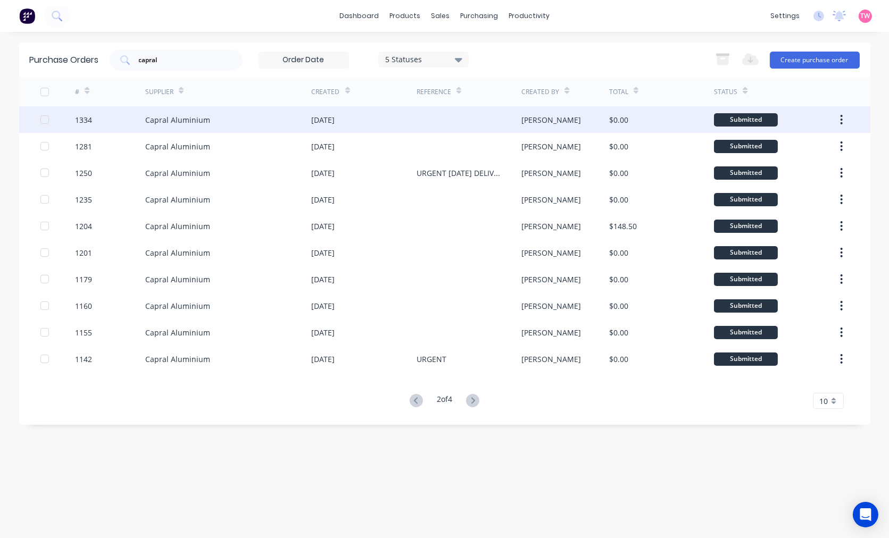
click at [363, 122] on div "03 Apr 2025" at bounding box center [364, 119] width 105 height 27
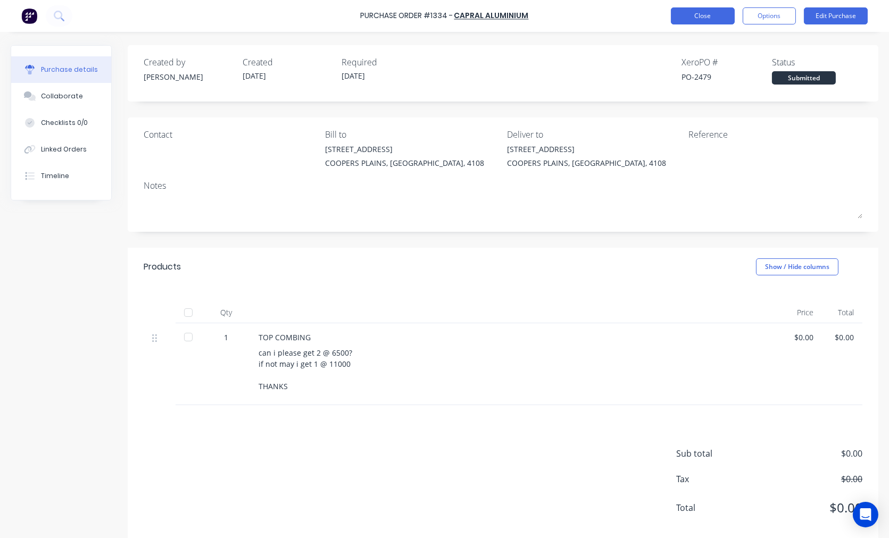
click at [704, 18] on button "Close" at bounding box center [703, 15] width 64 height 17
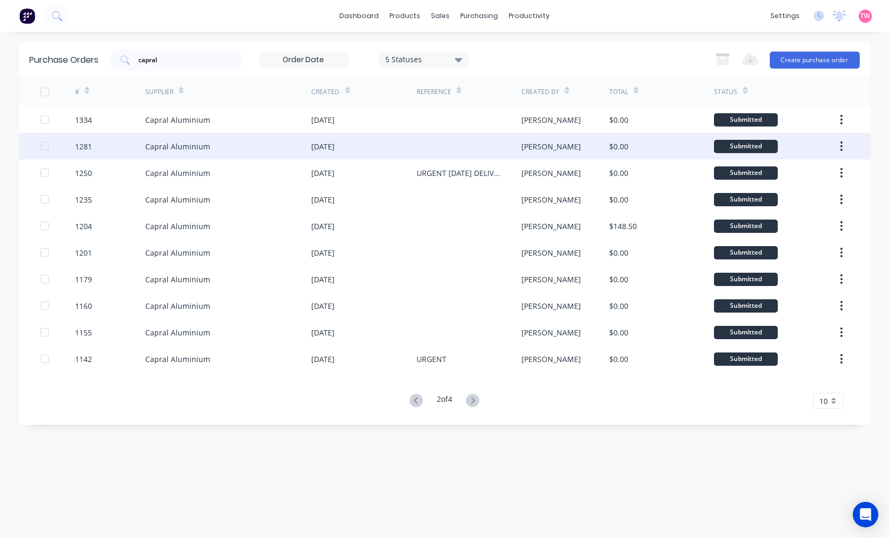
click at [274, 146] on div "Capral Aluminium" at bounding box center [228, 146] width 166 height 27
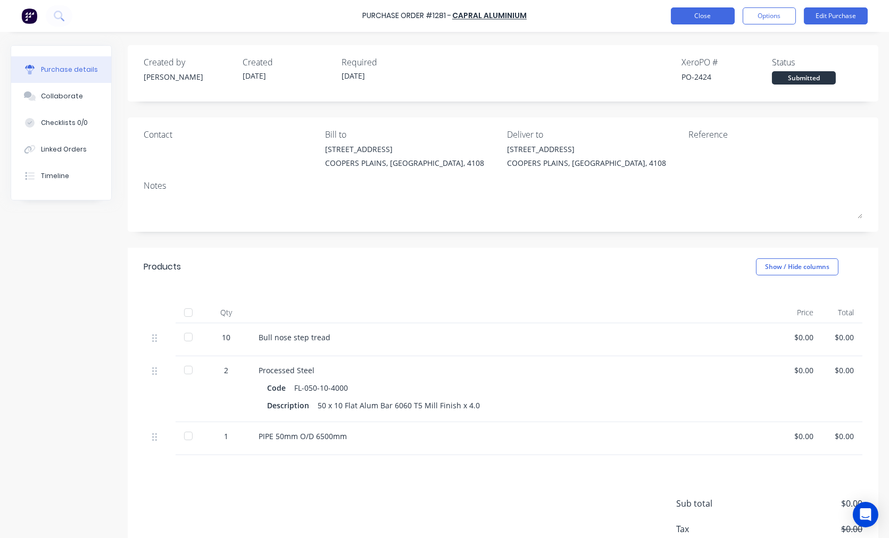
click at [710, 14] on button "Close" at bounding box center [703, 15] width 64 height 17
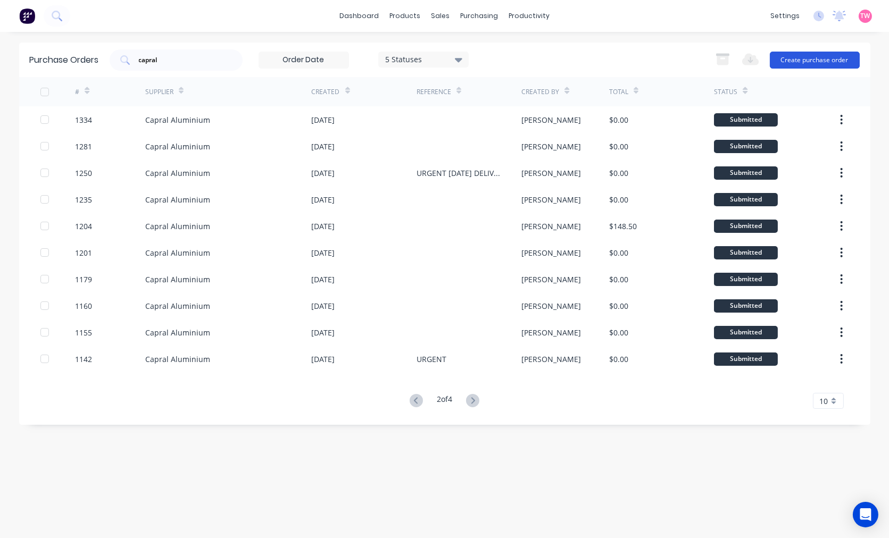
click at [826, 60] on button "Create purchase order" at bounding box center [815, 60] width 90 height 17
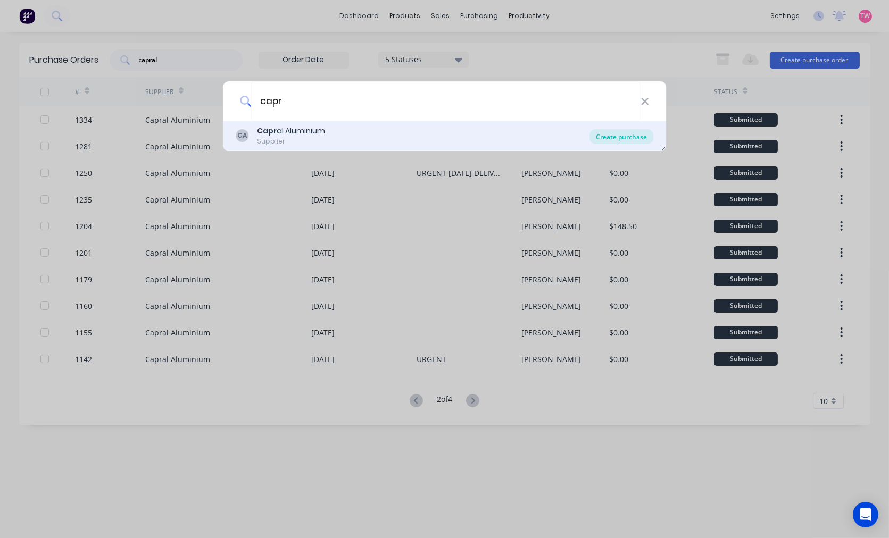
type input "capr"
click at [605, 136] on div "Create purchase" at bounding box center [621, 136] width 64 height 15
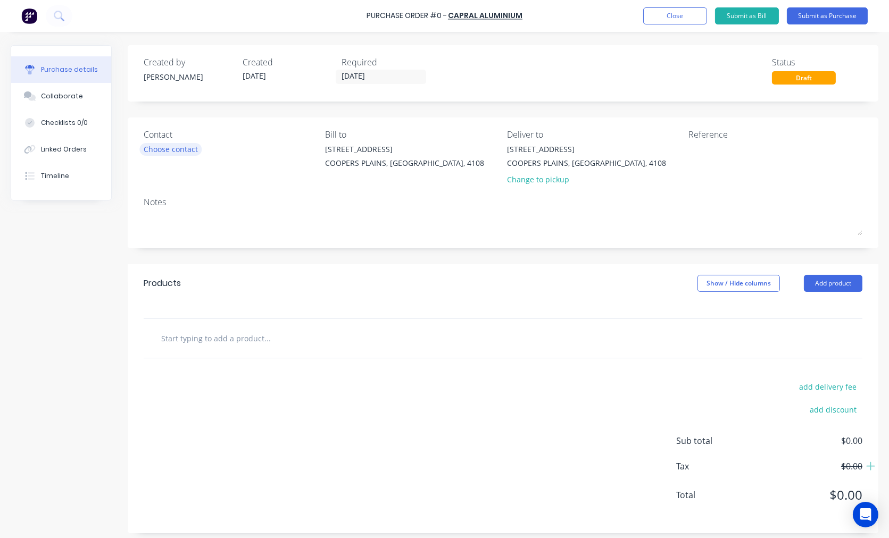
click at [172, 146] on div "Choose contact" at bounding box center [171, 149] width 54 height 11
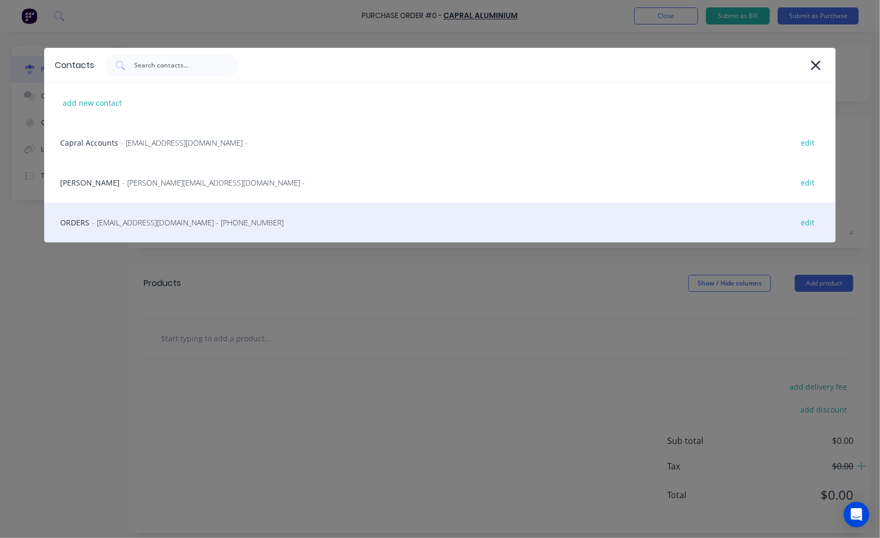
click at [116, 224] on span "- archerfield@capral.com.au - (07) 3277 0554" at bounding box center [187, 222] width 191 height 11
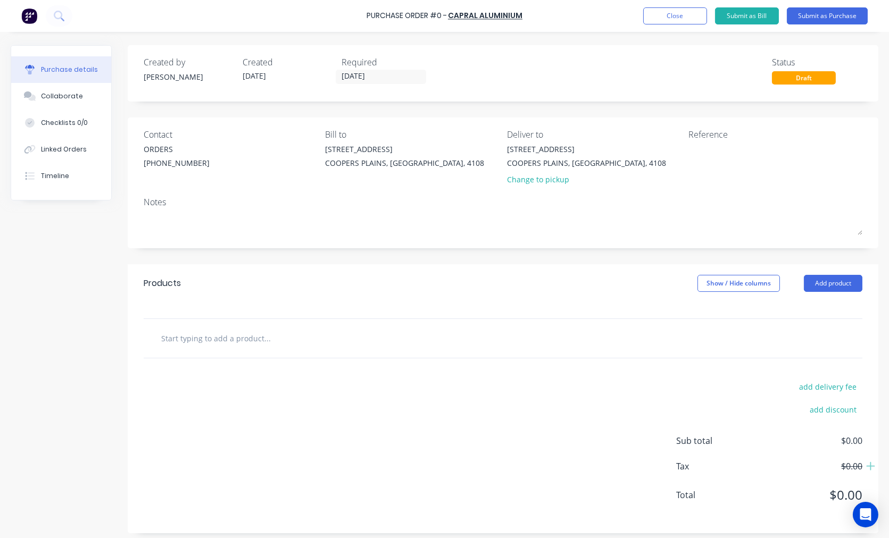
click at [268, 337] on input "text" at bounding box center [267, 338] width 213 height 21
type input "PIPE 20mm O/D 6500mm"
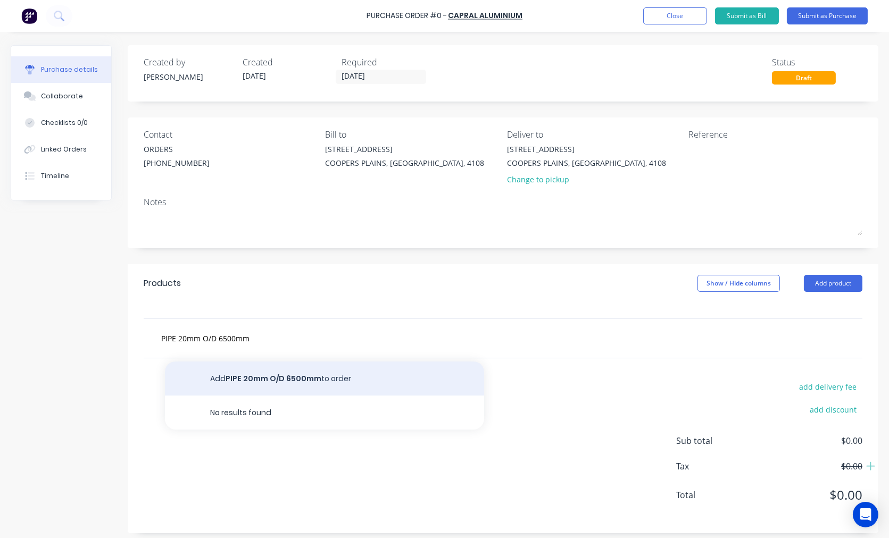
click at [294, 376] on button "Add PIPE 20mm O/D 6500mm to order" at bounding box center [324, 379] width 319 height 34
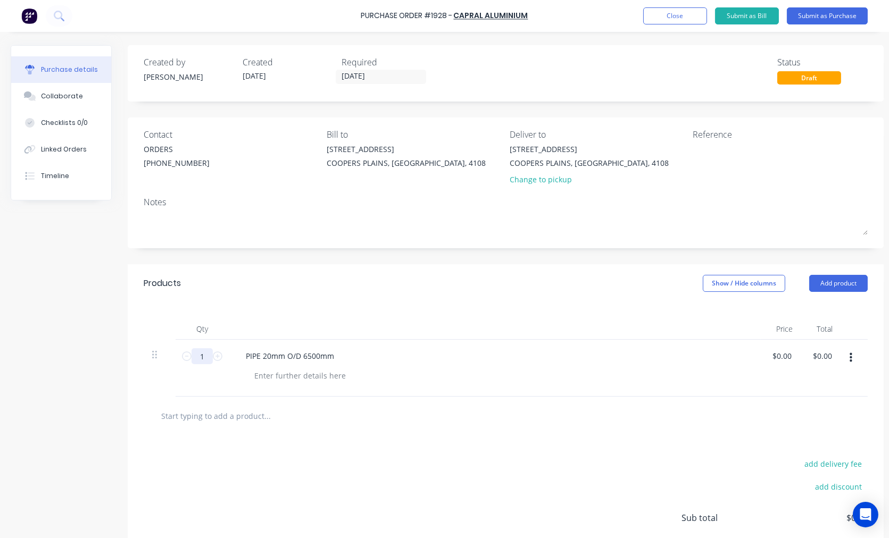
click at [204, 359] on input "1" at bounding box center [201, 356] width 21 height 16
type input "4"
click at [828, 20] on button "Submit as Purchase" at bounding box center [827, 15] width 81 height 17
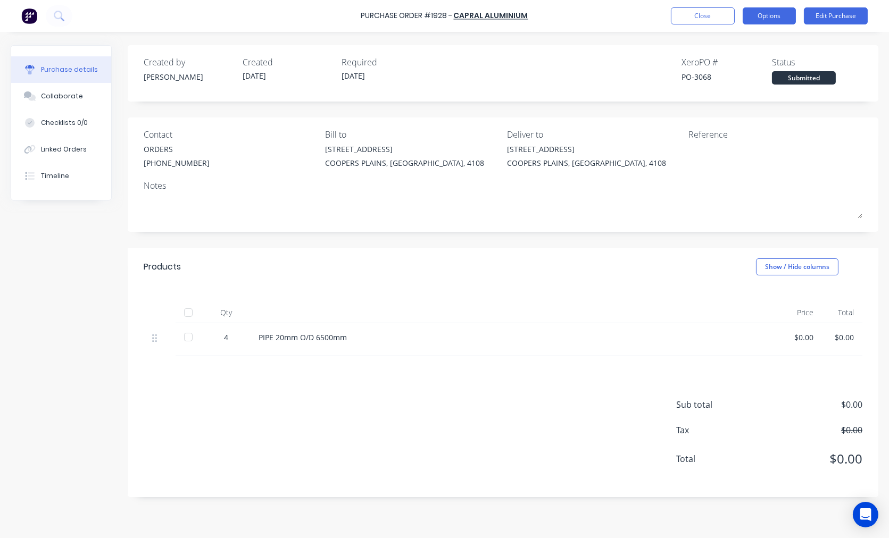
click at [770, 20] on button "Options" at bounding box center [769, 15] width 53 height 17
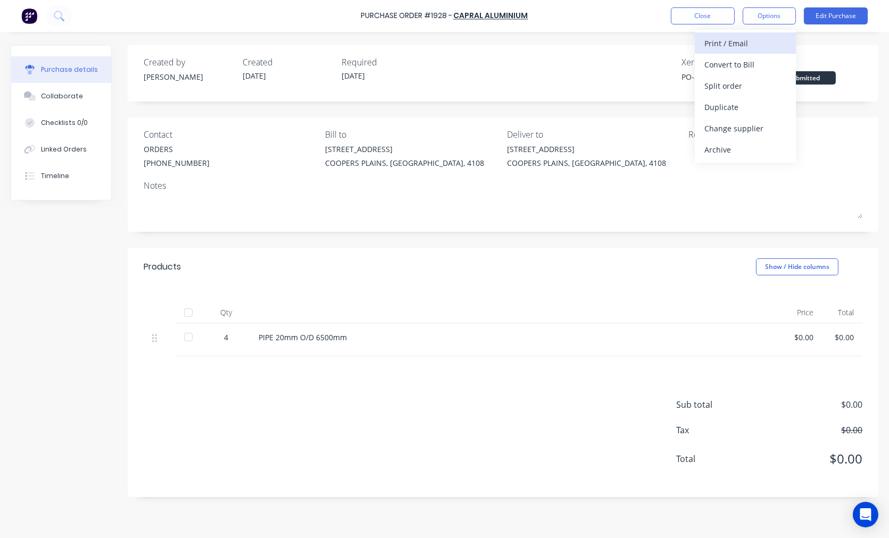
click at [762, 38] on div "Print / Email" at bounding box center [745, 43] width 82 height 15
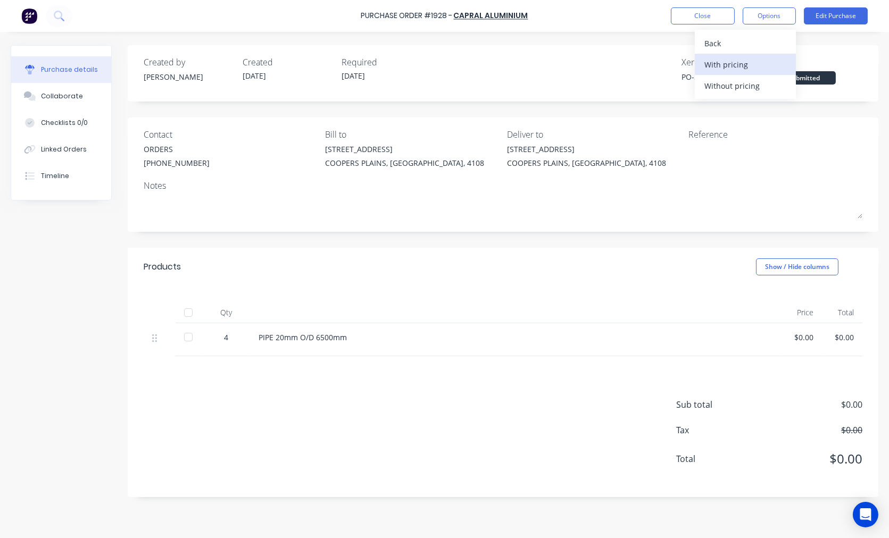
click at [750, 64] on div "With pricing" at bounding box center [745, 64] width 82 height 15
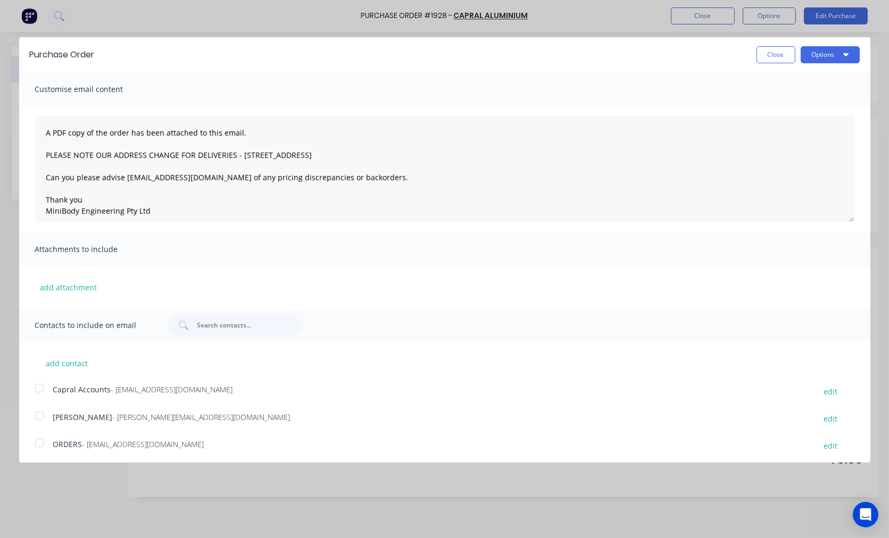
click at [35, 442] on div at bounding box center [39, 442] width 21 height 21
click at [820, 62] on button "Options" at bounding box center [830, 54] width 59 height 17
click at [788, 100] on div "Email" at bounding box center [809, 102] width 82 height 15
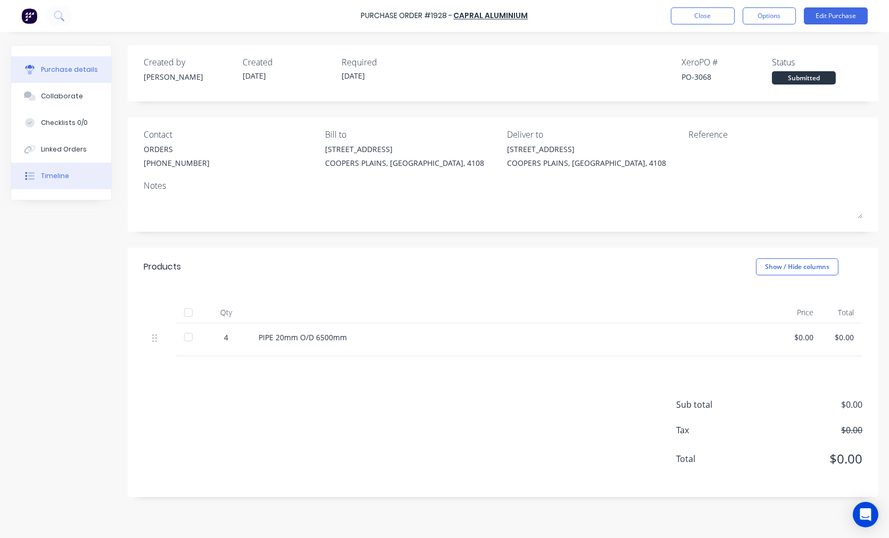
click at [66, 172] on div "Timeline" at bounding box center [55, 176] width 28 height 10
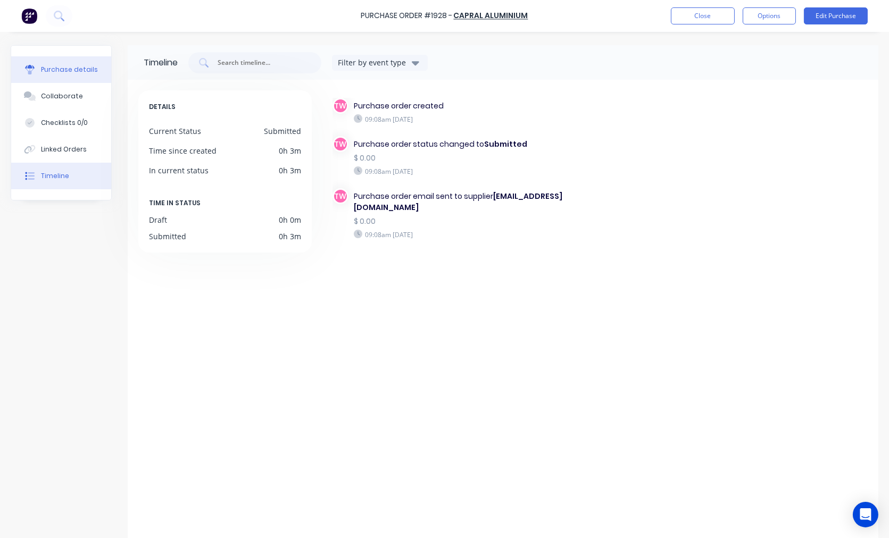
click at [35, 65] on div at bounding box center [30, 70] width 16 height 10
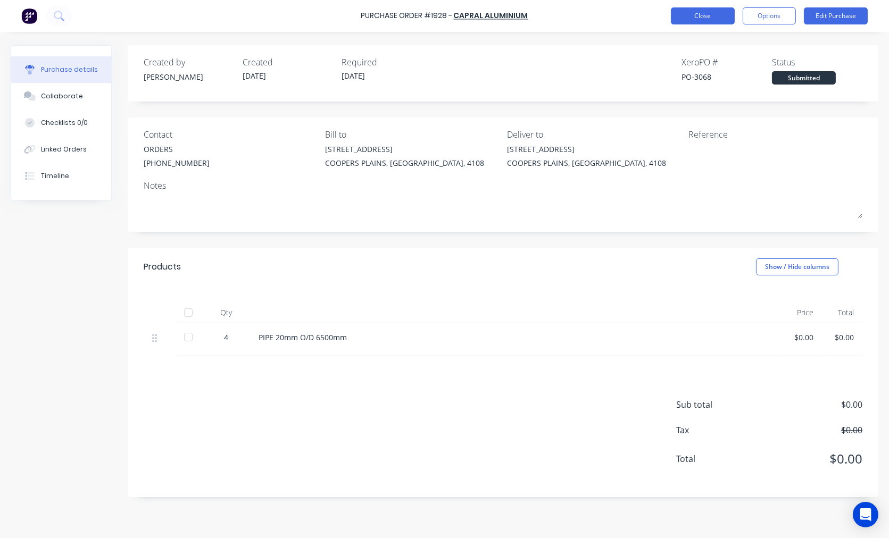
click at [673, 17] on button "Close" at bounding box center [703, 15] width 64 height 17
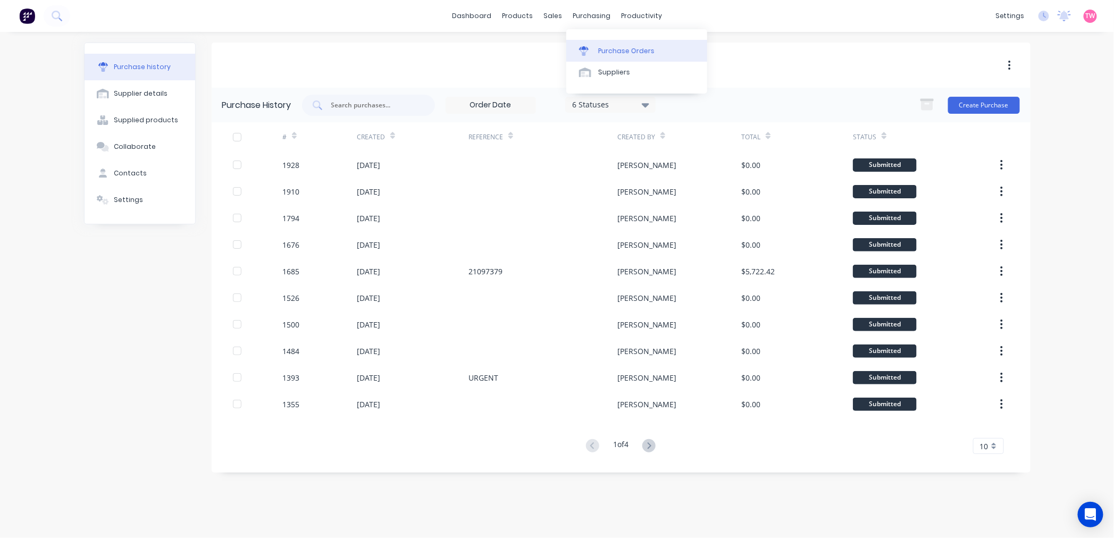
click at [614, 52] on div "Purchase Orders" at bounding box center [626, 51] width 56 height 10
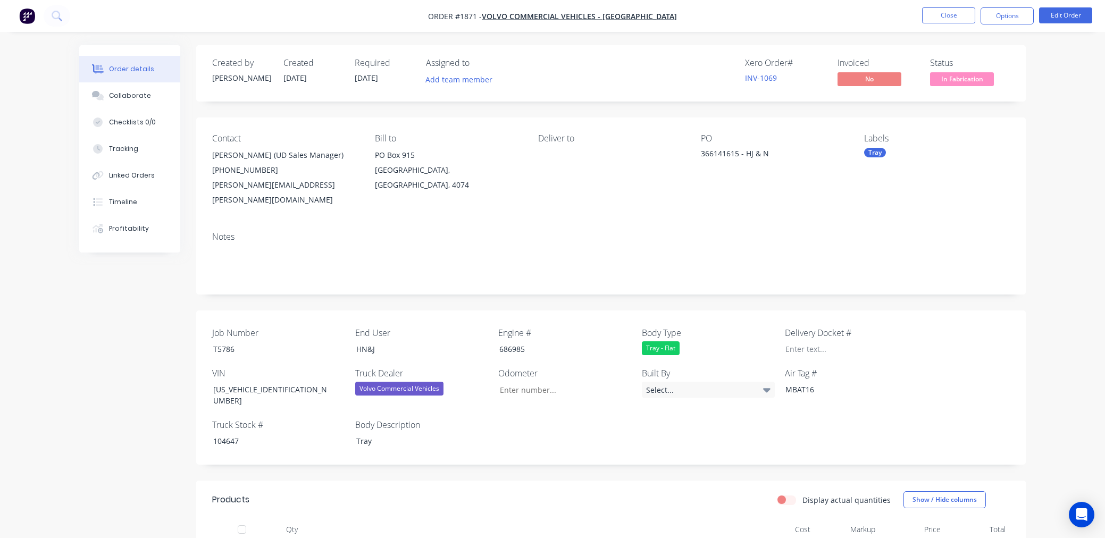
scroll to position [280, 0]
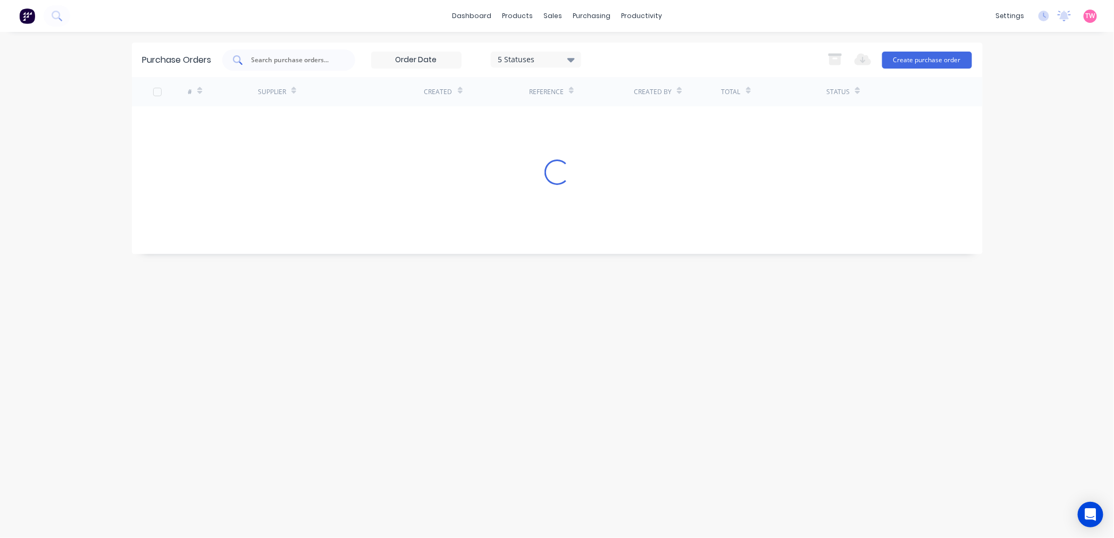
click at [291, 55] on input "text" at bounding box center [295, 60] width 88 height 11
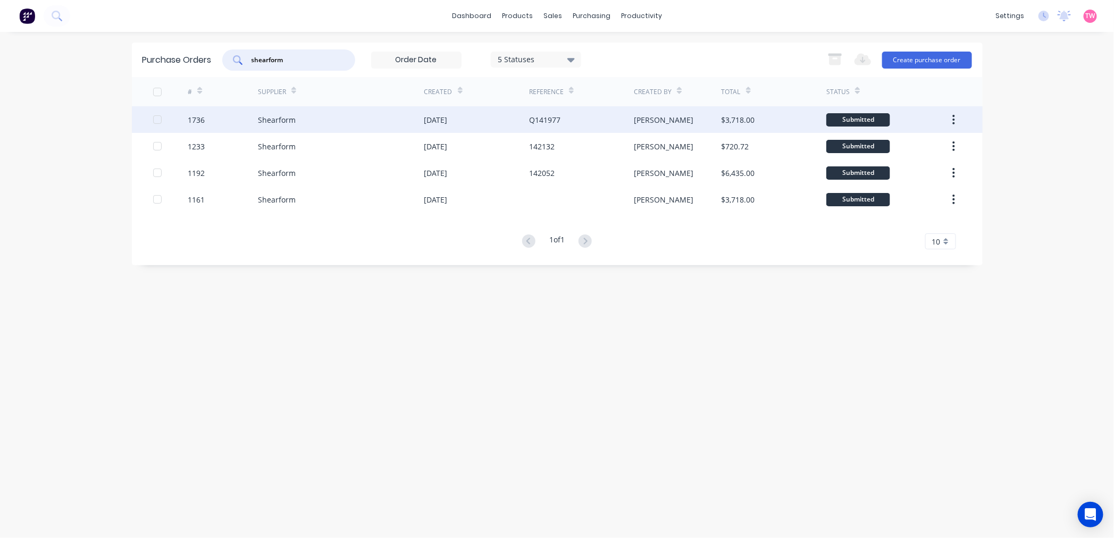
type input "shearform"
click at [240, 123] on div "1736" at bounding box center [223, 119] width 70 height 27
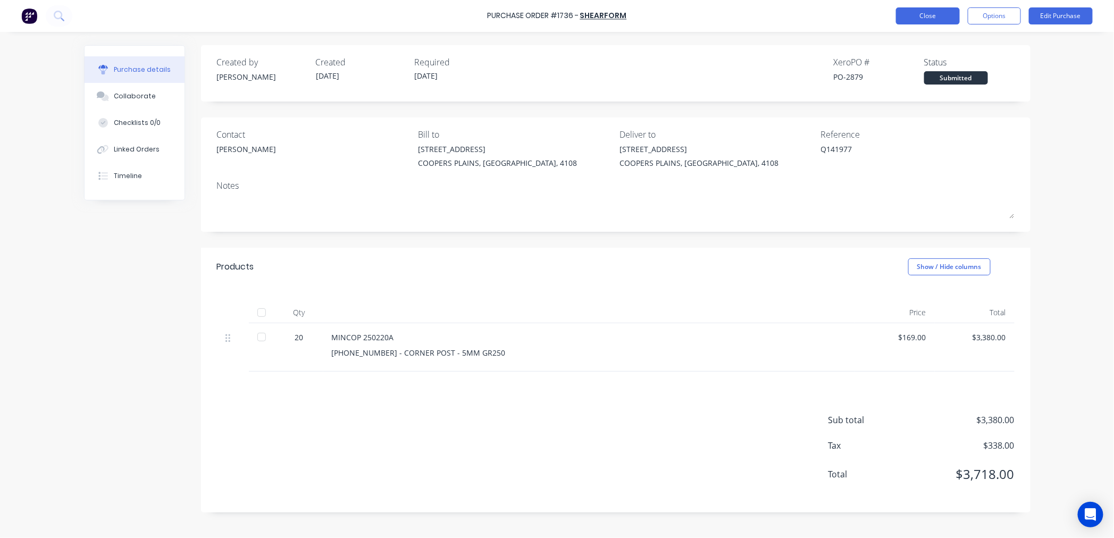
click at [926, 15] on button "Close" at bounding box center [928, 15] width 64 height 17
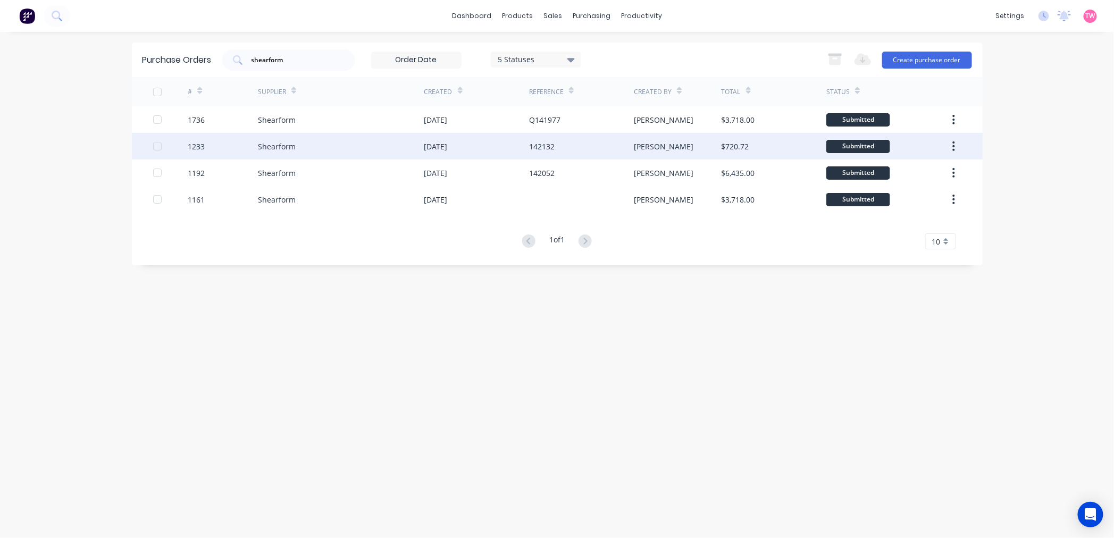
click at [304, 145] on div "Shearform" at bounding box center [341, 146] width 166 height 27
type textarea "x"
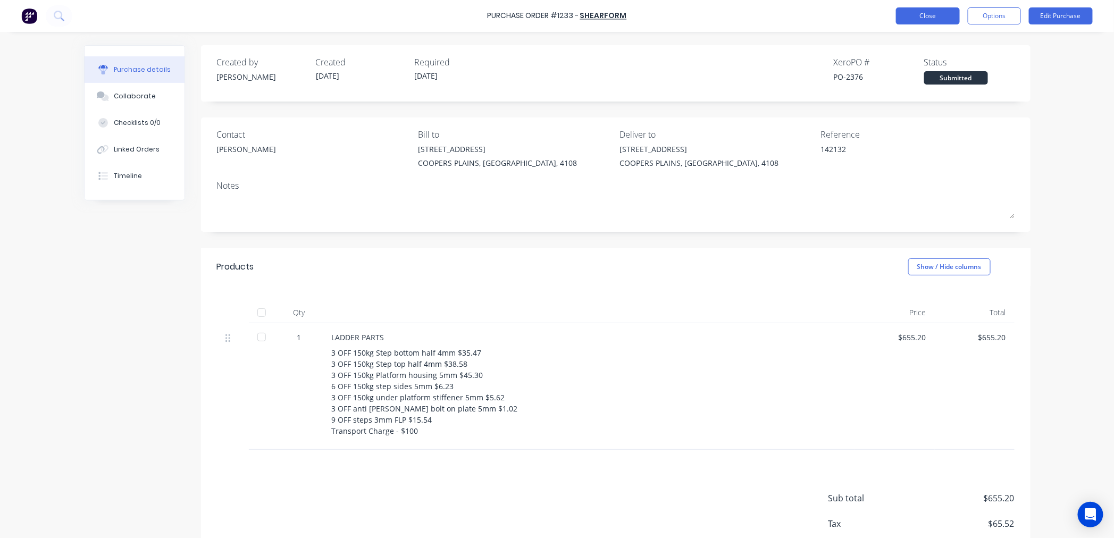
click at [918, 16] on button "Close" at bounding box center [928, 15] width 64 height 17
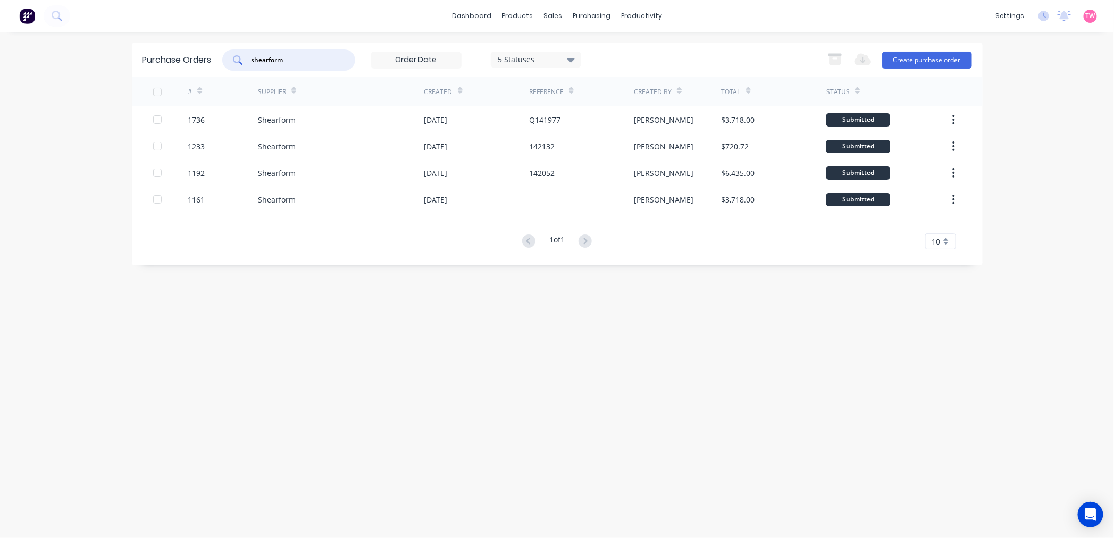
drag, startPoint x: 300, startPoint y: 59, endPoint x: 234, endPoint y: 61, distance: 66.0
click at [235, 61] on div "shearform" at bounding box center [288, 59] width 133 height 21
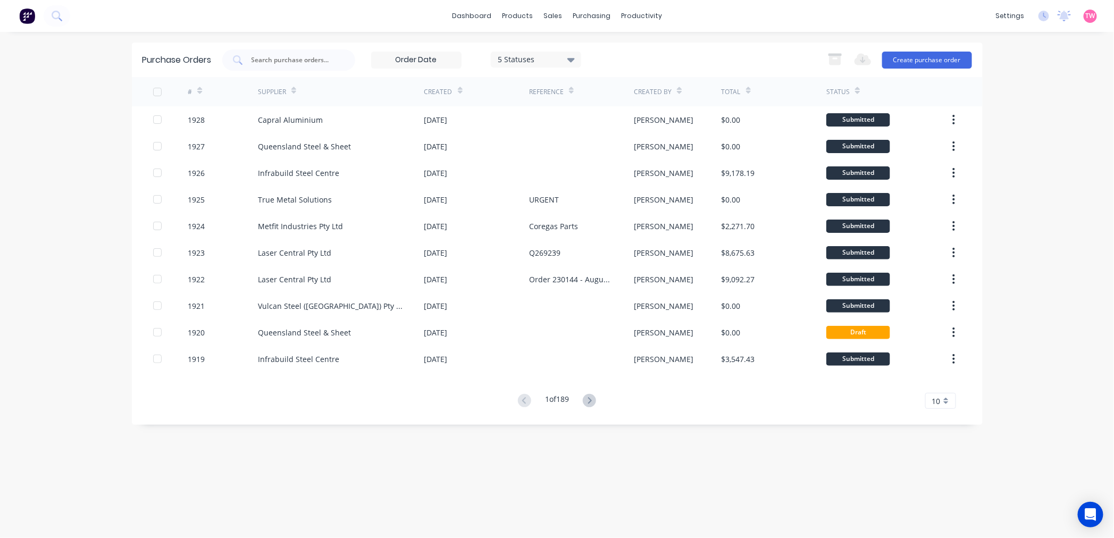
click at [210, 463] on div "Purchase Orders 5 Statuses 5 Statuses Export to Excel (XLSX) Create purchase or…" at bounding box center [557, 285] width 851 height 485
